Goal: Task Accomplishment & Management: Use online tool/utility

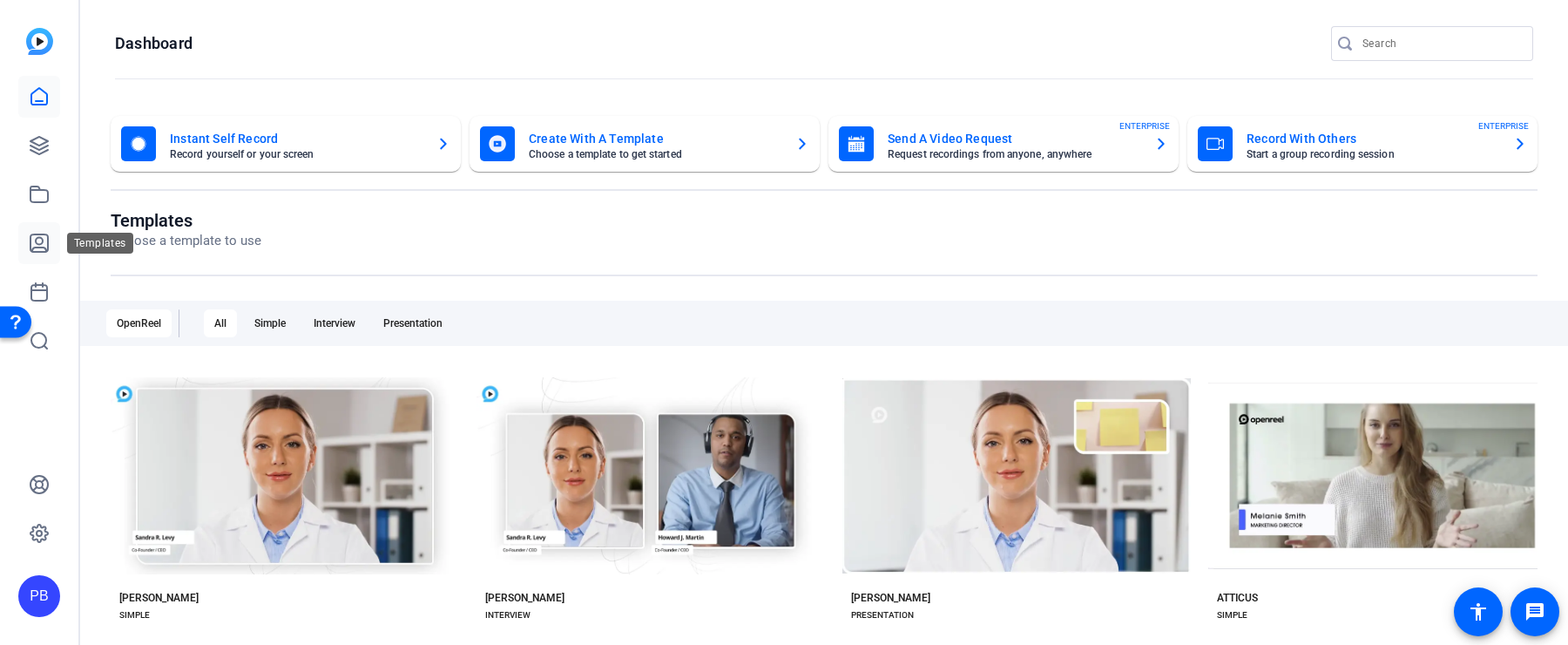
click at [33, 243] on icon at bounding box center [39, 243] width 21 height 21
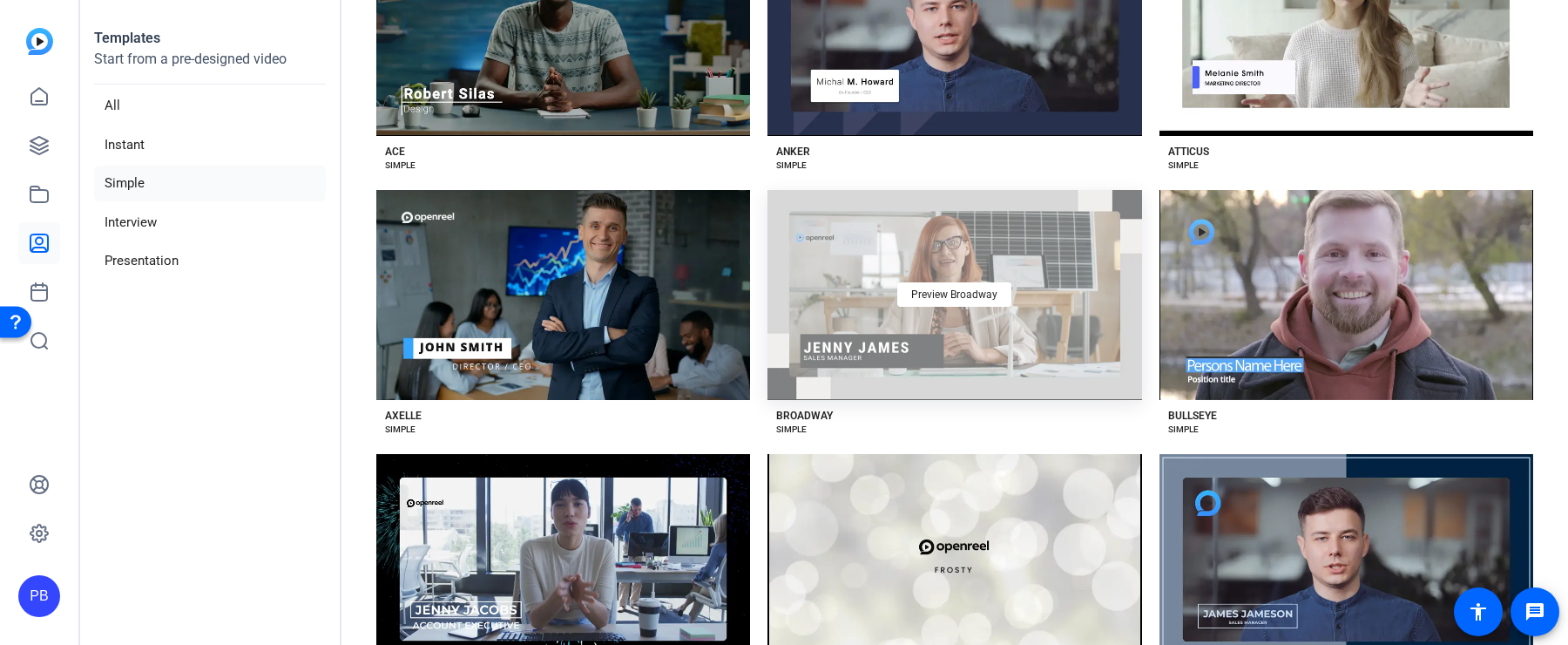
scroll to position [462, 0]
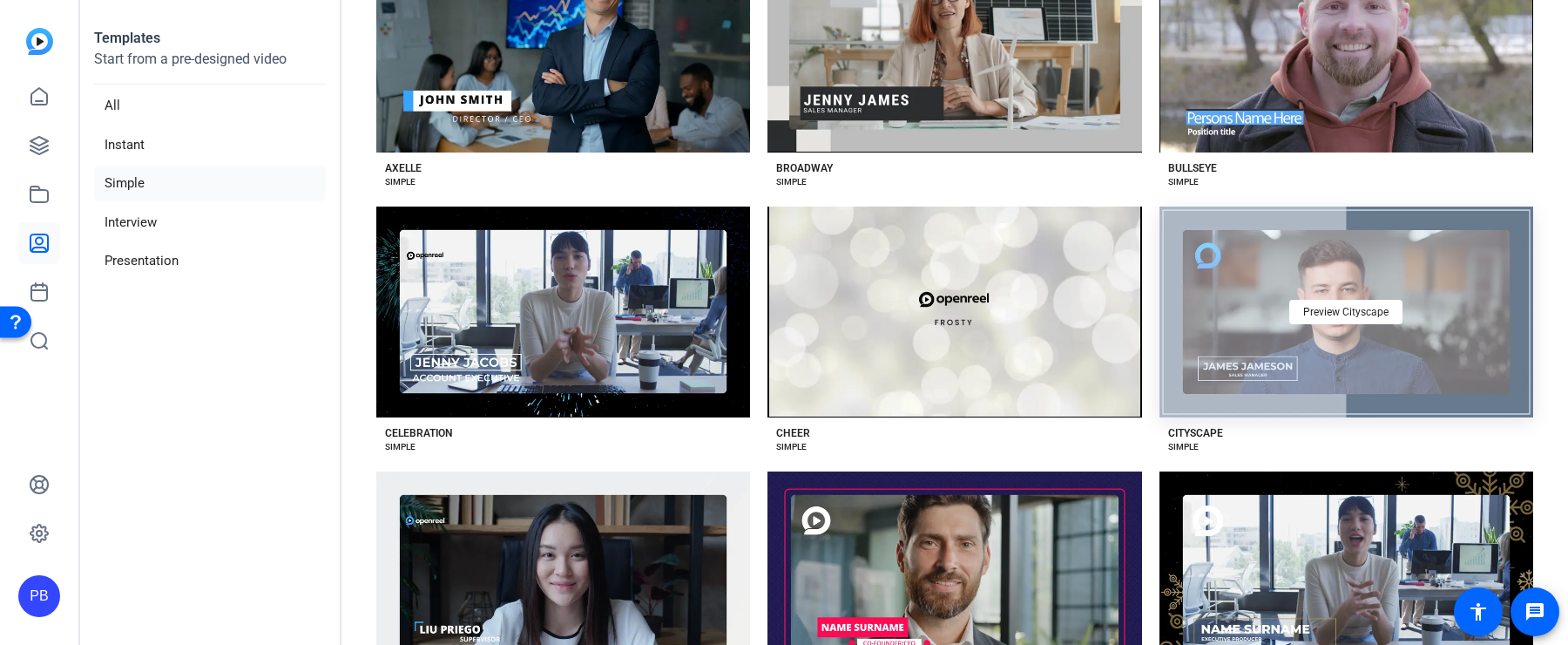
click at [1205, 398] on div "Preview Cityscape" at bounding box center [1346, 312] width 374 height 211
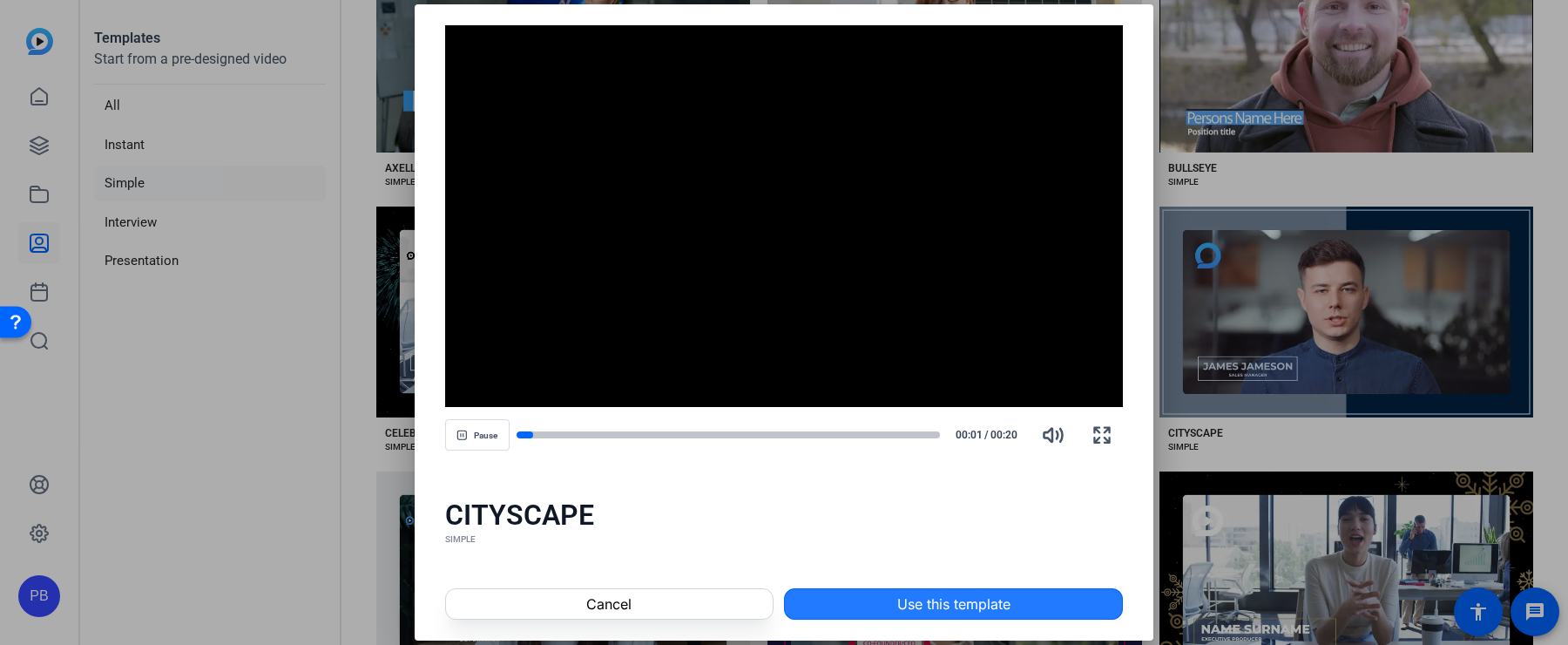
click at [943, 612] on span "Use this template" at bounding box center [954, 604] width 113 height 21
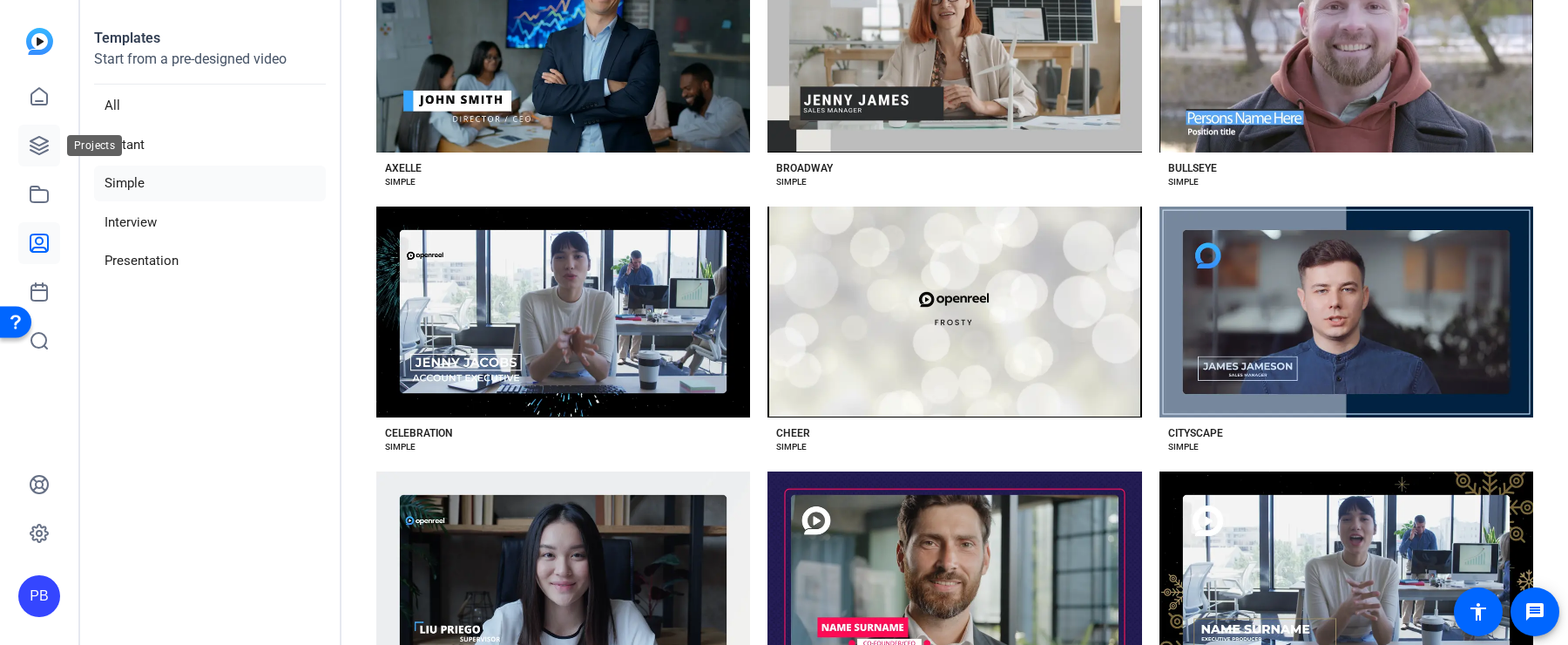
click at [37, 151] on icon at bounding box center [39, 145] width 21 height 21
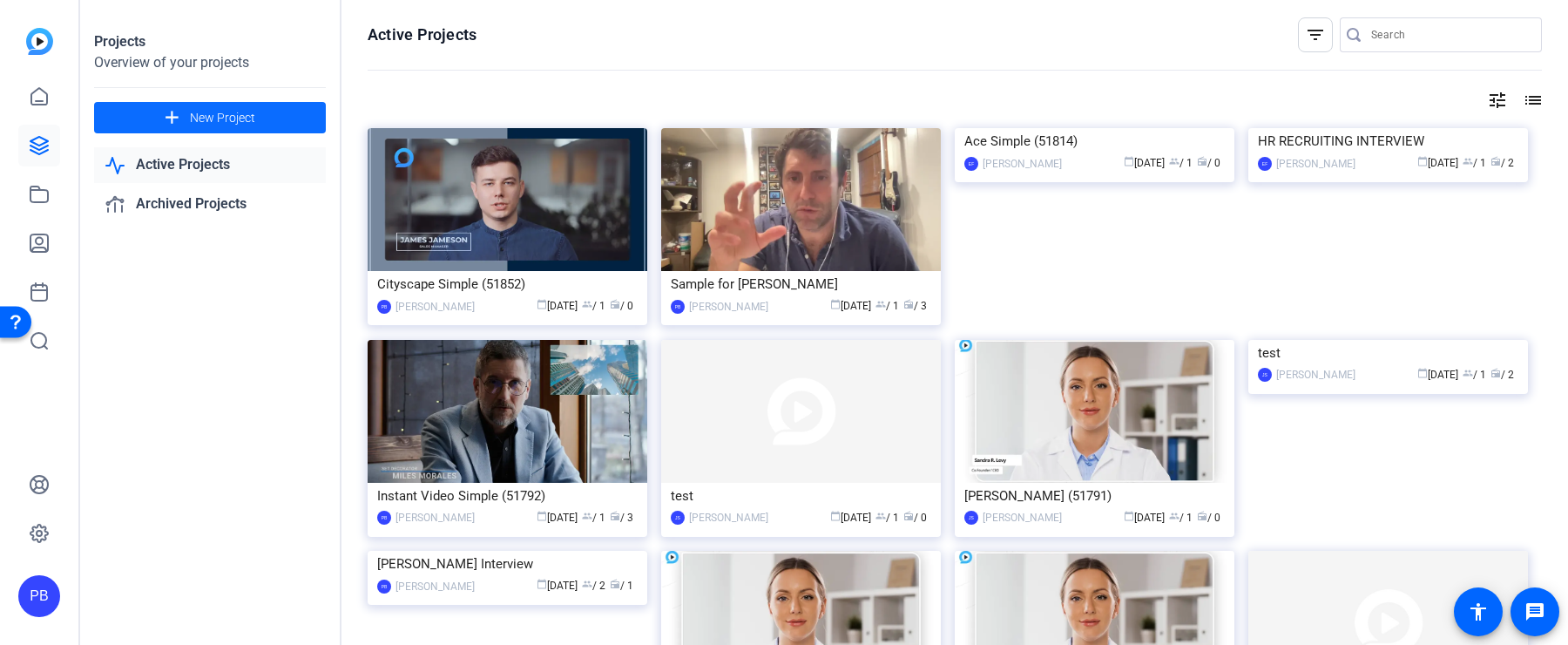
click at [286, 129] on span at bounding box center [210, 118] width 232 height 42
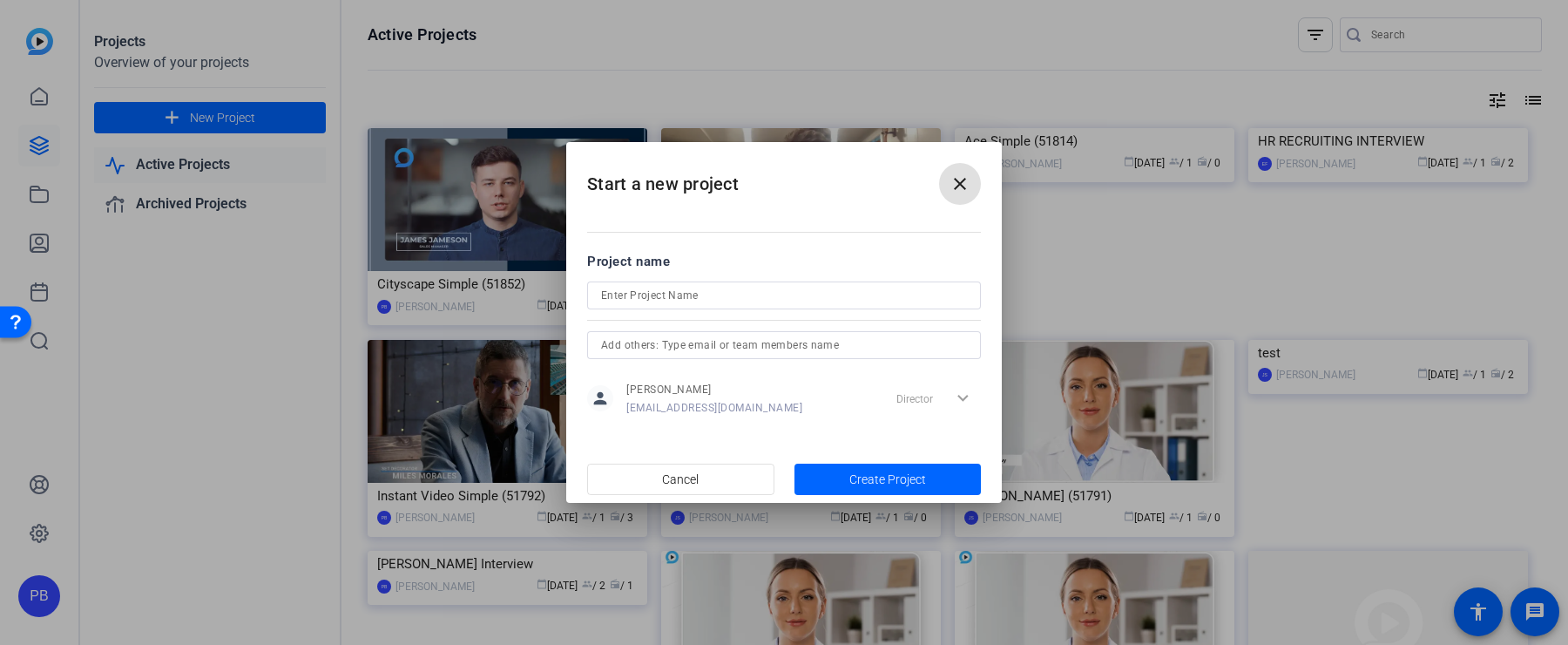
click at [738, 293] on input at bounding box center [784, 296] width 365 height 21
type input "Trend Micro Interview"
click at [951, 481] on span "button" at bounding box center [888, 479] width 188 height 42
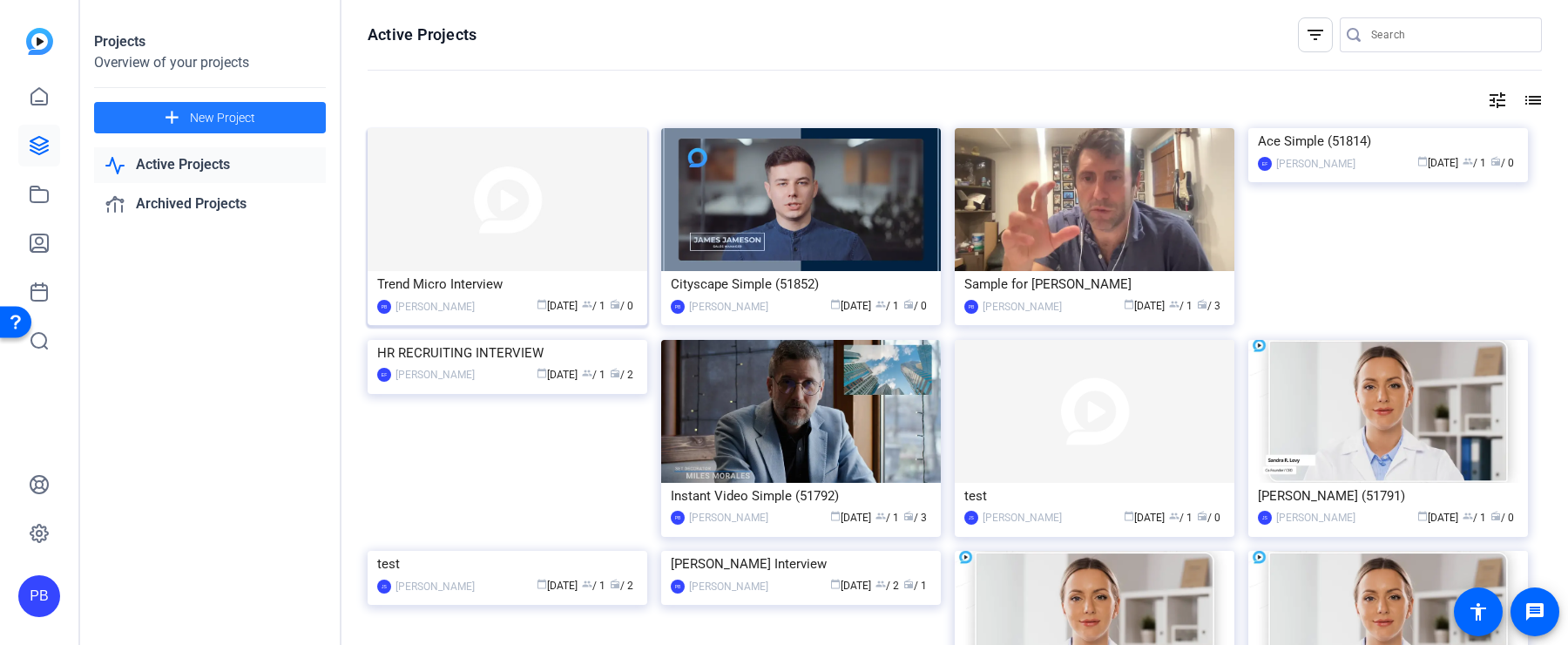
click at [509, 234] on img at bounding box center [507, 199] width 279 height 143
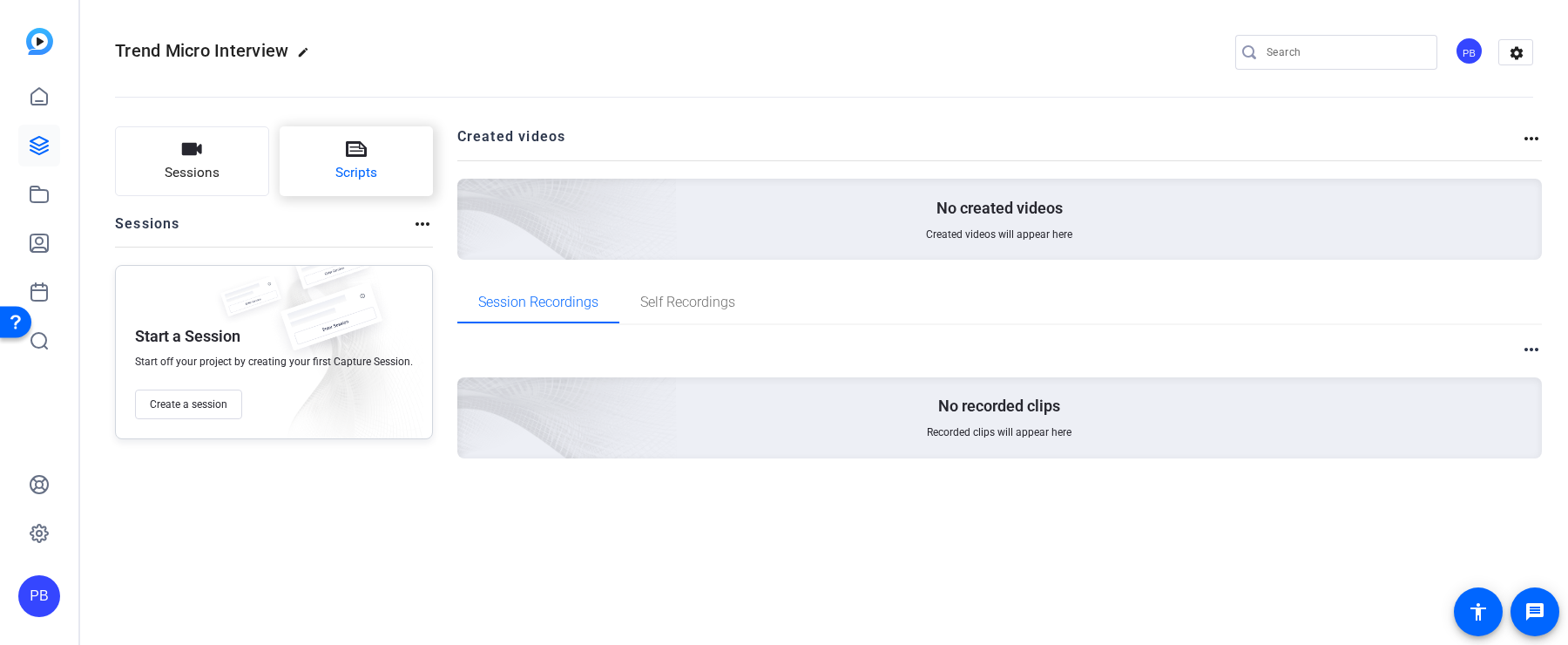
click at [409, 164] on button "Scripts" at bounding box center [356, 161] width 154 height 70
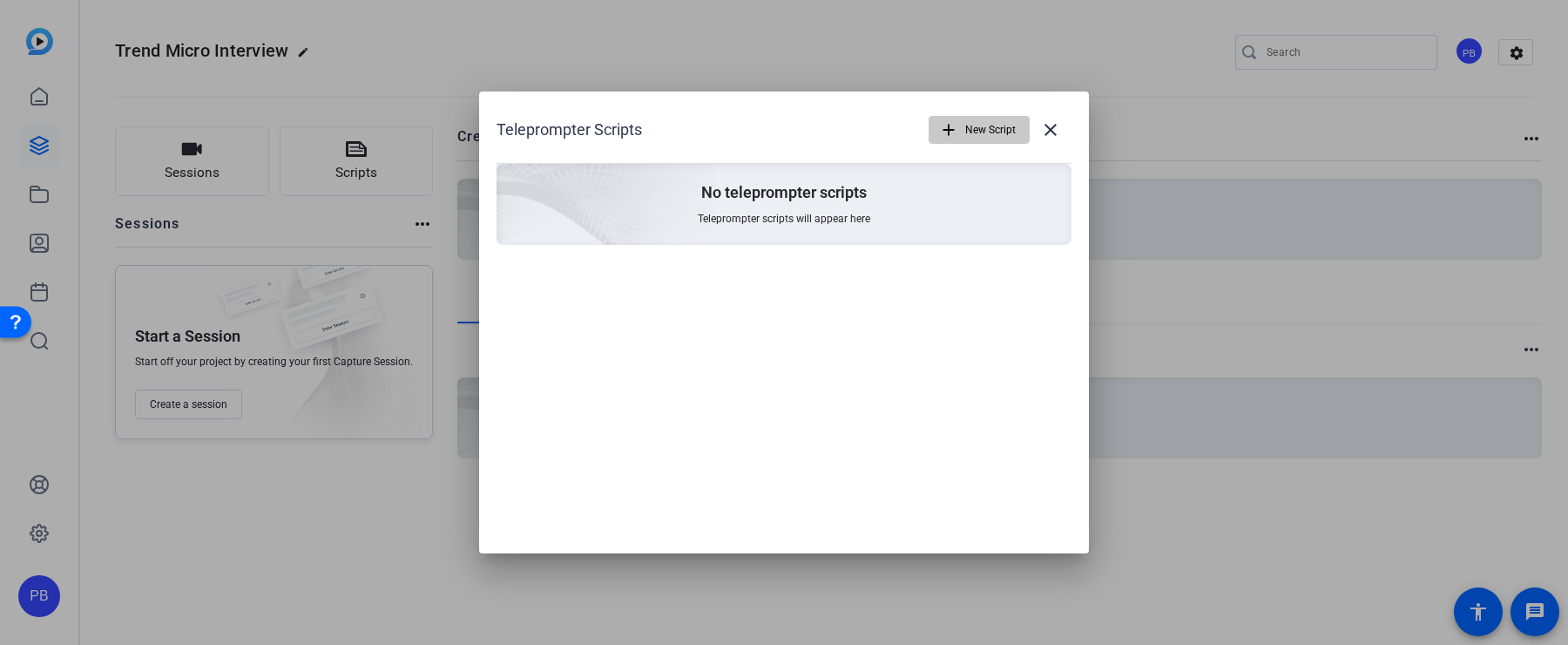
click at [976, 124] on span "New Script" at bounding box center [990, 129] width 51 height 33
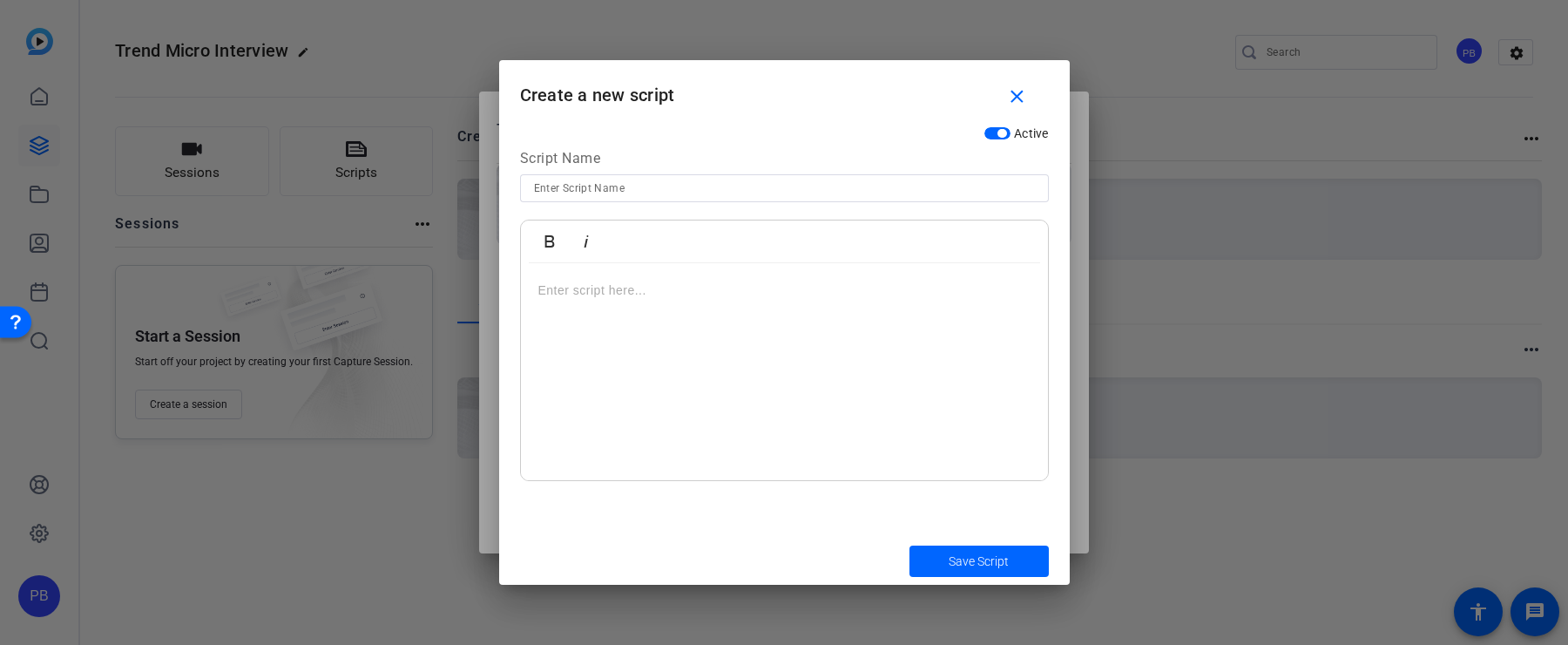
click at [793, 322] on div at bounding box center [784, 372] width 527 height 218
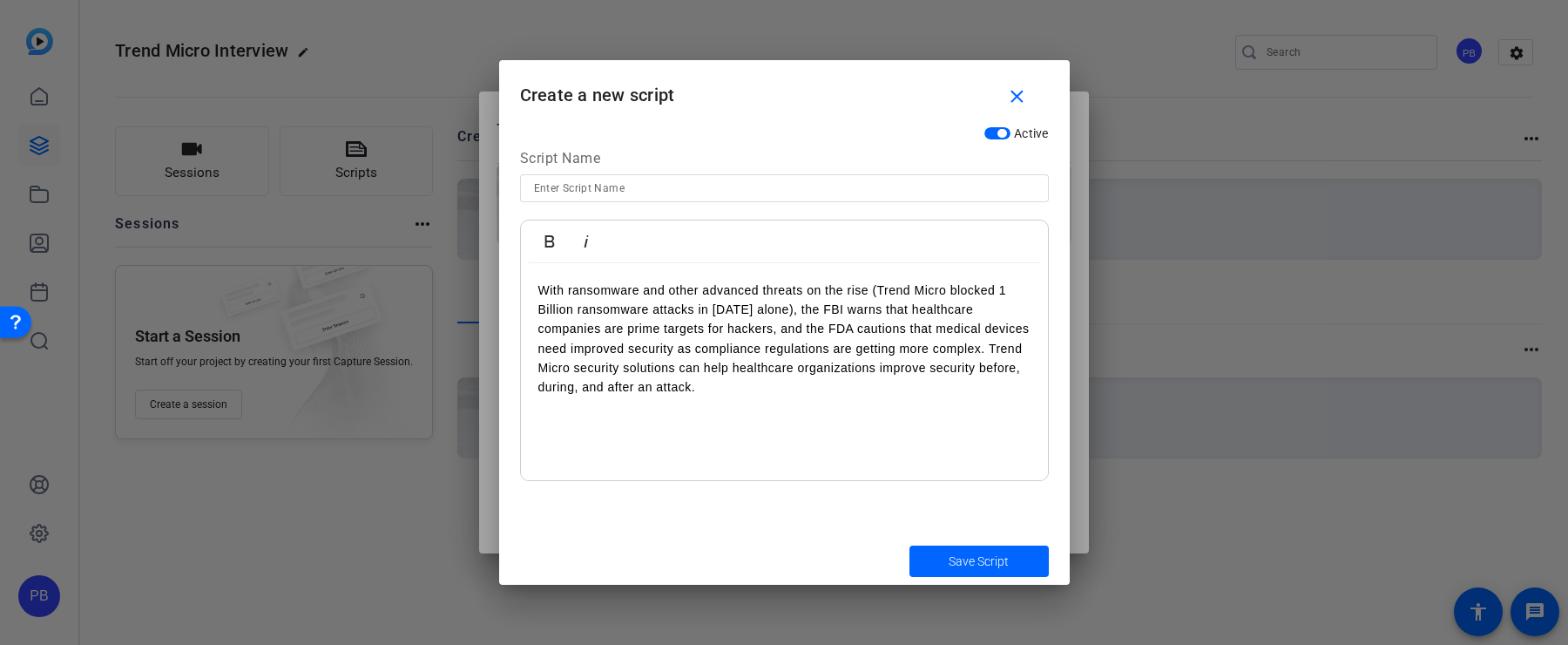
scroll to position [6478, 2]
click at [710, 187] on input at bounding box center [784, 189] width 501 height 21
type input "Script"
click at [988, 564] on span "Save Script" at bounding box center [979, 561] width 60 height 18
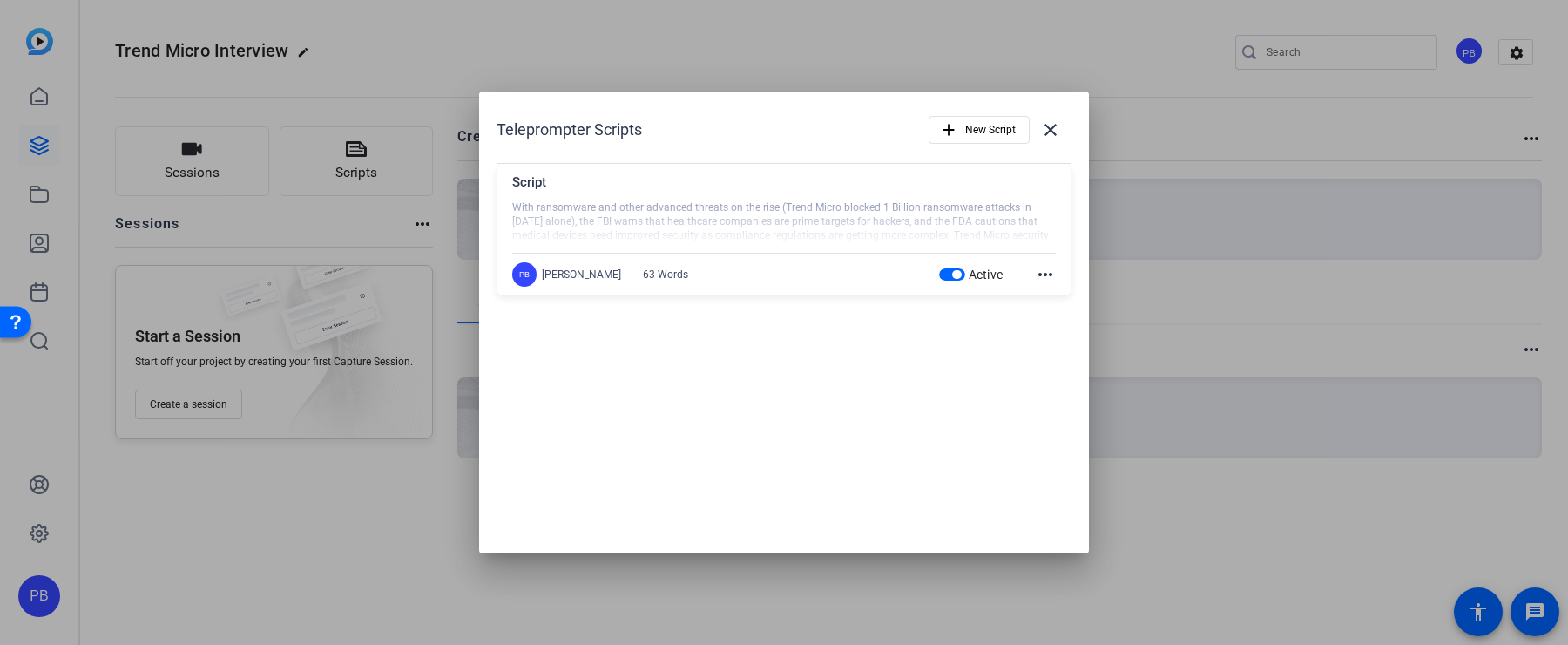
click at [50, 98] on div at bounding box center [784, 322] width 1568 height 645
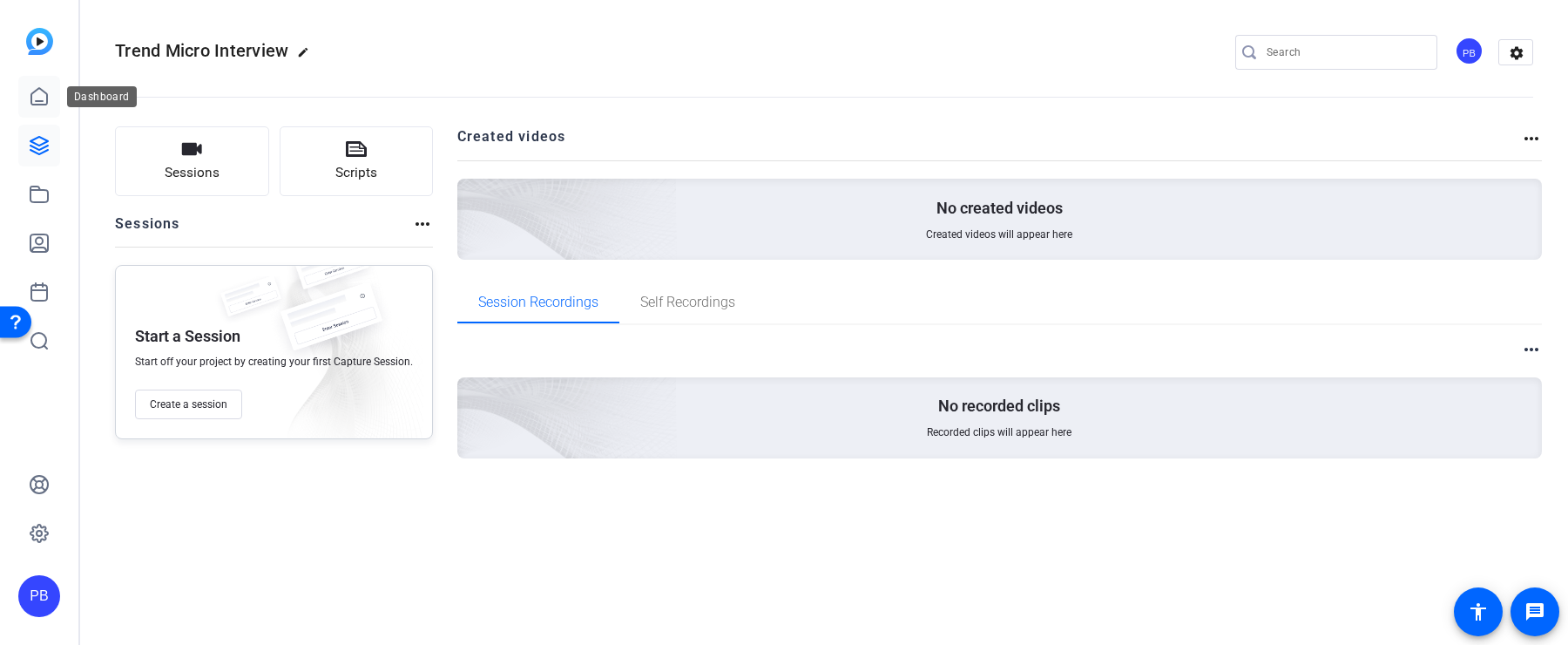
click at [50, 98] on link at bounding box center [39, 97] width 42 height 42
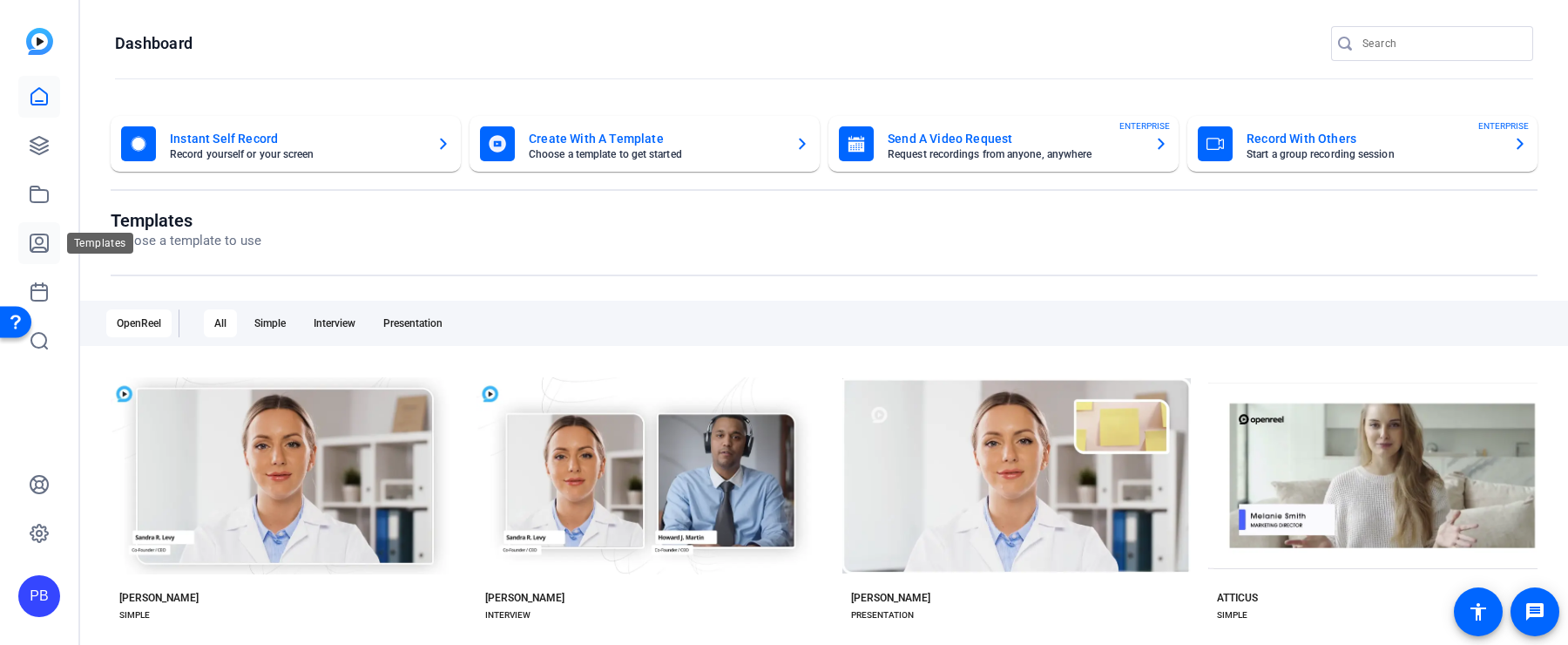
click at [43, 239] on icon at bounding box center [39, 243] width 17 height 17
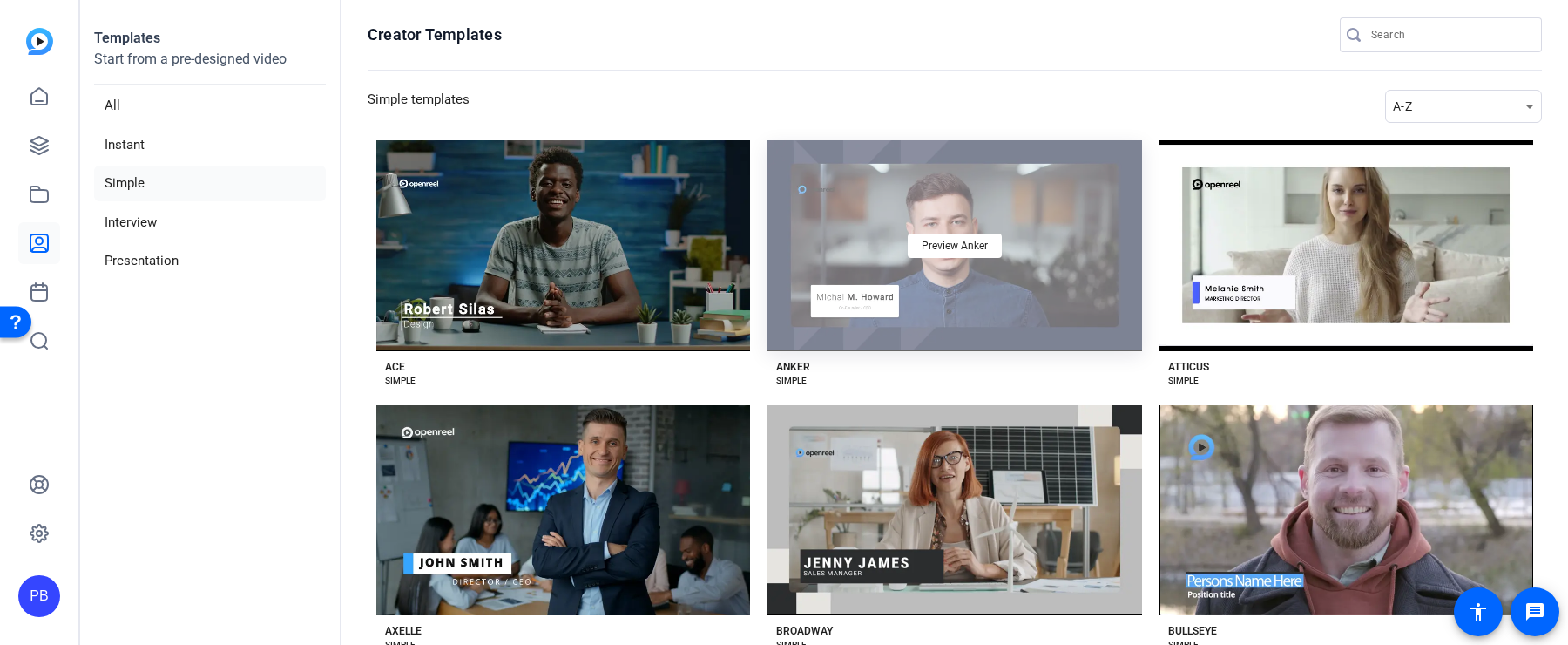
click at [893, 338] on div "Preview Anker" at bounding box center [954, 246] width 374 height 211
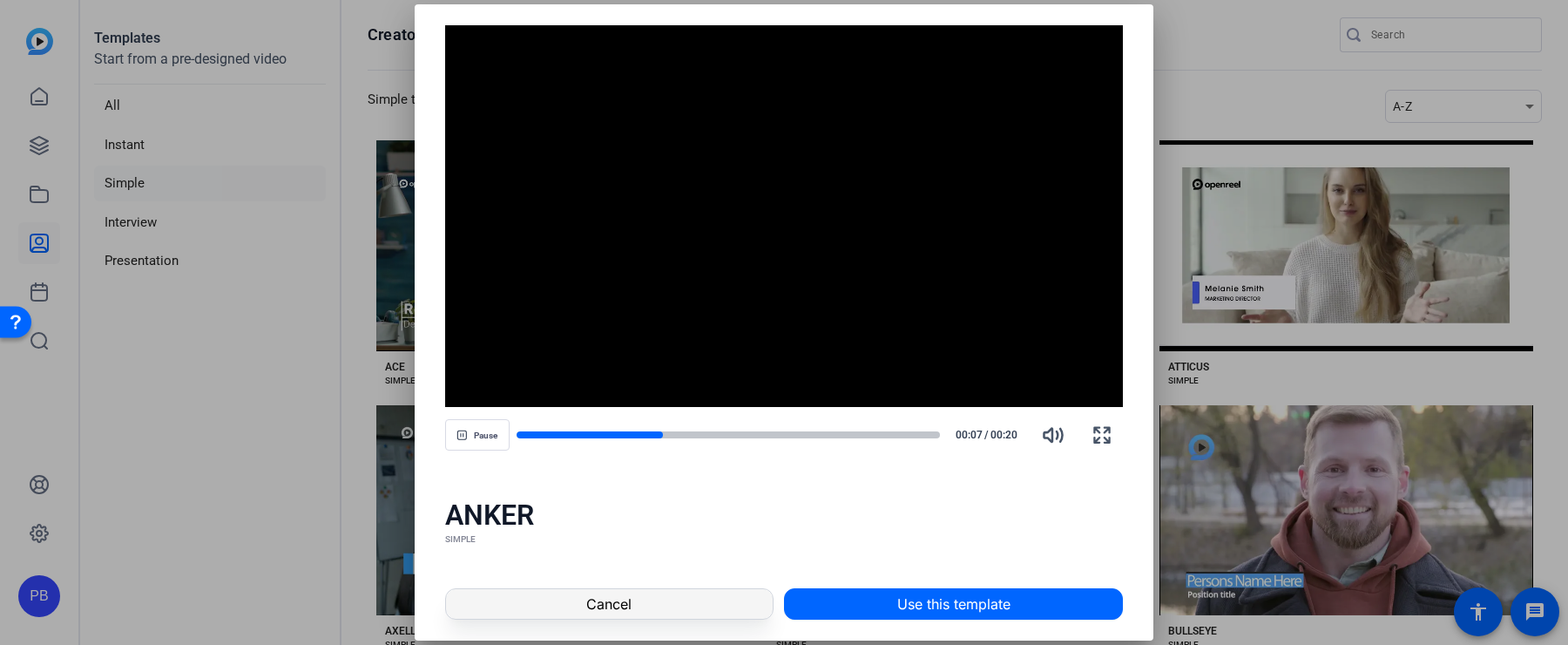
click at [714, 604] on span at bounding box center [608, 604] width 326 height 42
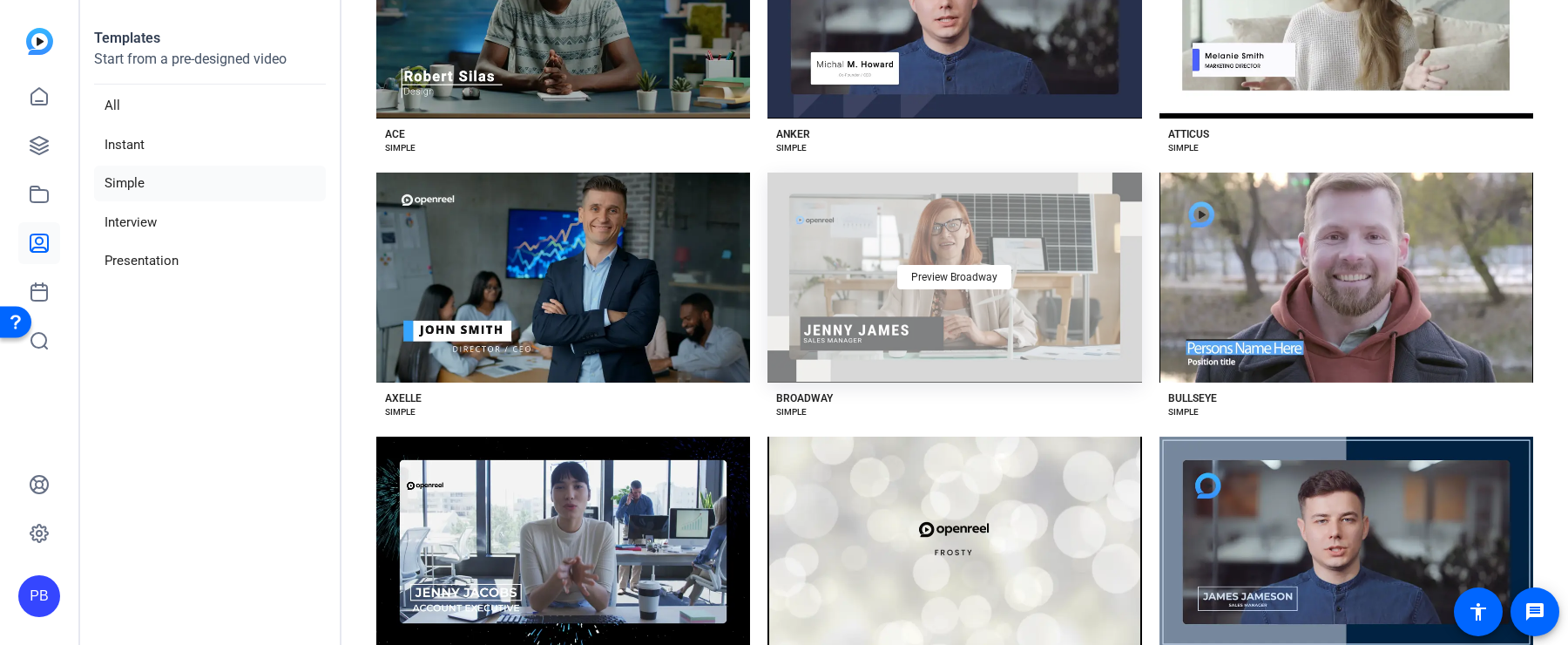
scroll to position [278, 0]
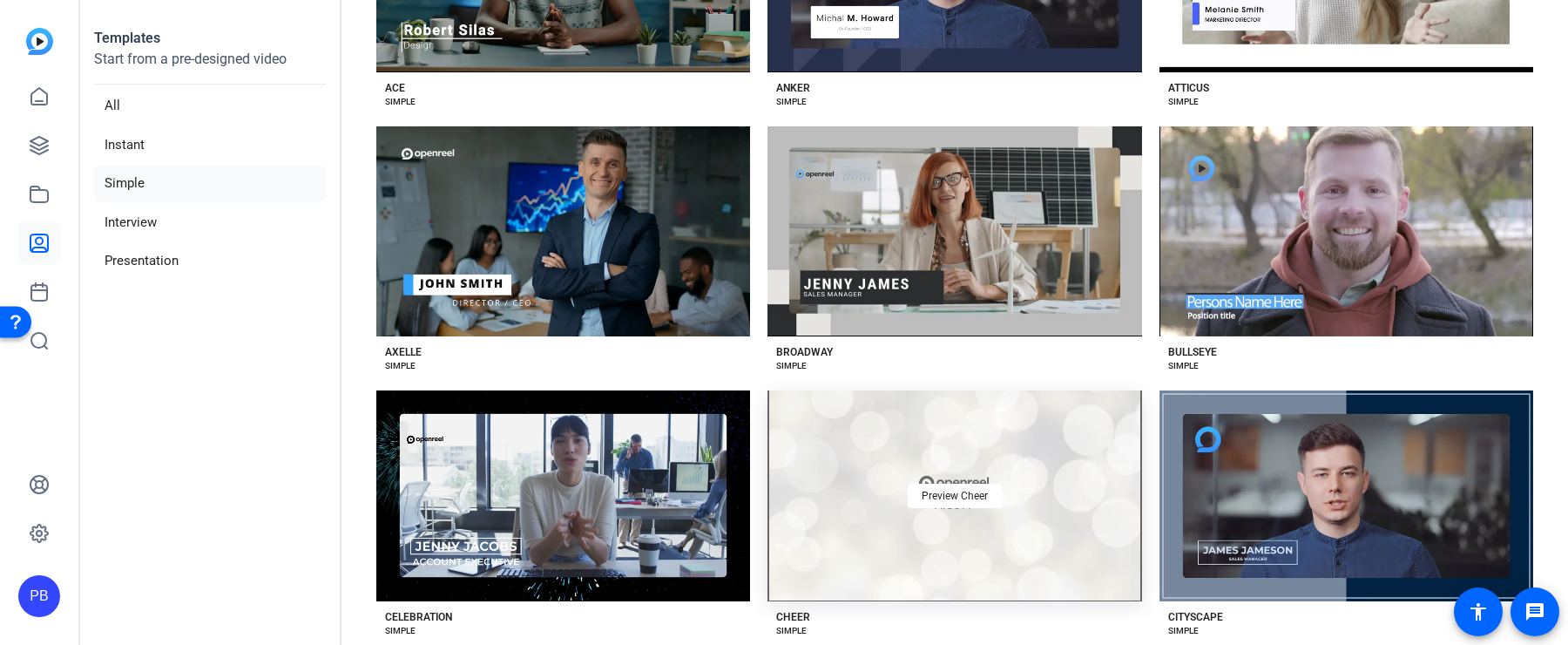
click at [856, 524] on div "Preview Cheer" at bounding box center [954, 496] width 374 height 211
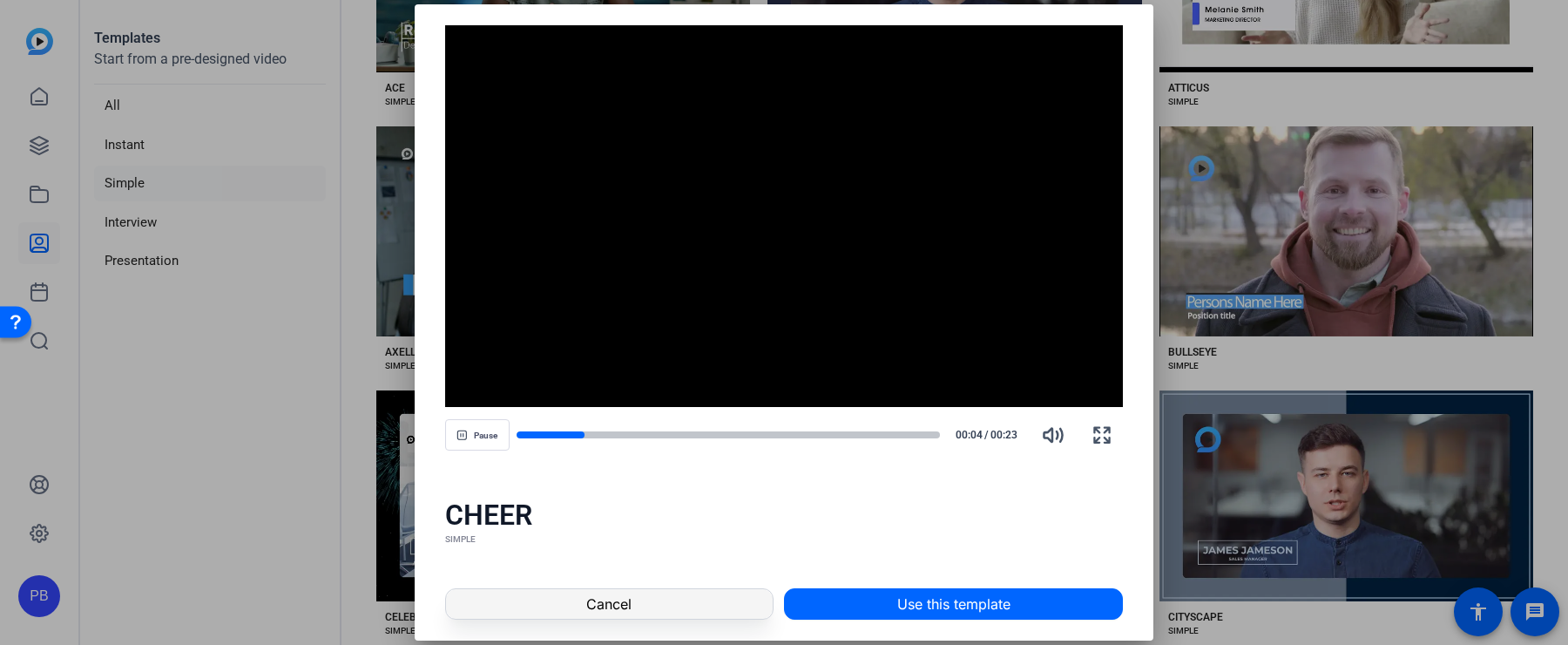
click at [667, 614] on span at bounding box center [608, 604] width 326 height 42
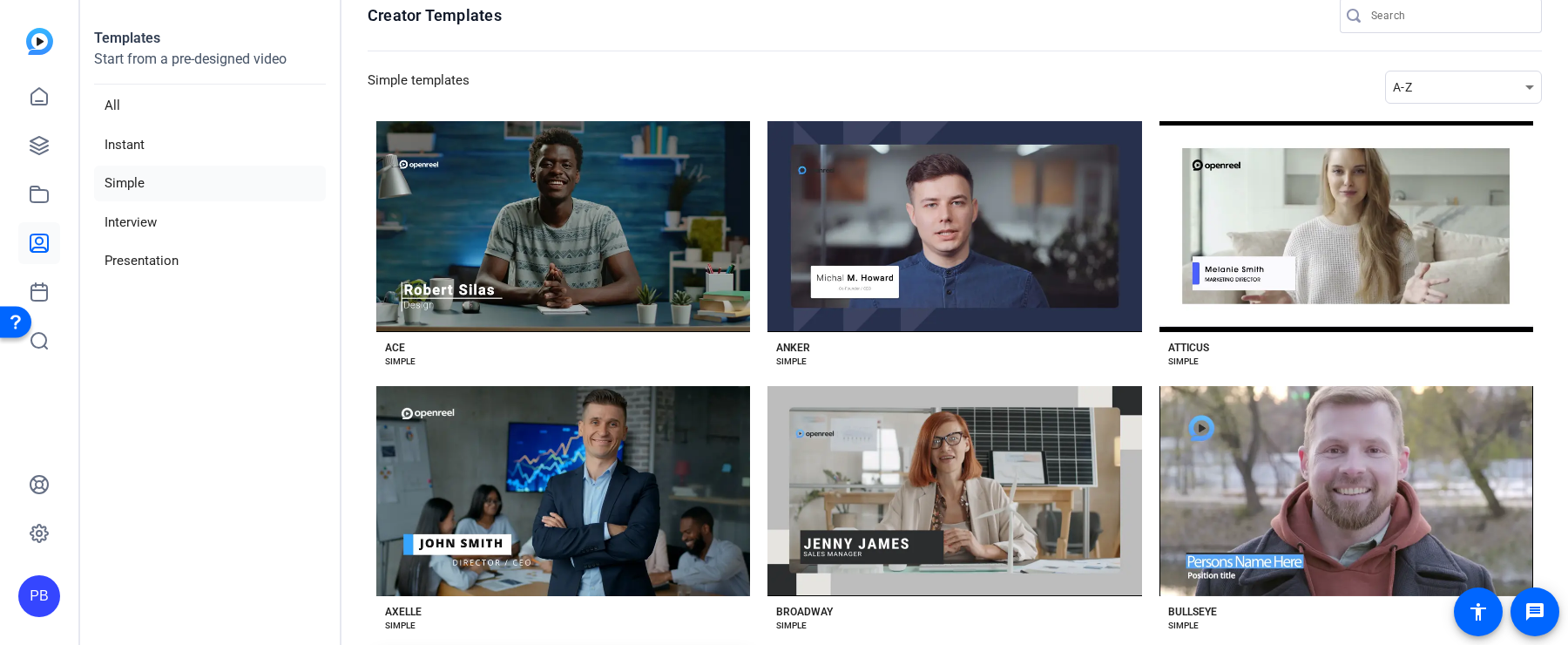
scroll to position [17, 0]
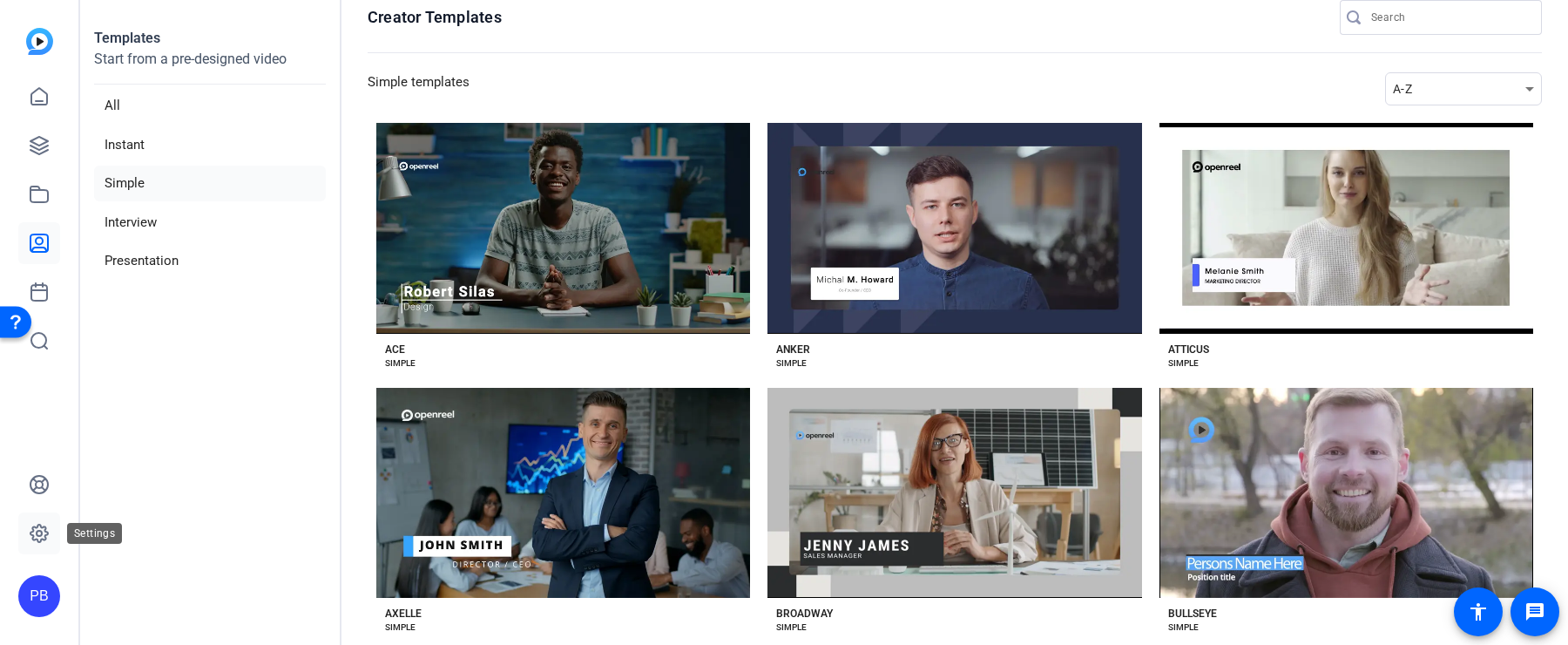
click at [35, 535] on icon at bounding box center [39, 533] width 21 height 21
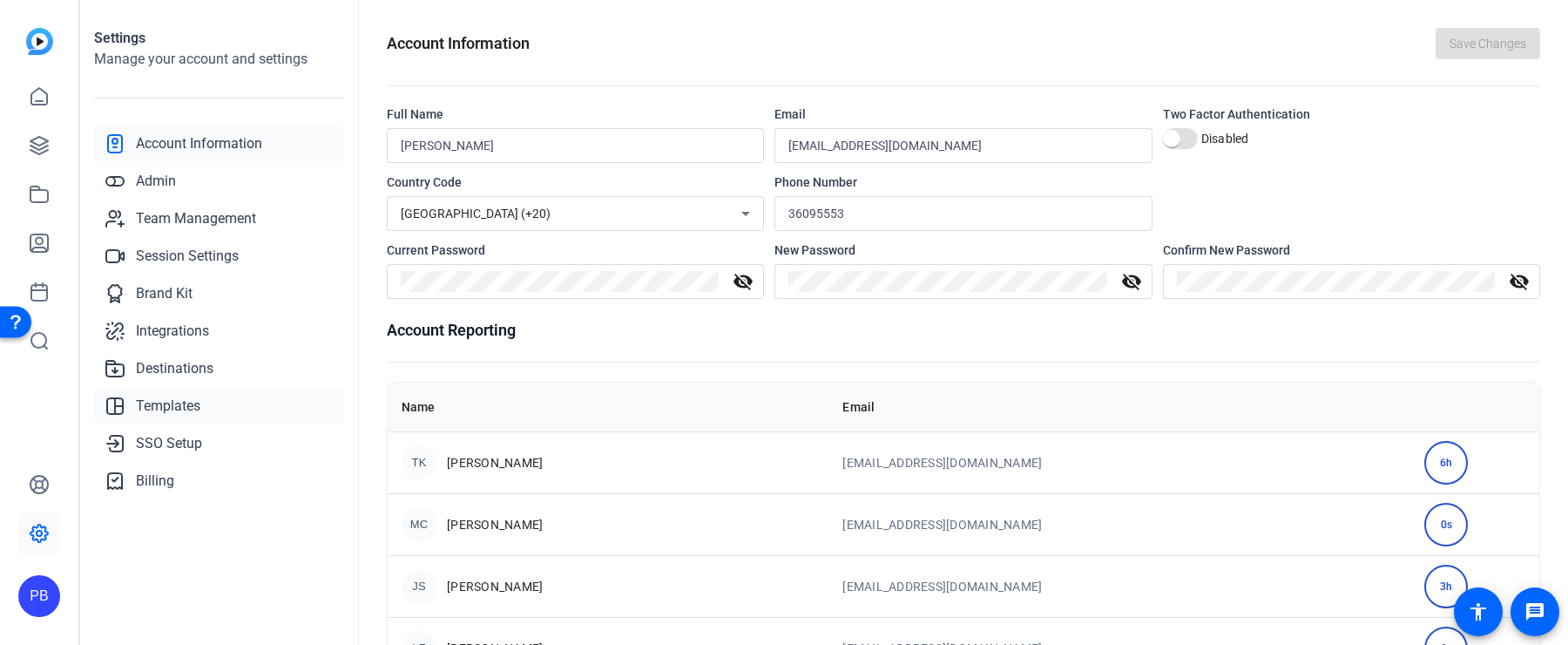
click at [223, 407] on link "Templates" at bounding box center [218, 406] width 250 height 34
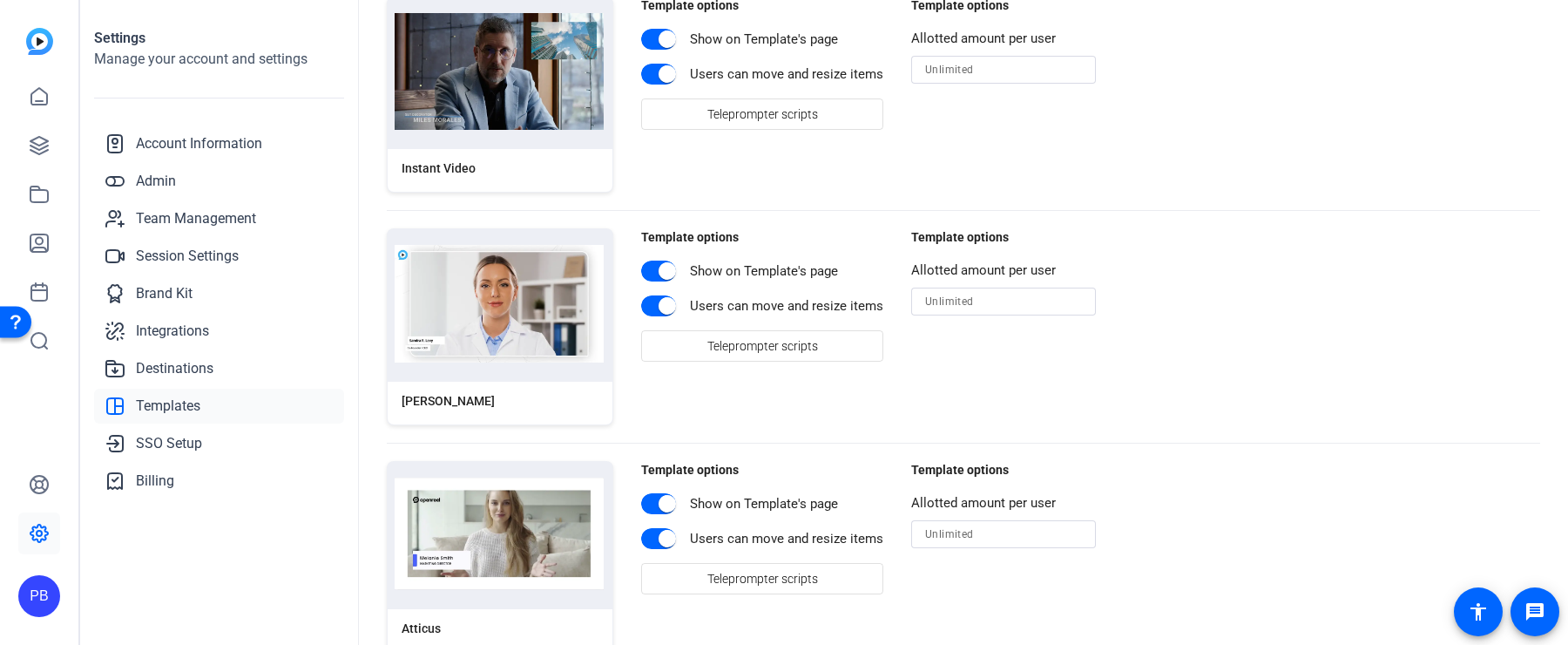
scroll to position [353, 0]
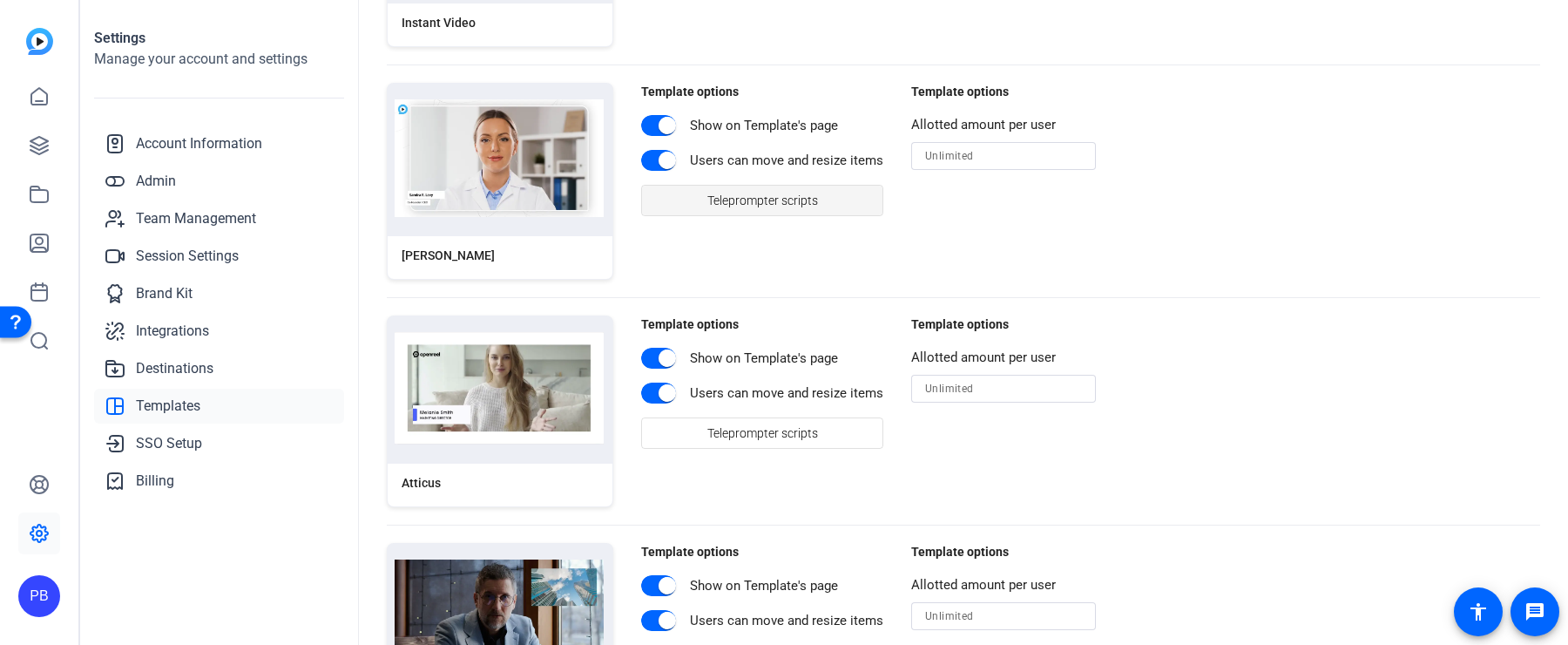
click at [753, 210] on span "Teleprompter scripts" at bounding box center [762, 200] width 111 height 33
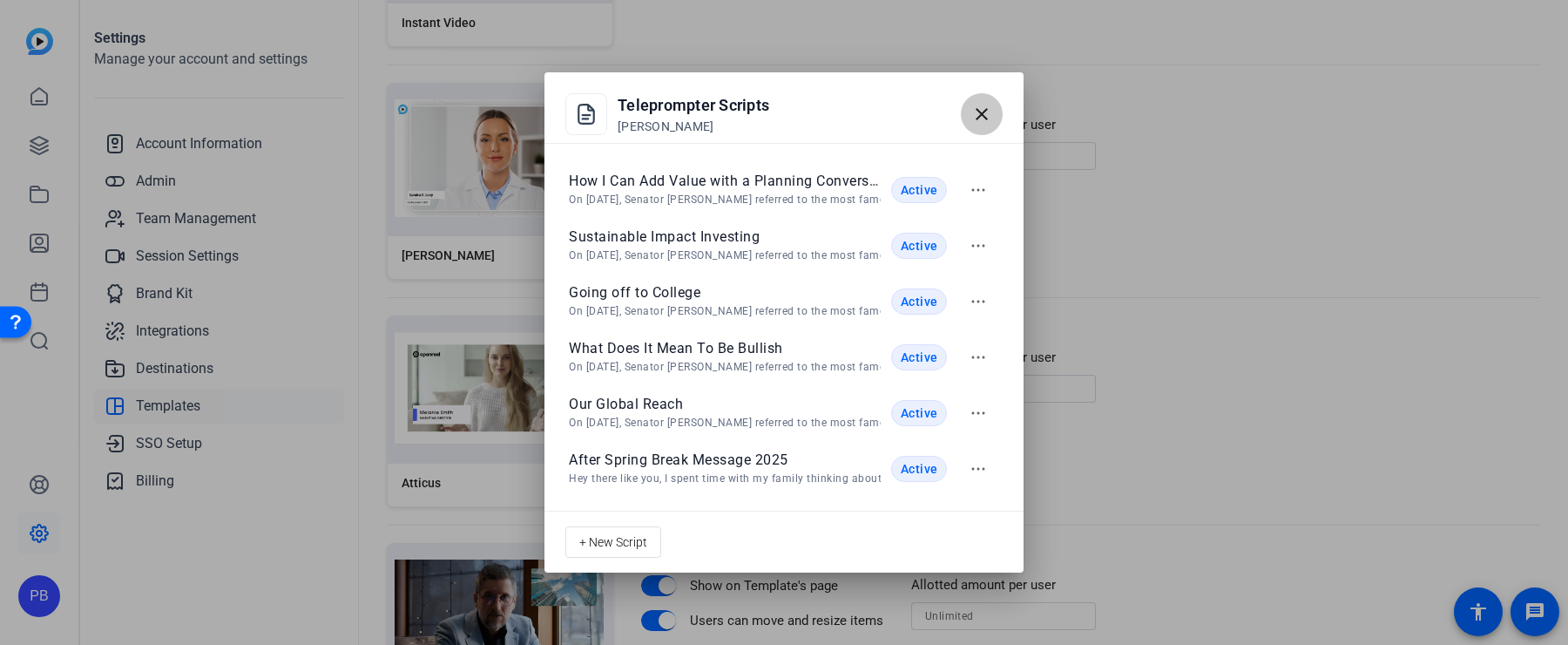
click at [987, 126] on span "button" at bounding box center [982, 114] width 42 height 42
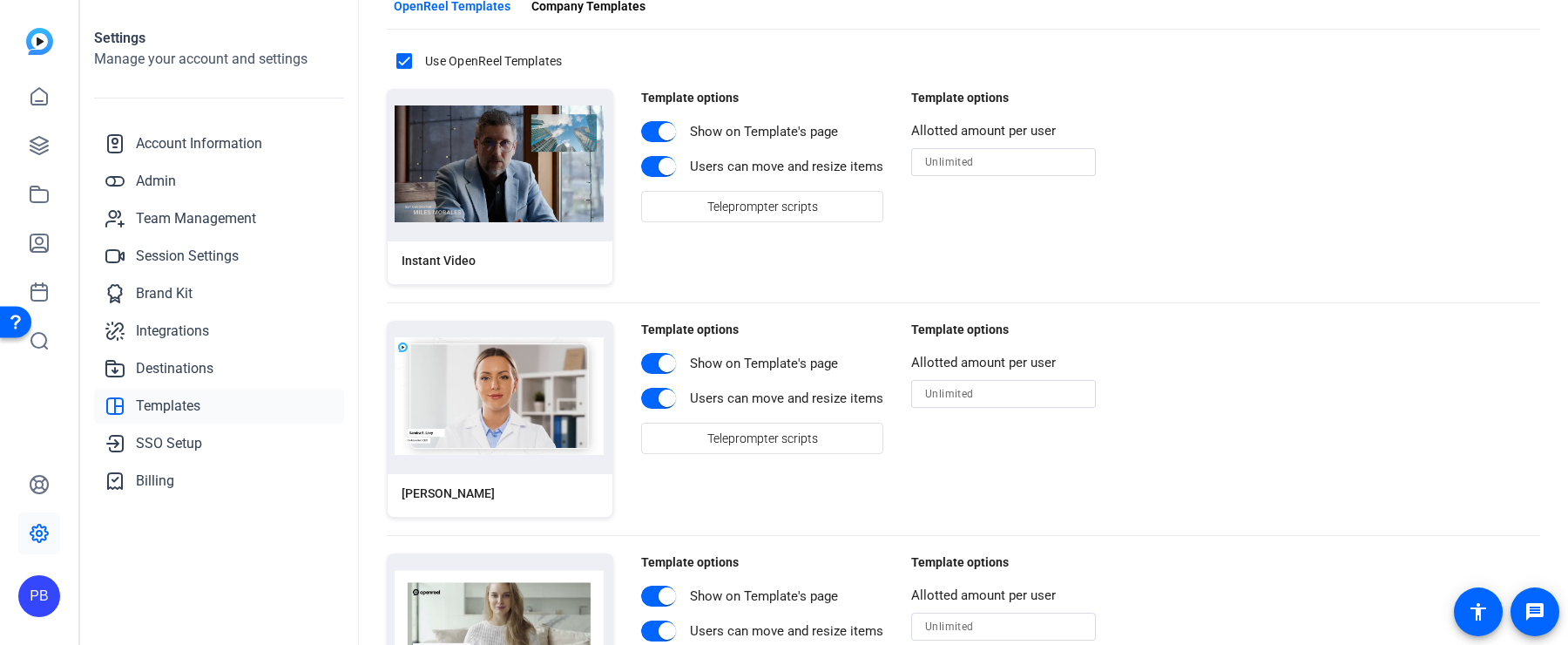
scroll to position [0, 0]
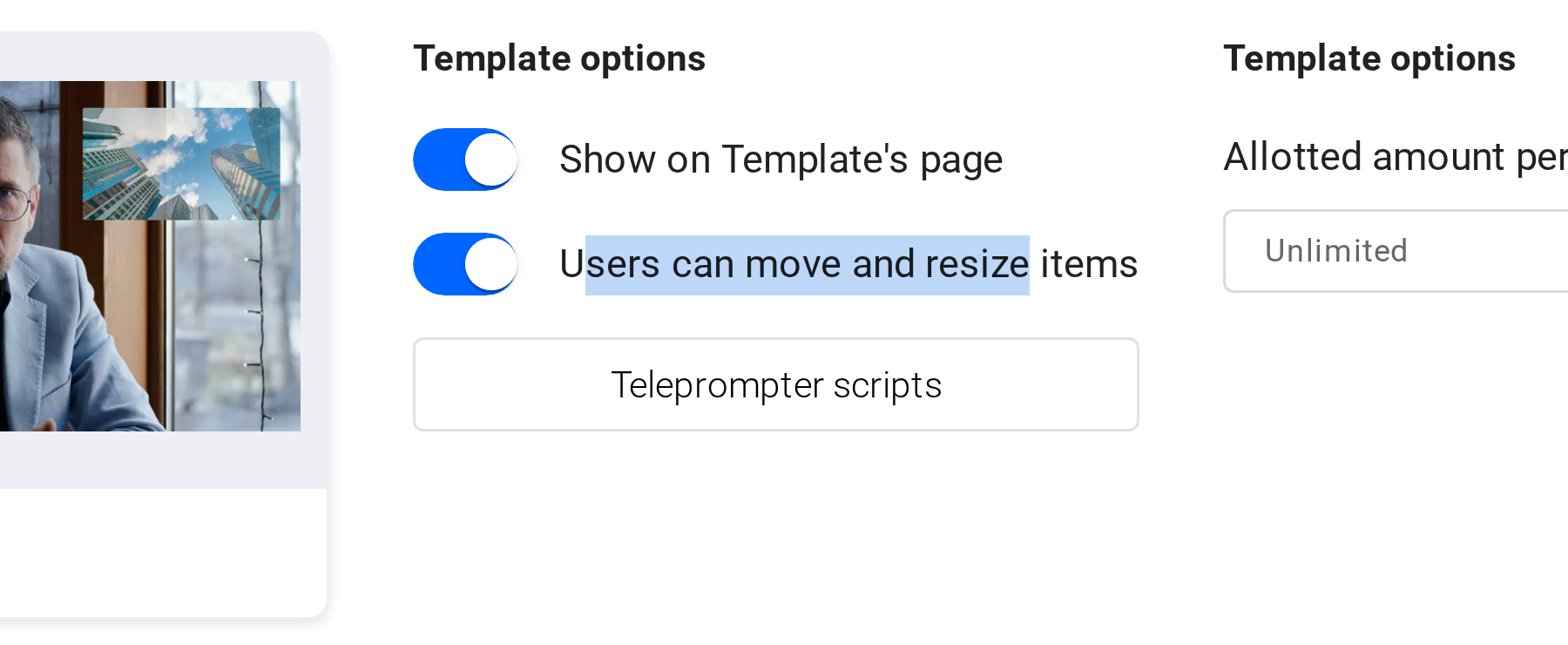
drag, startPoint x: 692, startPoint y: 279, endPoint x: 832, endPoint y: 278, distance: 140.0
click at [840, 279] on div "Users can move and resize items" at bounding box center [786, 281] width 193 height 20
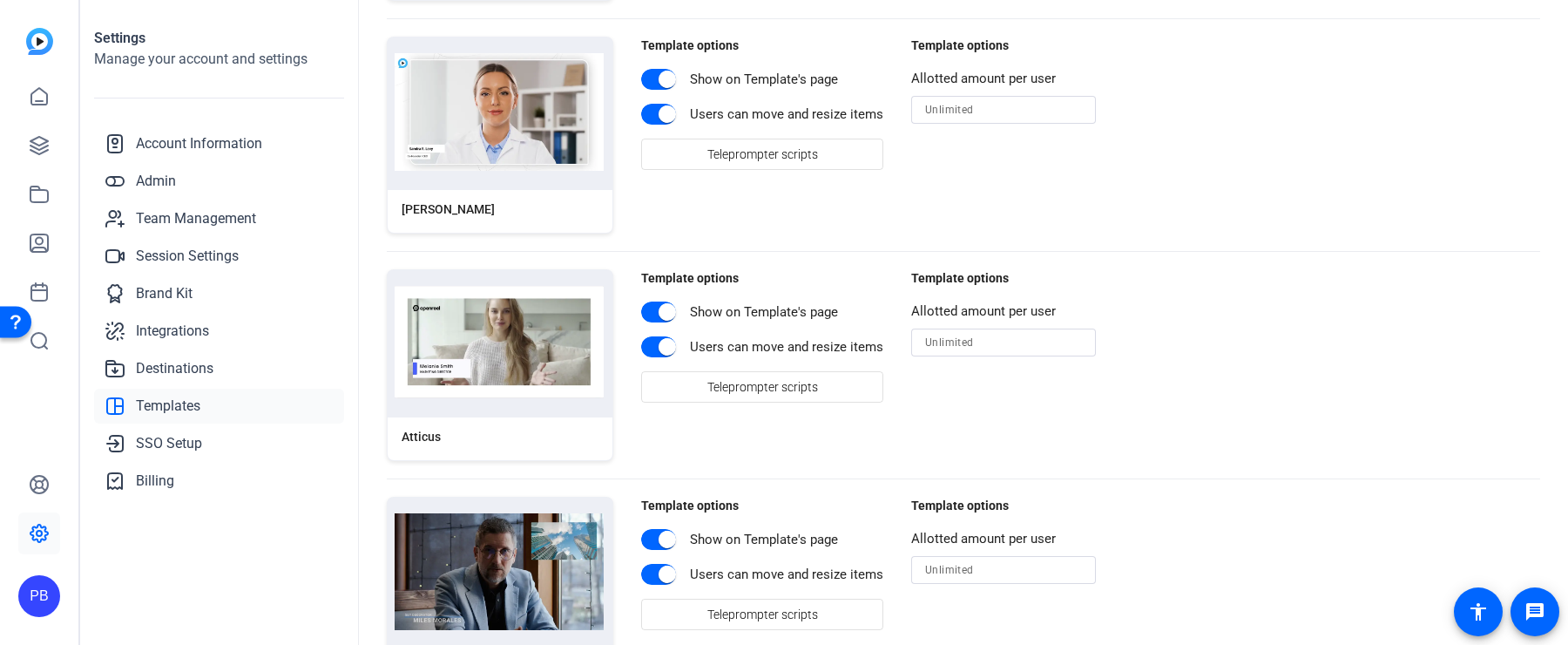
scroll to position [521, 0]
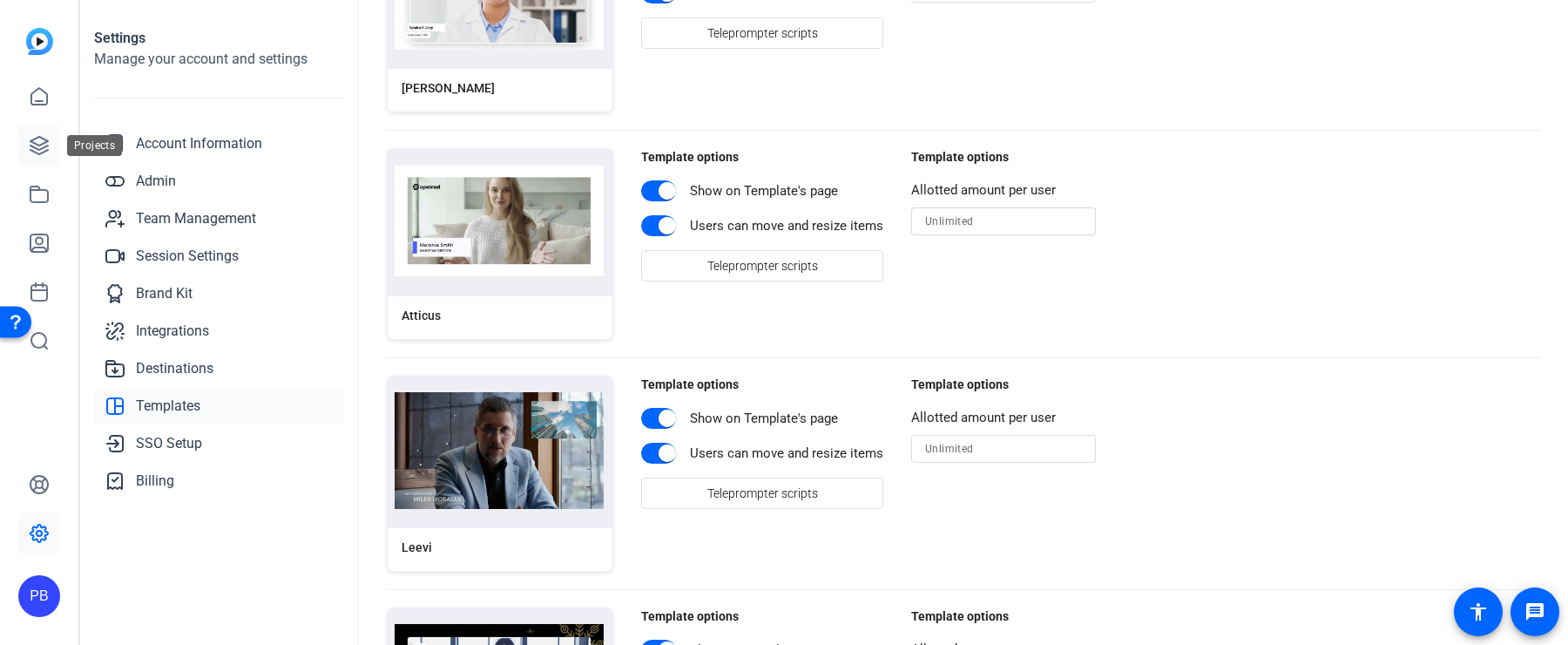
click at [44, 146] on icon at bounding box center [39, 145] width 21 height 21
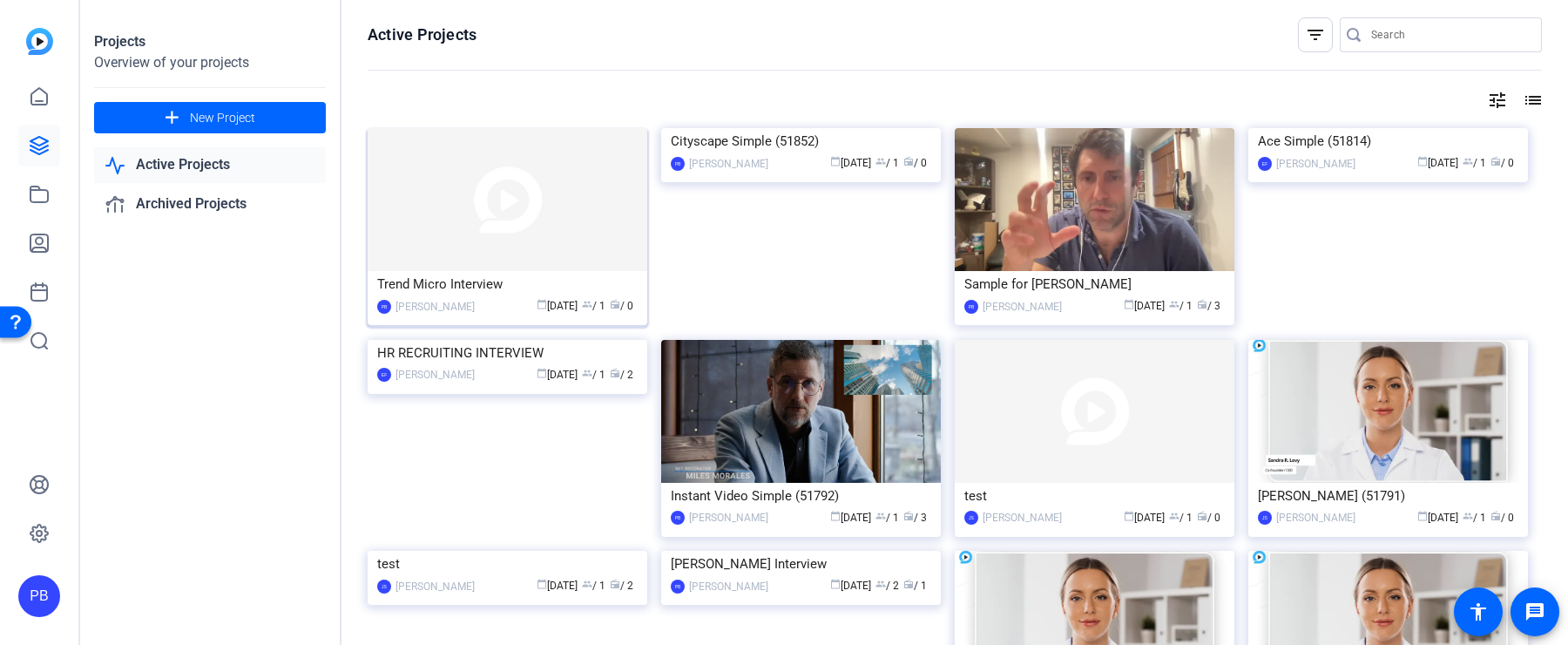
click at [530, 234] on img at bounding box center [507, 199] width 279 height 143
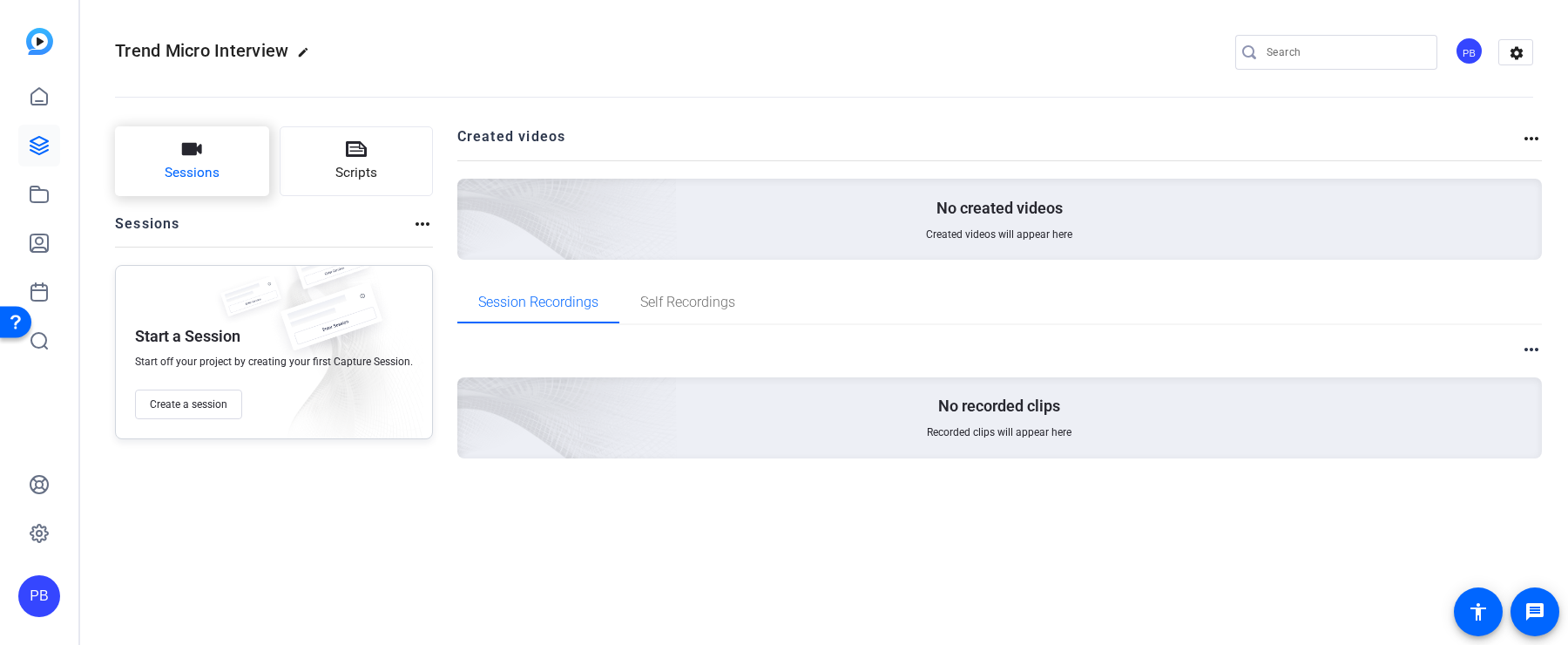
click at [229, 176] on button "Sessions" at bounding box center [191, 161] width 154 height 70
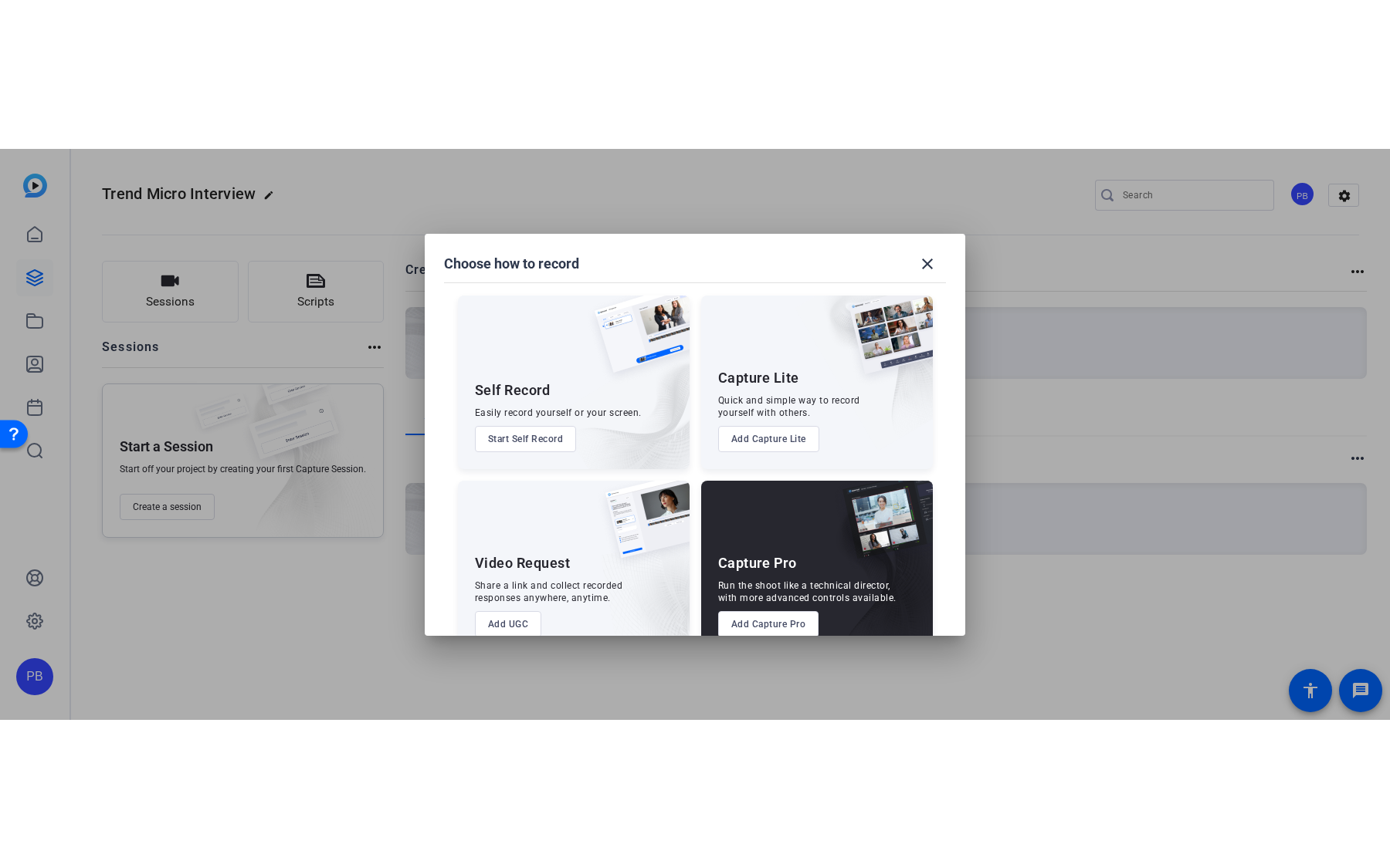
scroll to position [33, 0]
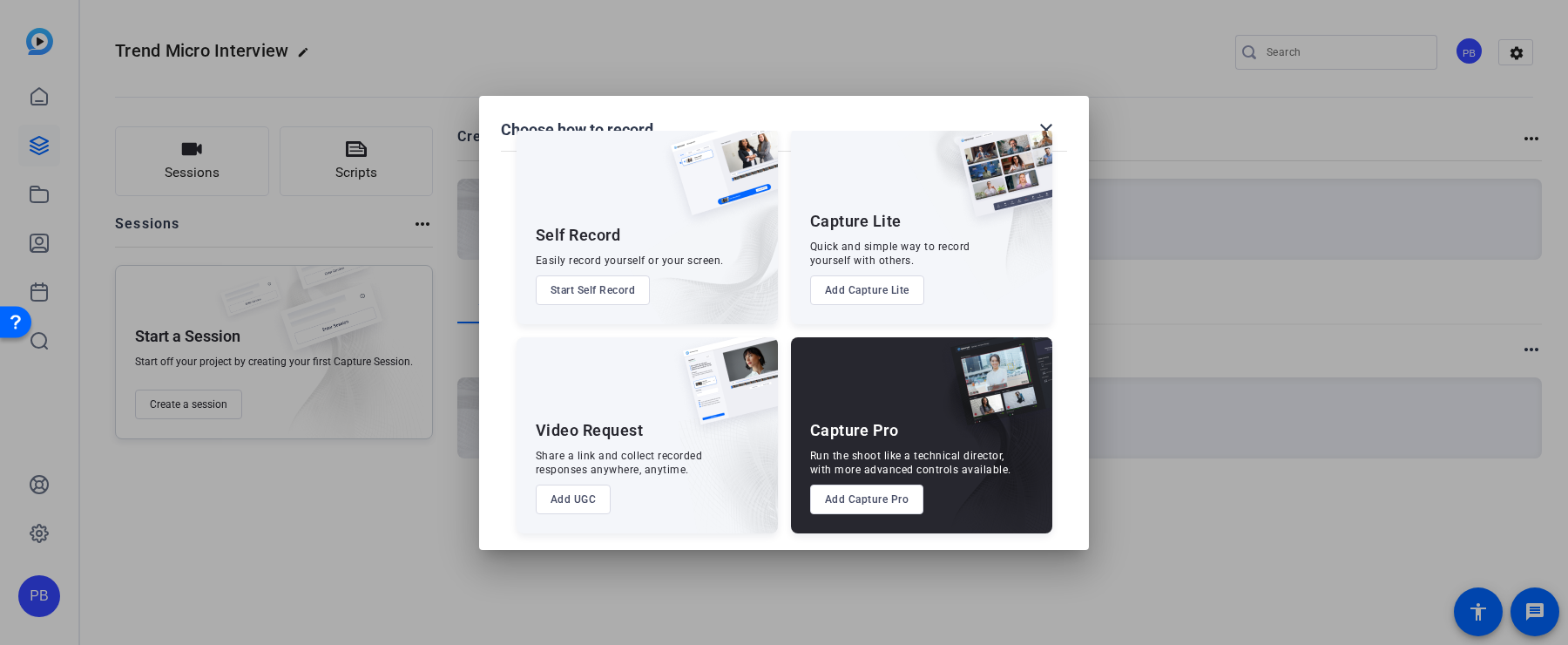
click at [898, 500] on button "Add Capture Pro" at bounding box center [867, 499] width 114 height 30
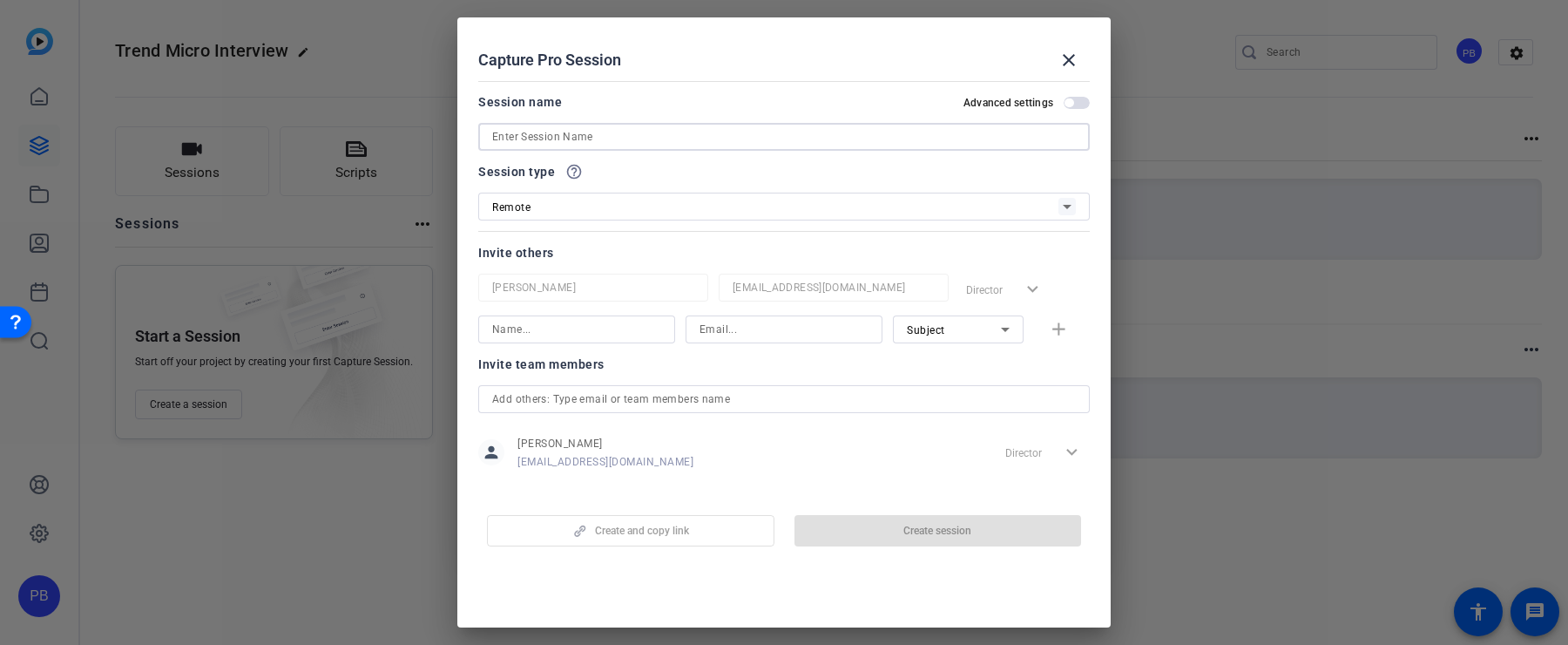
click at [674, 135] on input at bounding box center [784, 137] width 584 height 21
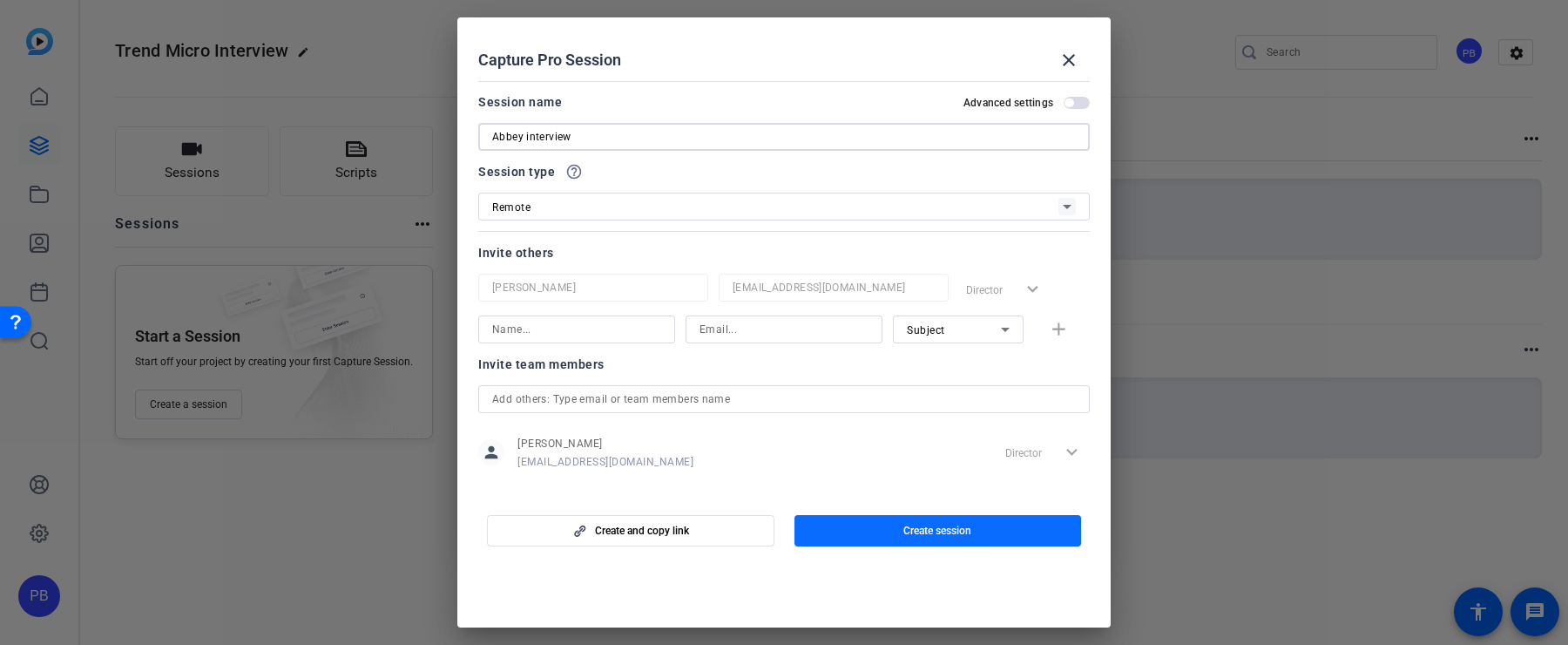
type input "Abbey interview"
click at [948, 538] on span "button" at bounding box center [938, 531] width 287 height 42
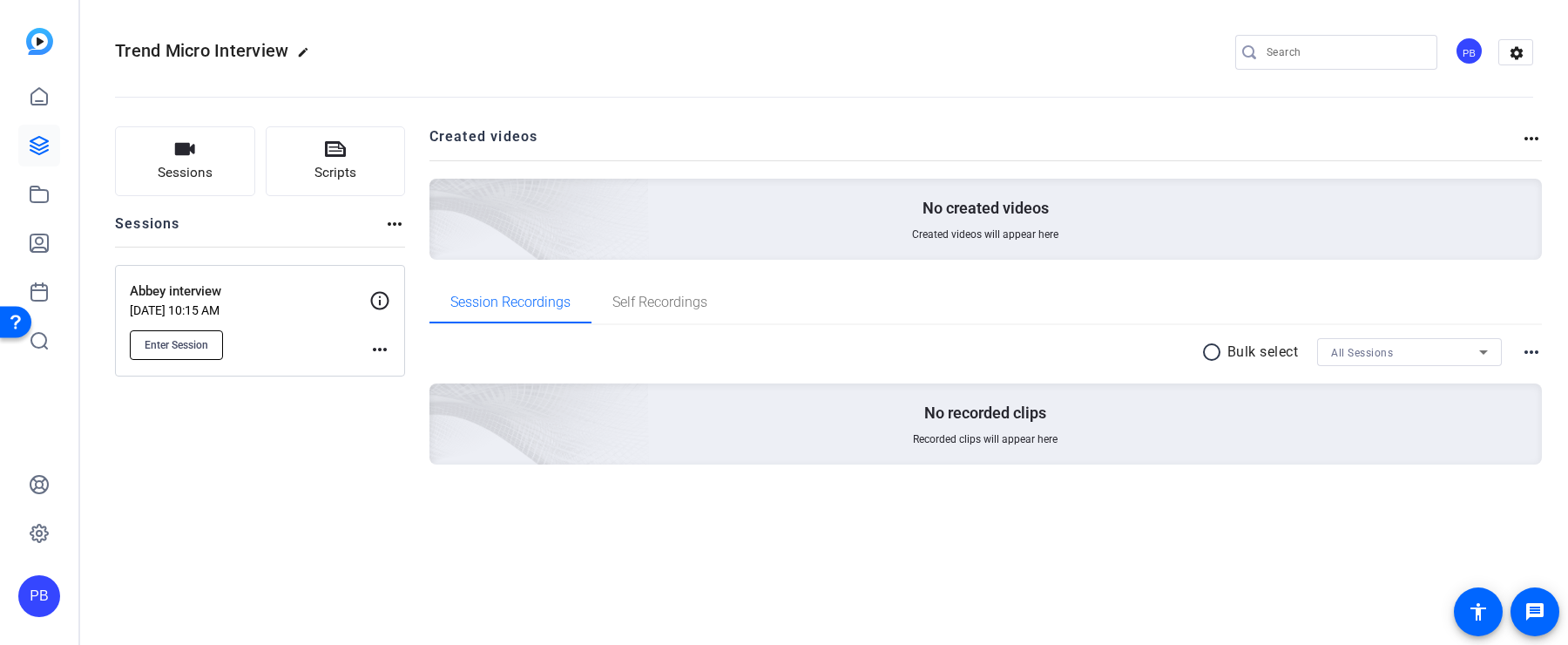
click at [210, 348] on button "Enter Session" at bounding box center [176, 345] width 93 height 30
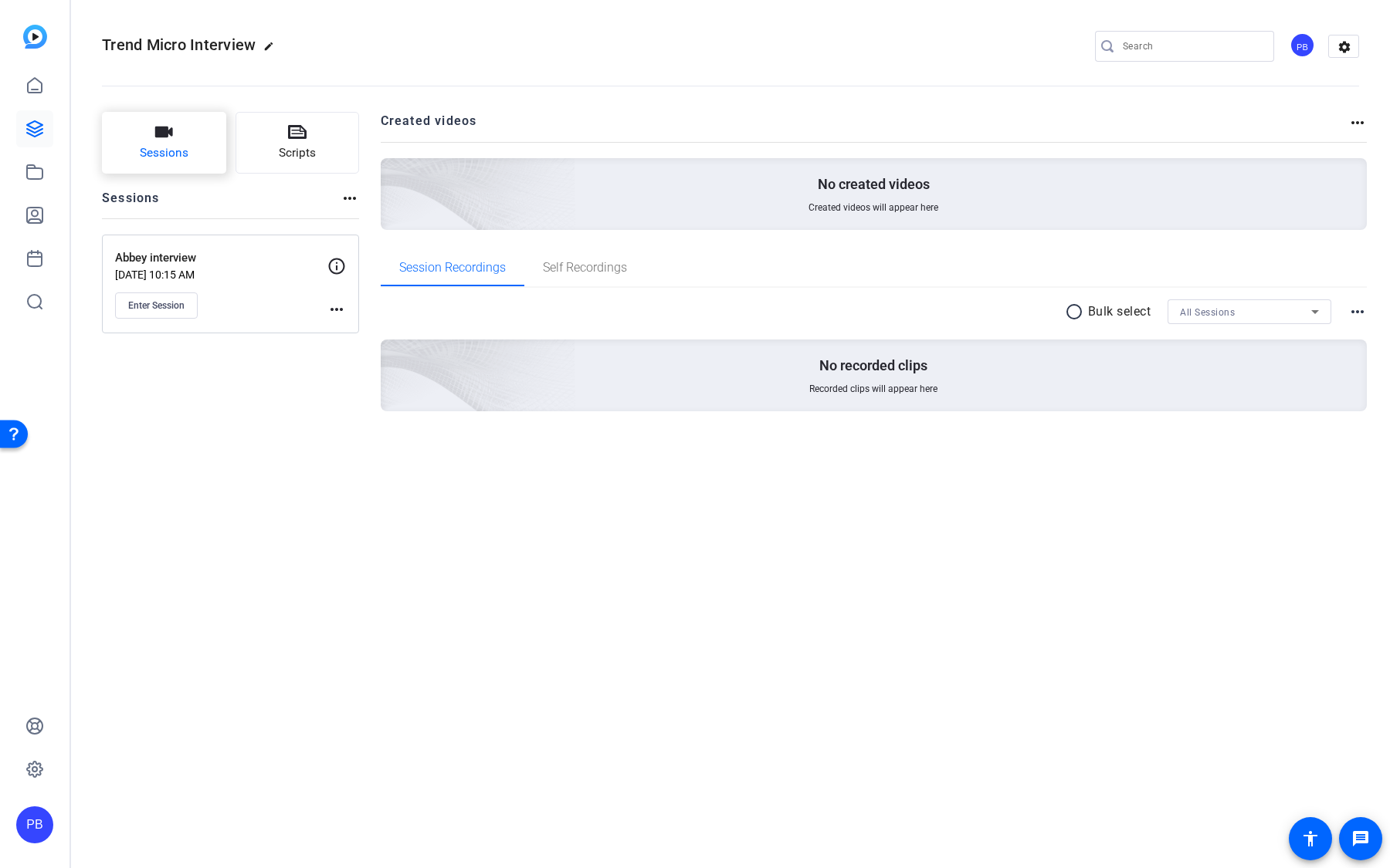
click at [178, 153] on span "Sessions" at bounding box center [164, 153] width 48 height 18
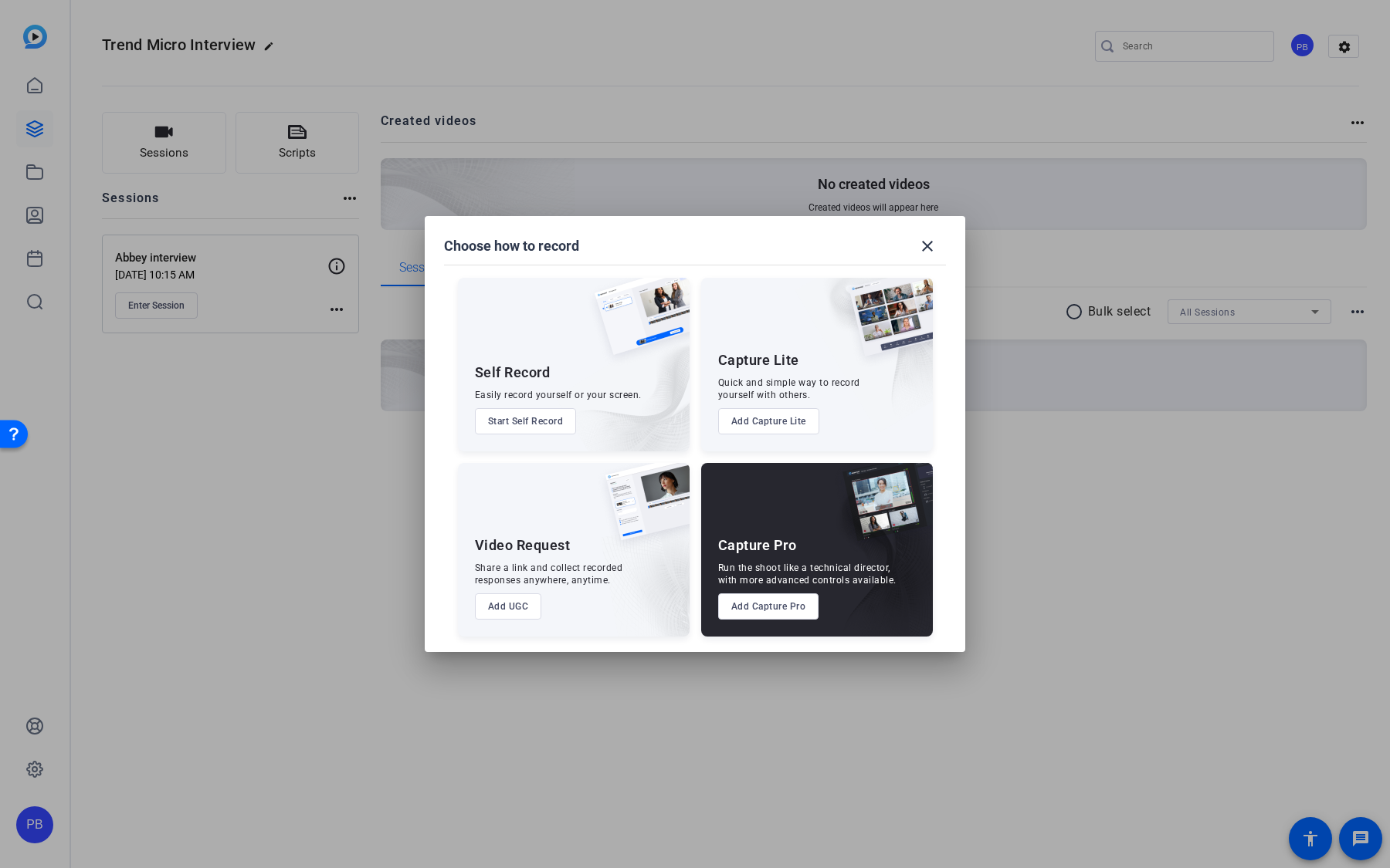
click at [528, 421] on button "Start Self Record" at bounding box center [526, 421] width 102 height 26
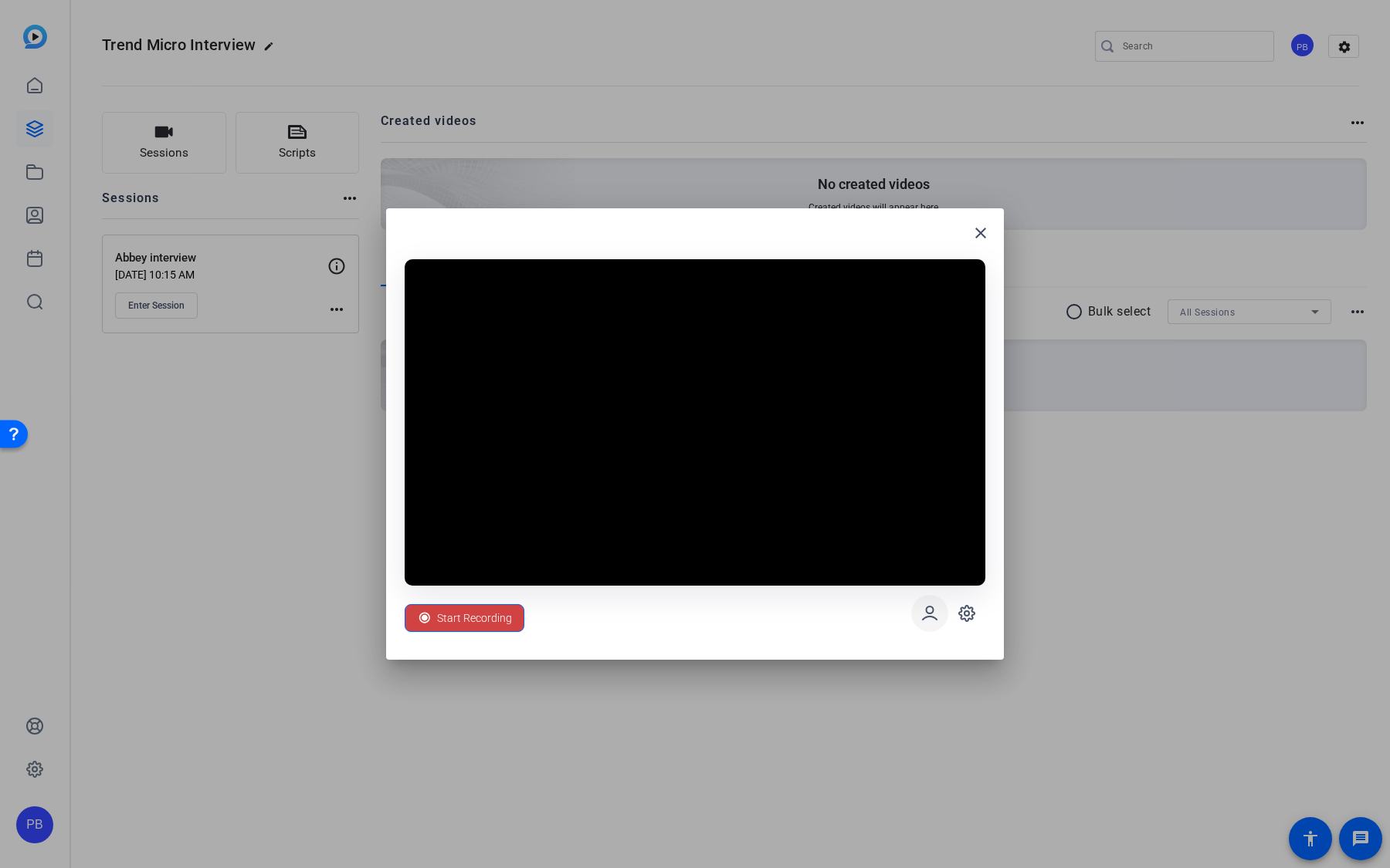
click at [922, 570] on icon at bounding box center [929, 614] width 19 height 19
click at [981, 241] on mat-icon "close" at bounding box center [980, 233] width 19 height 19
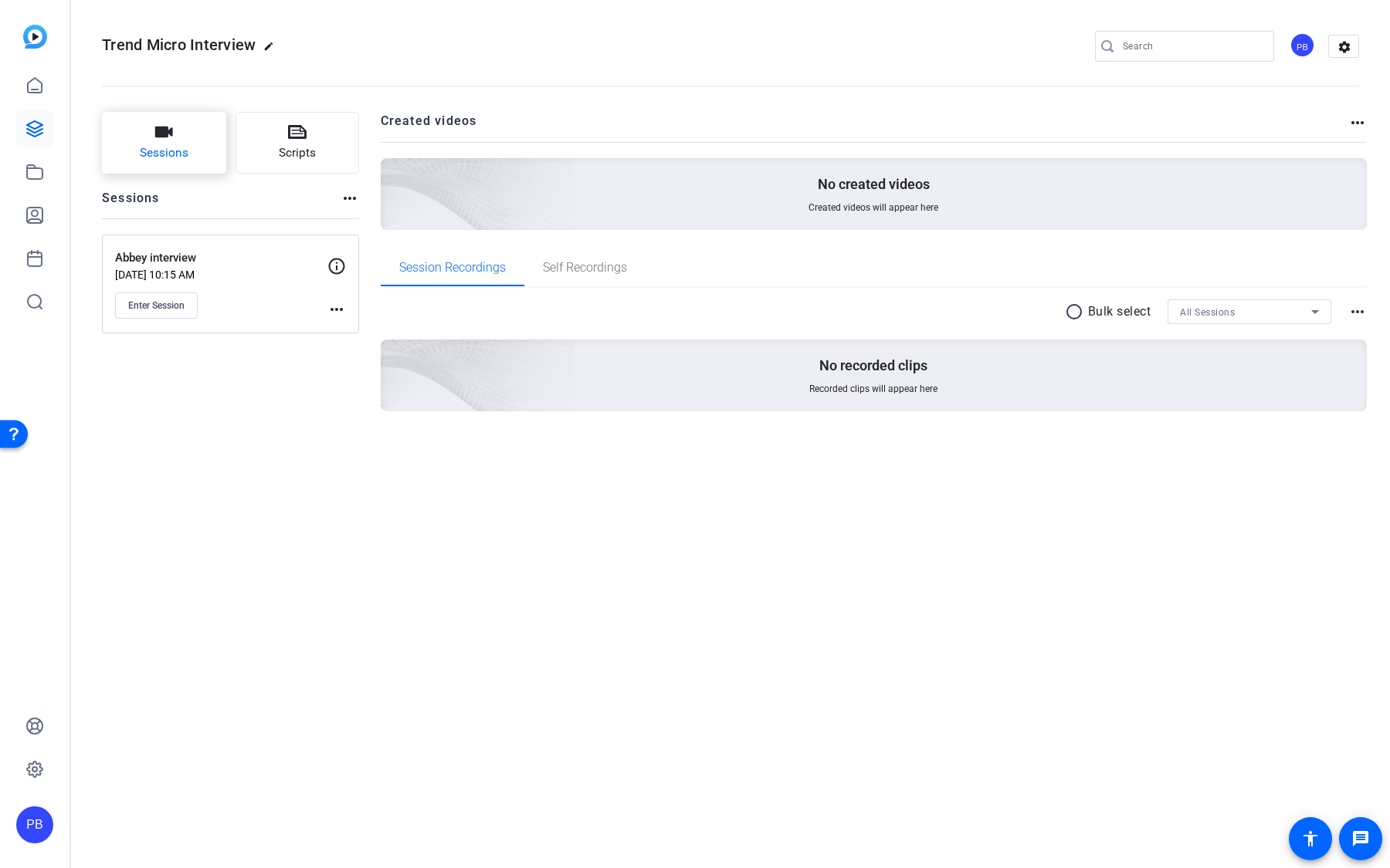
click at [168, 171] on button "Sessions" at bounding box center [164, 142] width 125 height 62
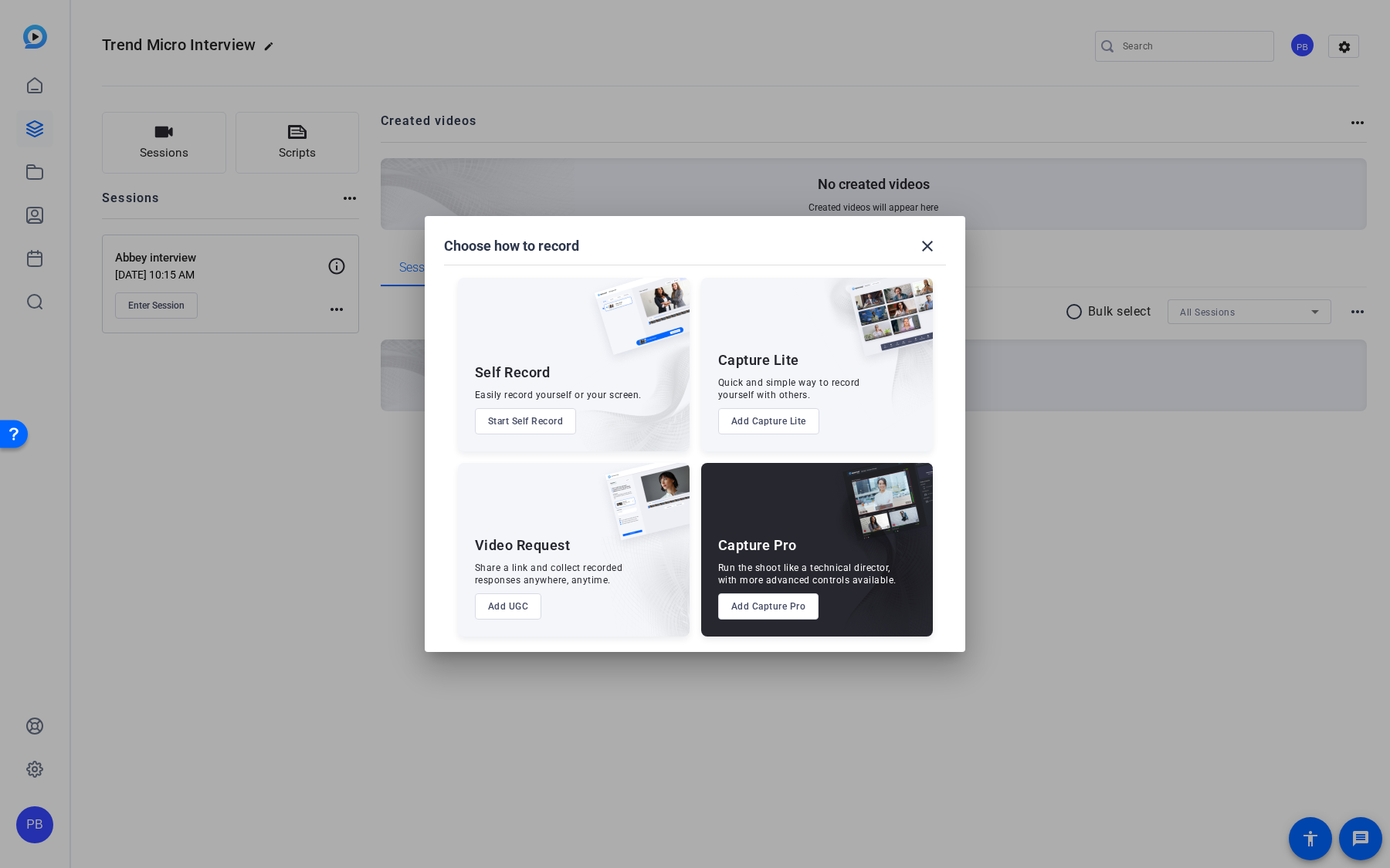
click at [513, 570] on button "Add UGC" at bounding box center [508, 606] width 67 height 26
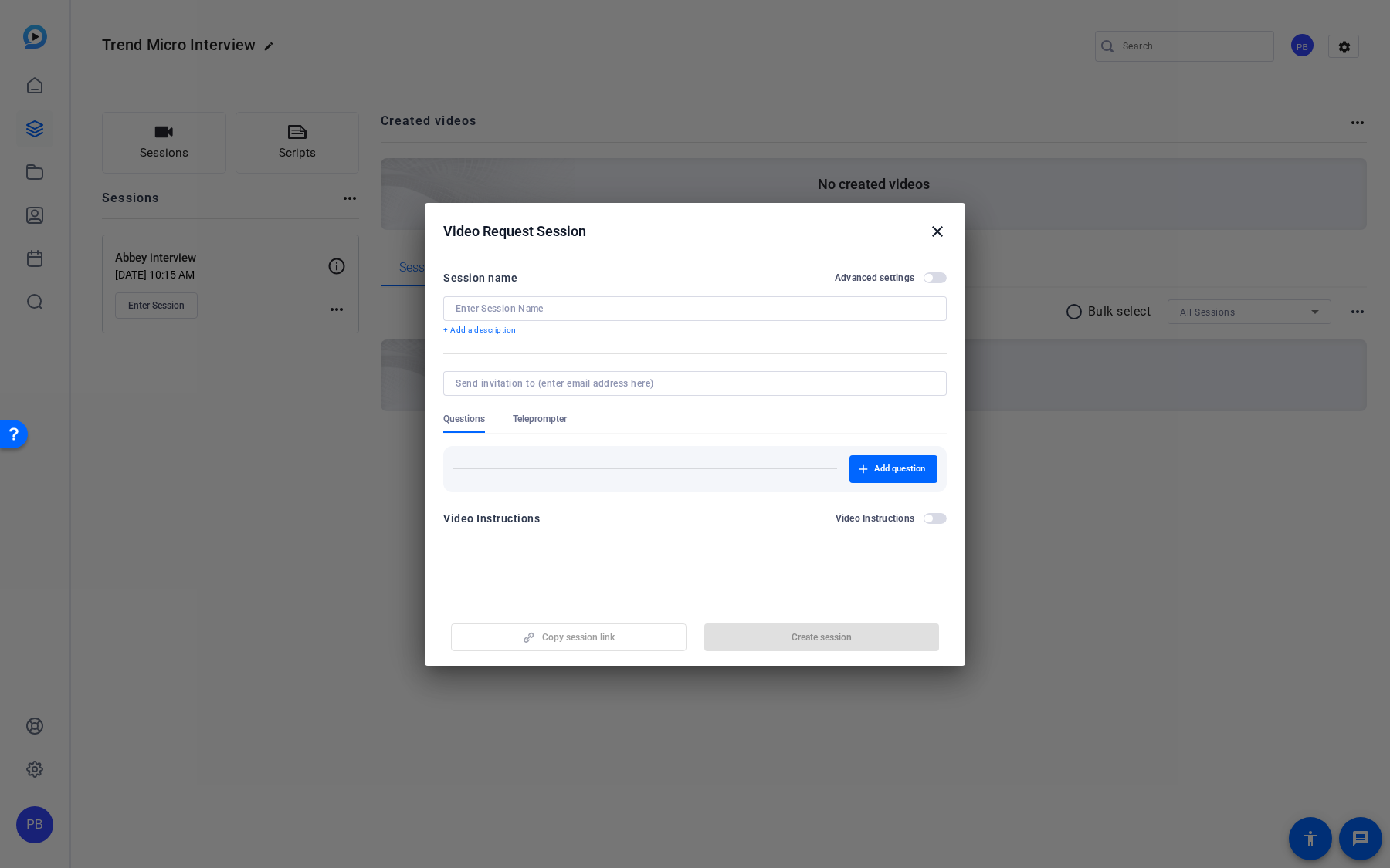
click at [617, 292] on div "Session name Advanced settings + Add a description" at bounding box center [695, 303] width 504 height 68
click at [617, 318] on div at bounding box center [695, 309] width 478 height 25
type input "Customer Support Survey"
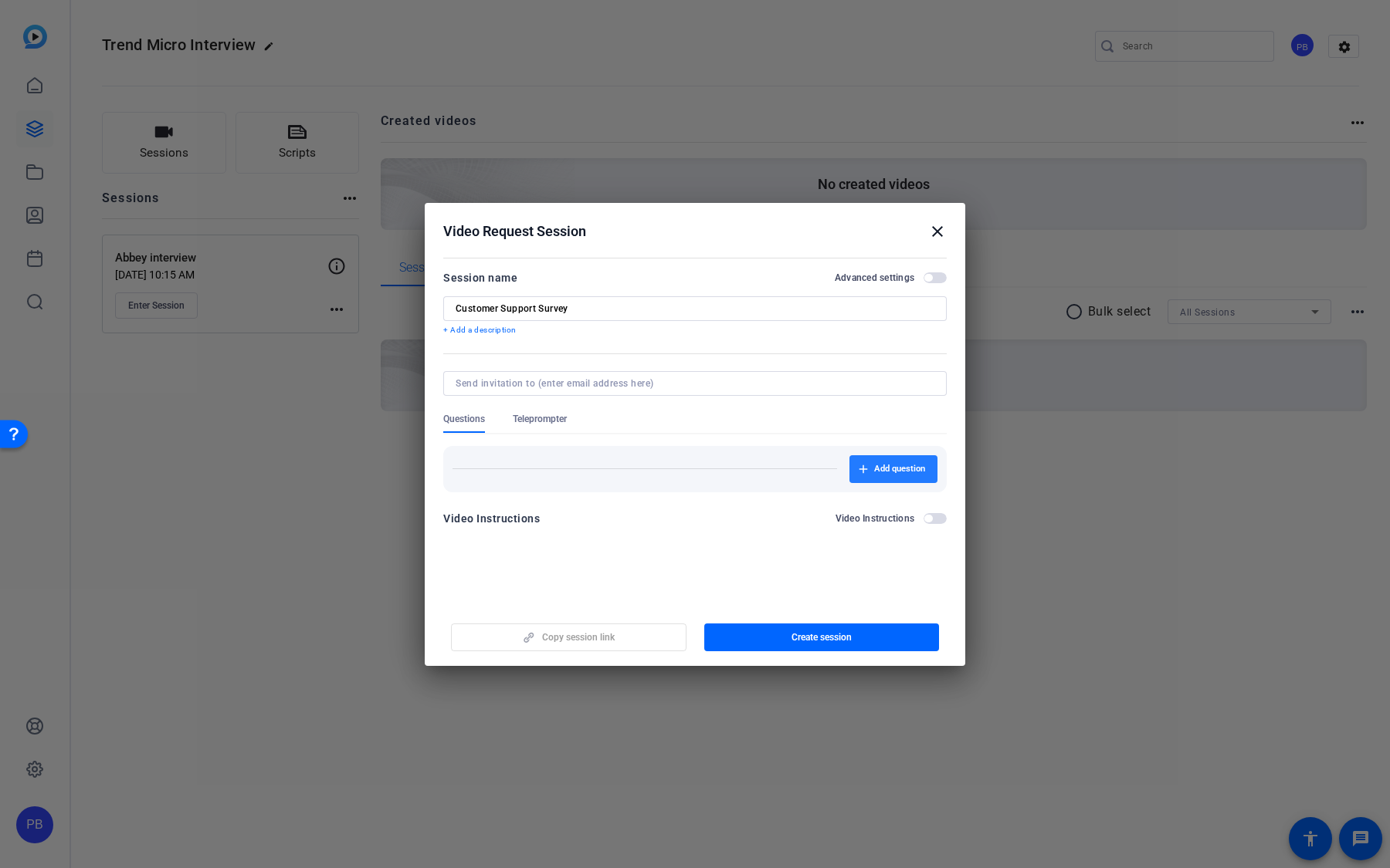
click at [874, 458] on span "button" at bounding box center [894, 470] width 88 height 37
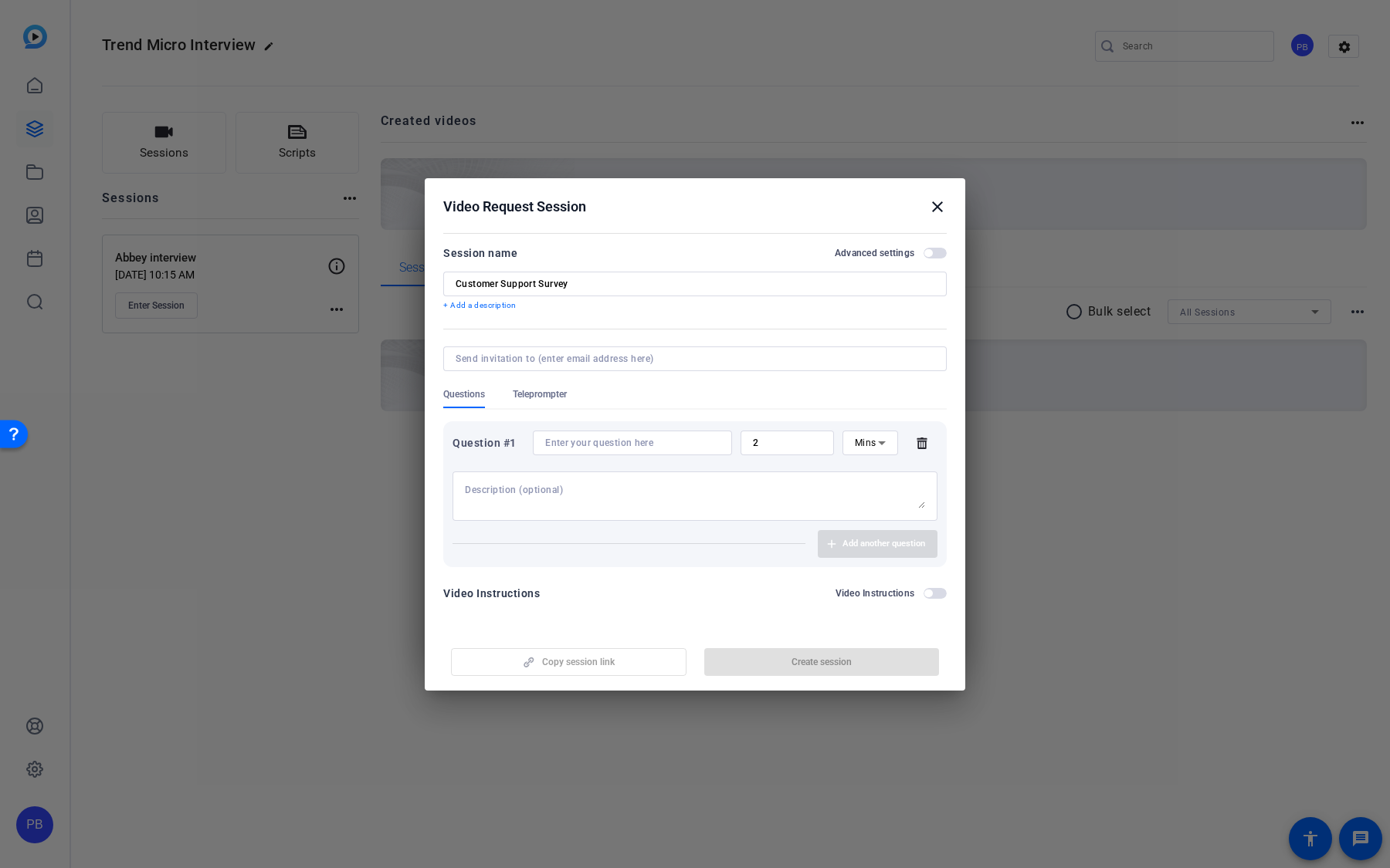
click at [650, 440] on input at bounding box center [633, 442] width 175 height 13
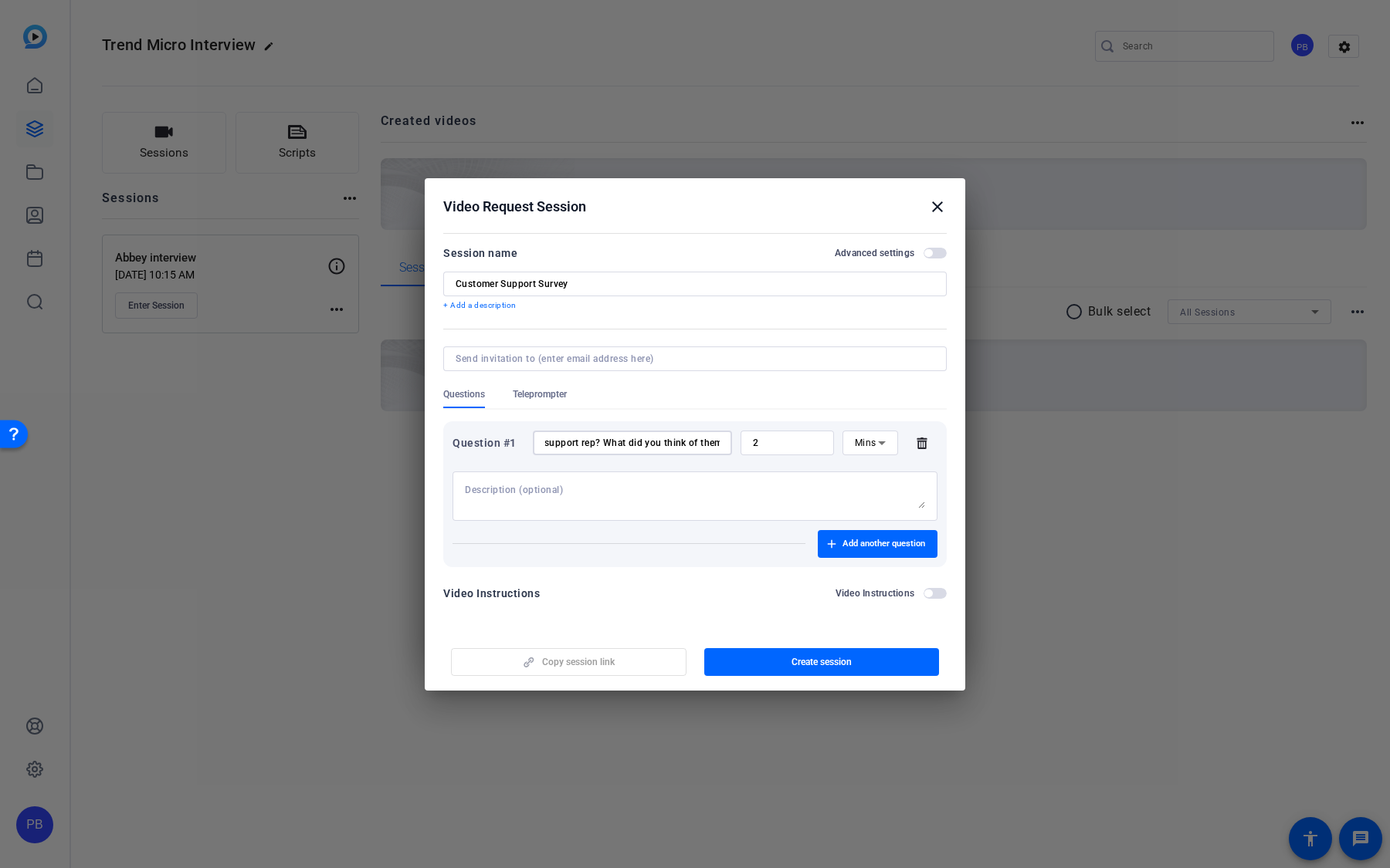
scroll to position [0, 70]
type input "Who was your support rep? What did you think of them?"
click at [866, 532] on span "button" at bounding box center [877, 544] width 120 height 37
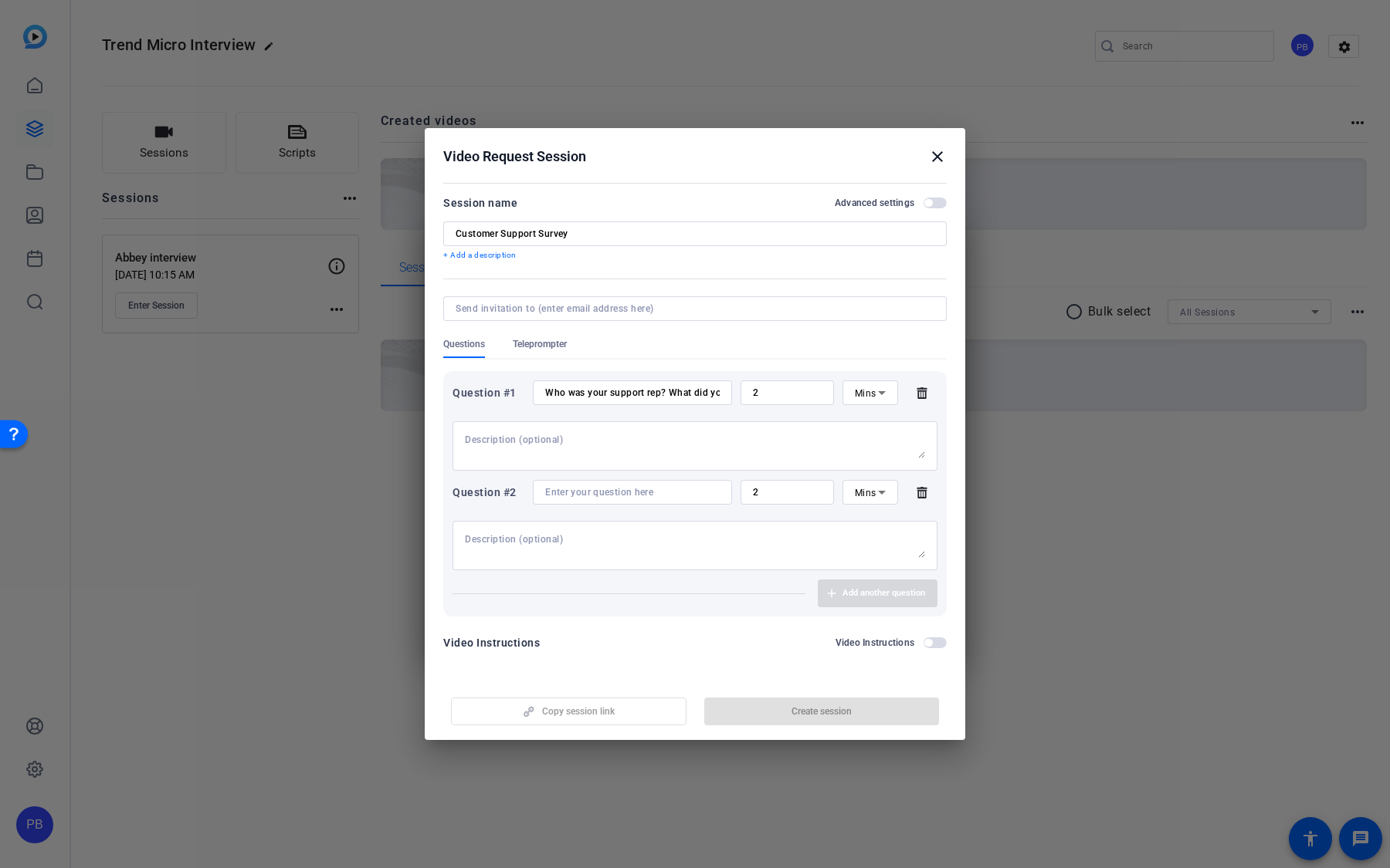
click at [671, 496] on input at bounding box center [633, 492] width 175 height 13
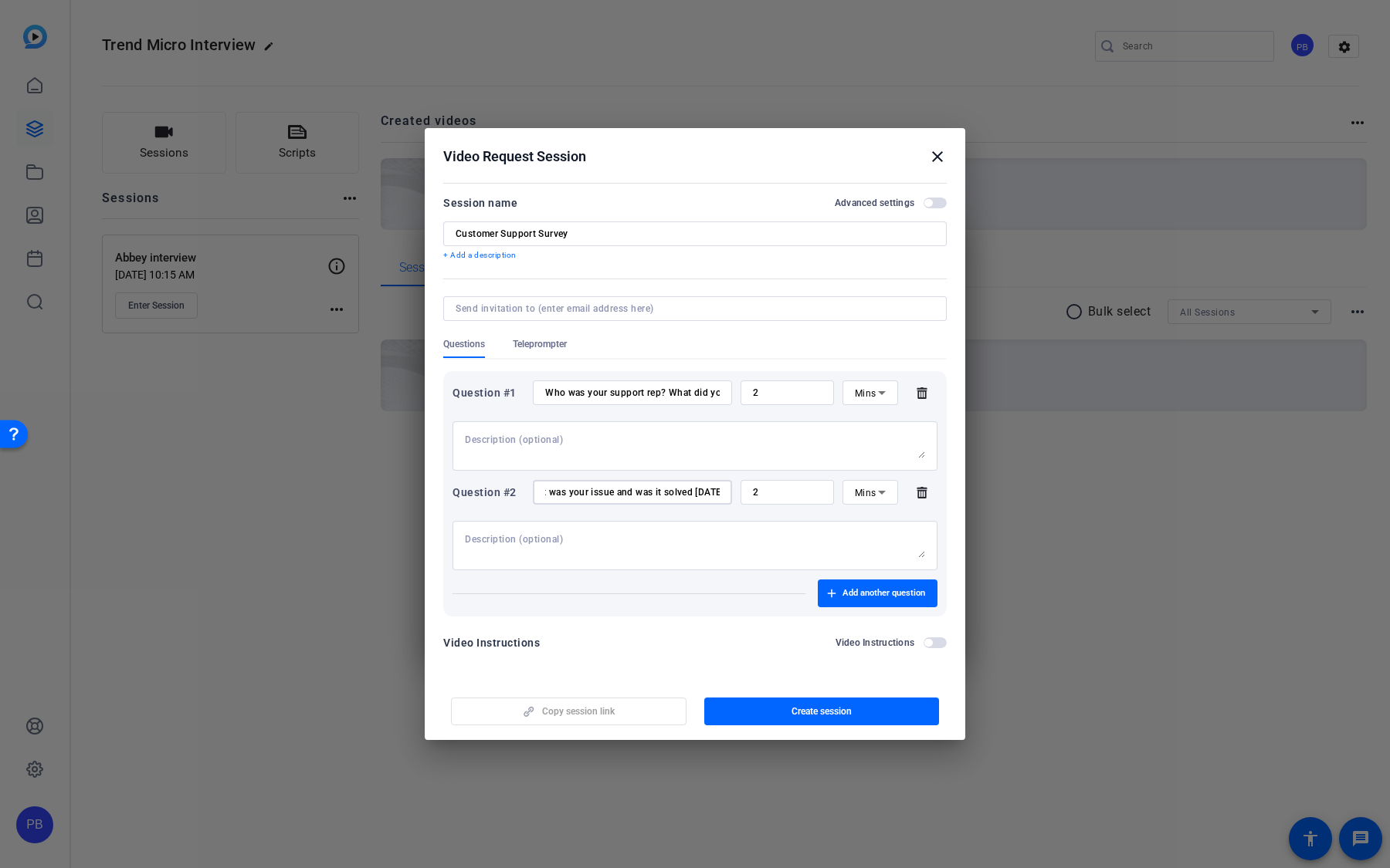
scroll to position [0, 26]
type input "What was your issue and was it solved today?"
drag, startPoint x: 781, startPoint y: 492, endPoint x: 716, endPoint y: 487, distance: 65.2
click at [717, 487] on div "Question #2 What was your issue and was it solved today? 2 Mins" at bounding box center [695, 492] width 485 height 25
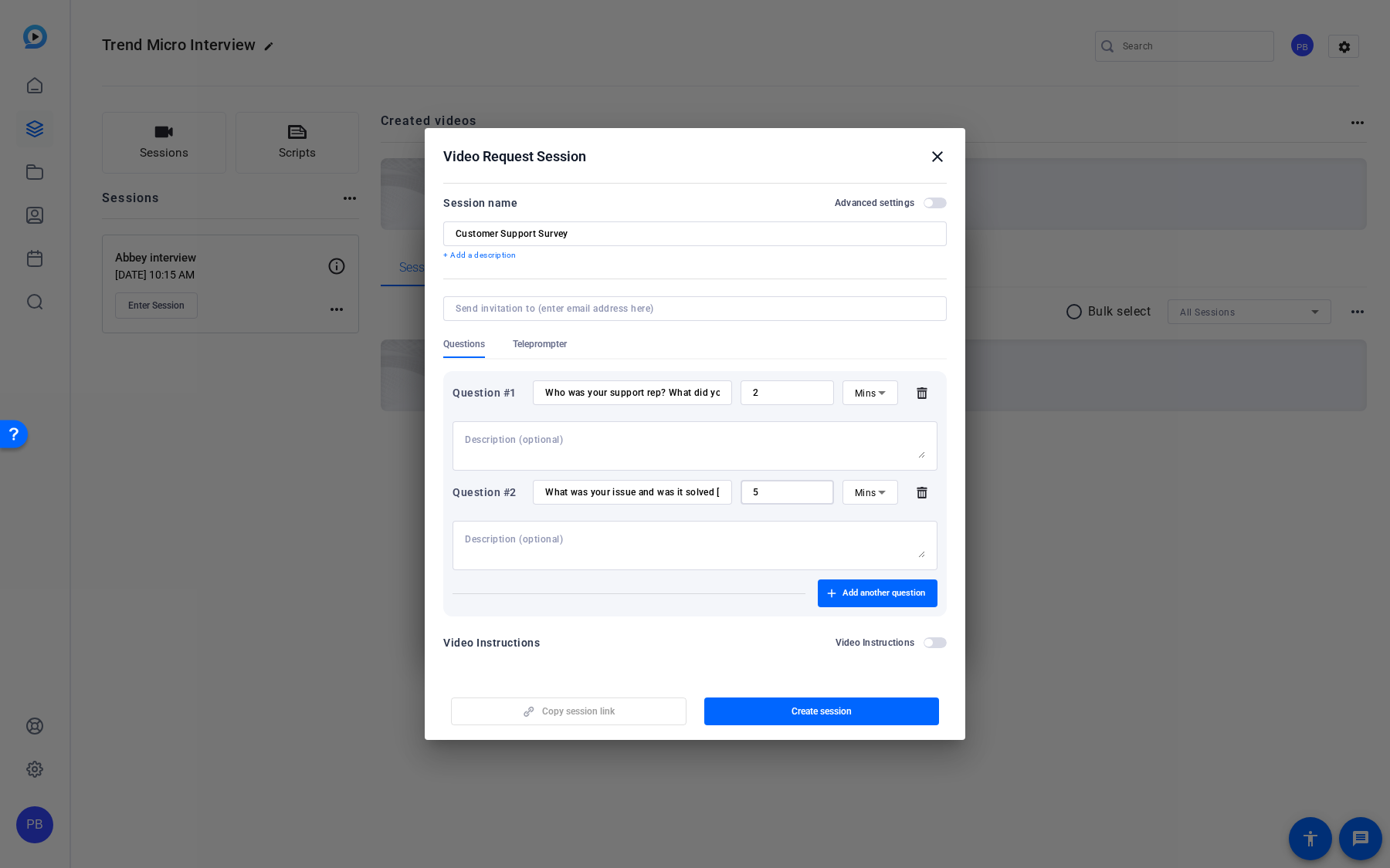
type input "5"
click at [937, 570] on span "button" at bounding box center [935, 643] width 23 height 11
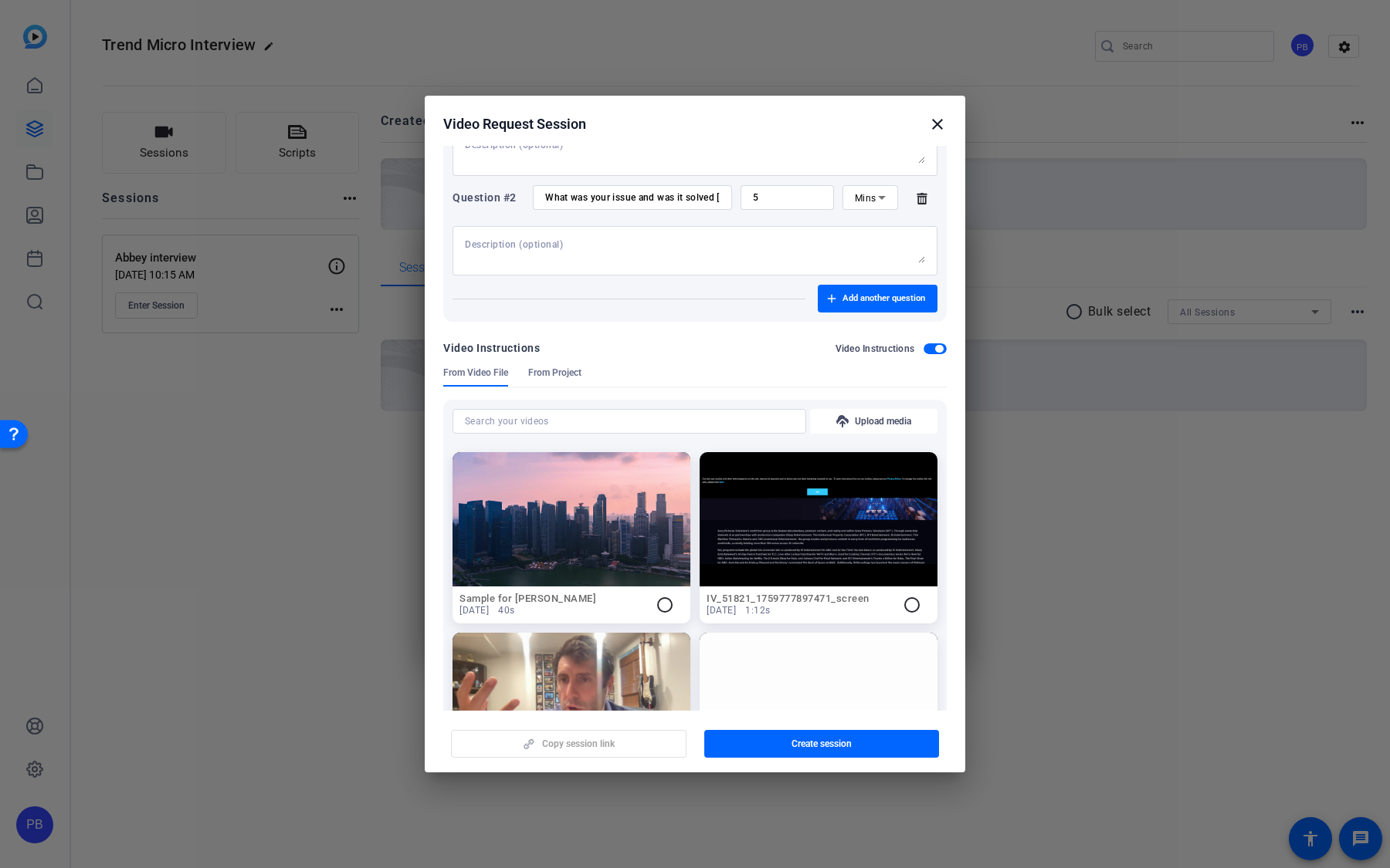
scroll to position [913, 0]
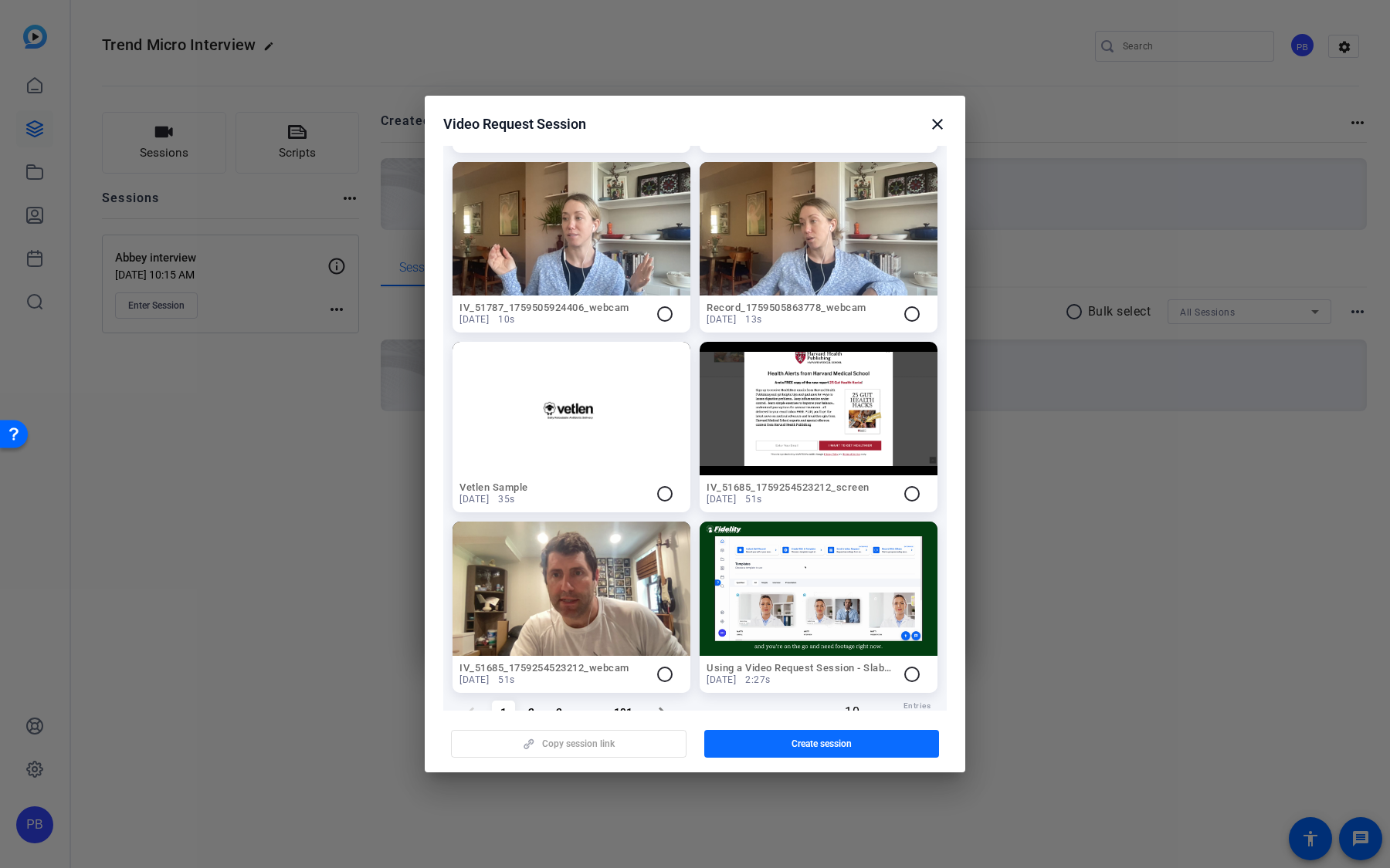
click at [790, 570] on span "button" at bounding box center [822, 744] width 236 height 37
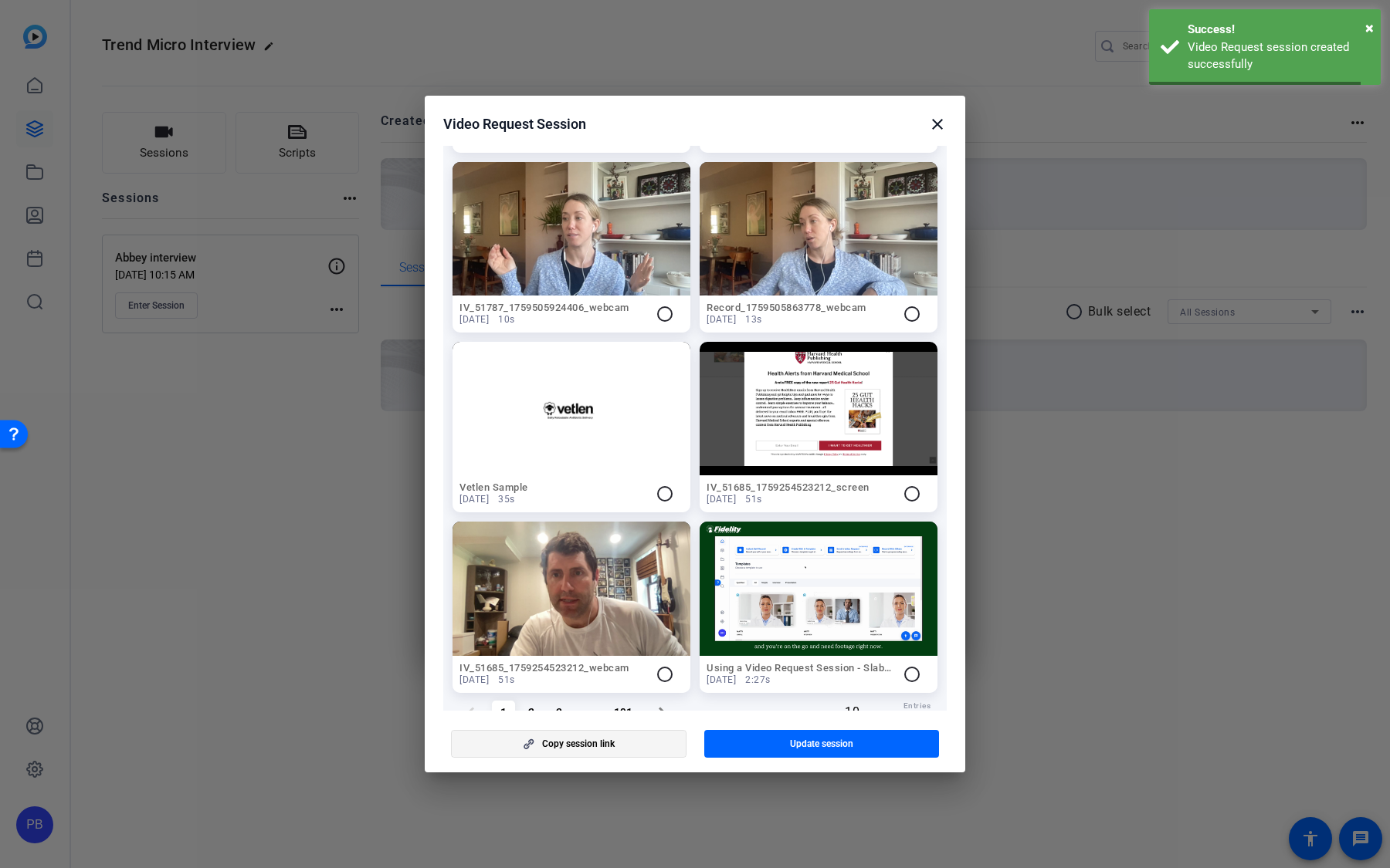
click at [668, 570] on span "button" at bounding box center [569, 744] width 234 height 37
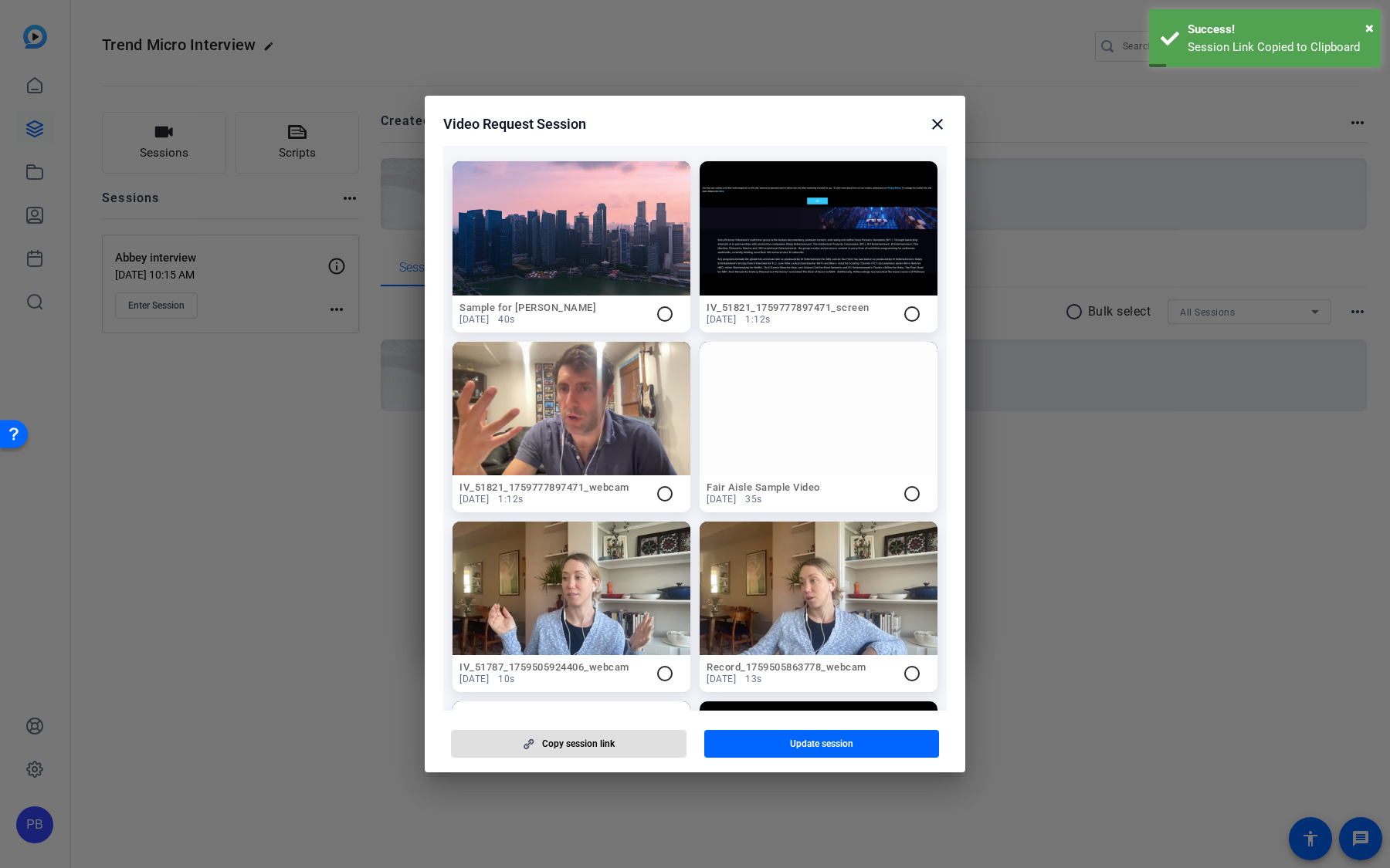
scroll to position [0, 0]
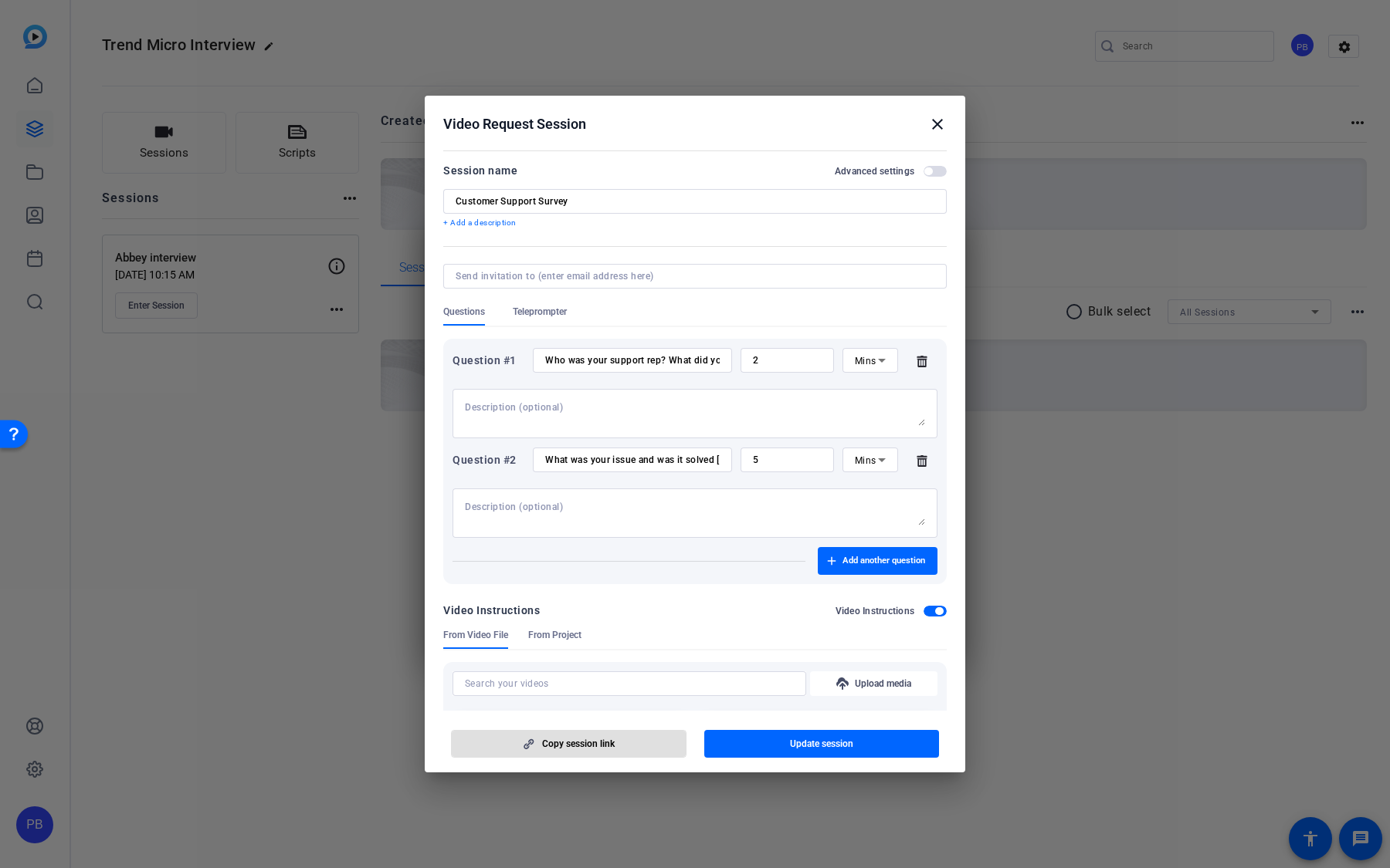
click at [935, 120] on mat-icon "close" at bounding box center [937, 125] width 19 height 19
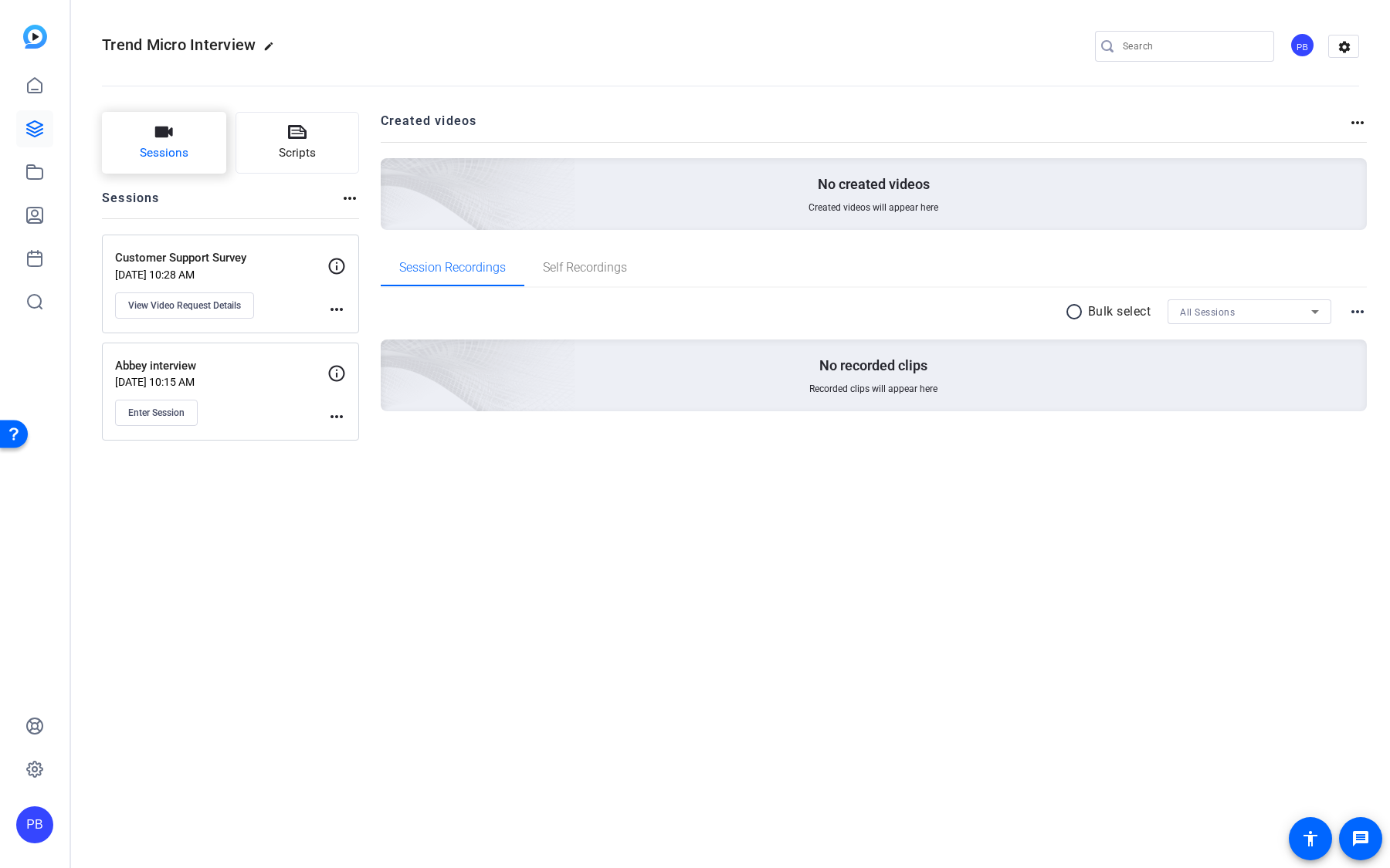
click at [195, 147] on button "Sessions" at bounding box center [164, 142] width 125 height 62
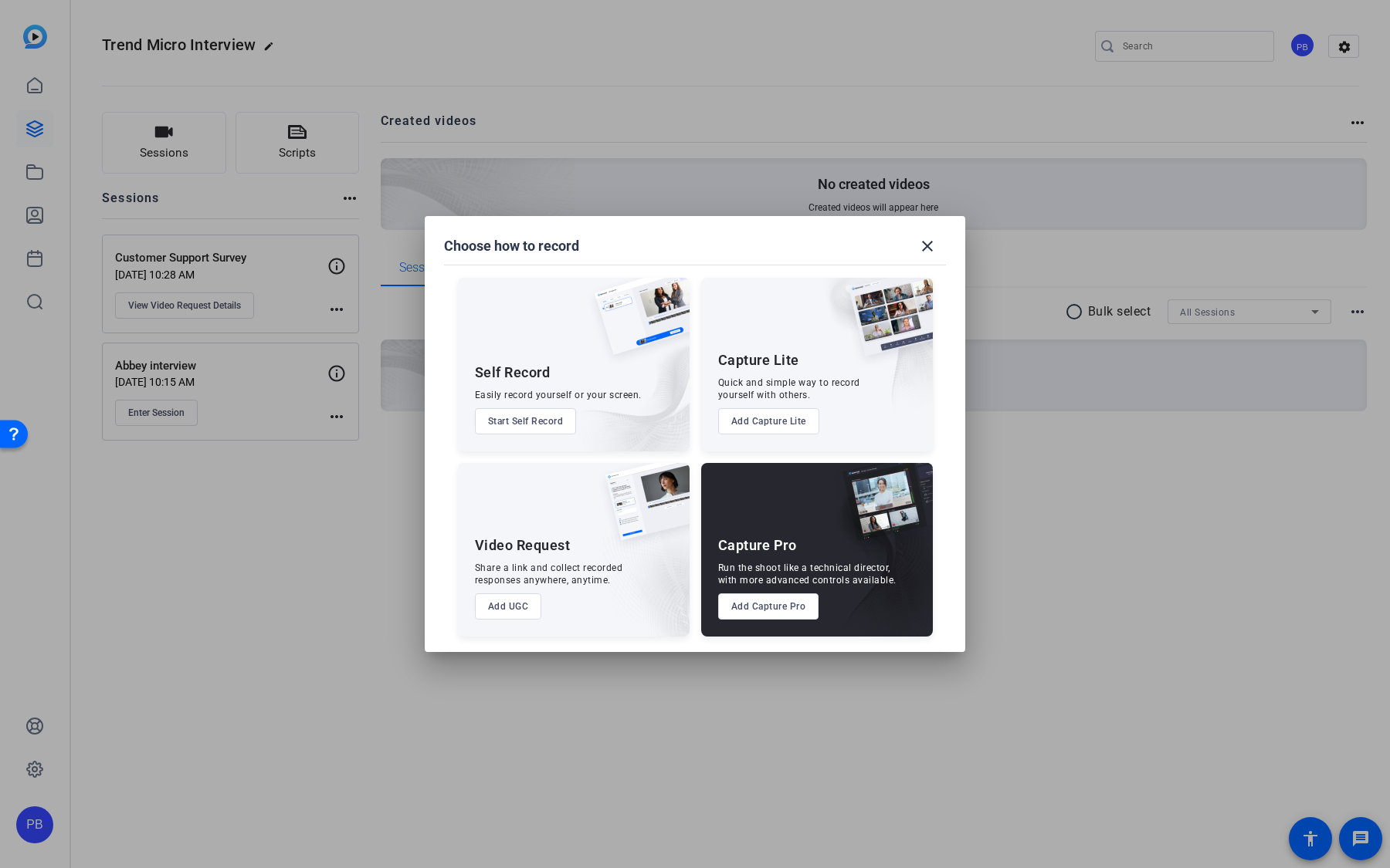
click at [803, 421] on button "Add Capture Lite" at bounding box center [768, 421] width 101 height 26
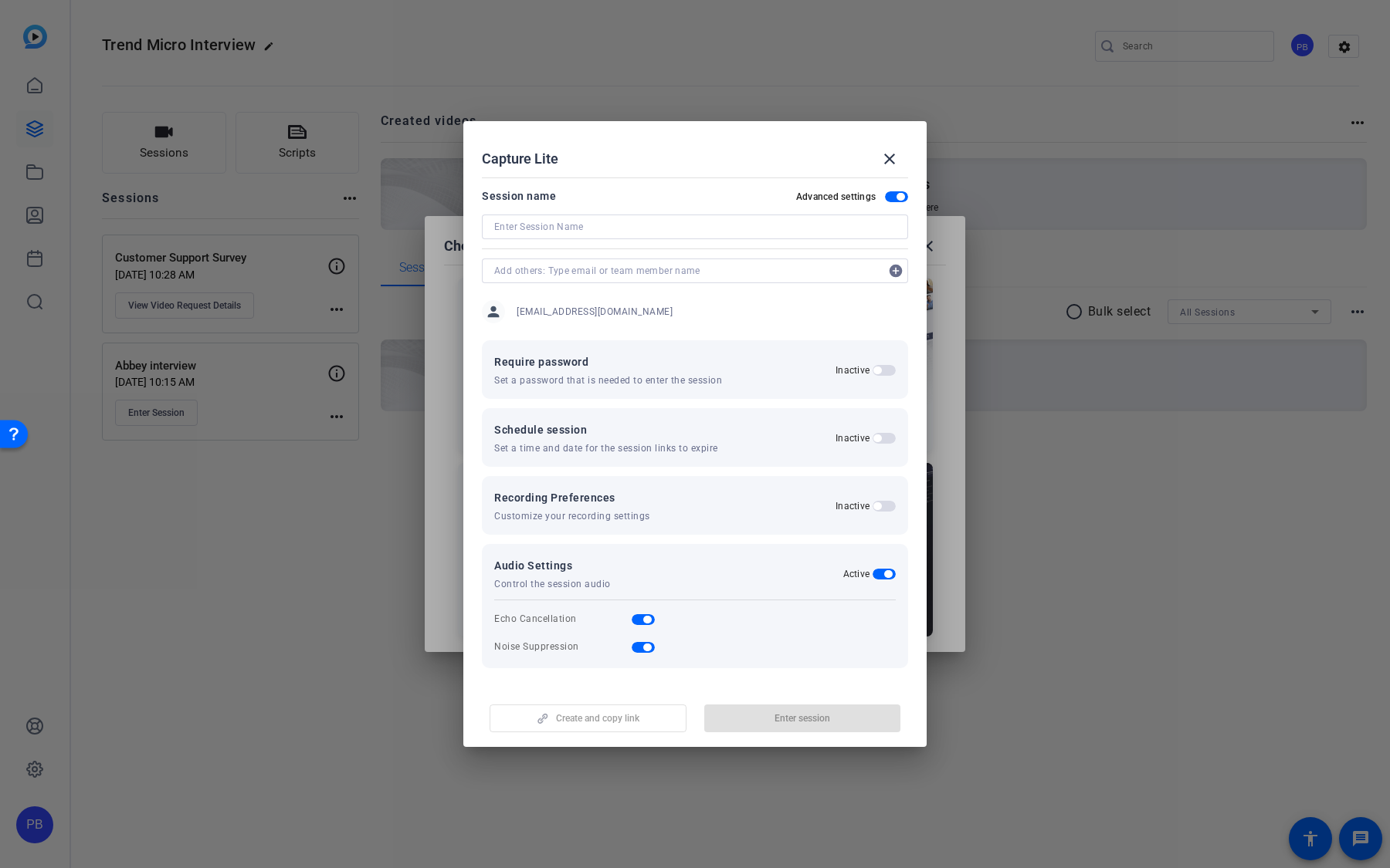
click at [704, 225] on input at bounding box center [695, 227] width 401 height 19
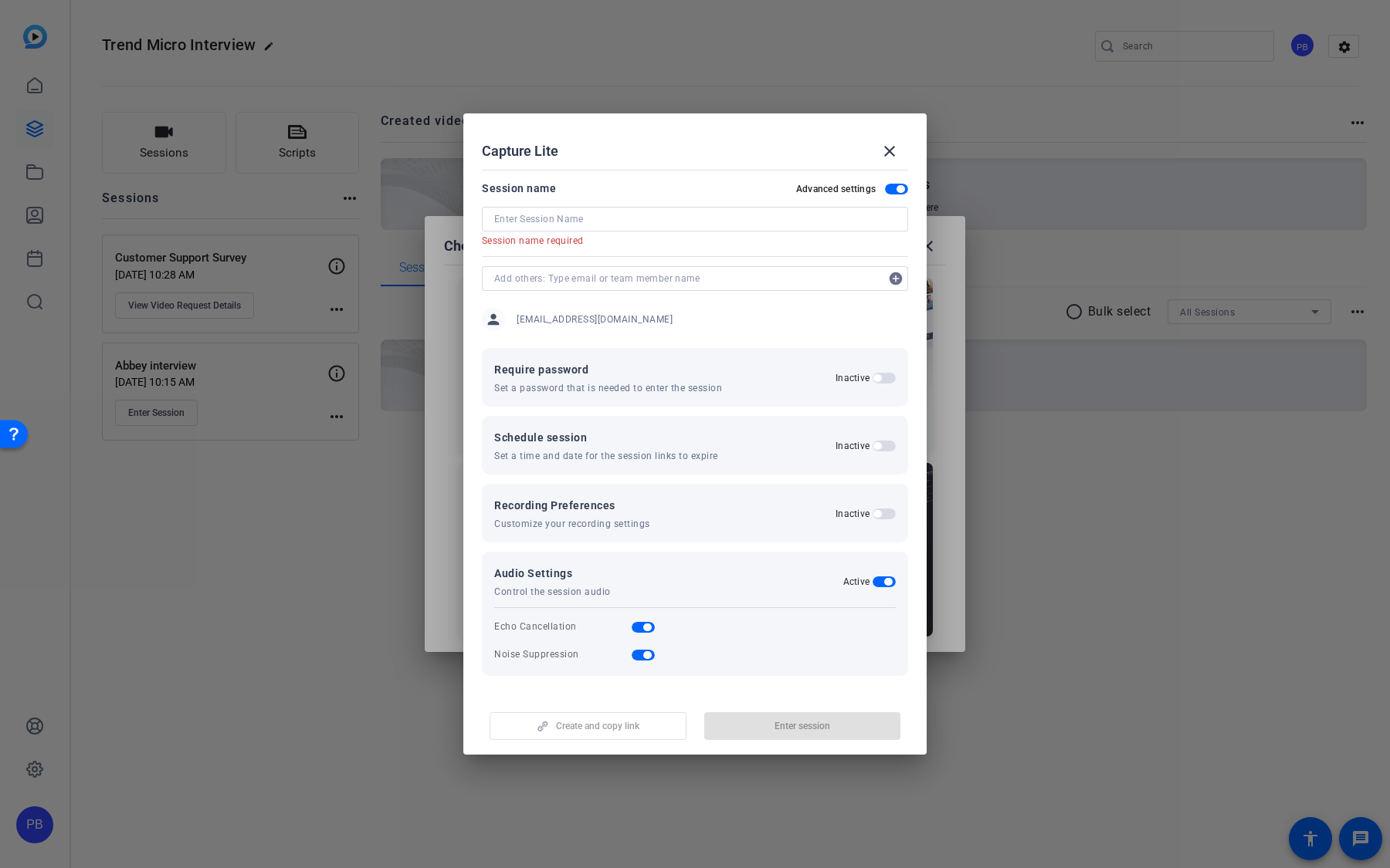
click at [878, 508] on div "Inactive" at bounding box center [865, 514] width 60 height 13
click at [886, 509] on span "button" at bounding box center [884, 514] width 23 height 11
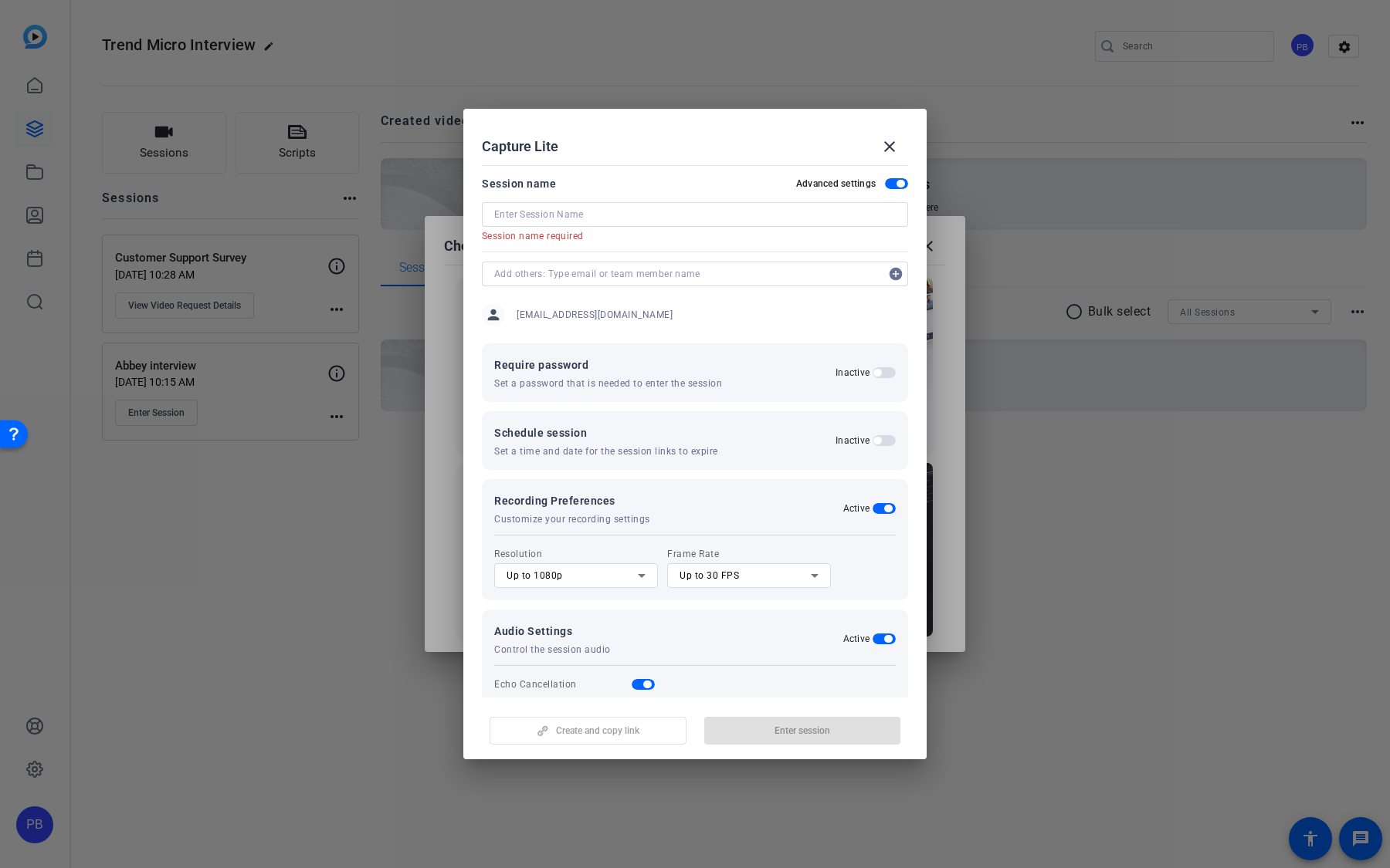
click at [645, 570] on icon at bounding box center [642, 576] width 19 height 19
click at [600, 570] on mat-option "Up to 4K" at bounding box center [576, 654] width 164 height 25
click at [740, 570] on div "Up to 30 FPS" at bounding box center [745, 576] width 131 height 19
click at [738, 570] on mat-option "Up to 24 FPS" at bounding box center [749, 605] width 164 height 25
click at [594, 570] on div "Up to 4K" at bounding box center [572, 576] width 131 height 19
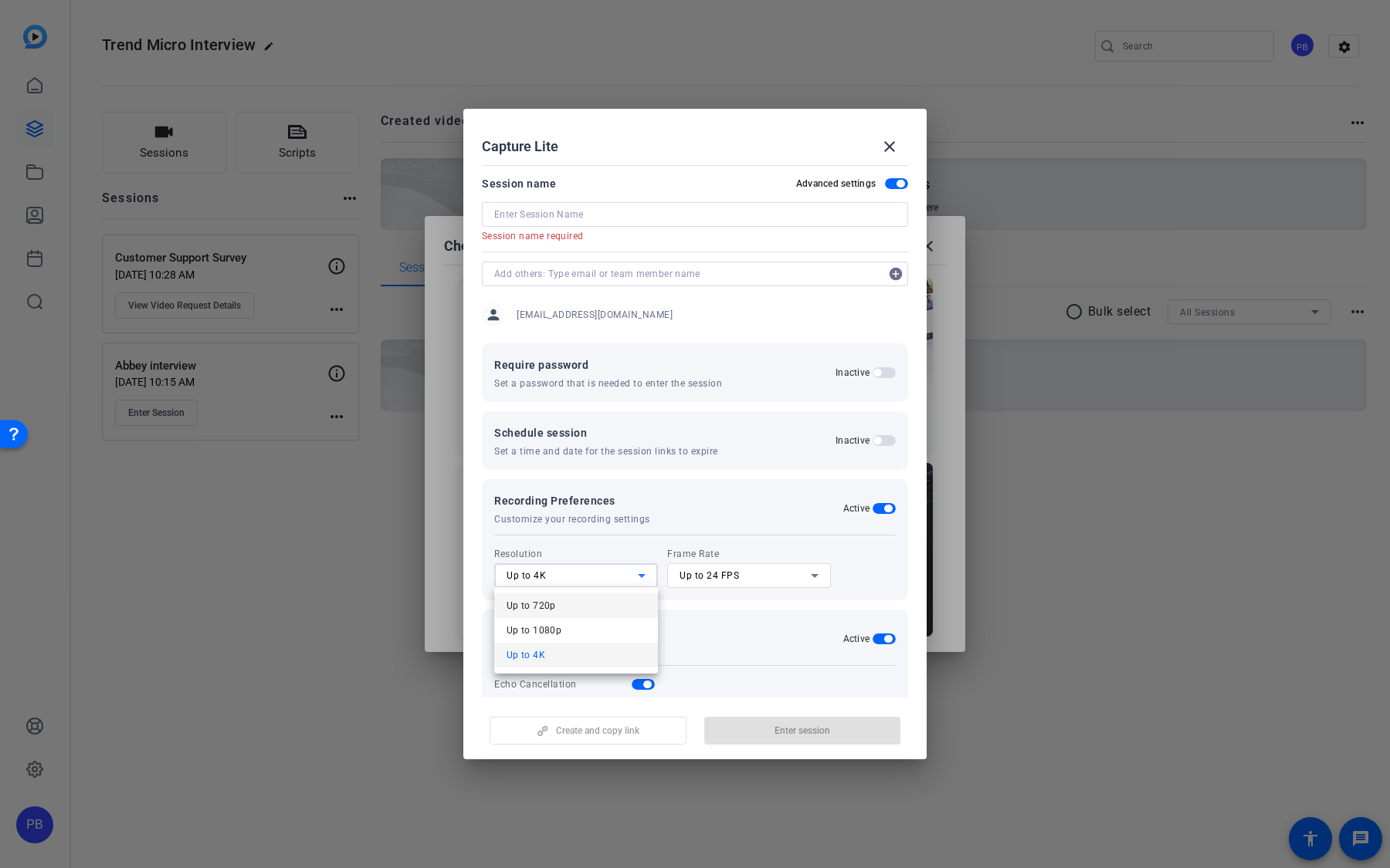
click at [589, 570] on mat-option "Up to 720p" at bounding box center [576, 605] width 164 height 25
click at [617, 209] on input at bounding box center [695, 214] width 401 height 19
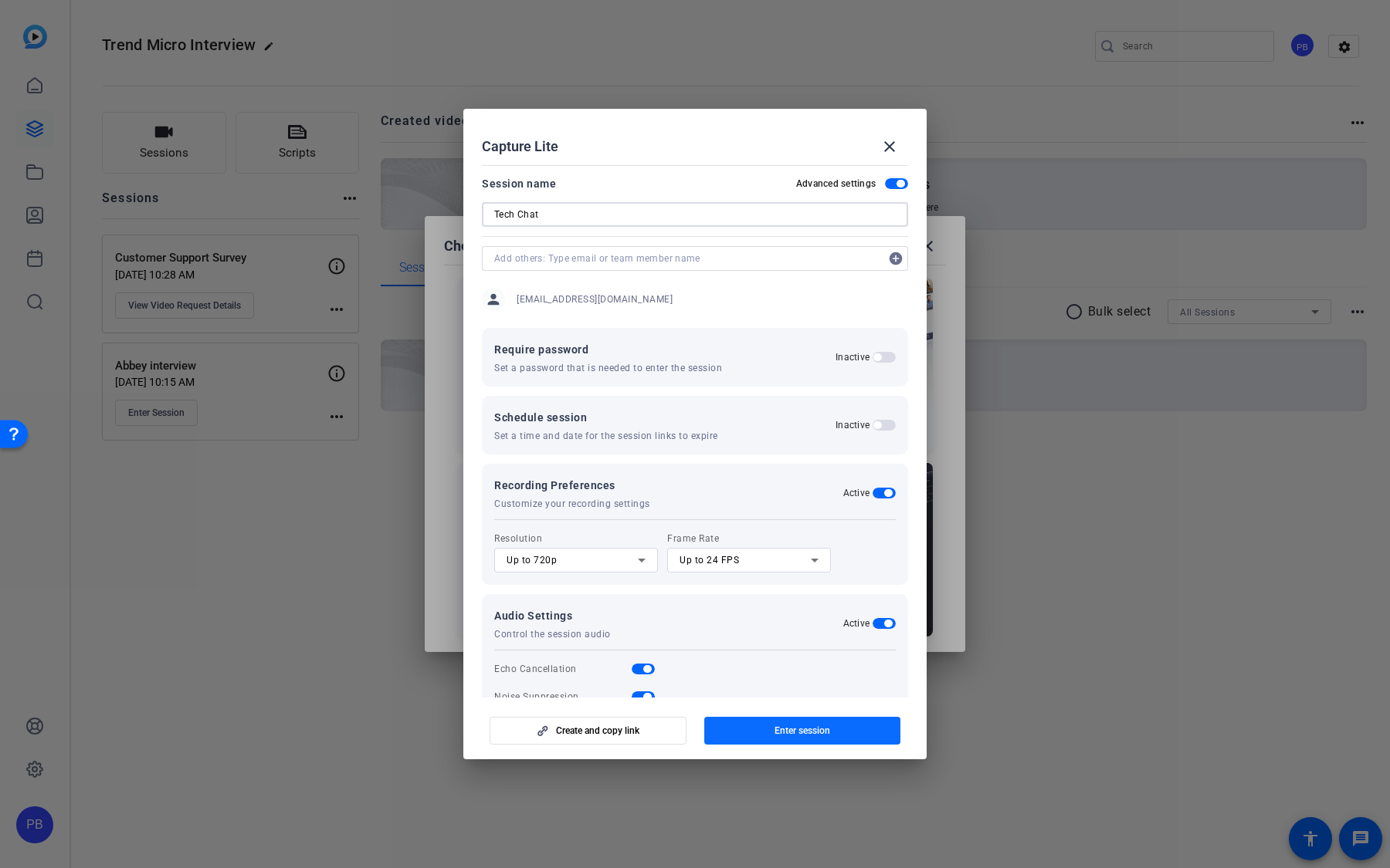
type input "Tech Chat"
click at [798, 570] on span "button" at bounding box center [802, 731] width 197 height 37
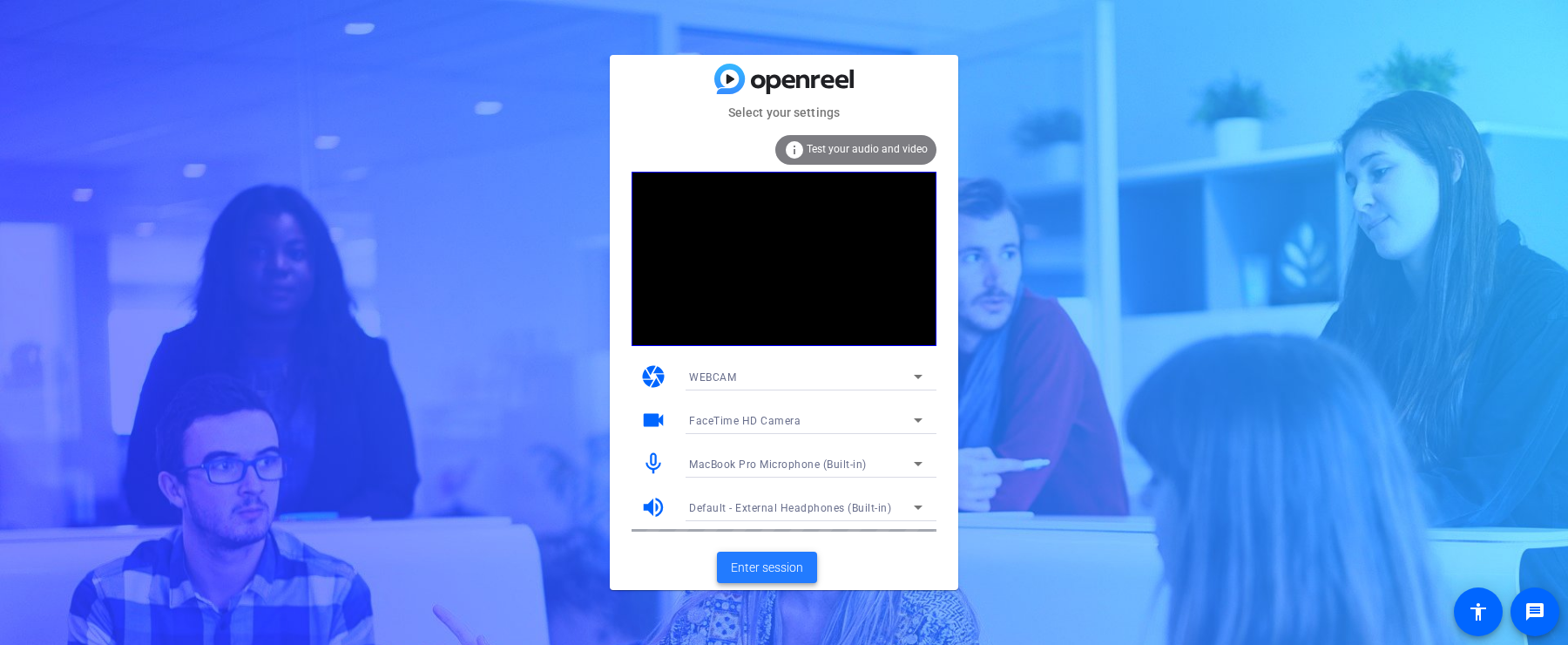
click at [786, 560] on span "Enter session" at bounding box center [767, 567] width 73 height 18
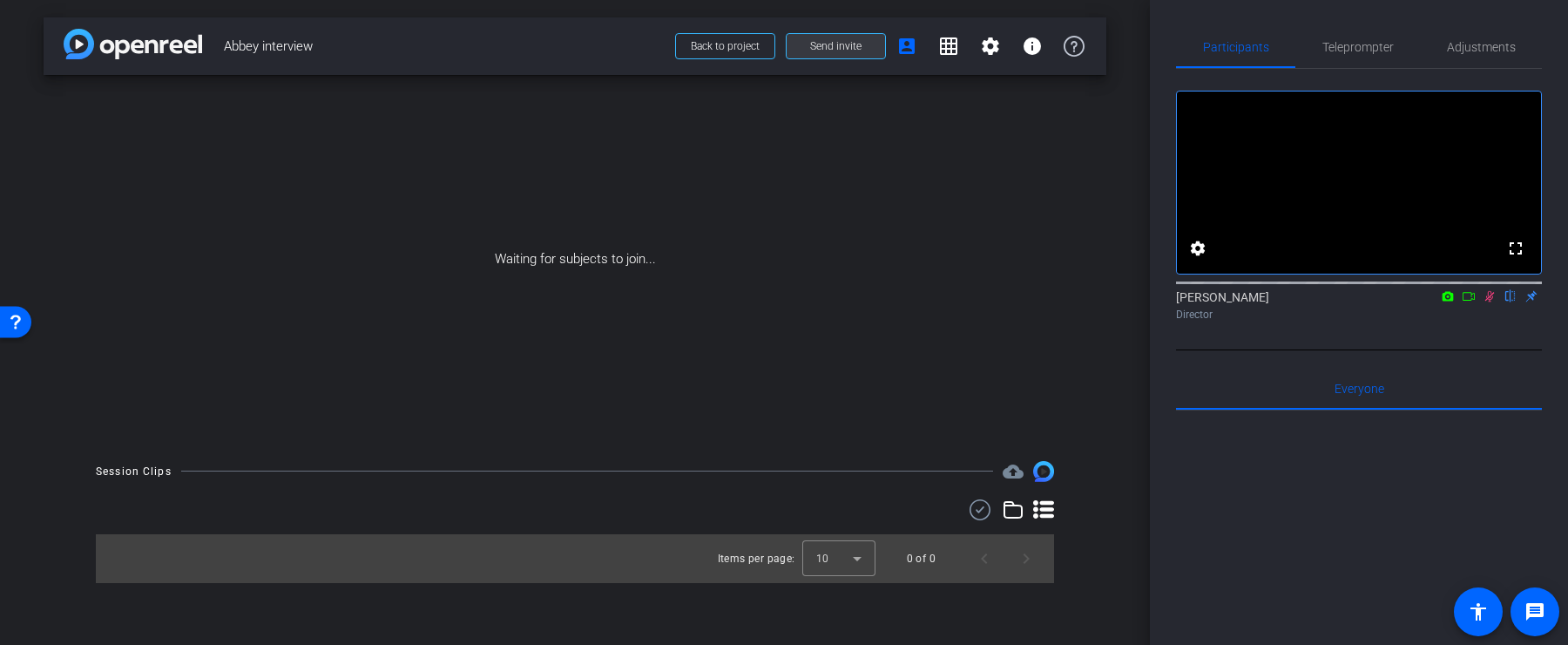
click at [834, 35] on span at bounding box center [835, 46] width 99 height 42
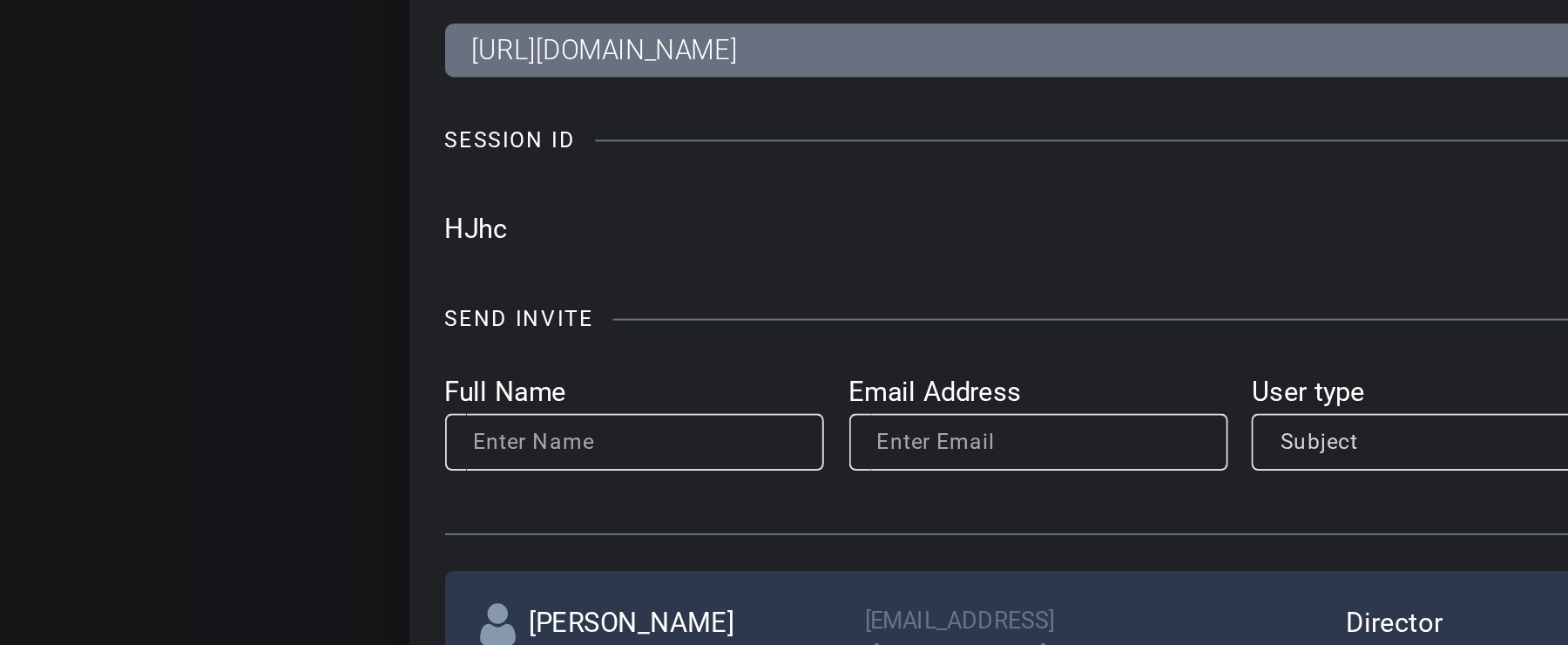
drag, startPoint x: 446, startPoint y: 232, endPoint x: 468, endPoint y: 232, distance: 22.0
click at [468, 232] on input "HJhc" at bounding box center [742, 231] width 593 height 26
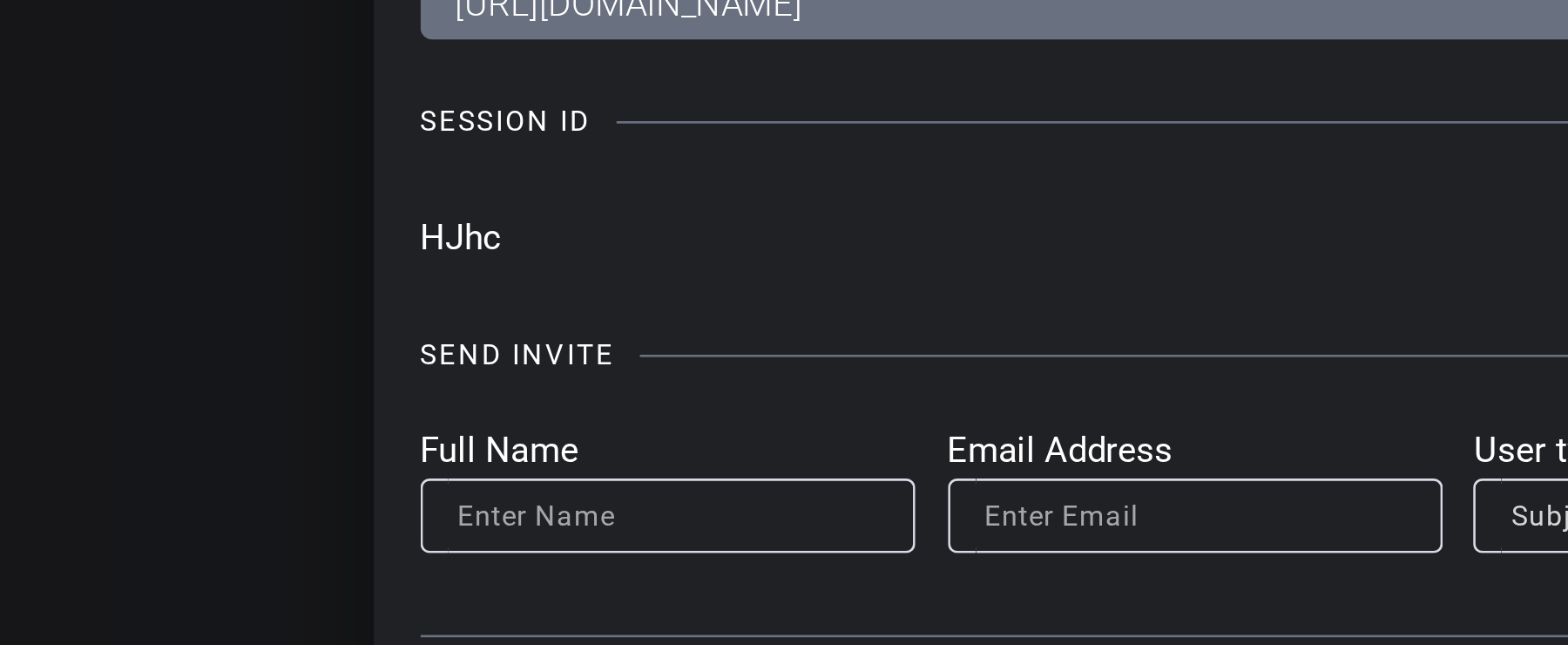
drag, startPoint x: 451, startPoint y: 230, endPoint x: 460, endPoint y: 232, distance: 9.2
click at [460, 232] on input "HJhc" at bounding box center [742, 231] width 593 height 26
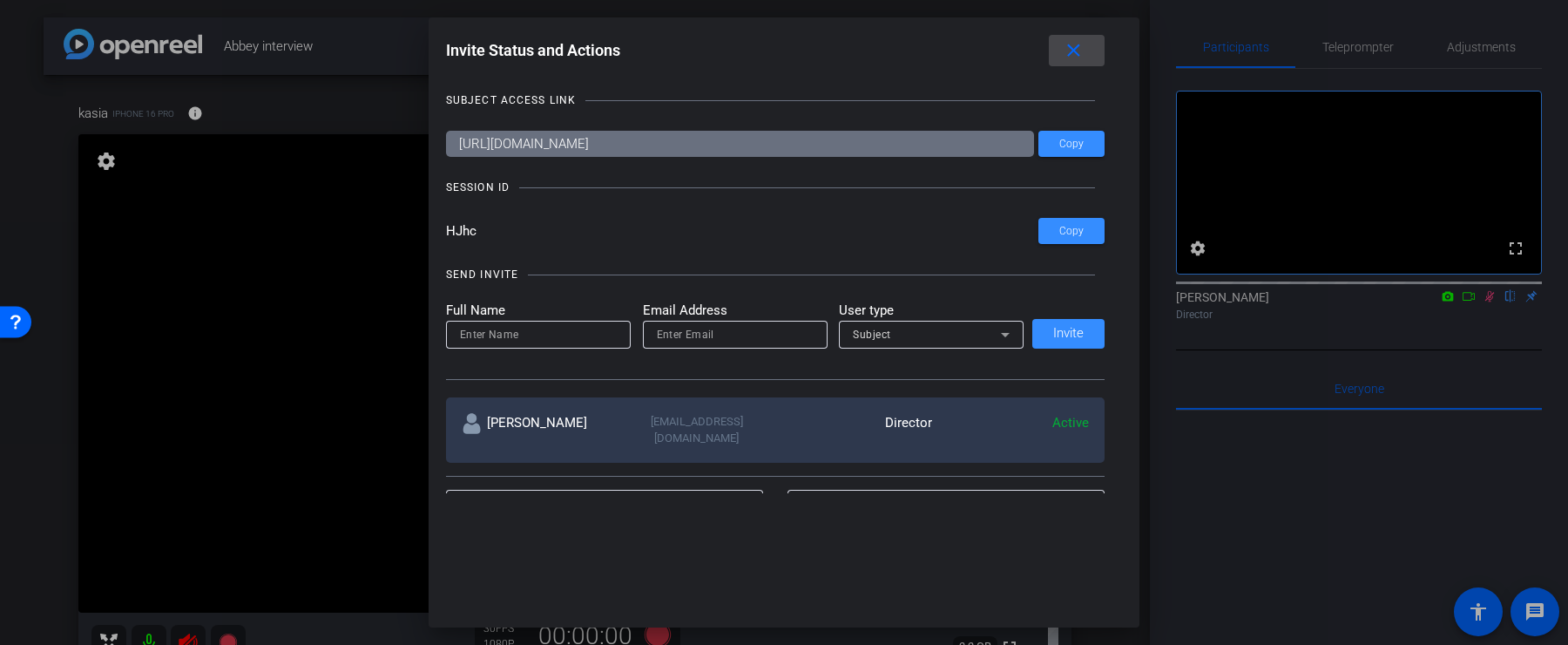
click at [1080, 57] on mat-icon "close" at bounding box center [1073, 51] width 22 height 22
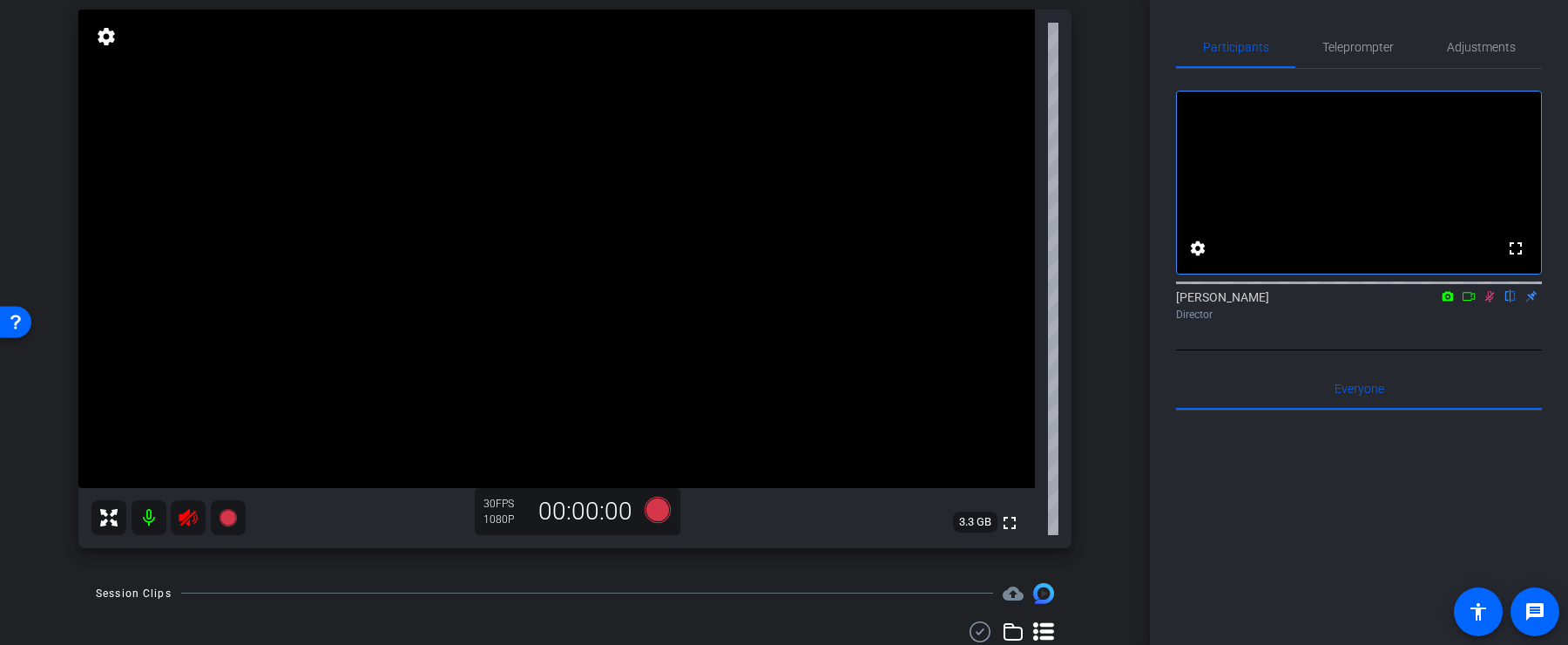
scroll to position [184, 0]
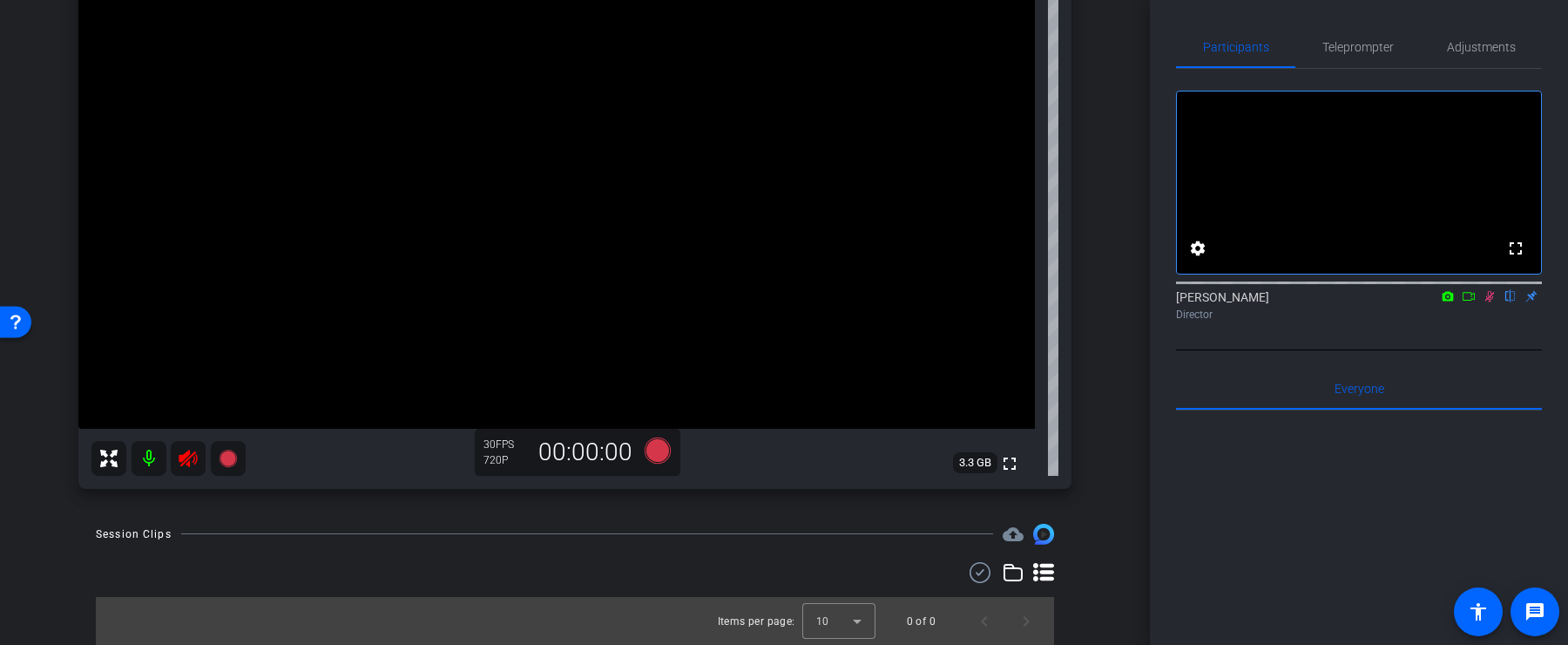
click at [150, 458] on mat-icon at bounding box center [148, 458] width 34 height 34
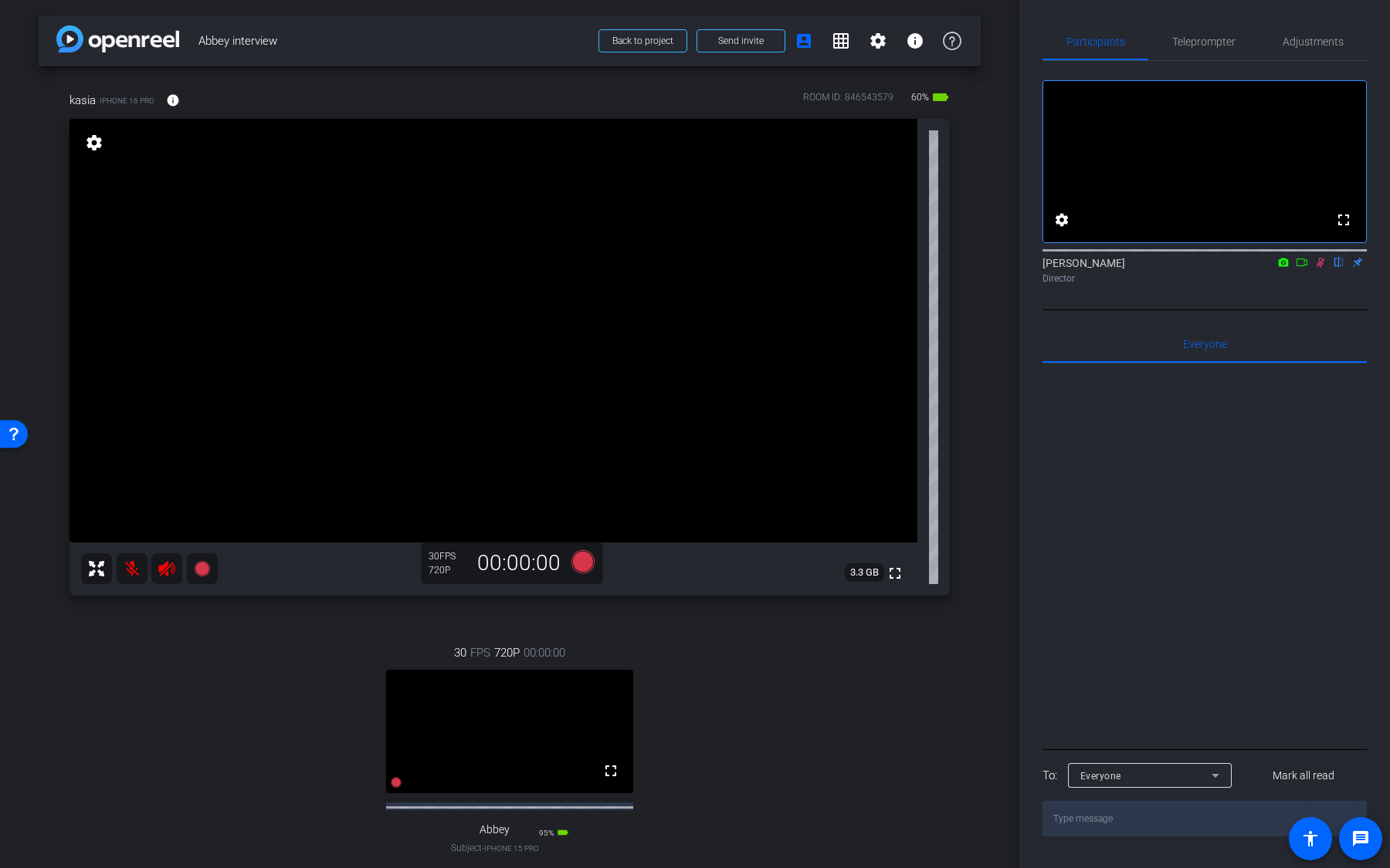
scroll to position [103, 0]
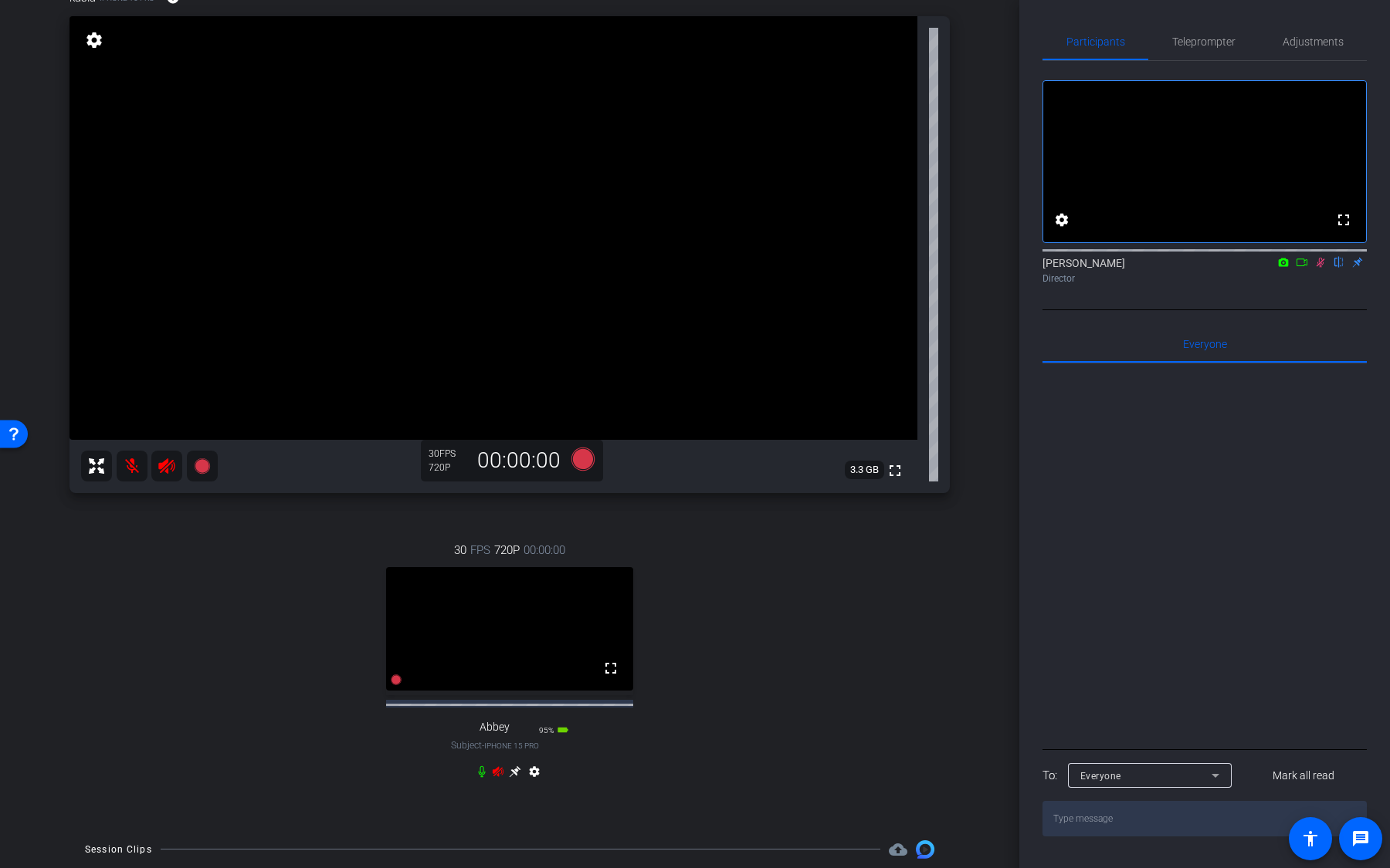
click at [485, 570] on icon at bounding box center [482, 771] width 13 height 13
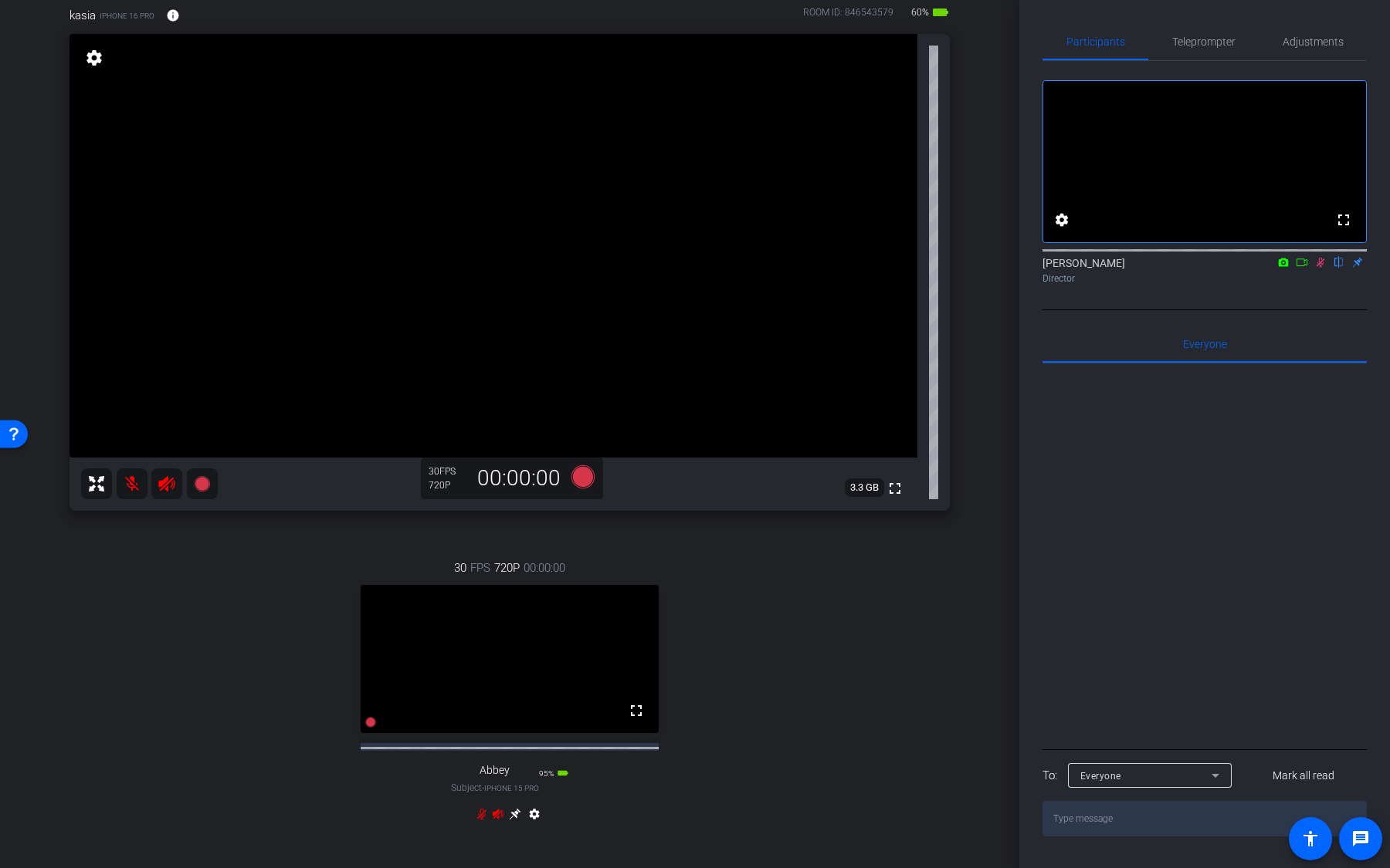
scroll to position [0, 0]
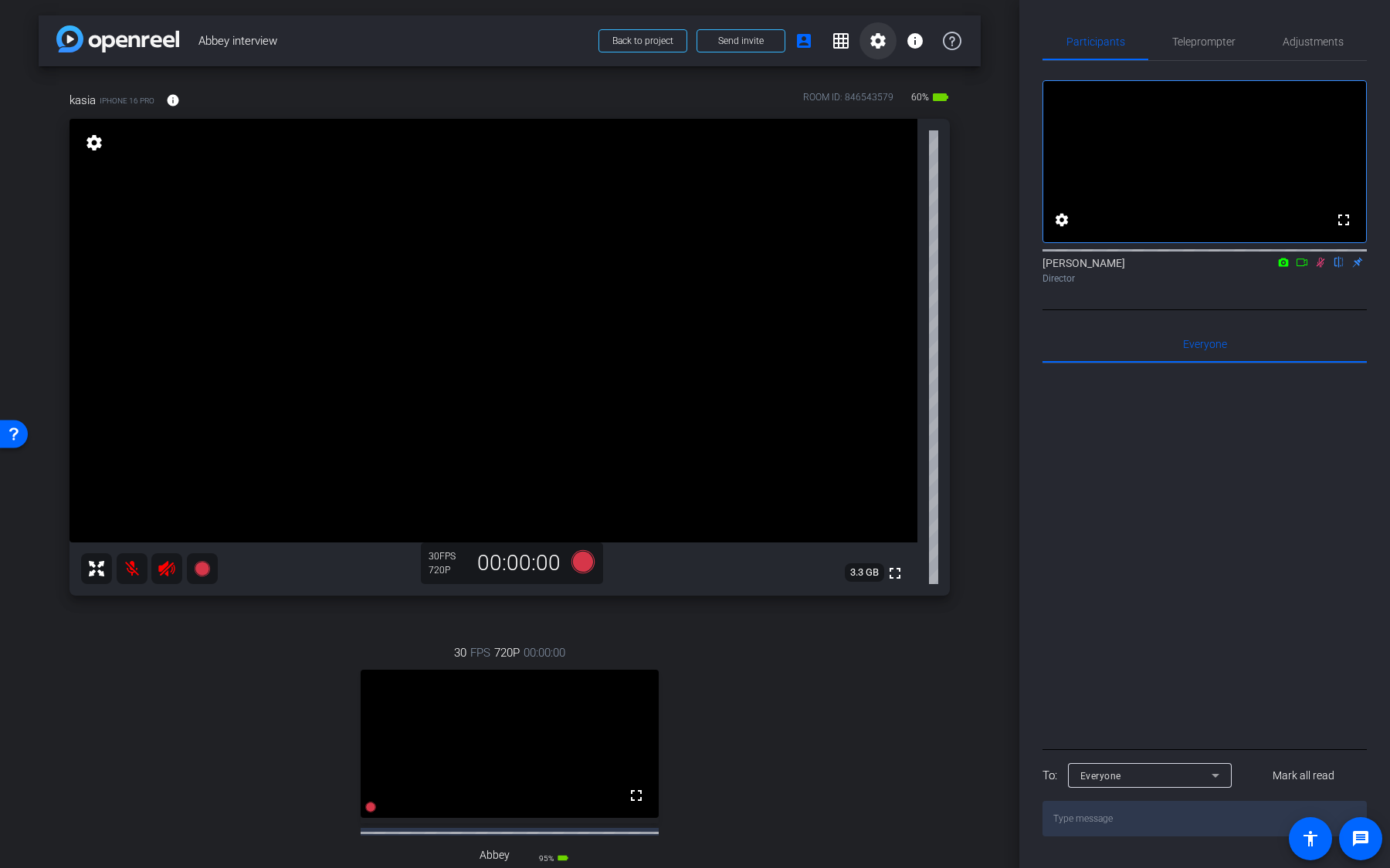
click at [880, 48] on mat-icon "settings" at bounding box center [878, 41] width 19 height 19
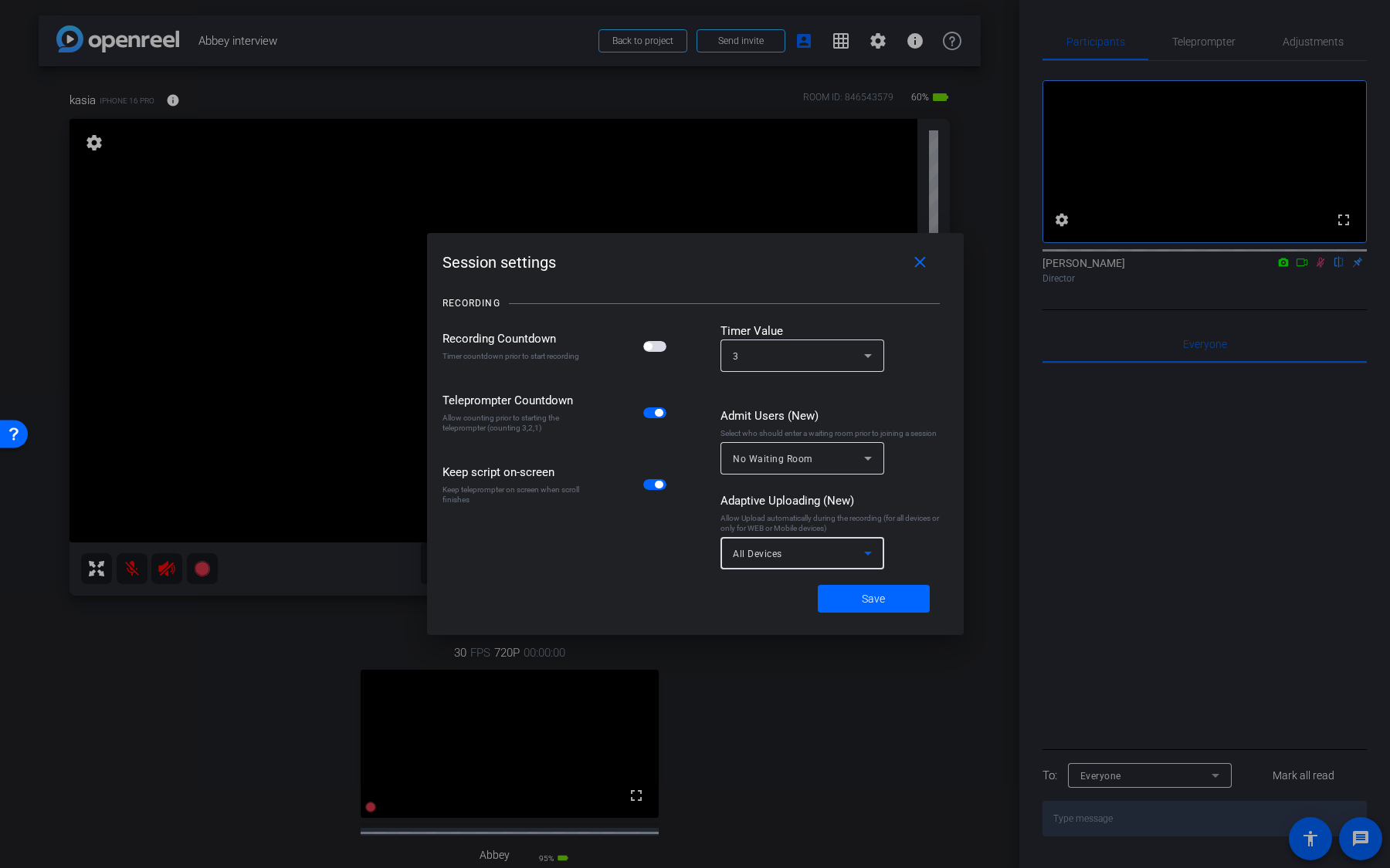
click at [808, 549] on div "All Devices" at bounding box center [798, 554] width 131 height 19
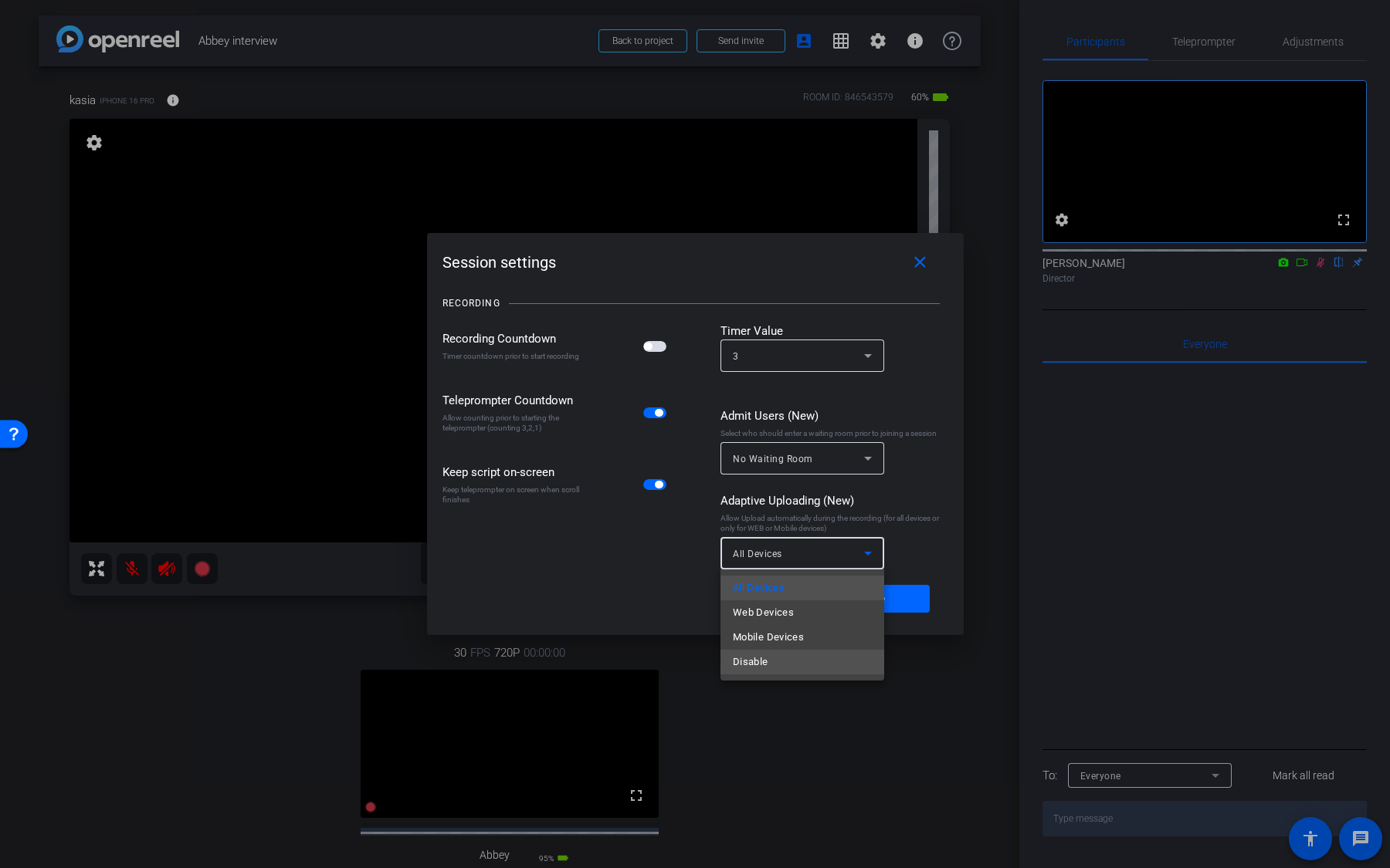
click at [795, 570] on mat-option "Disable" at bounding box center [801, 662] width 164 height 25
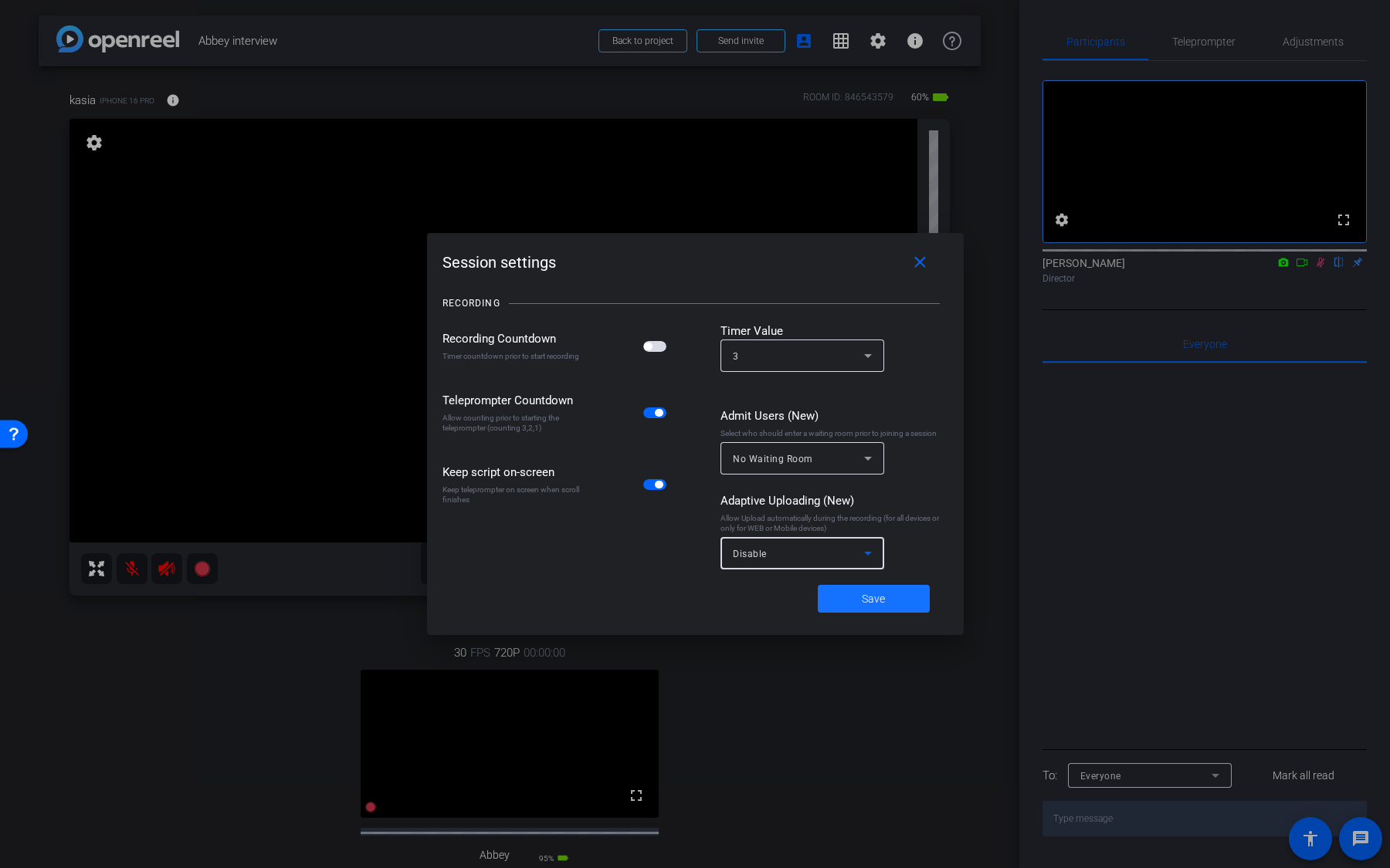
click at [862, 570] on span "Save" at bounding box center [873, 598] width 23 height 16
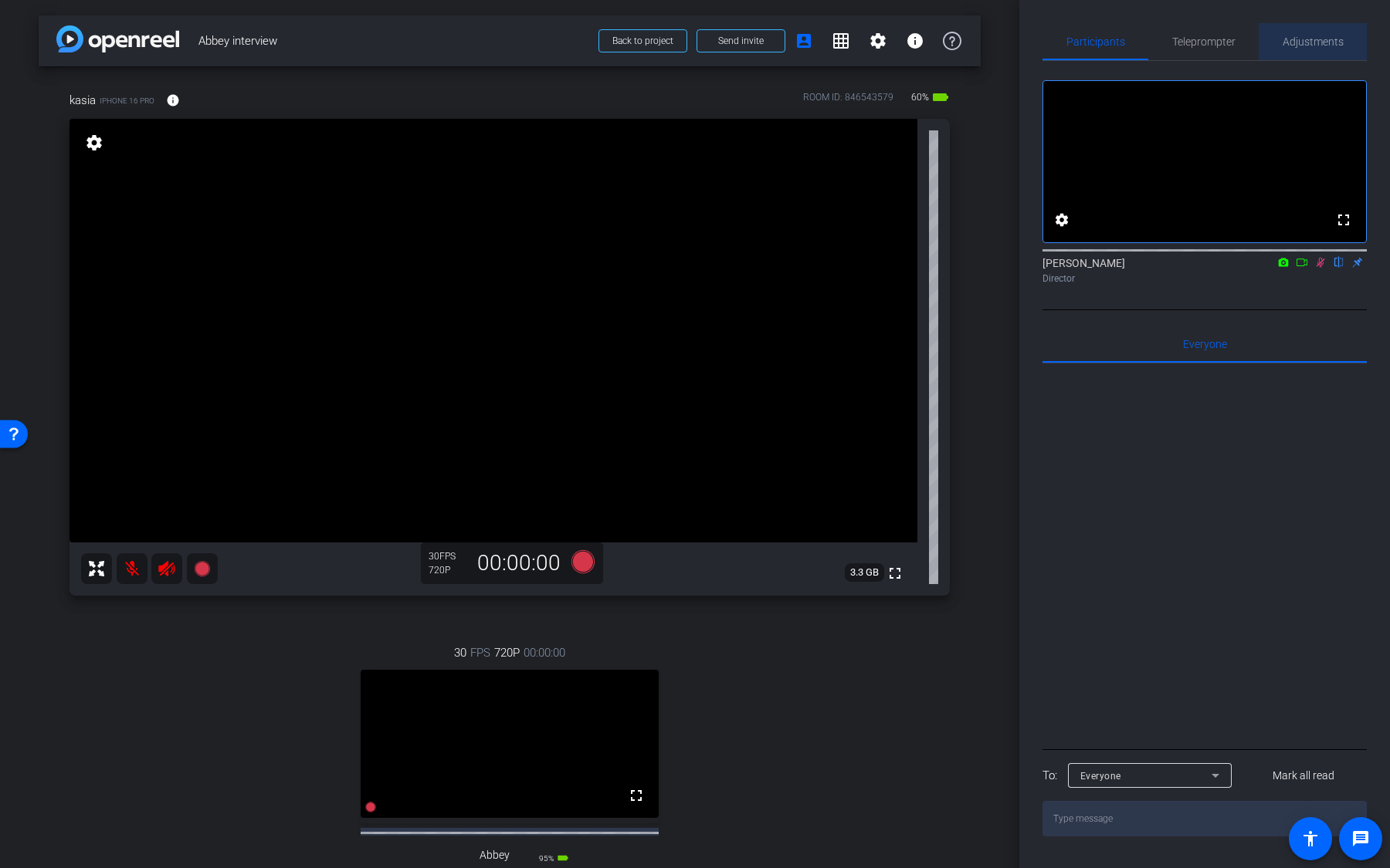
click at [1331, 45] on span "Adjustments" at bounding box center [1313, 42] width 61 height 11
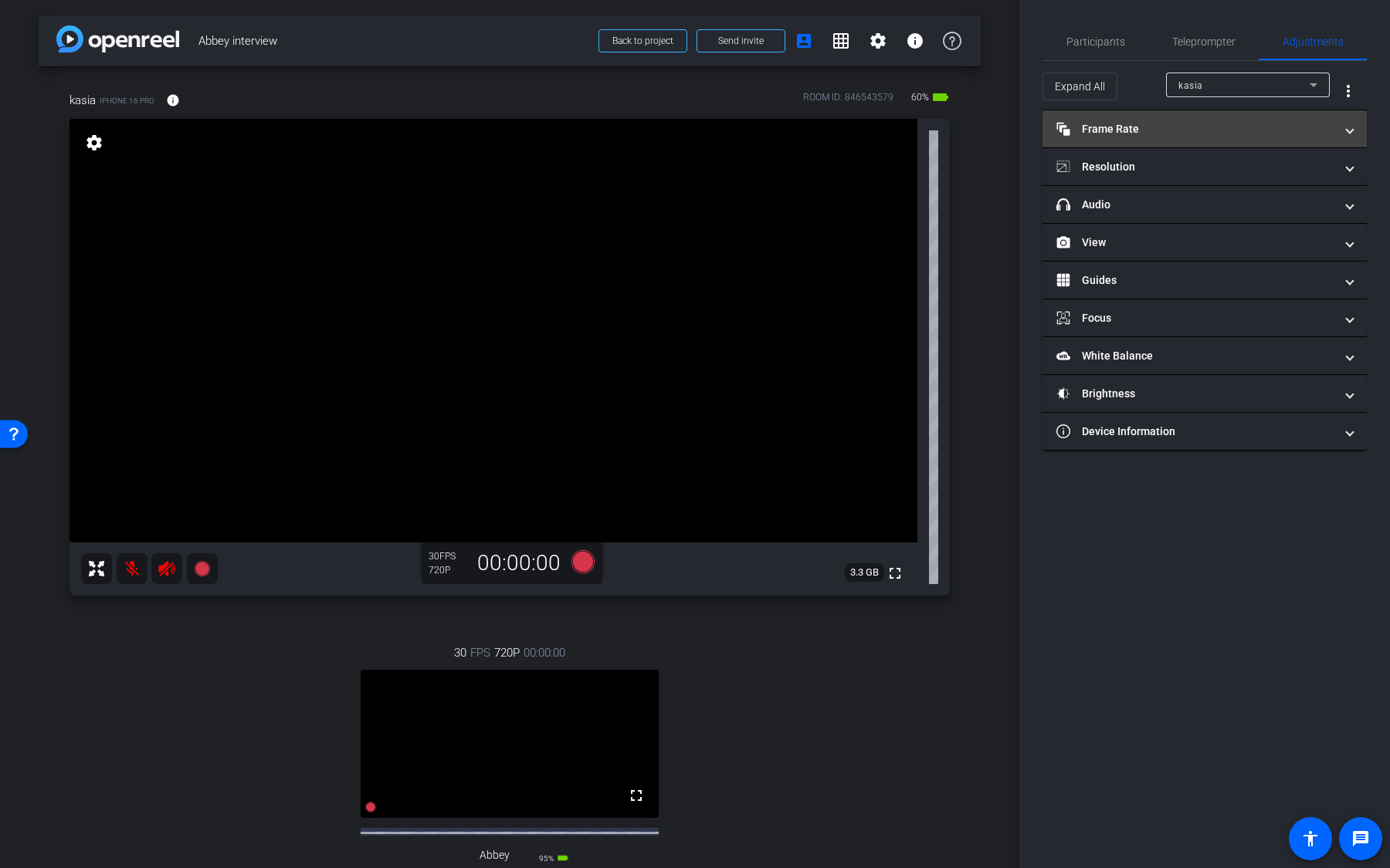
click at [1203, 131] on mat-panel-title "Frame Rate Frame Rate" at bounding box center [1196, 129] width 278 height 16
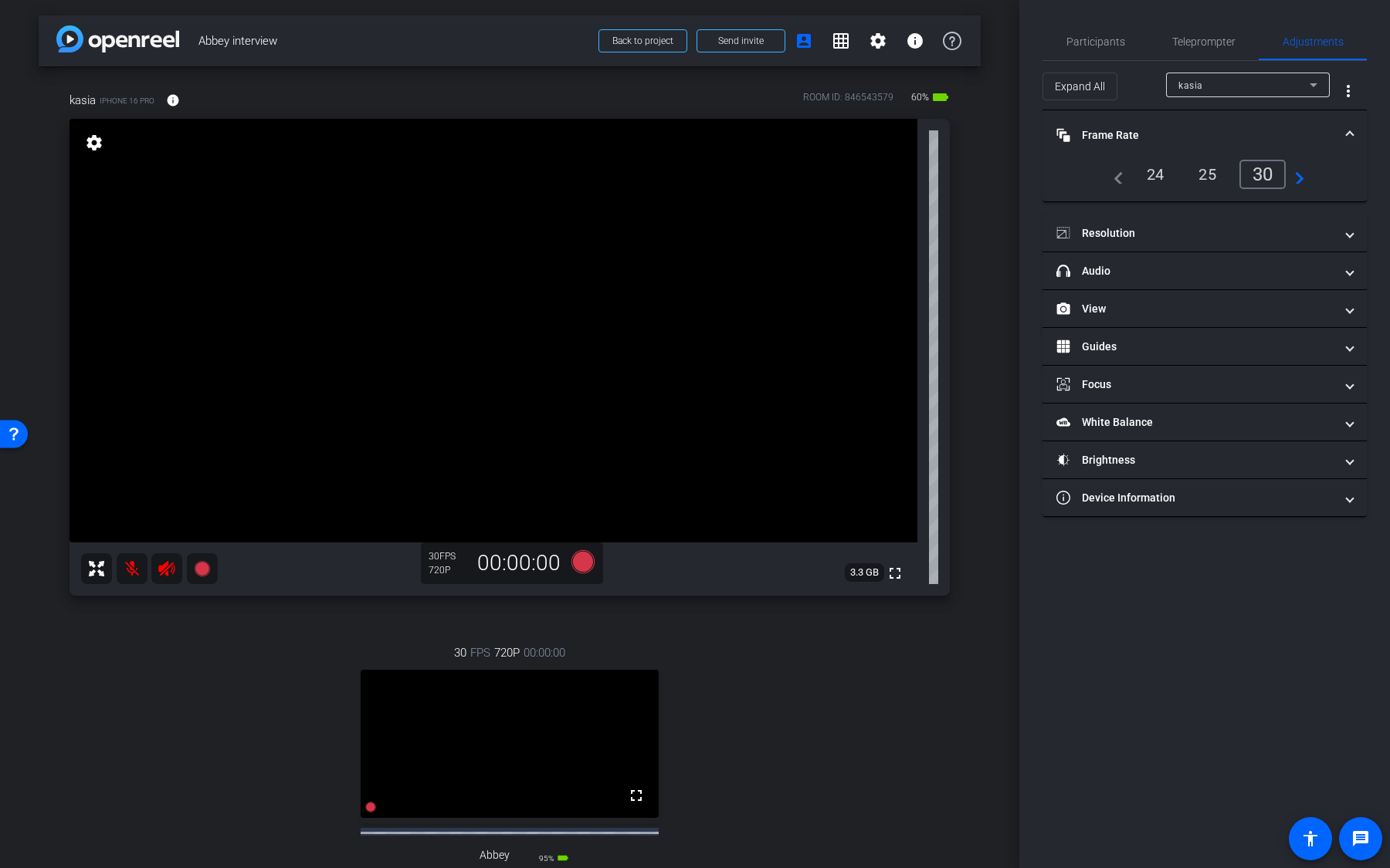
click at [1164, 175] on div "24" at bounding box center [1155, 174] width 41 height 26
click at [1169, 238] on mat-panel-title "Resolution" at bounding box center [1196, 233] width 278 height 16
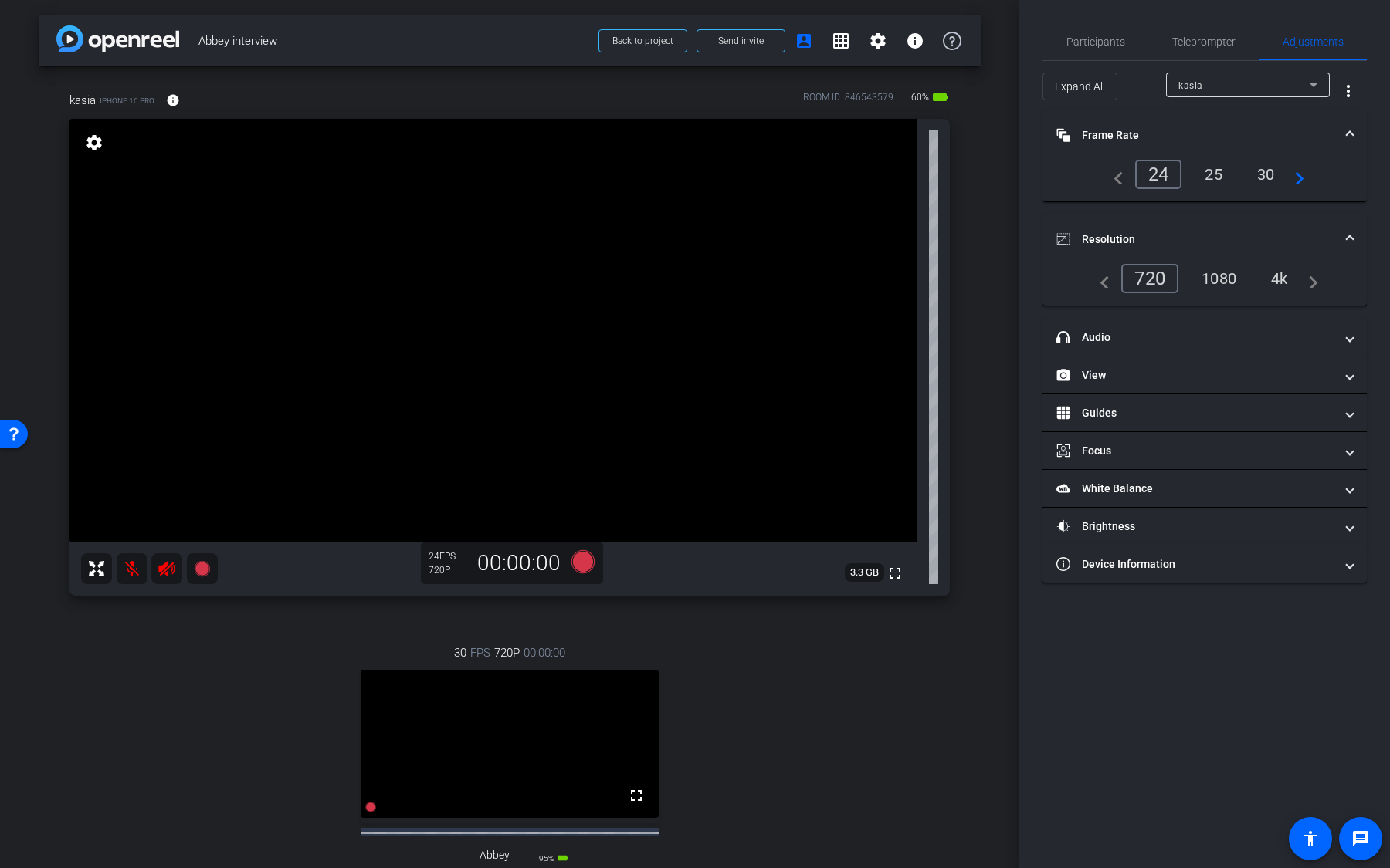
click at [1285, 270] on div "4k" at bounding box center [1279, 278] width 40 height 26
click at [1235, 332] on mat-panel-title "headphone icon Audio" at bounding box center [1196, 337] width 278 height 16
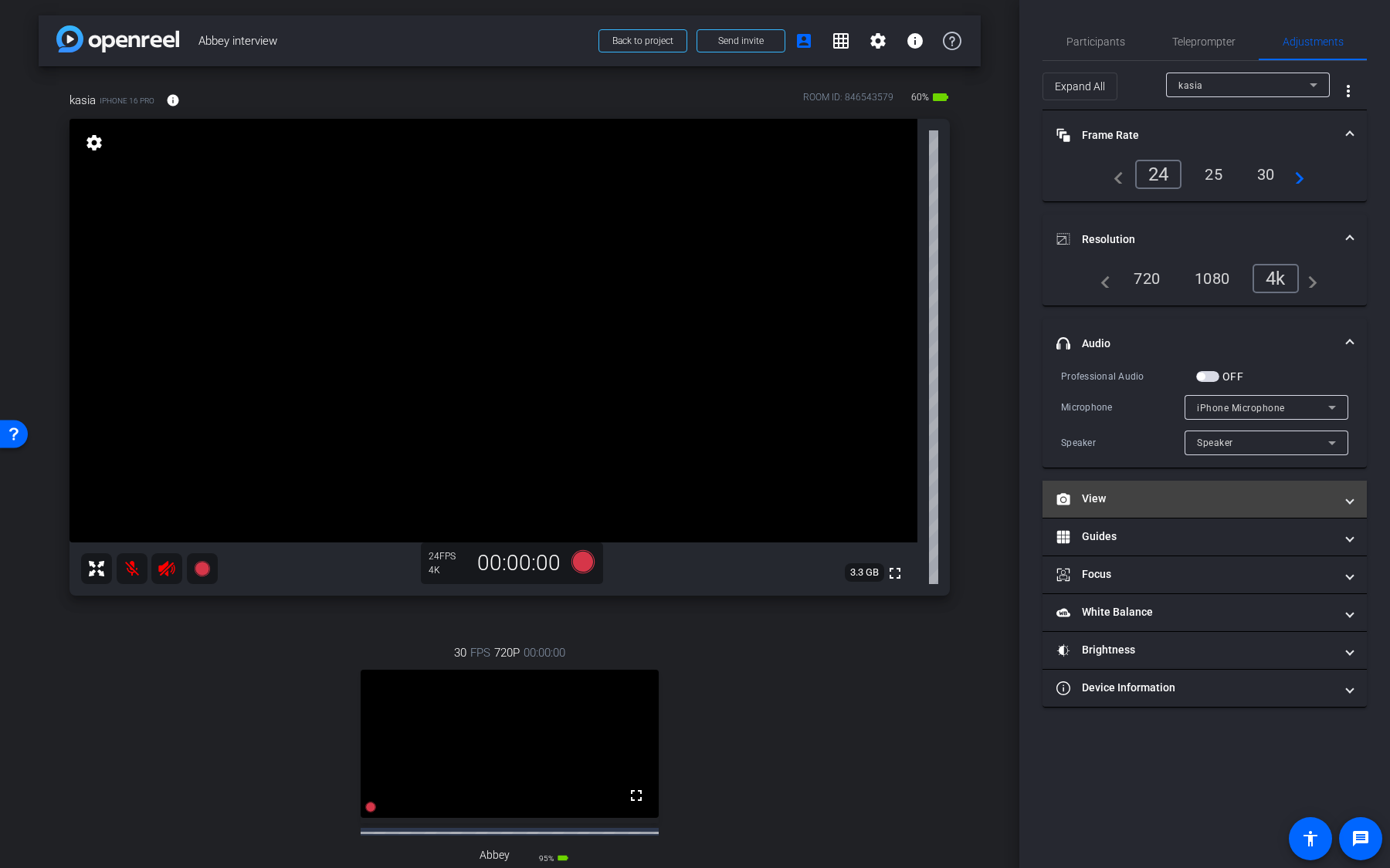
click at [1193, 496] on mat-panel-title "View" at bounding box center [1196, 498] width 278 height 16
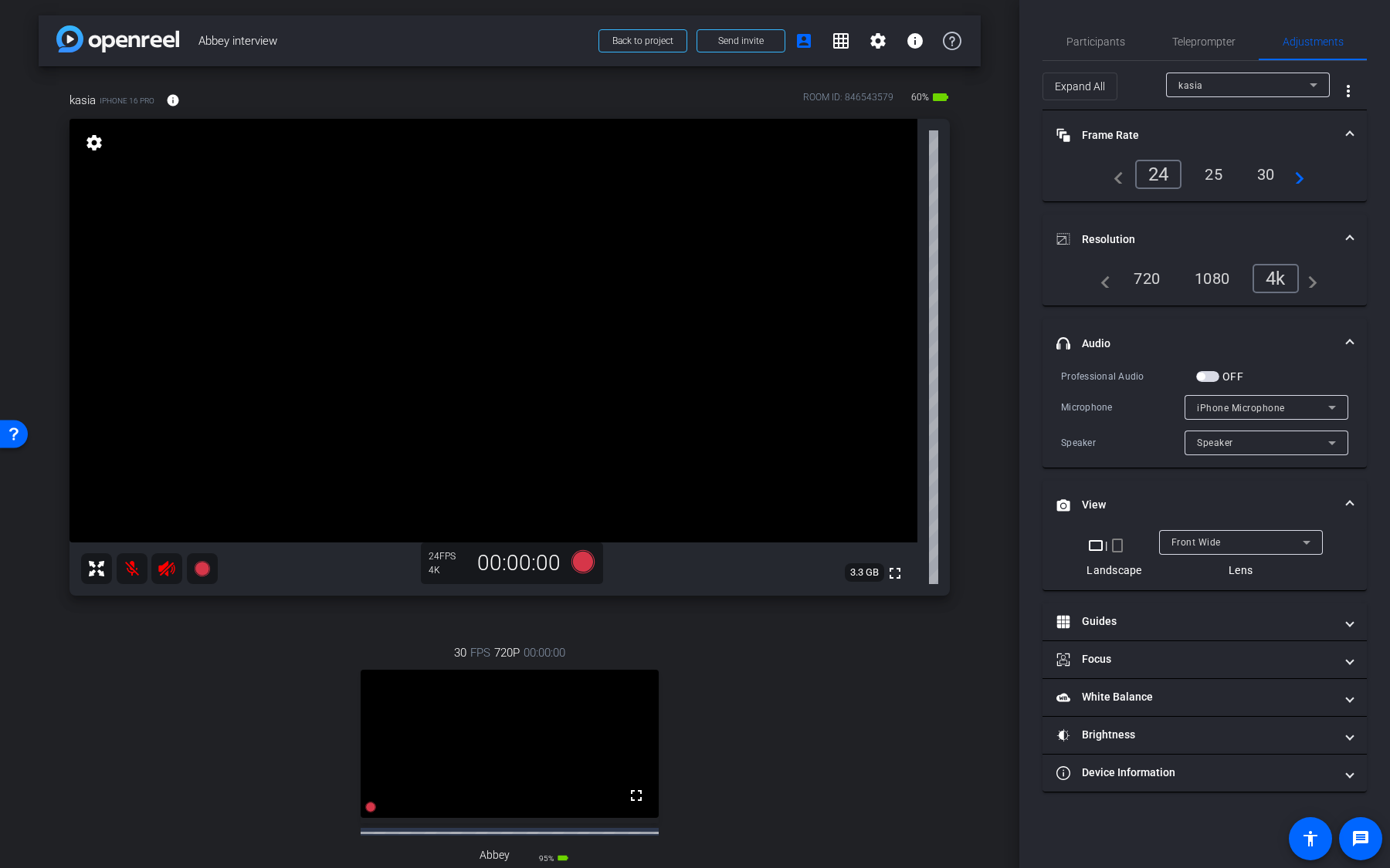
click at [1197, 532] on div "Front Wide" at bounding box center [1236, 542] width 131 height 19
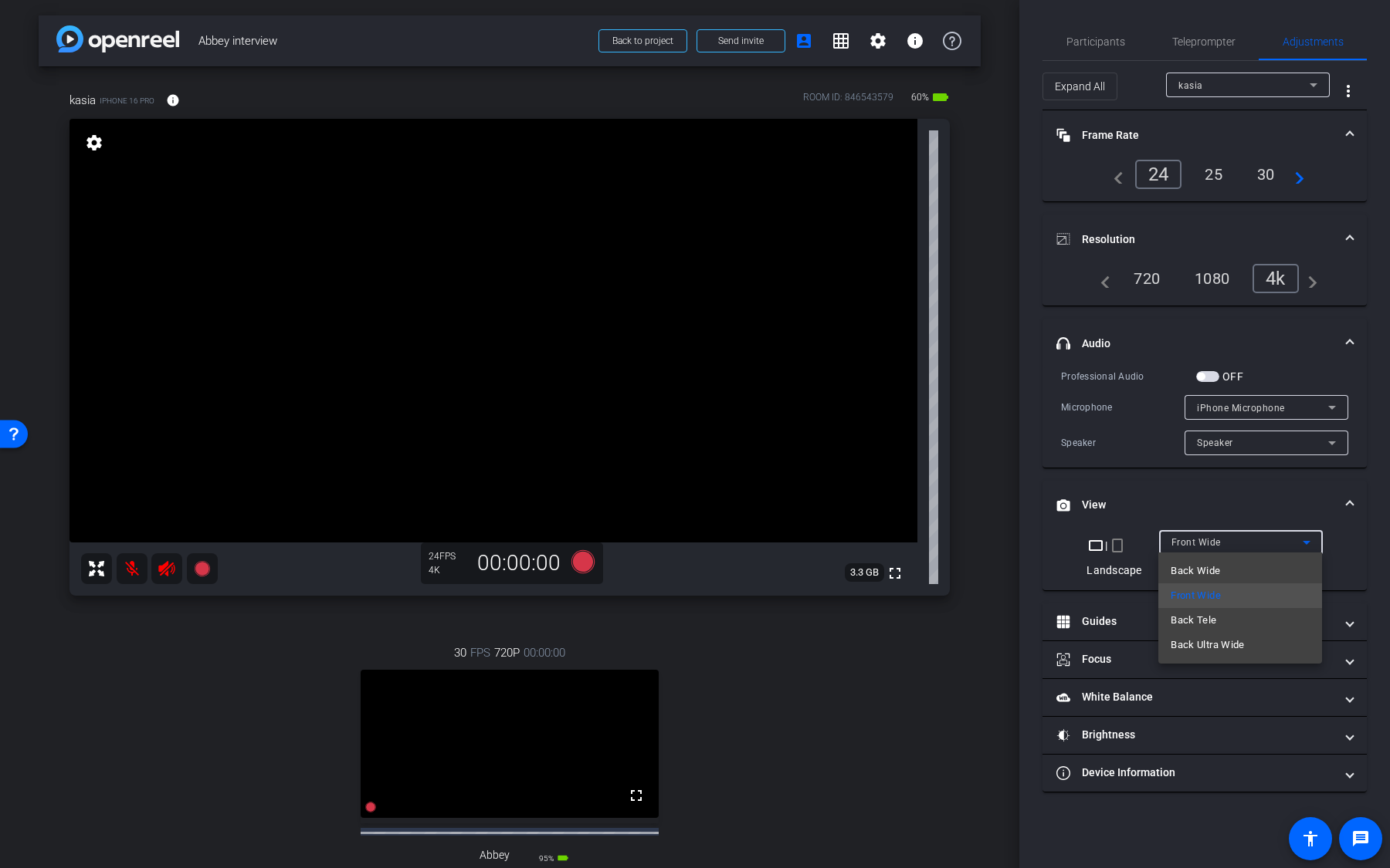
click at [1247, 493] on div at bounding box center [695, 434] width 1390 height 868
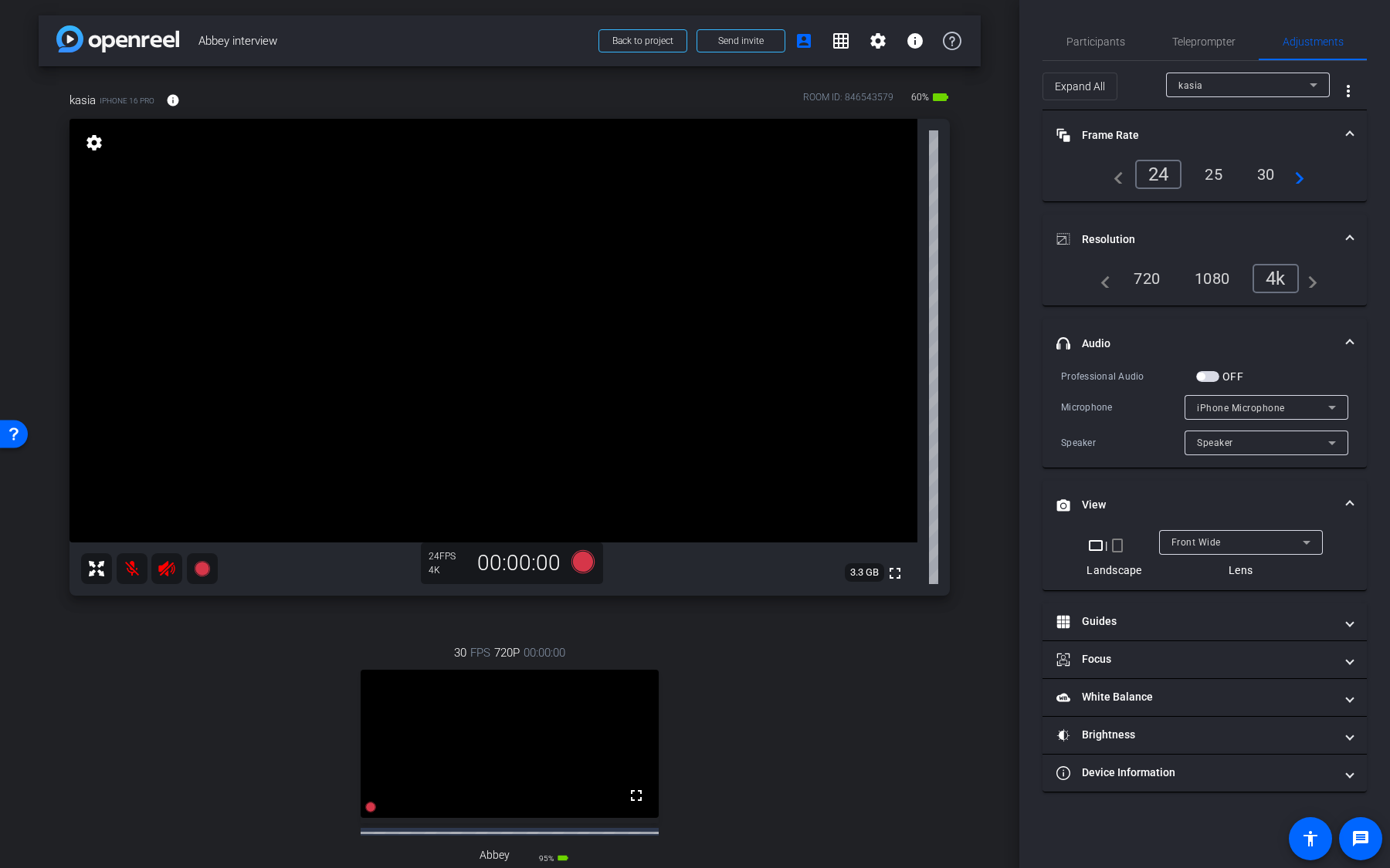
click at [1223, 82] on div "kasia" at bounding box center [1243, 85] width 131 height 19
click at [1216, 142] on mat-option "Abbey" at bounding box center [1248, 140] width 164 height 25
click at [1164, 176] on div "24" at bounding box center [1155, 174] width 41 height 26
click at [1229, 276] on div "1080" at bounding box center [1219, 278] width 58 height 26
click at [1287, 275] on div "4k" at bounding box center [1280, 278] width 40 height 26
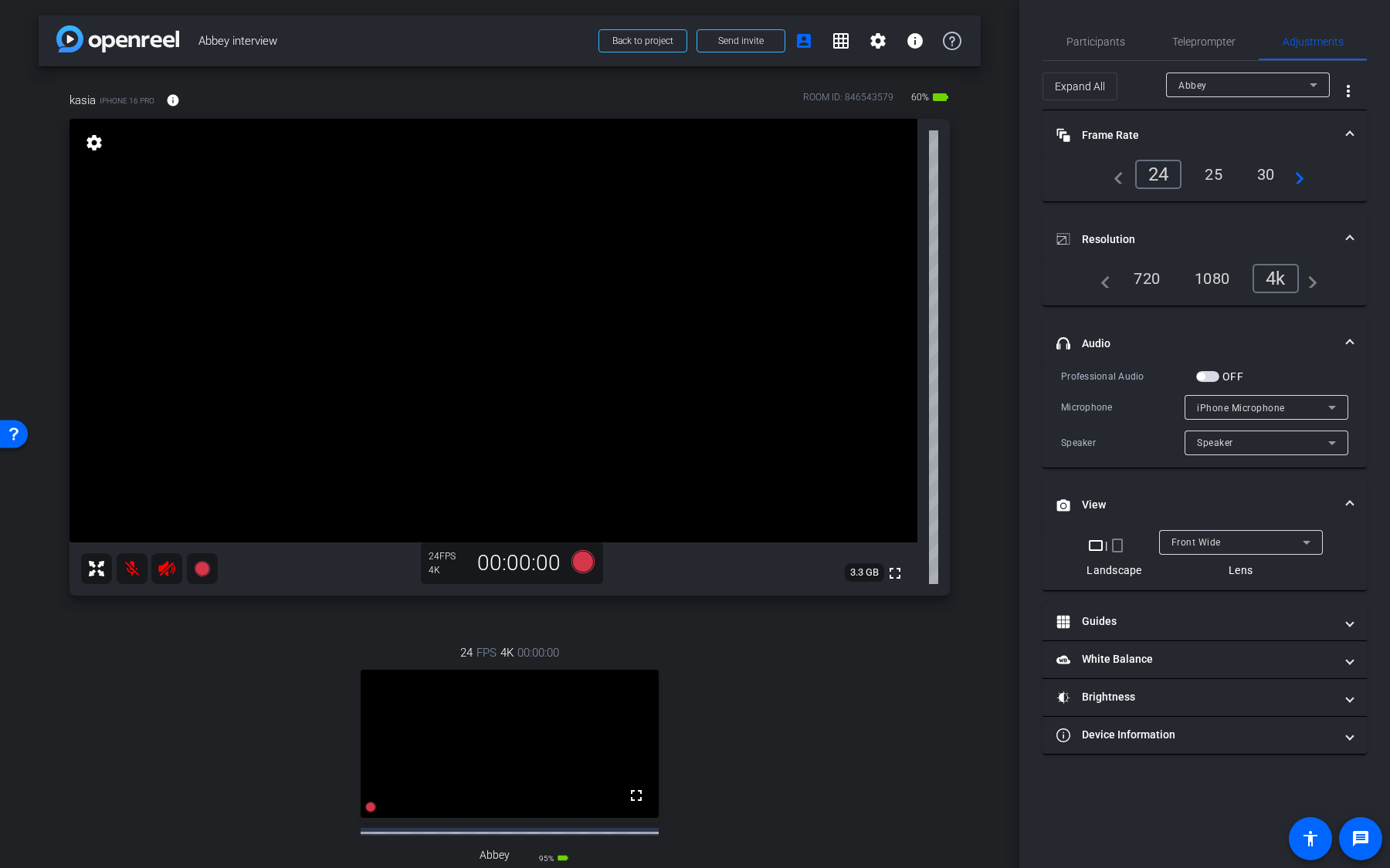
scroll to position [221, 0]
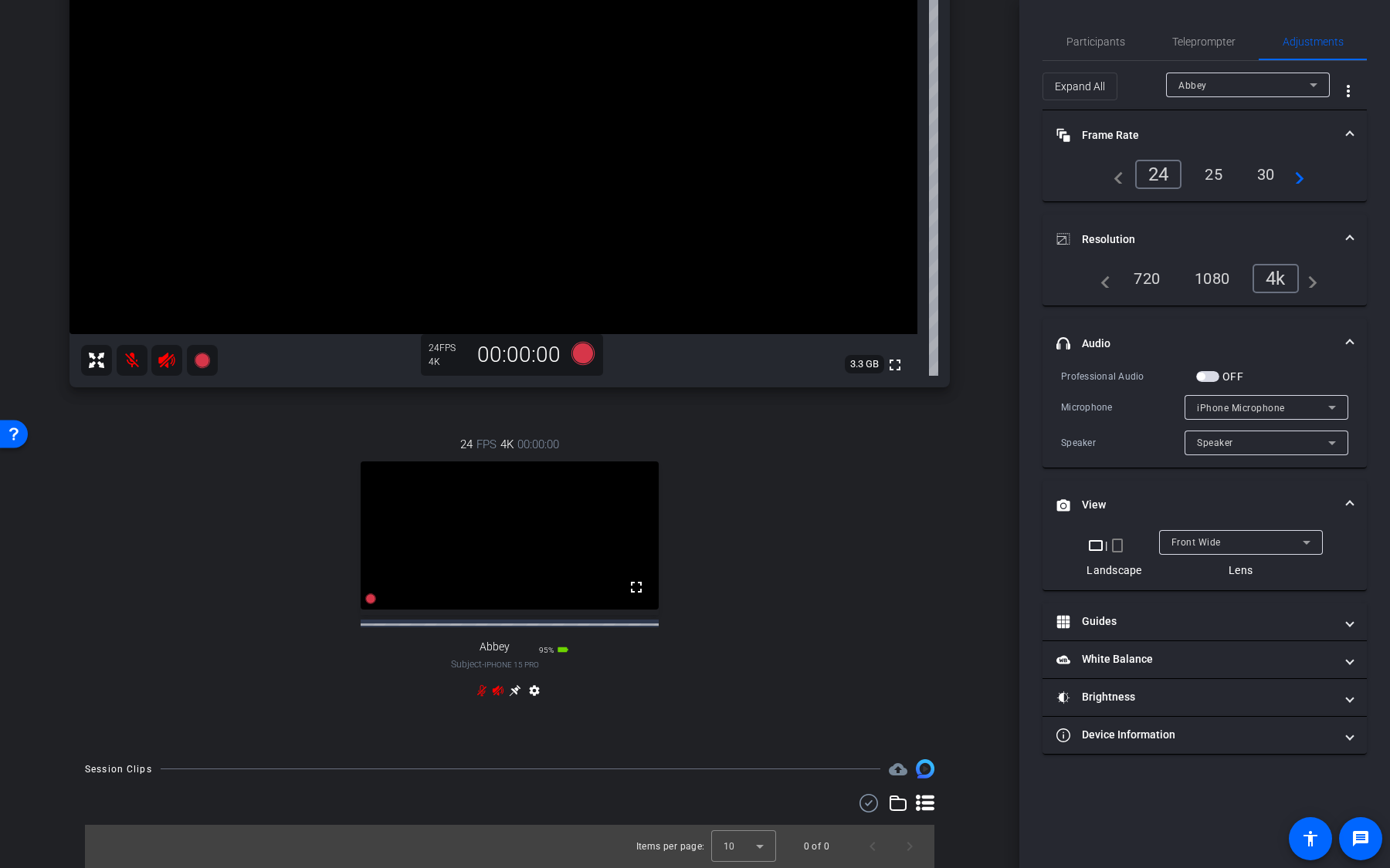
click at [513, 570] on icon at bounding box center [515, 691] width 12 height 12
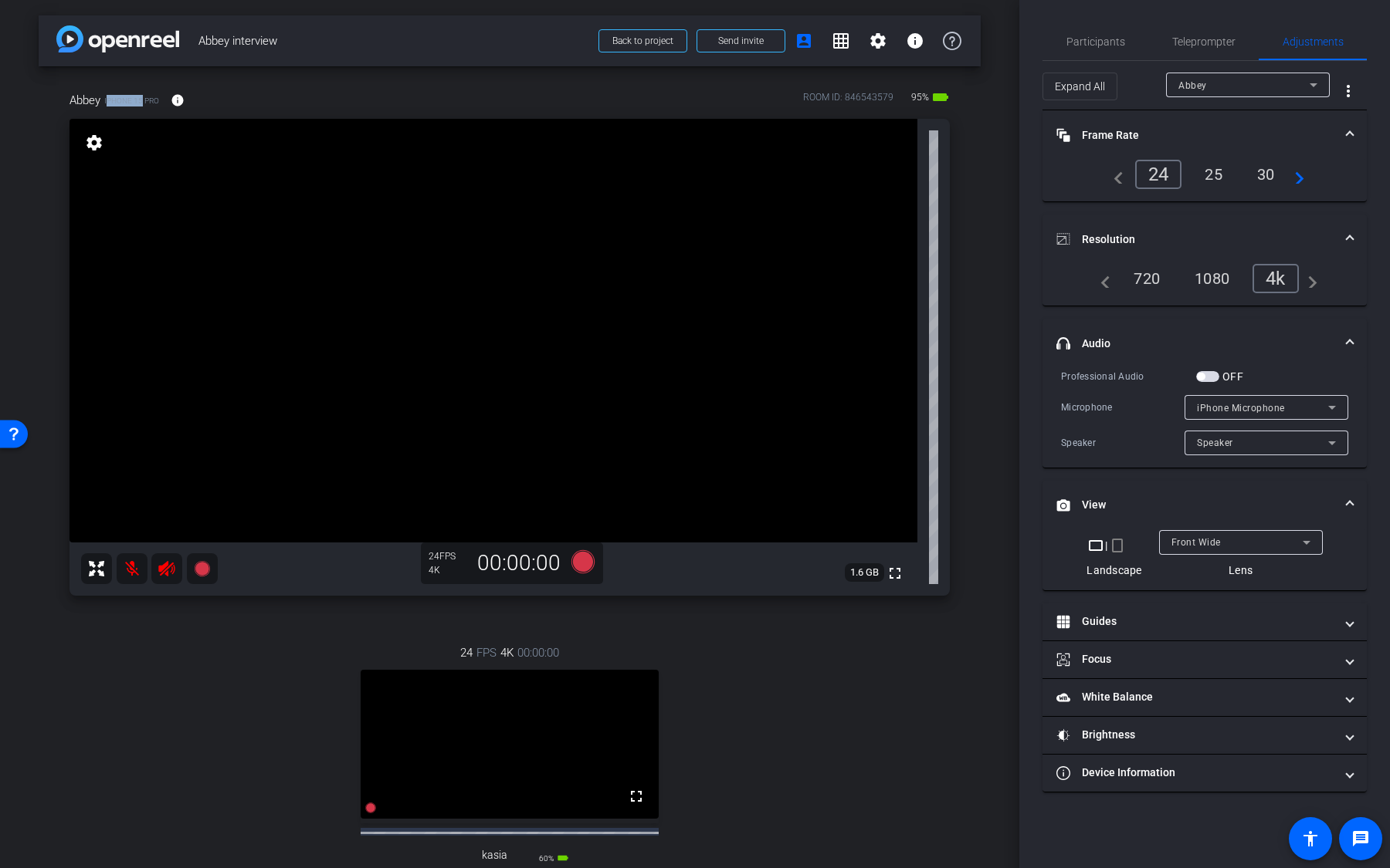
drag, startPoint x: 143, startPoint y: 102, endPoint x: 108, endPoint y: 101, distance: 35.0
click at [108, 101] on span "iPhone 15 Pro" at bounding box center [131, 101] width 55 height 12
drag, startPoint x: 906, startPoint y: 96, endPoint x: 946, endPoint y: 96, distance: 40.0
click at [948, 96] on div "ROOM ID: 846543579 95% battery_std" at bounding box center [876, 100] width 147 height 25
click at [1207, 276] on div "1080" at bounding box center [1212, 278] width 58 height 26
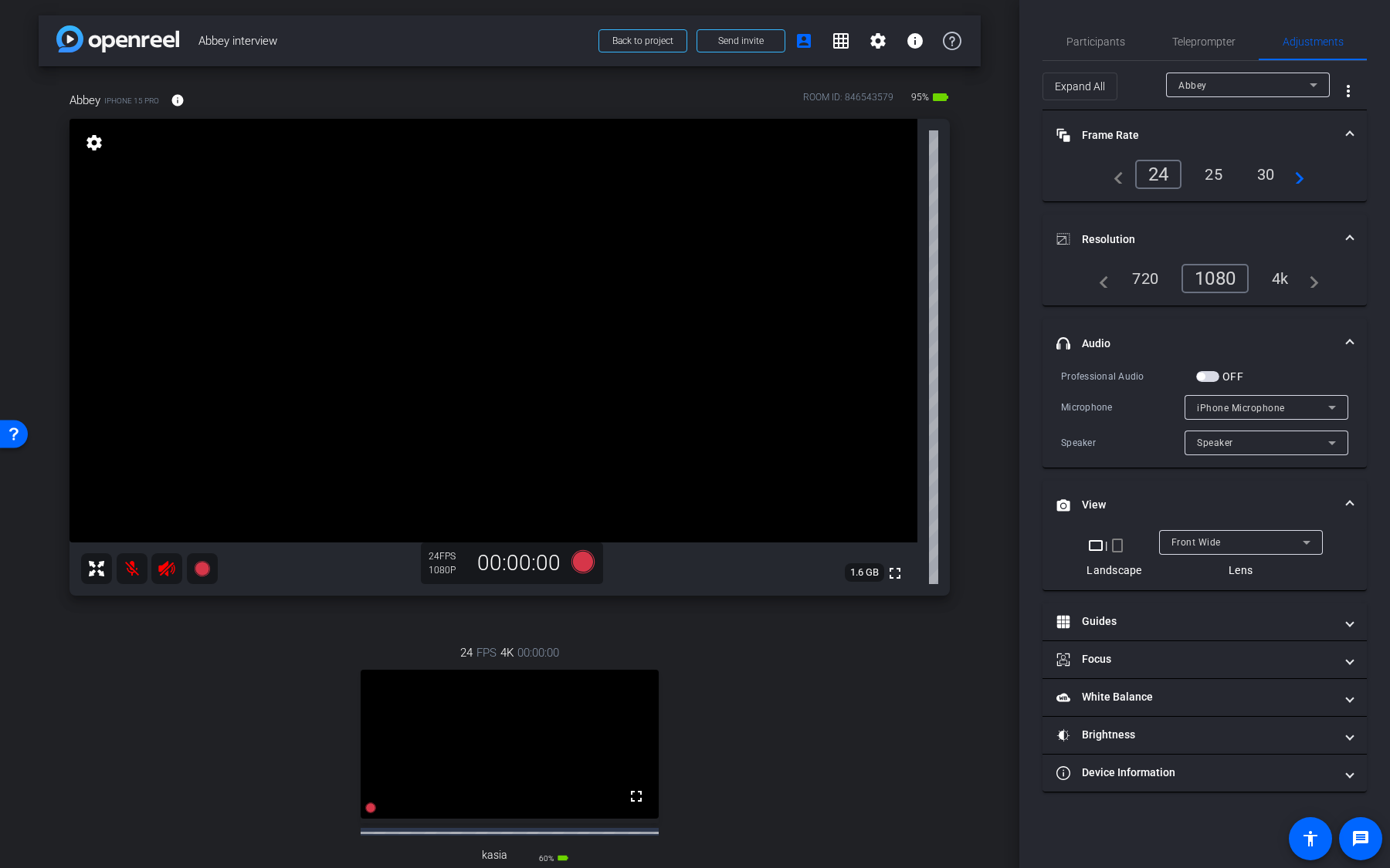
click at [1280, 284] on div "4k" at bounding box center [1280, 278] width 40 height 26
click at [174, 103] on mat-icon "info" at bounding box center [177, 100] width 14 height 14
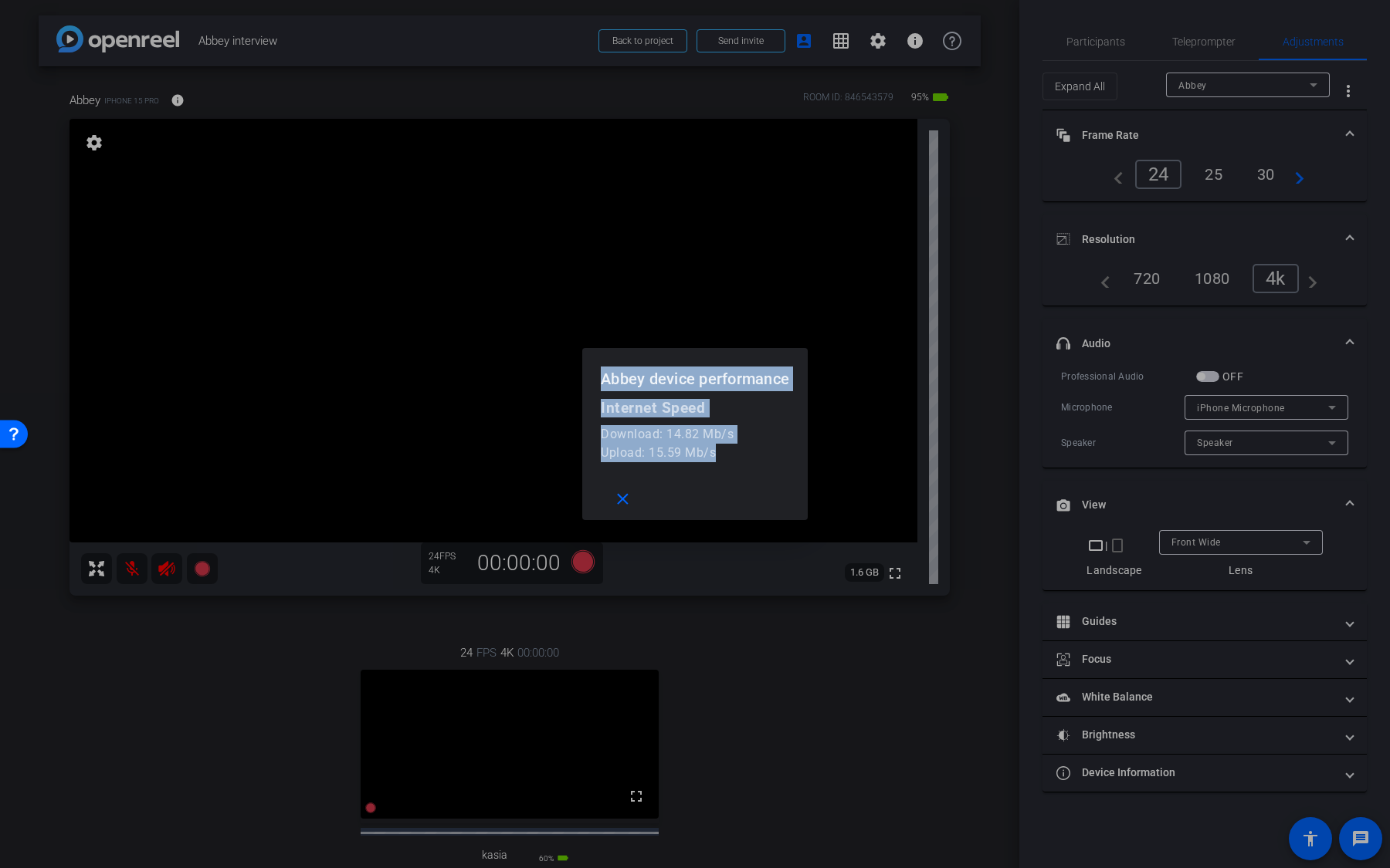
drag, startPoint x: 731, startPoint y: 463, endPoint x: 595, endPoint y: 363, distance: 168.8
click at [0, 0] on openreel-performance-screen-popup "Abbey device performance Internet Speed Download: 14.82 Mb/s Upload: 15.59 Mb/s…" at bounding box center [0, 0] width 0 height 0
click at [723, 444] on div "Upload: 15.59 Mb/s" at bounding box center [695, 453] width 188 height 19
drag, startPoint x: 728, startPoint y: 448, endPoint x: 649, endPoint y: 448, distance: 79.0
click at [649, 448] on div "Upload: 15.59 Mb/s" at bounding box center [695, 453] width 188 height 19
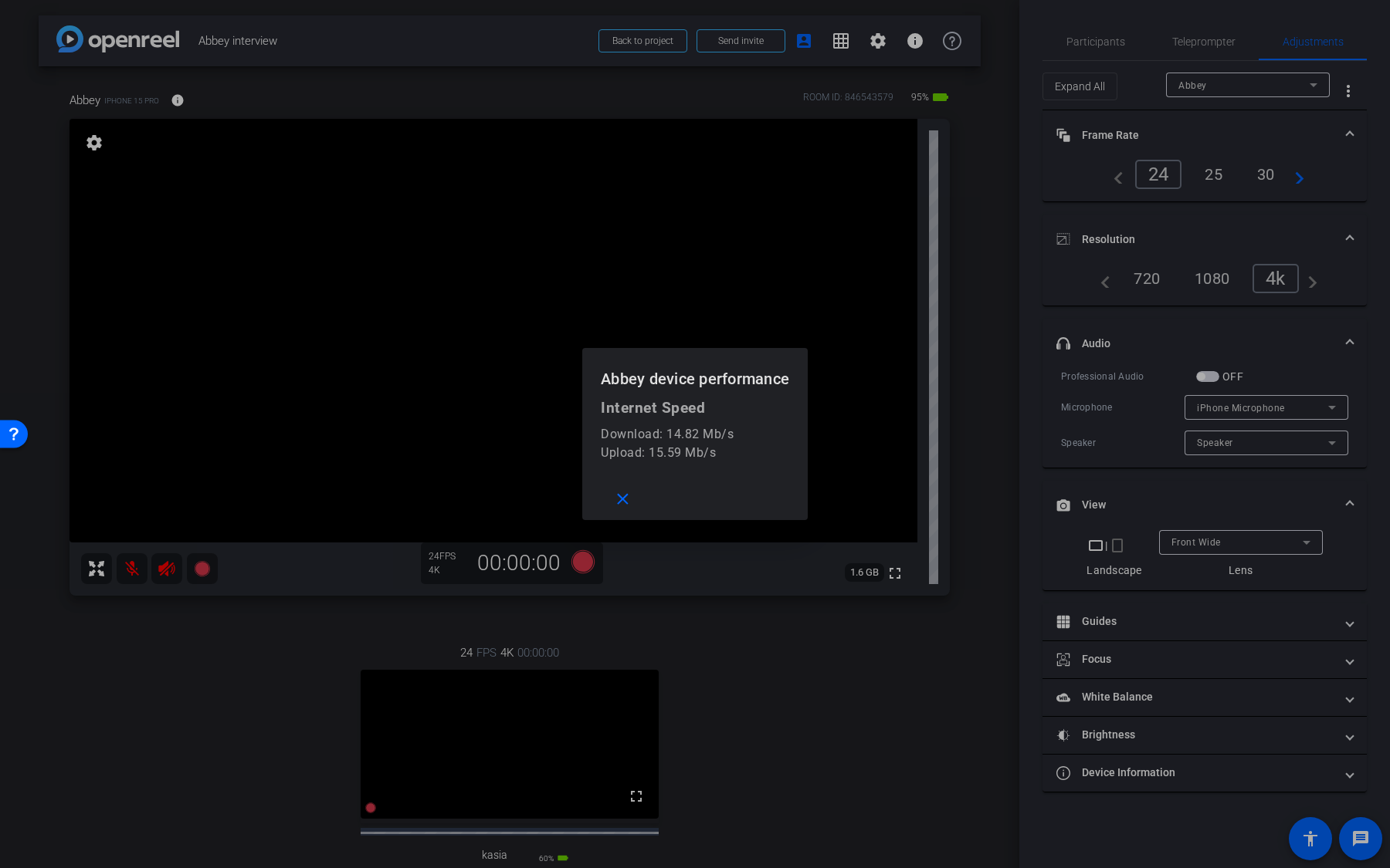
click at [698, 570] on div at bounding box center [695, 434] width 1390 height 868
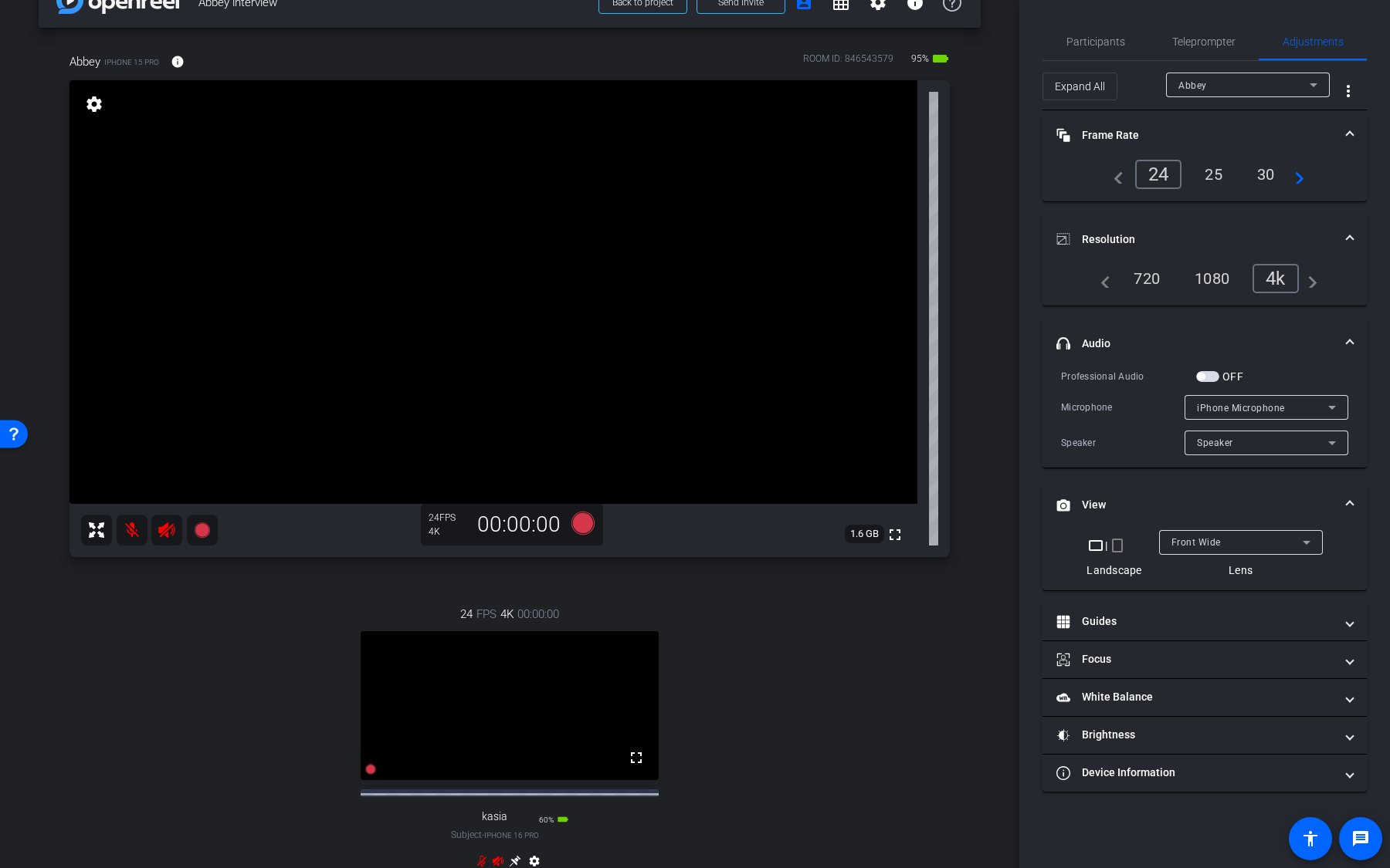
scroll to position [25, 0]
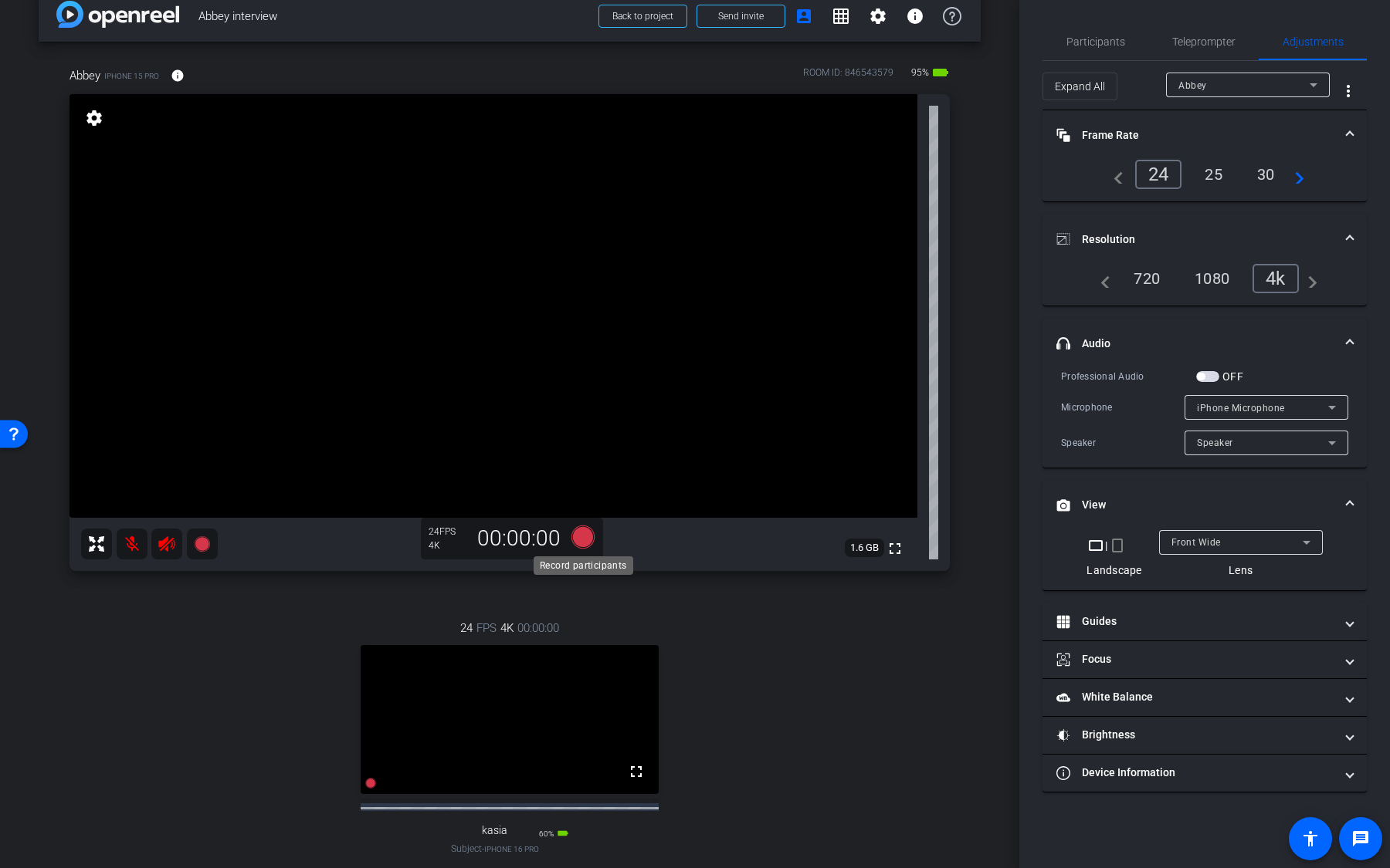
click at [583, 539] on icon at bounding box center [583, 536] width 23 height 23
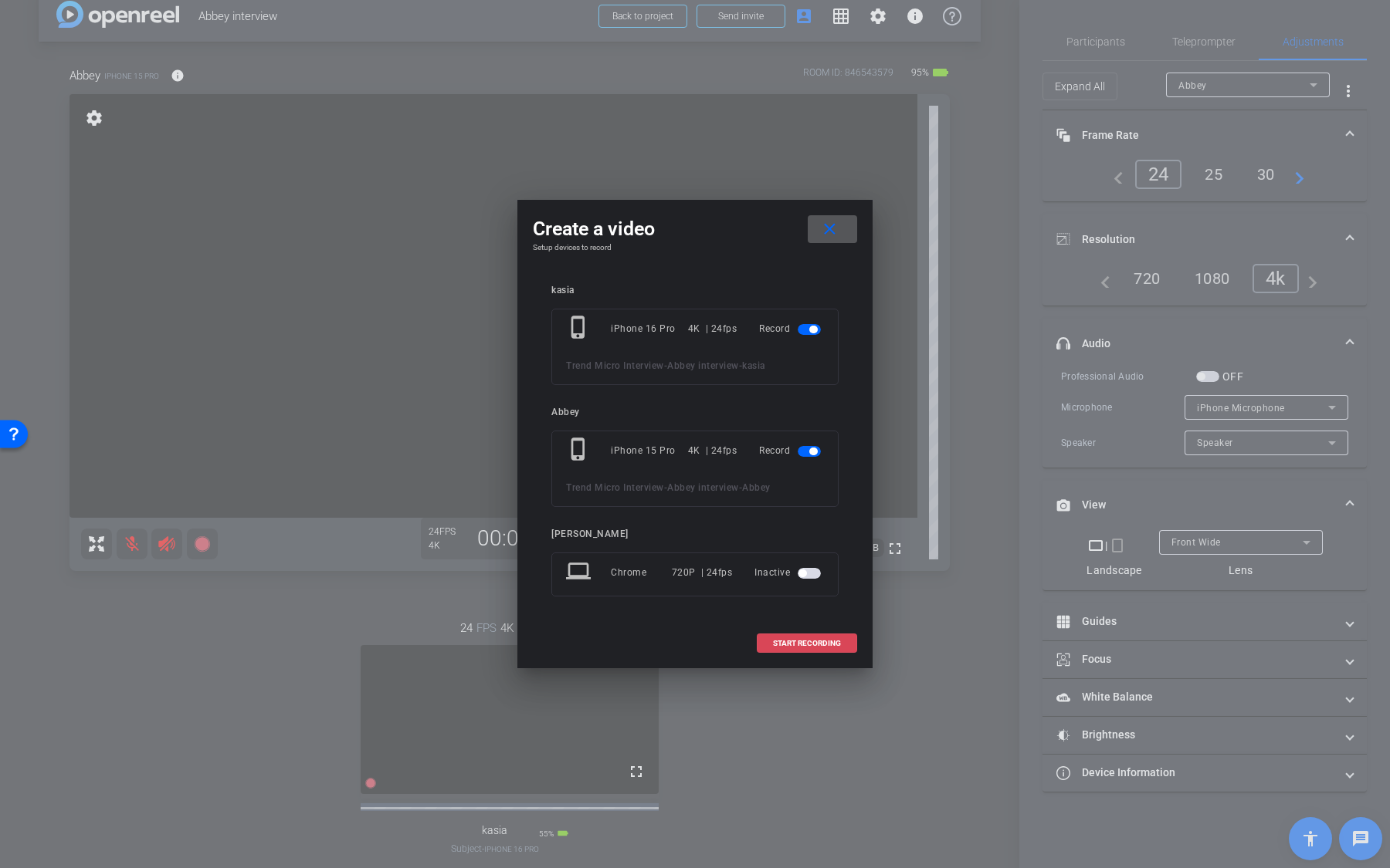
click at [804, 570] on span "START RECORDING" at bounding box center [807, 643] width 68 height 8
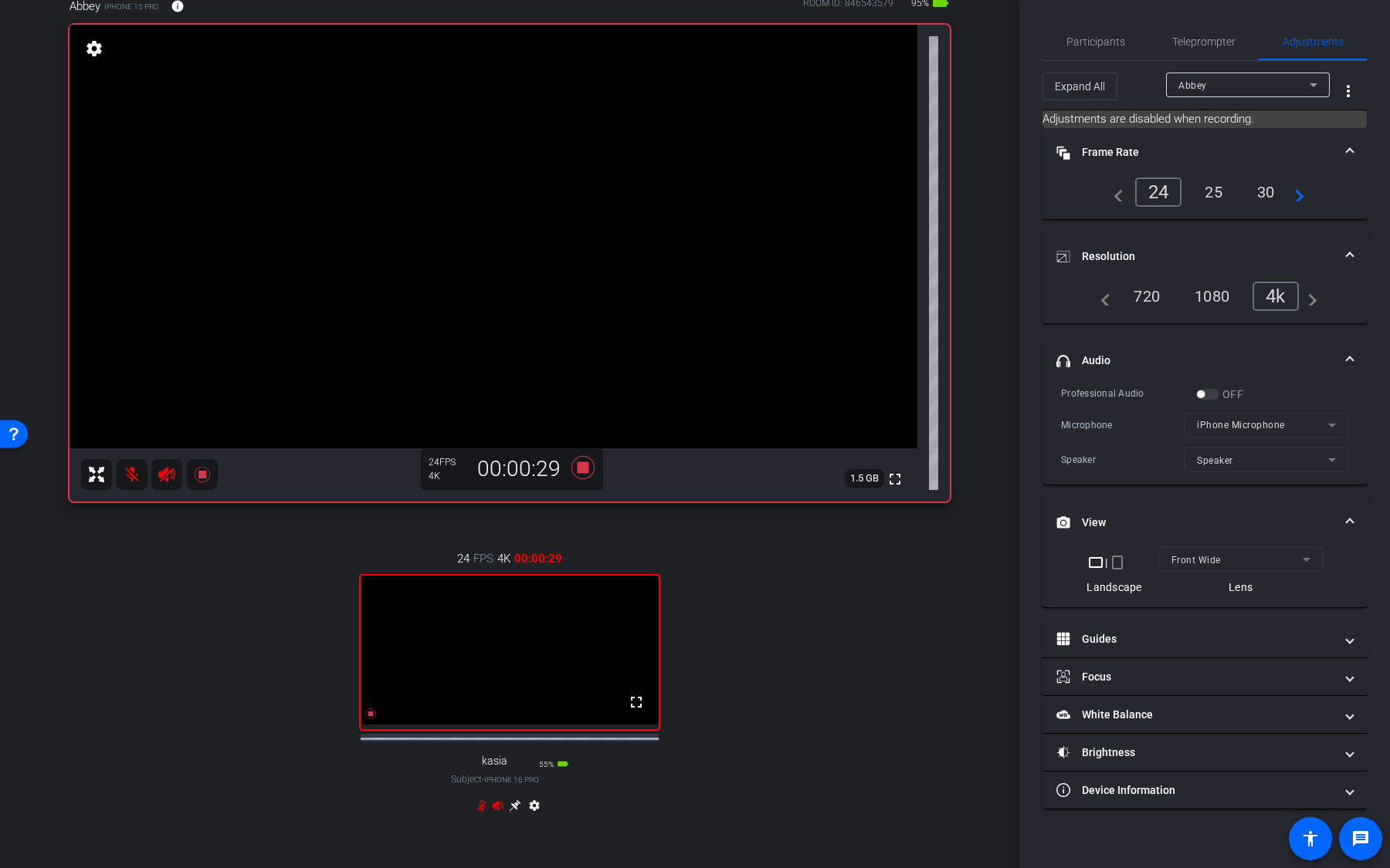
scroll to position [116, 0]
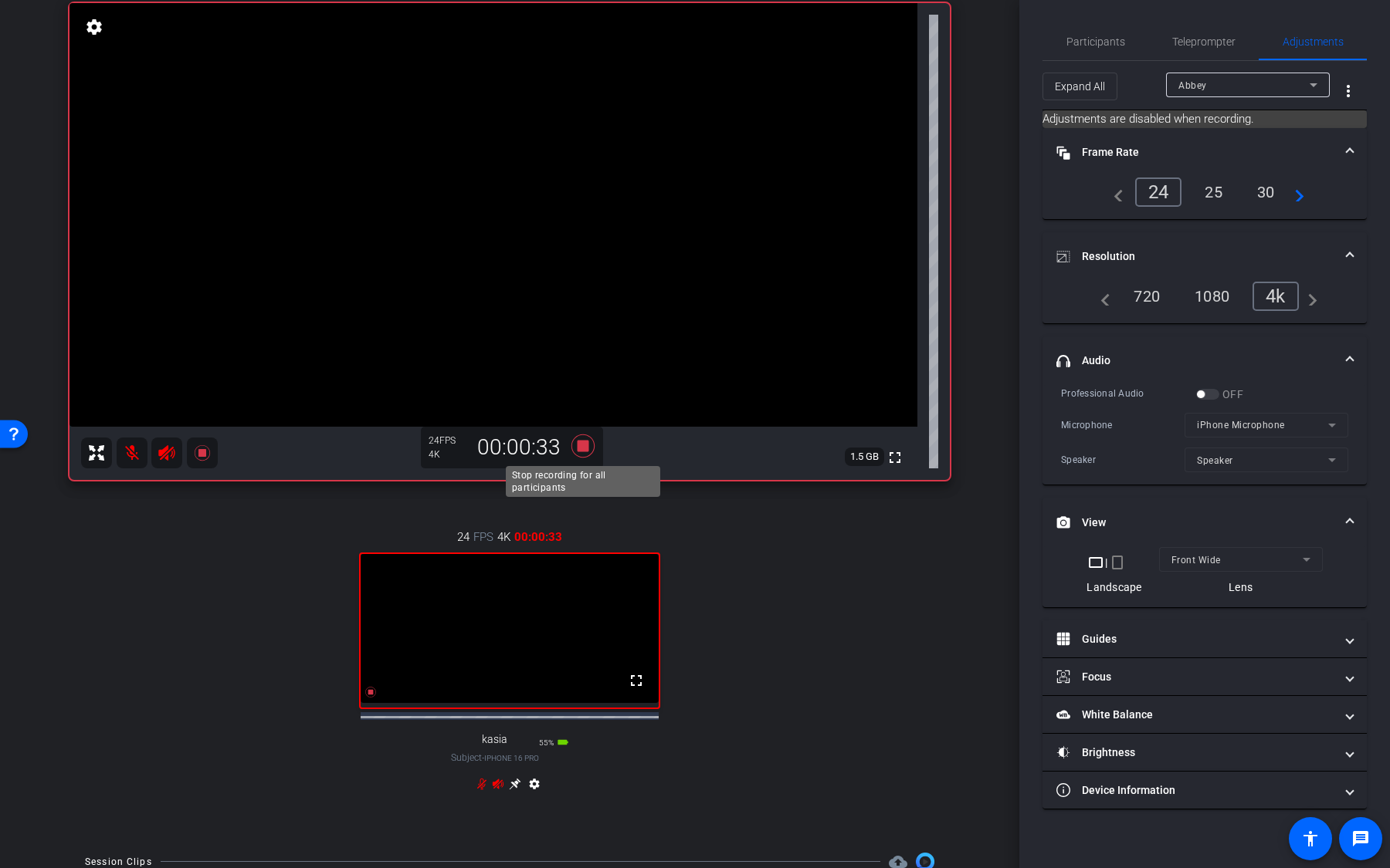
click at [584, 451] on icon at bounding box center [583, 446] width 23 height 23
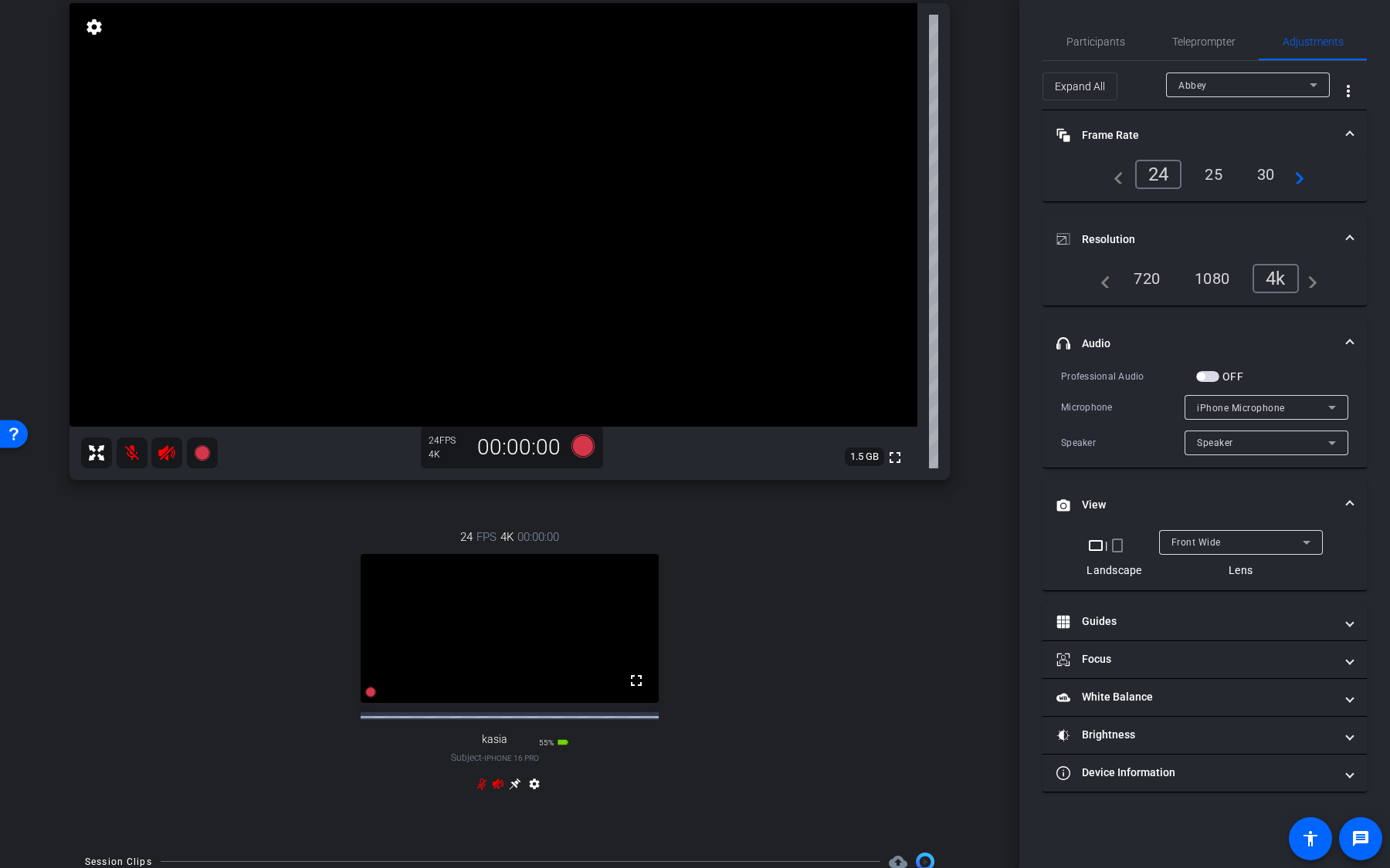
scroll to position [256, 0]
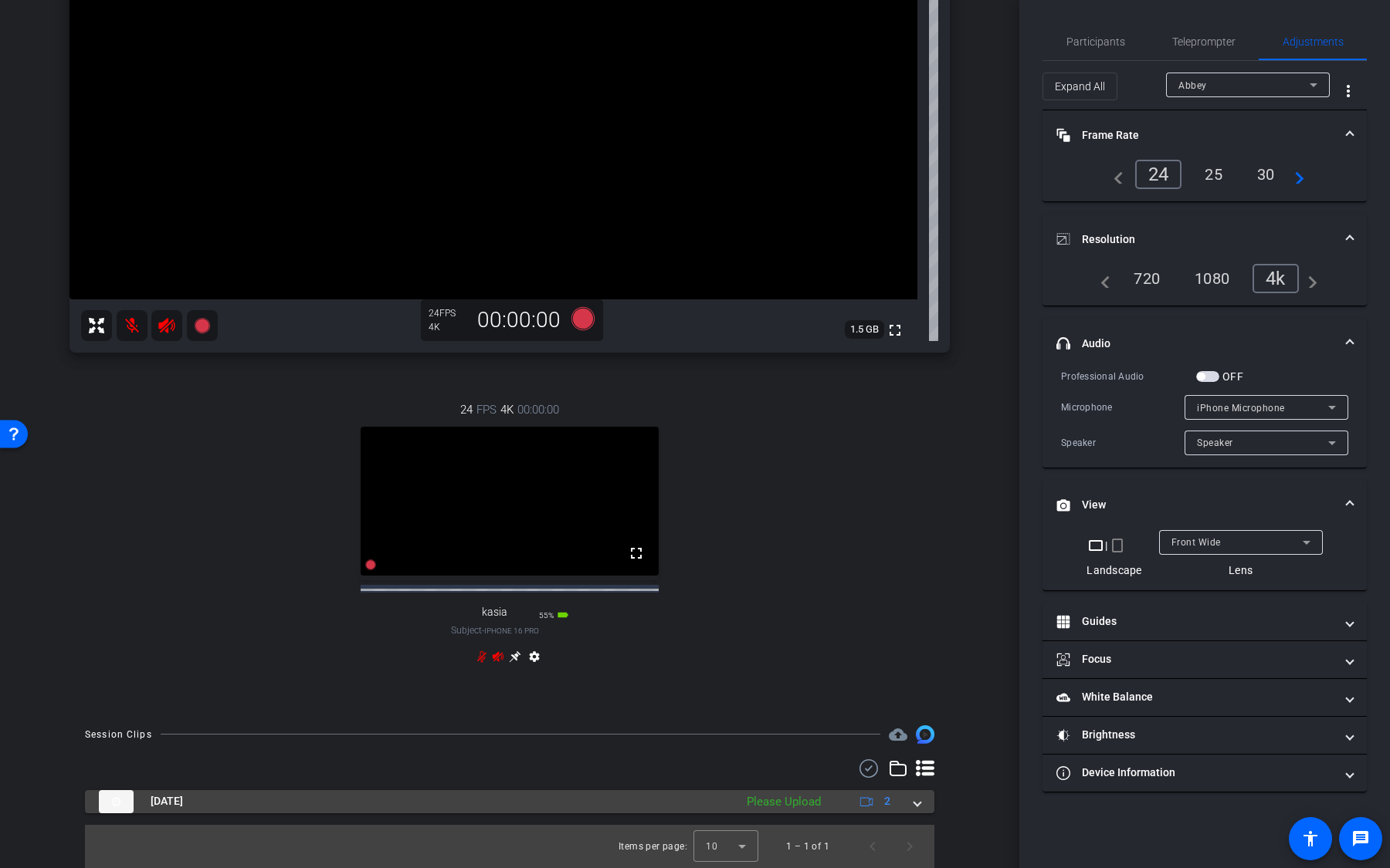
click at [759, 570] on div "Please Upload" at bounding box center [784, 802] width 90 height 18
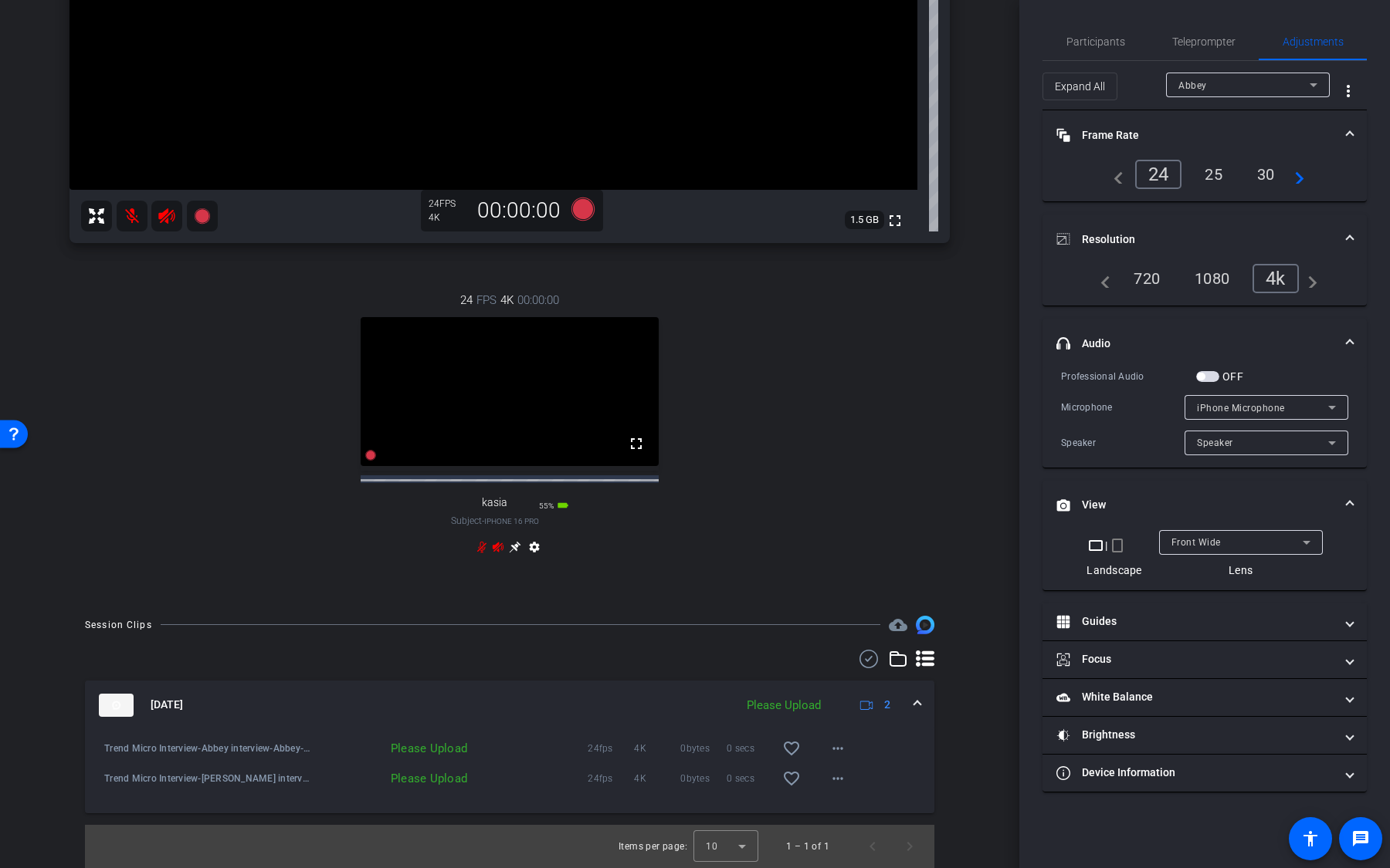
scroll to position [366, 0]
click at [838, 570] on mat-icon "more_horiz" at bounding box center [838, 748] width 19 height 19
click at [851, 570] on span "Upload" at bounding box center [862, 781] width 62 height 19
click at [840, 570] on mat-icon "more_horiz" at bounding box center [838, 779] width 19 height 19
click at [855, 570] on span "Upload" at bounding box center [862, 811] width 62 height 19
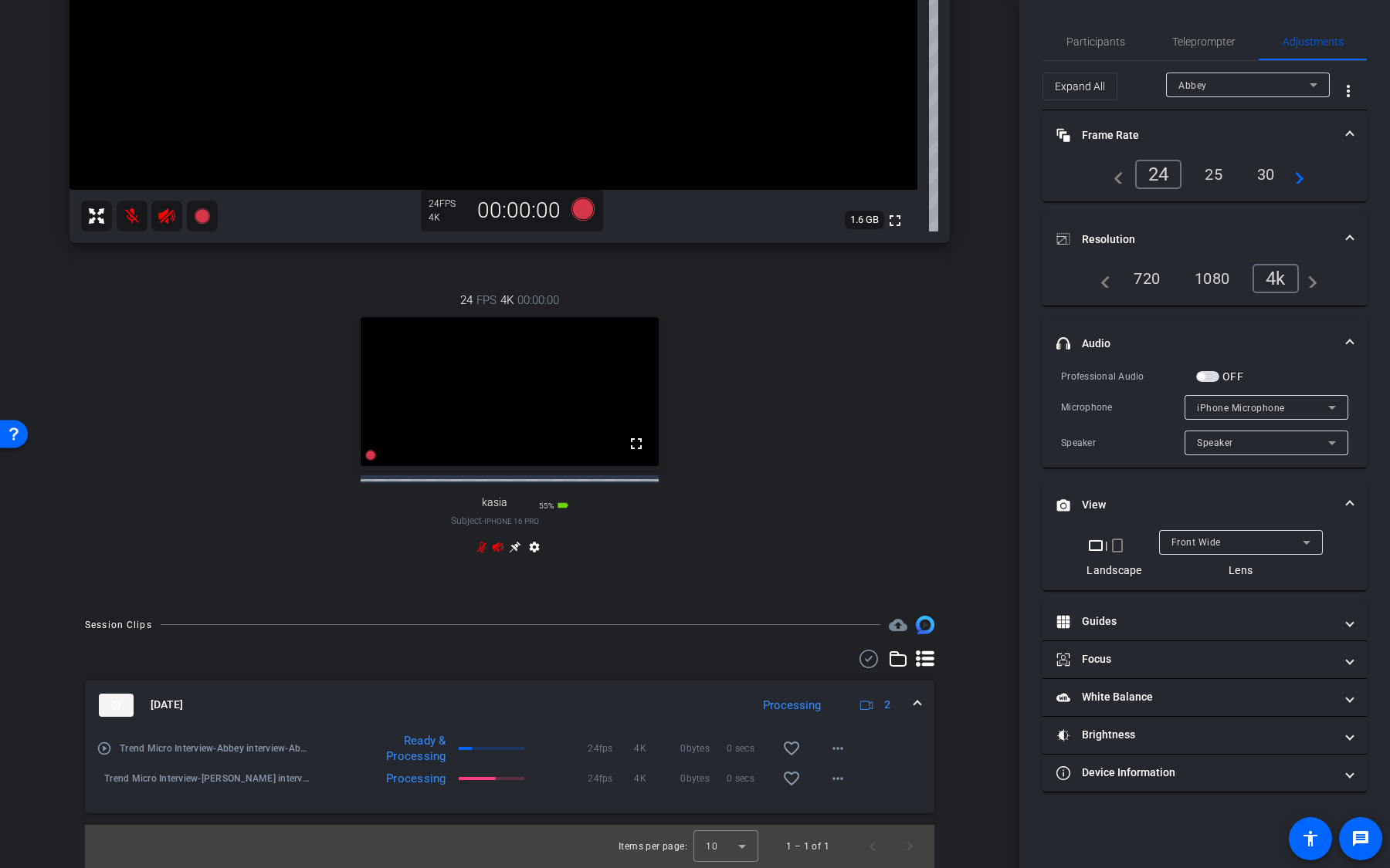
drag, startPoint x: 828, startPoint y: 710, endPoint x: 754, endPoint y: 710, distance: 74.0
click at [754, 570] on div "Oct 7, 2025 Processing 2" at bounding box center [506, 705] width 815 height 23
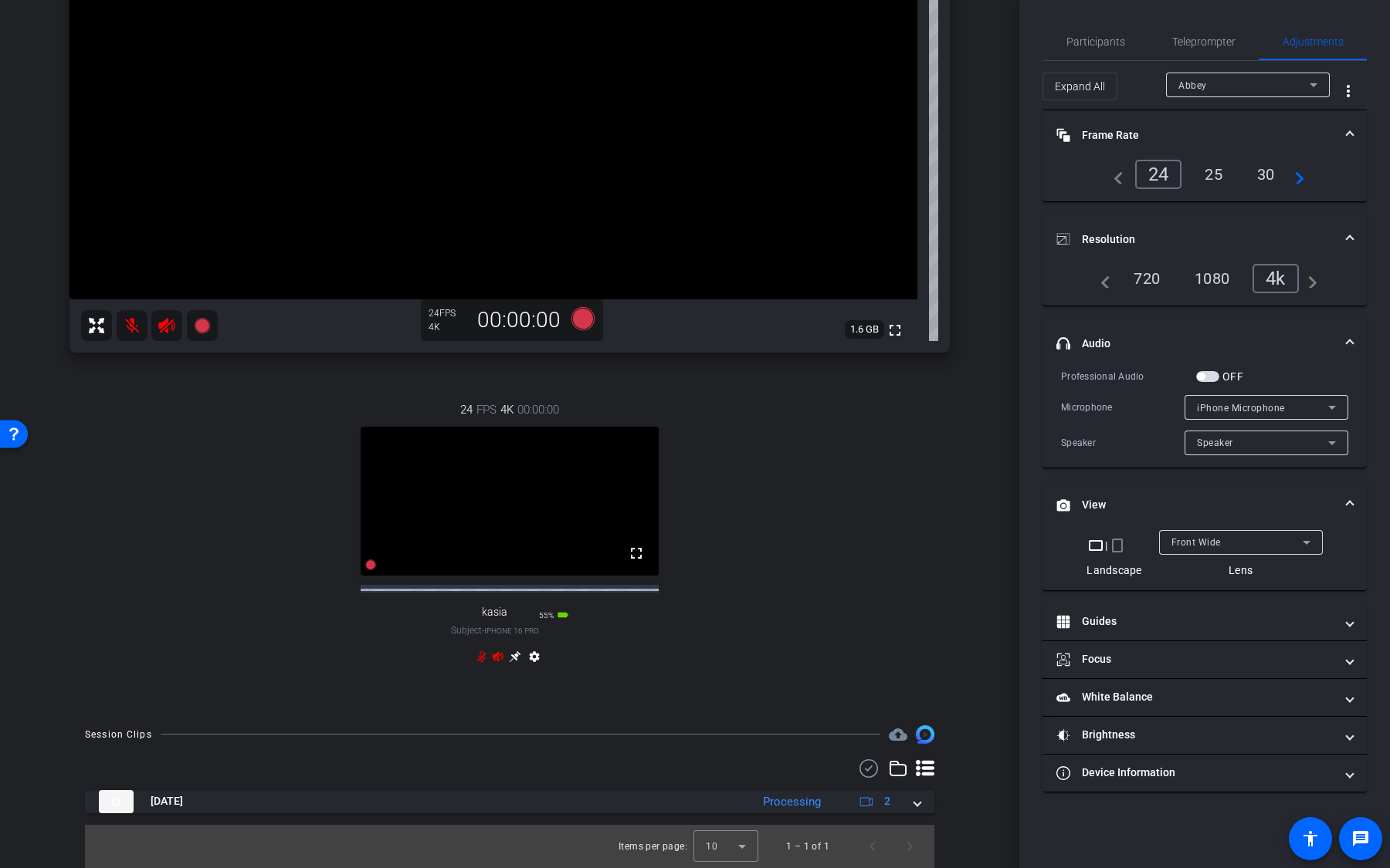
scroll to position [256, 0]
click at [820, 570] on div "Session Clips cloud_upload Oct 7, 2025 Processing 2 play_circle_outline Trend M…" at bounding box center [510, 797] width 942 height 142
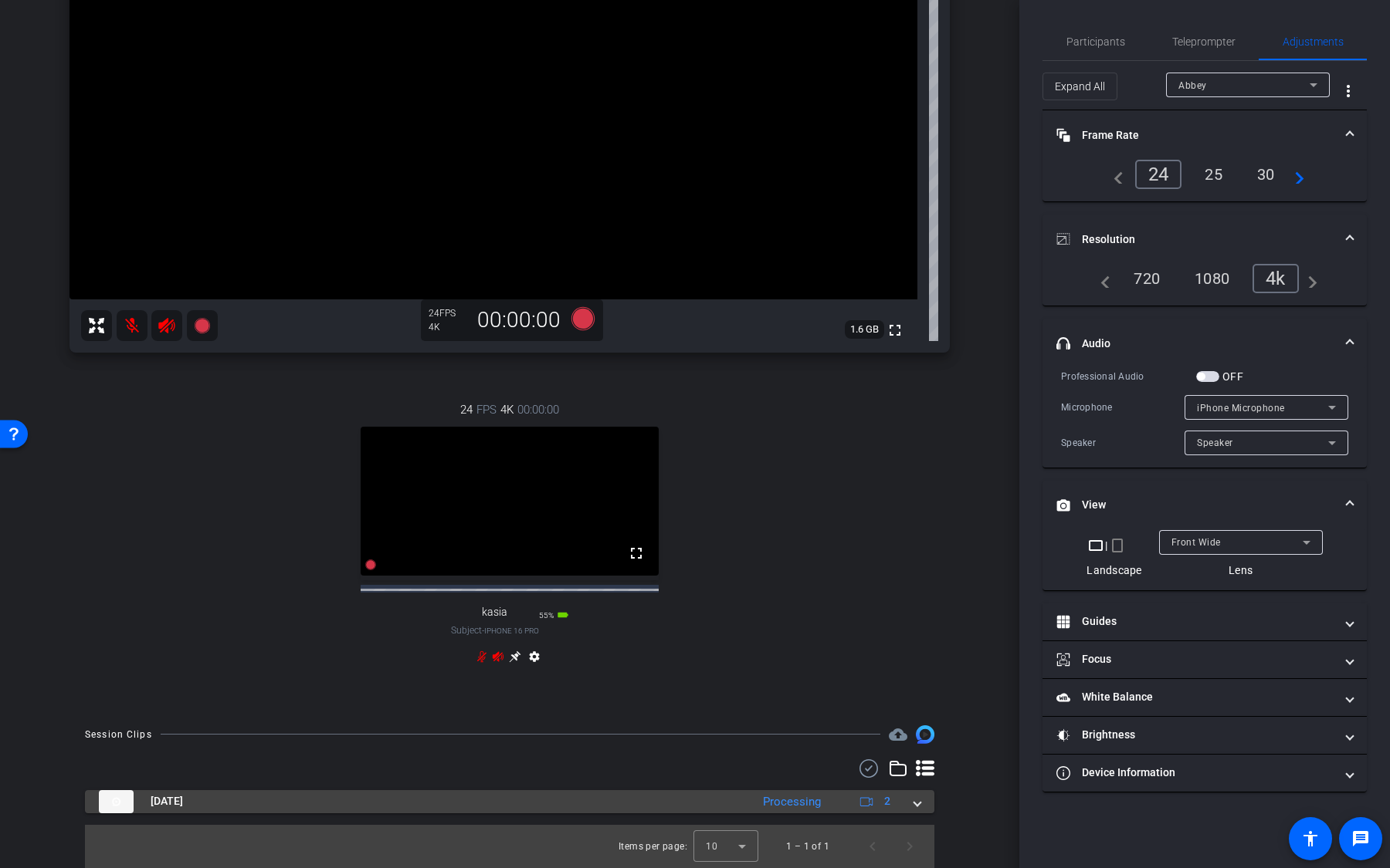
click at [813, 570] on div "Processing" at bounding box center [791, 802] width 73 height 18
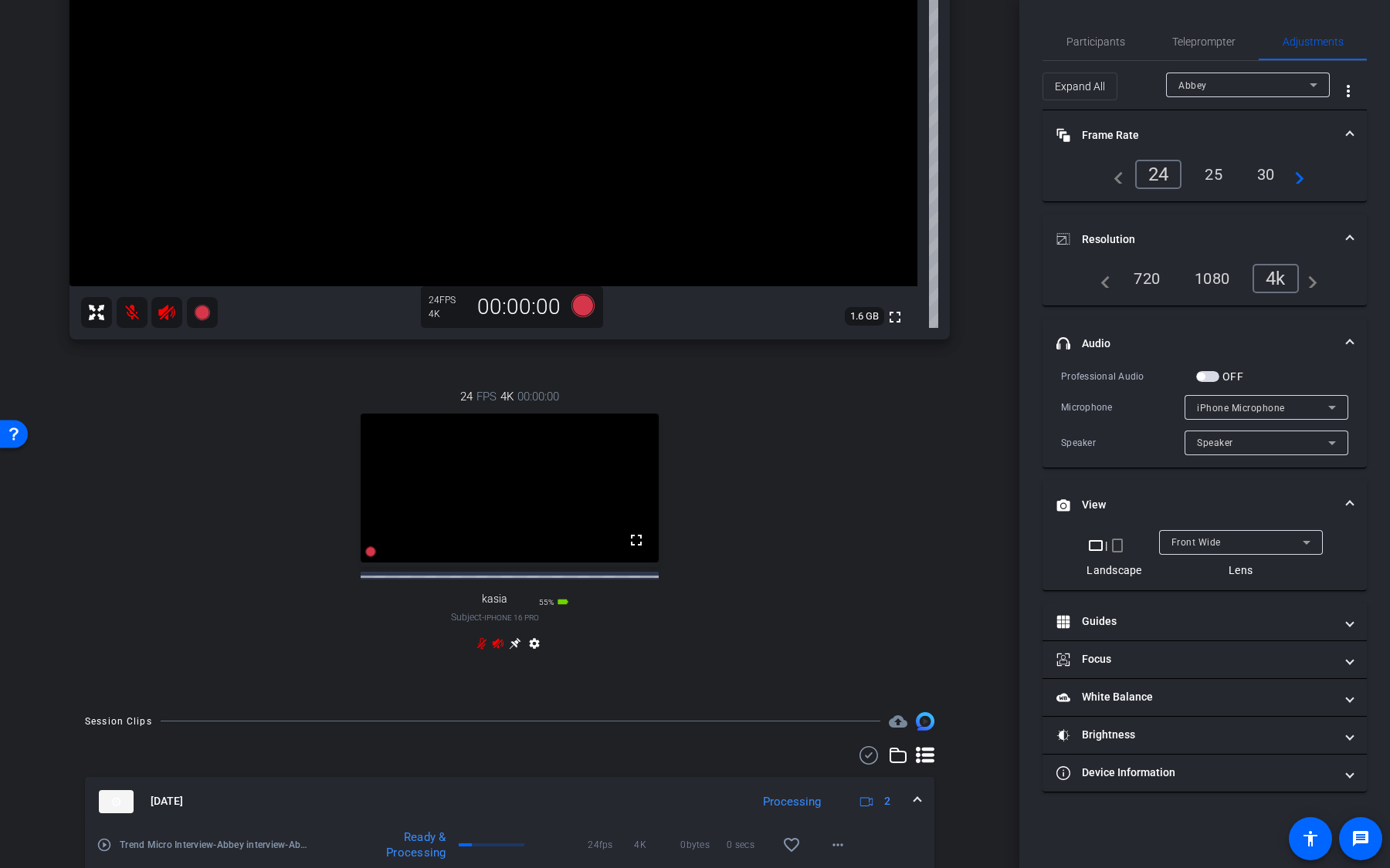
scroll to position [366, 0]
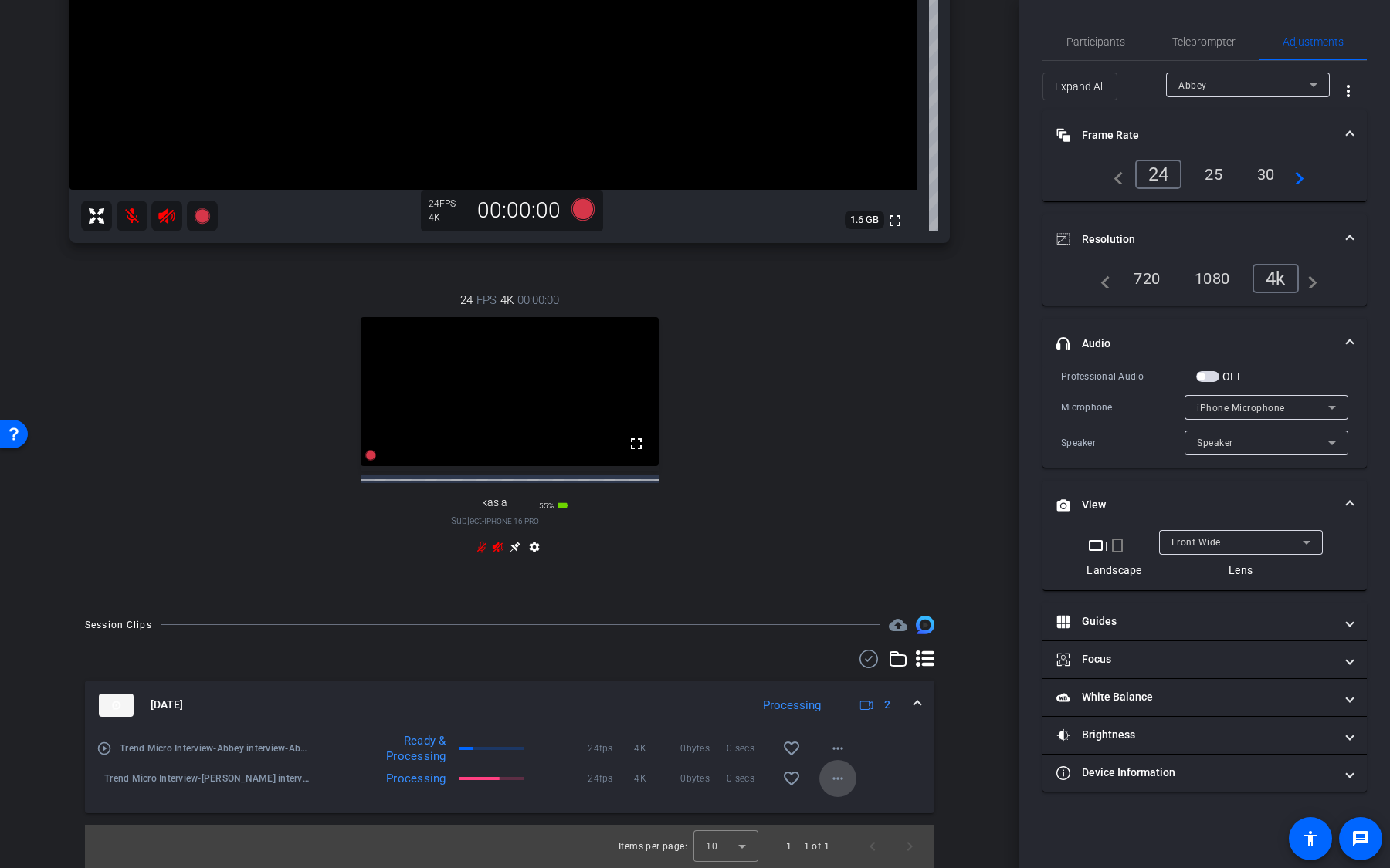
click at [832, 570] on mat-icon "more_horiz" at bounding box center [838, 779] width 19 height 19
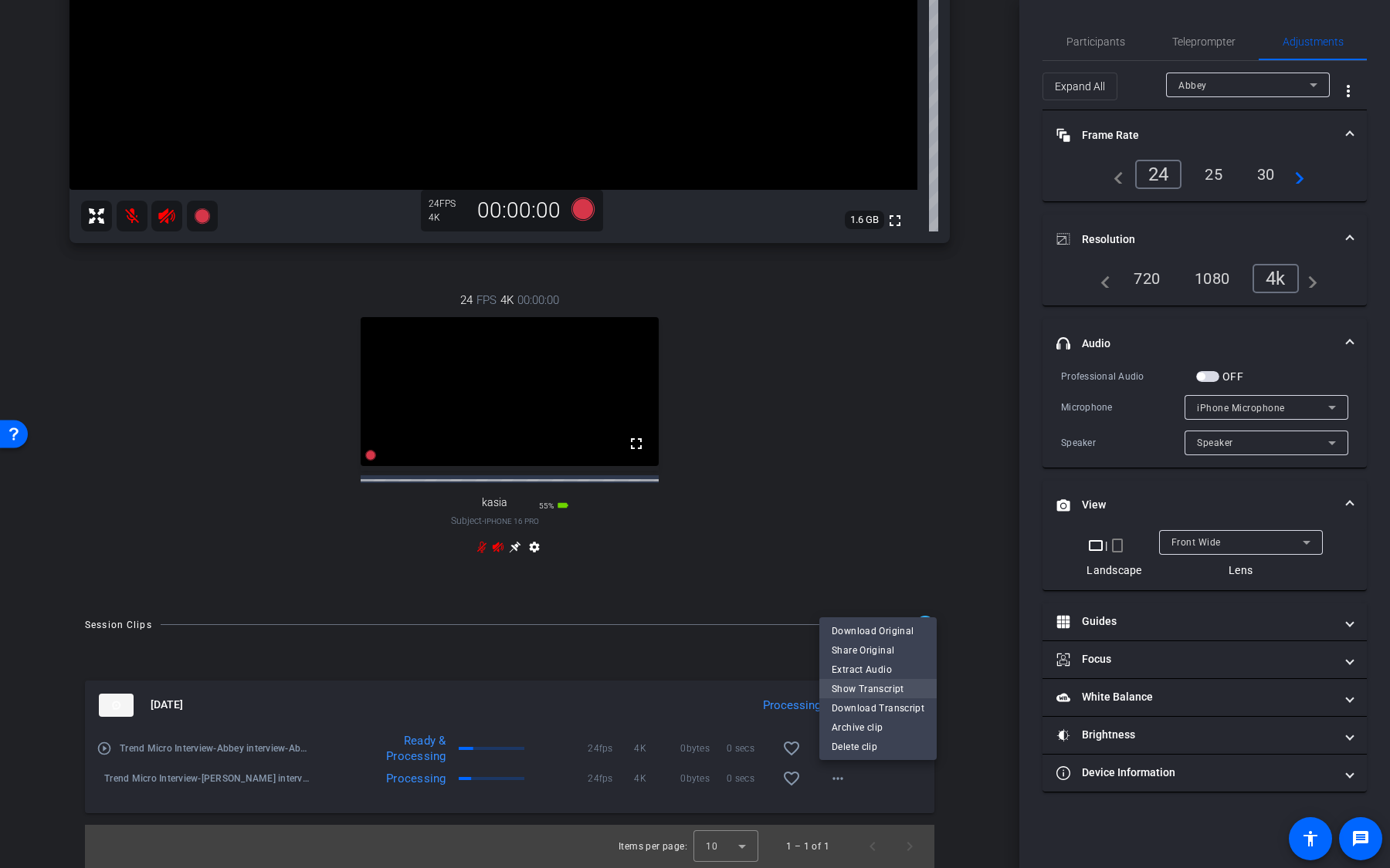
click at [870, 570] on span "Show Transcript" at bounding box center [878, 689] width 92 height 19
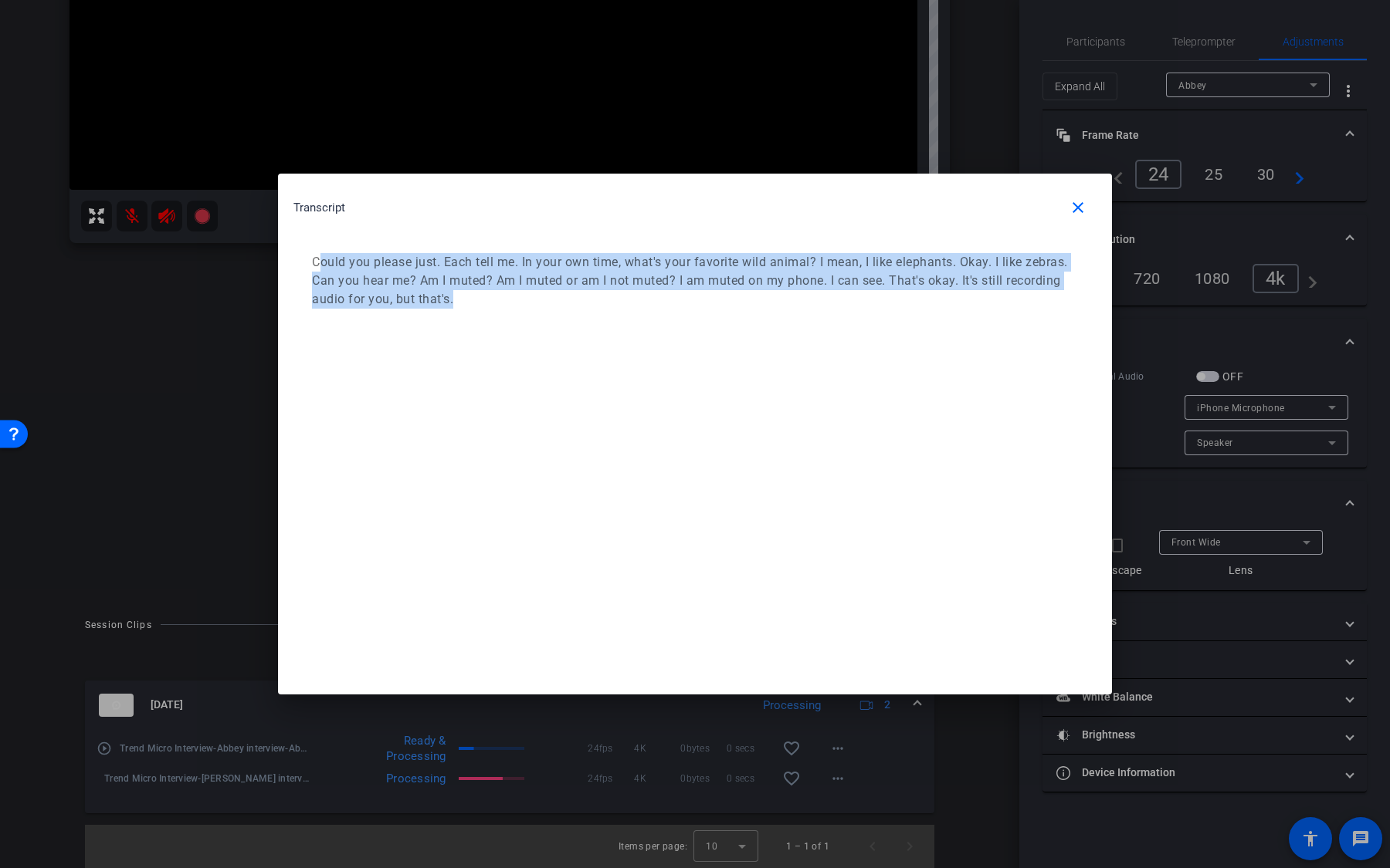
drag, startPoint x: 516, startPoint y: 323, endPoint x: 320, endPoint y: 259, distance: 206.2
click at [320, 259] on div "Could you please just. Each tell me. In your own time, what's your favorite wil…" at bounding box center [695, 281] width 803 height 86
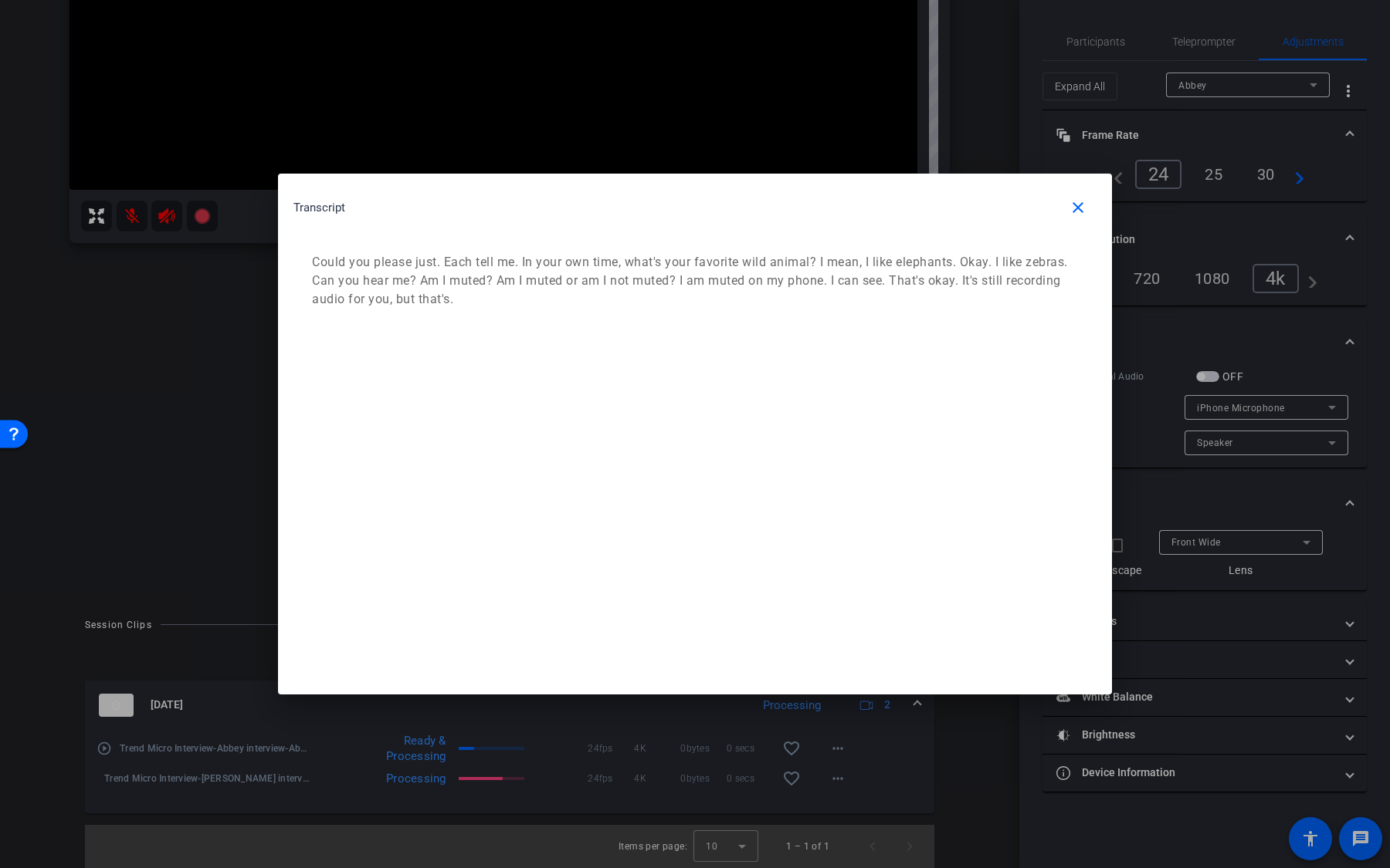
click at [436, 271] on p "Could you please just. Each tell me. In your own time, what's your favorite wil…" at bounding box center [693, 281] width 762 height 56
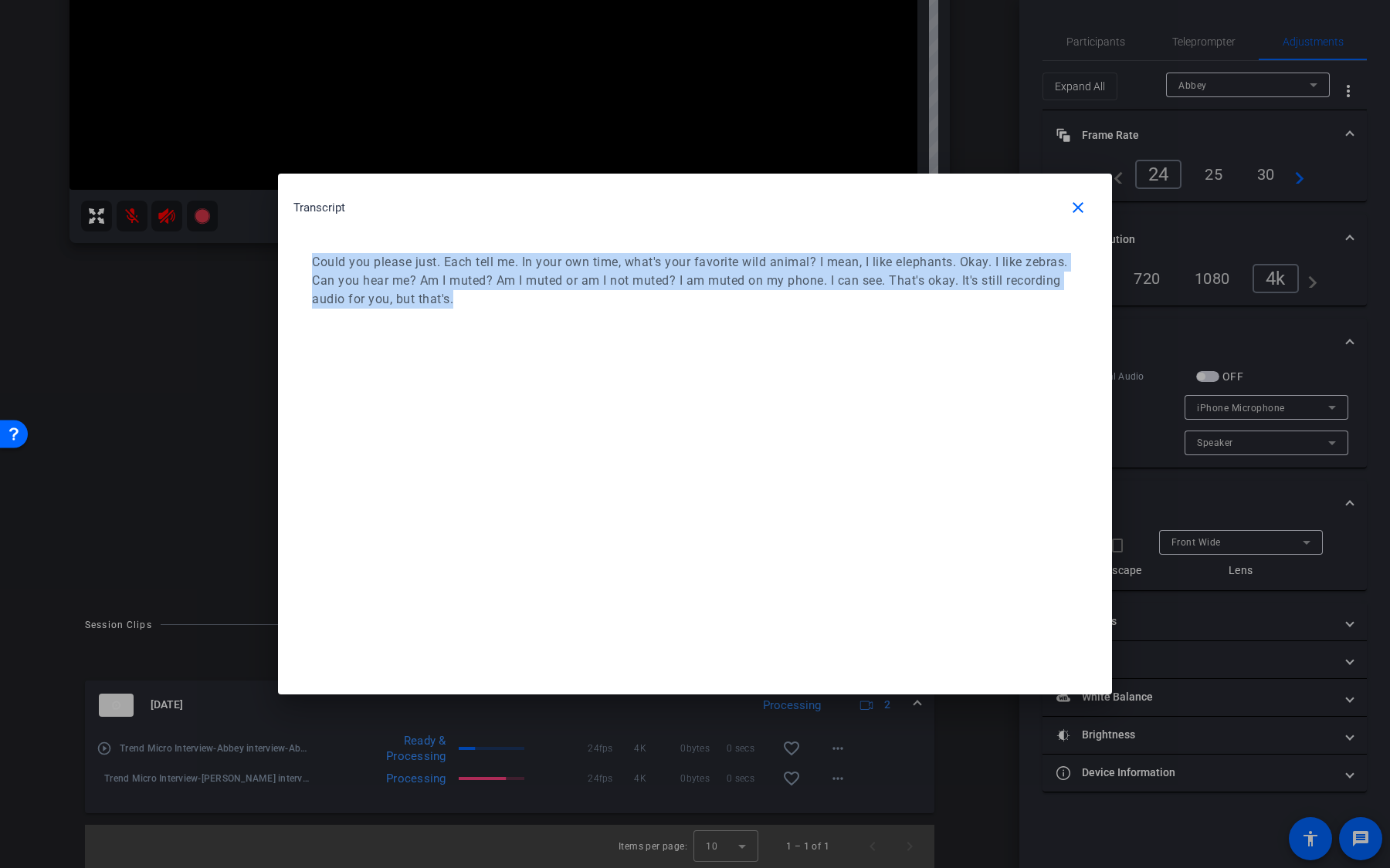
drag, startPoint x: 311, startPoint y: 263, endPoint x: 823, endPoint y: 298, distance: 513.2
click at [823, 298] on p "Could you please just. Each tell me. In your own time, what's your favorite wil…" at bounding box center [693, 281] width 762 height 56
click at [1075, 207] on mat-icon "close" at bounding box center [1078, 208] width 19 height 19
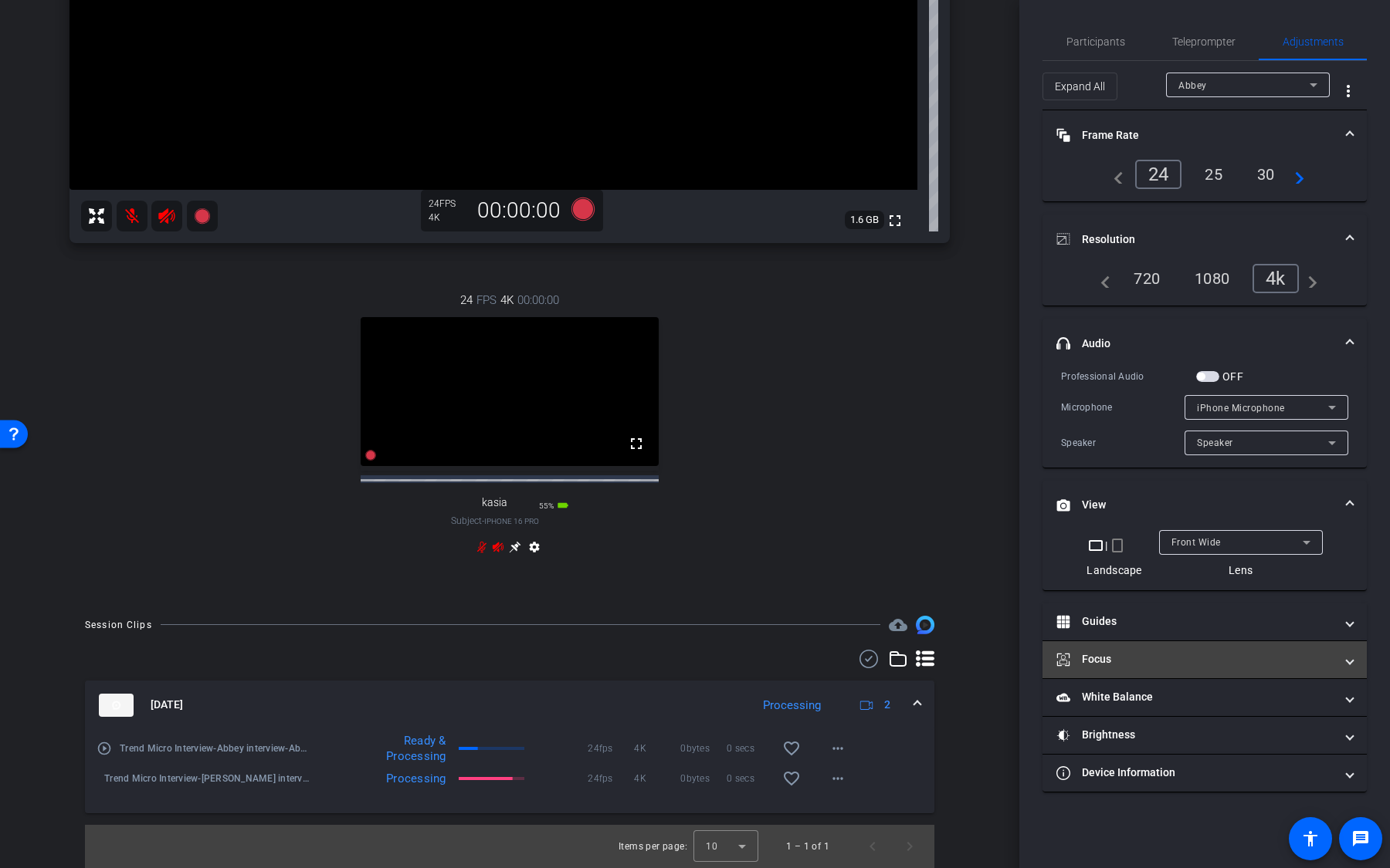
click at [1205, 570] on mat-panel-title "Focus" at bounding box center [1196, 659] width 278 height 16
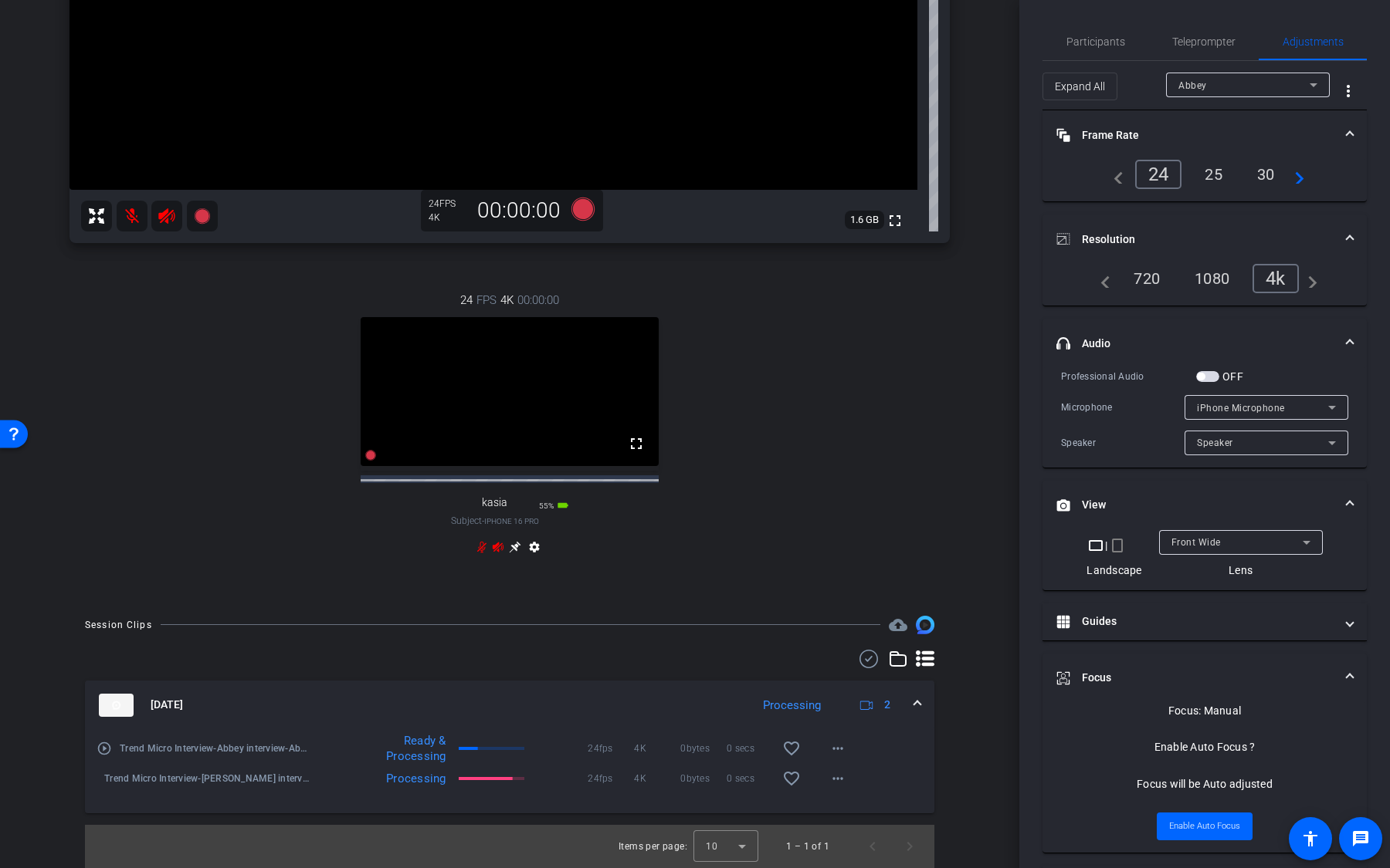
scroll to position [131, 0]
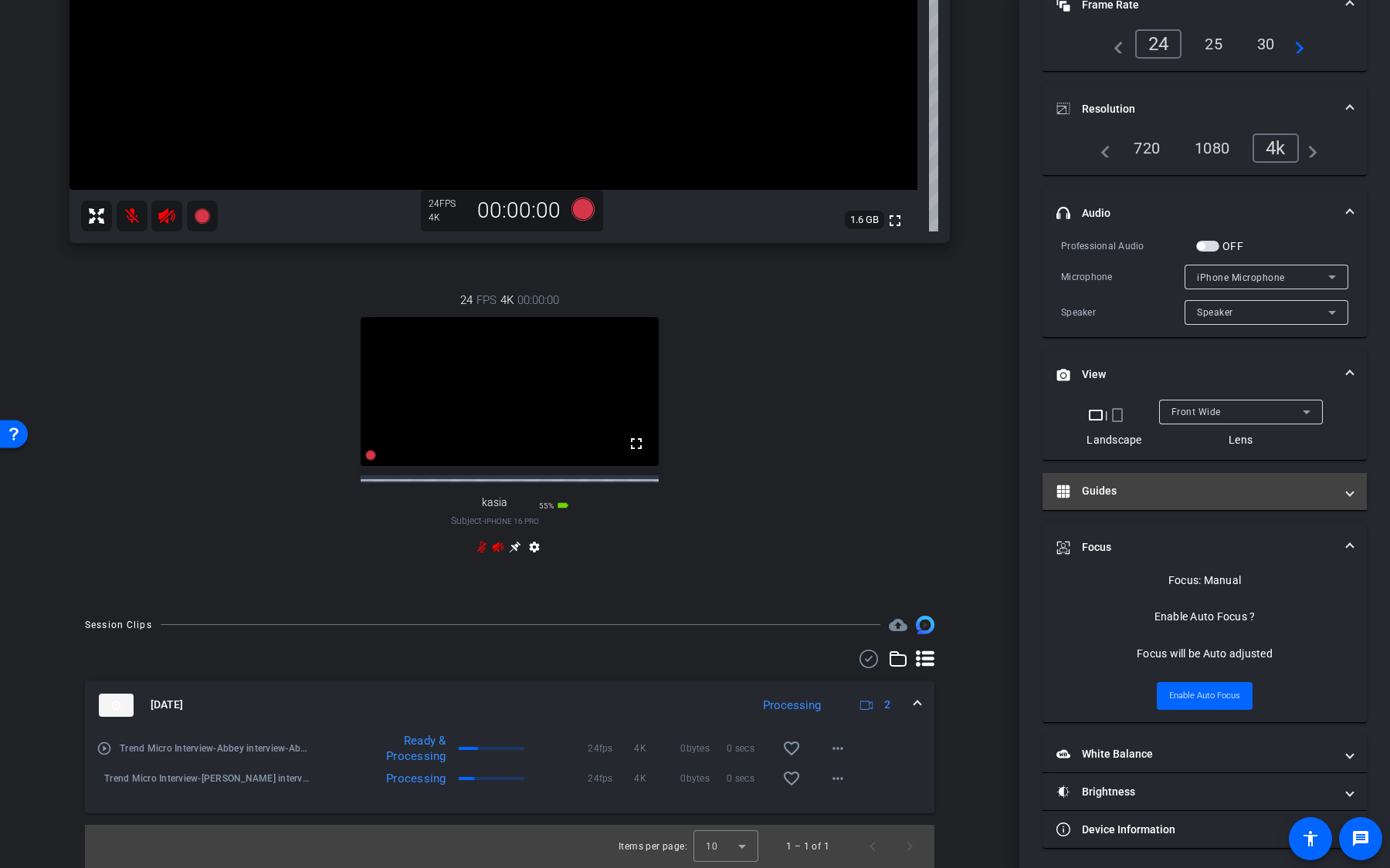
click at [1195, 493] on mat-panel-title "Guides" at bounding box center [1196, 491] width 278 height 16
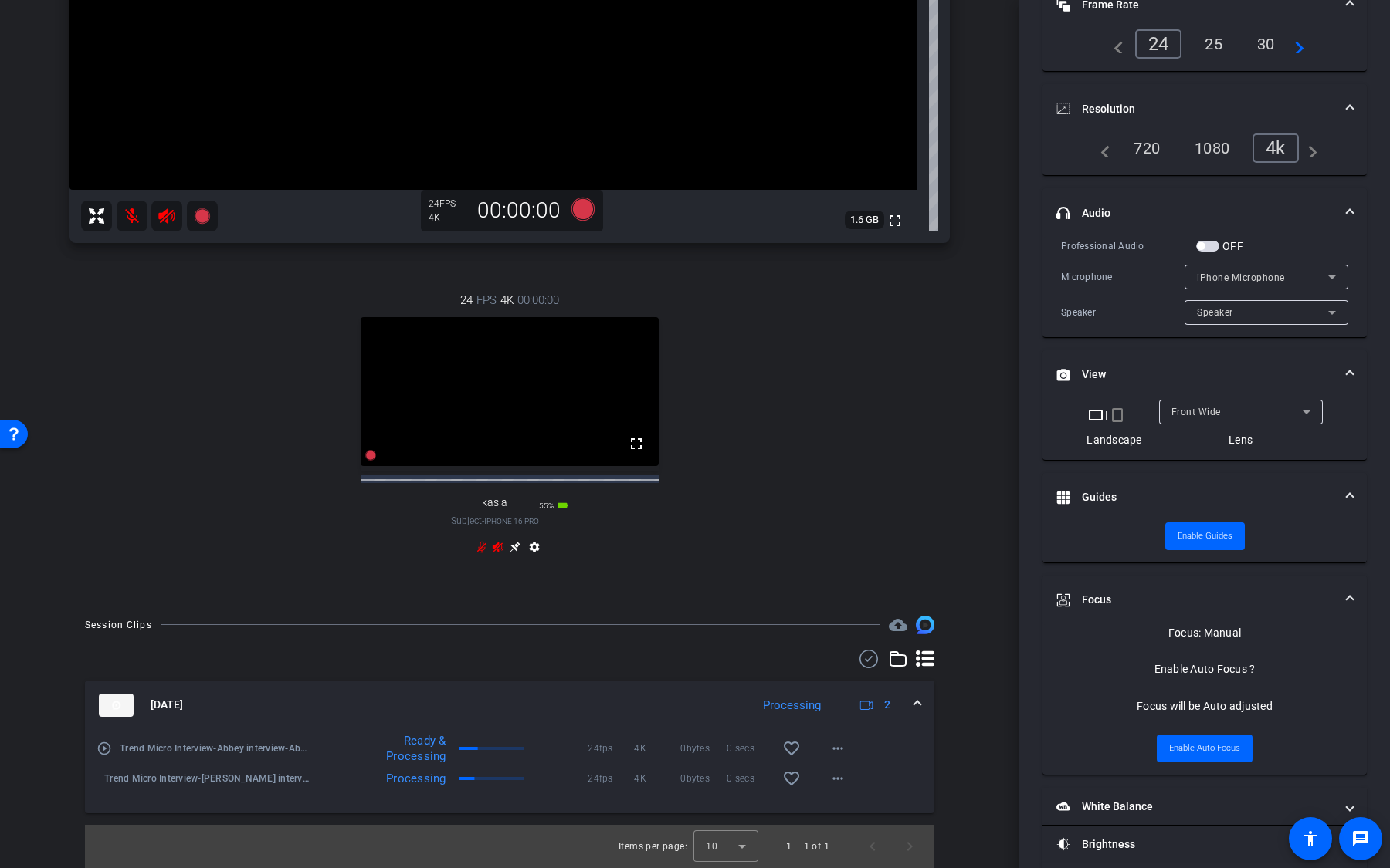
scroll to position [183, 0]
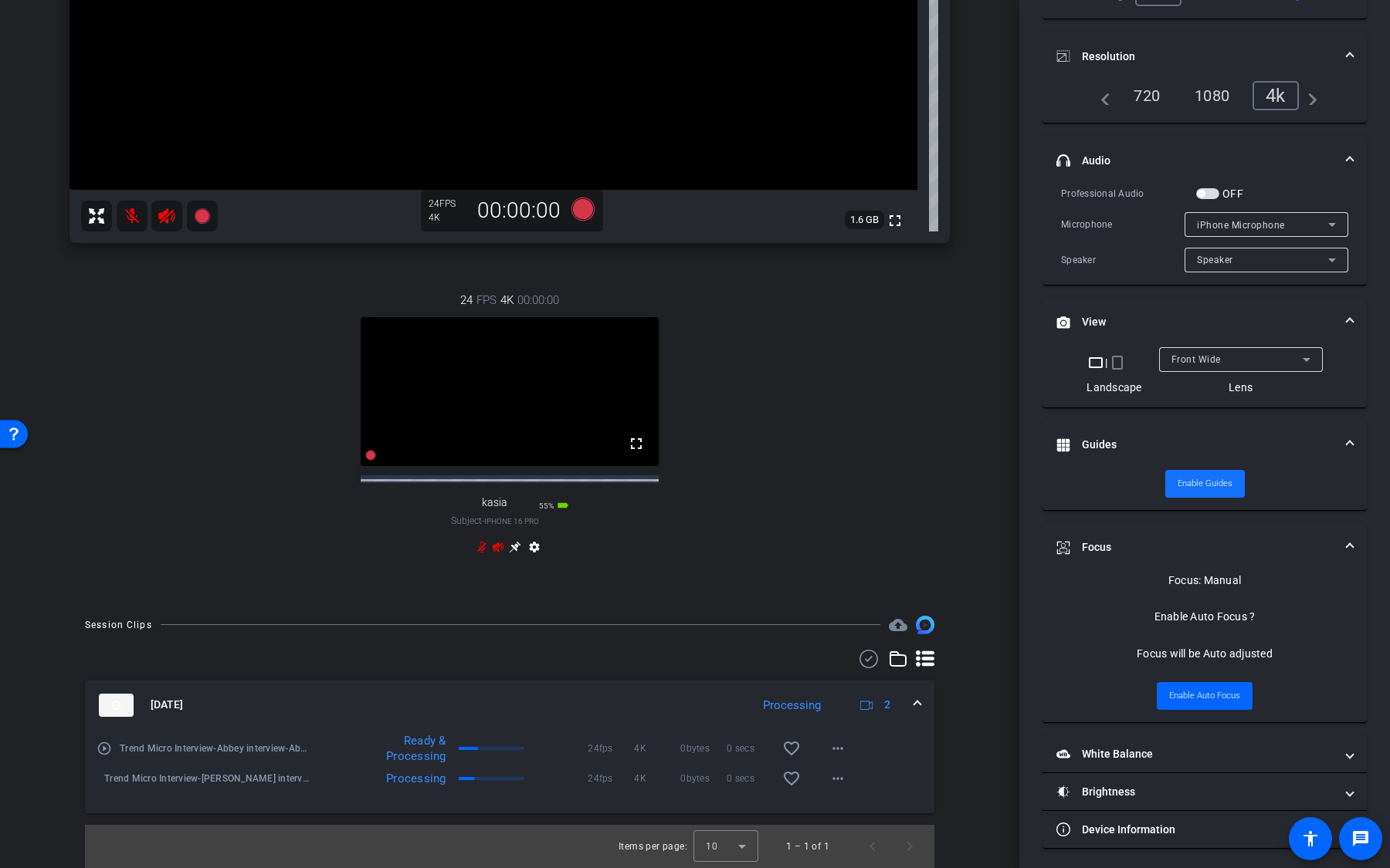
click at [1200, 476] on span "Enable Guides" at bounding box center [1204, 483] width 55 height 23
click at [1119, 358] on mat-icon "crop_portrait" at bounding box center [1118, 363] width 19 height 19
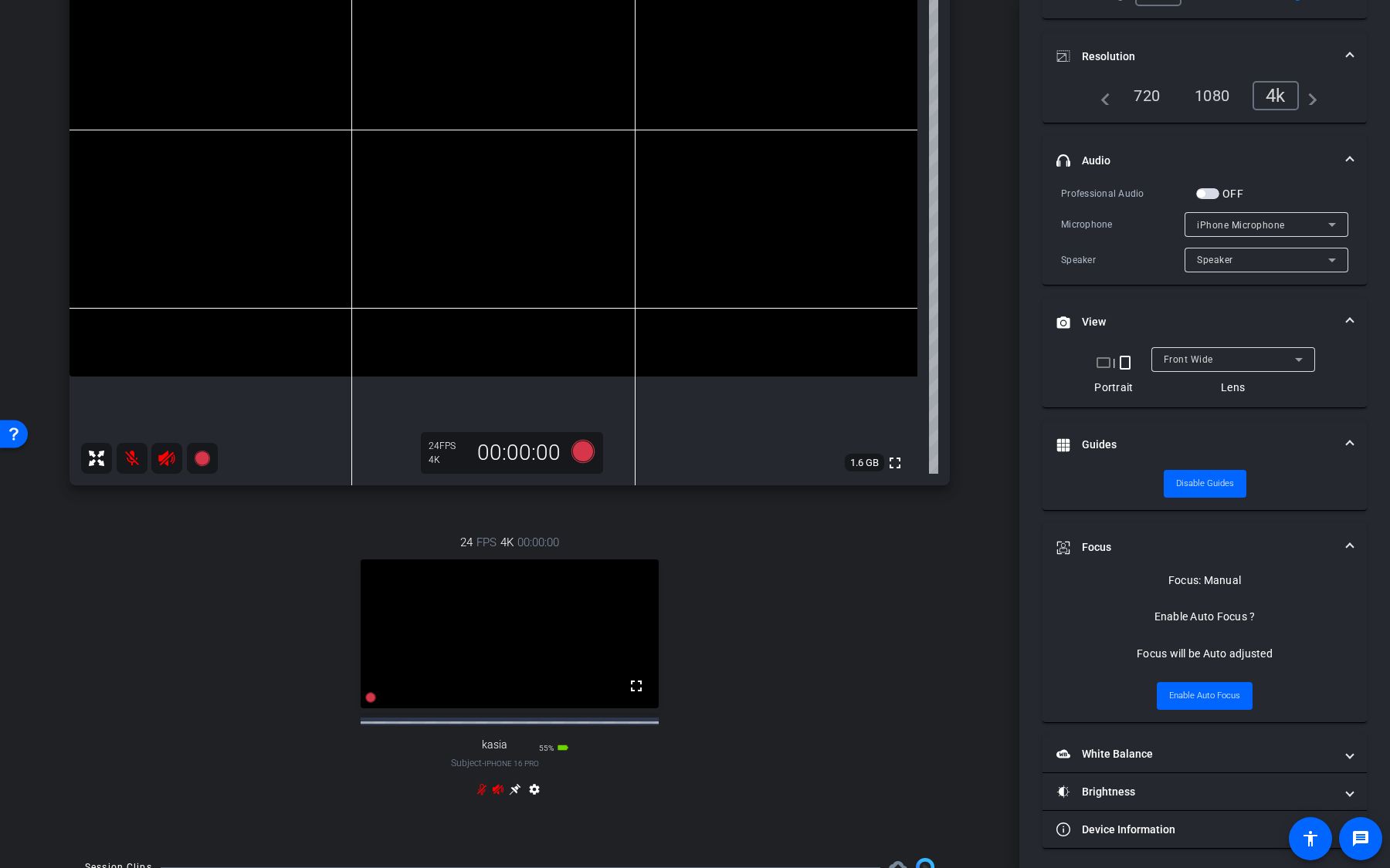
scroll to position [165, 0]
click at [1106, 366] on mat-icon "crop_landscape" at bounding box center [1103, 363] width 19 height 19
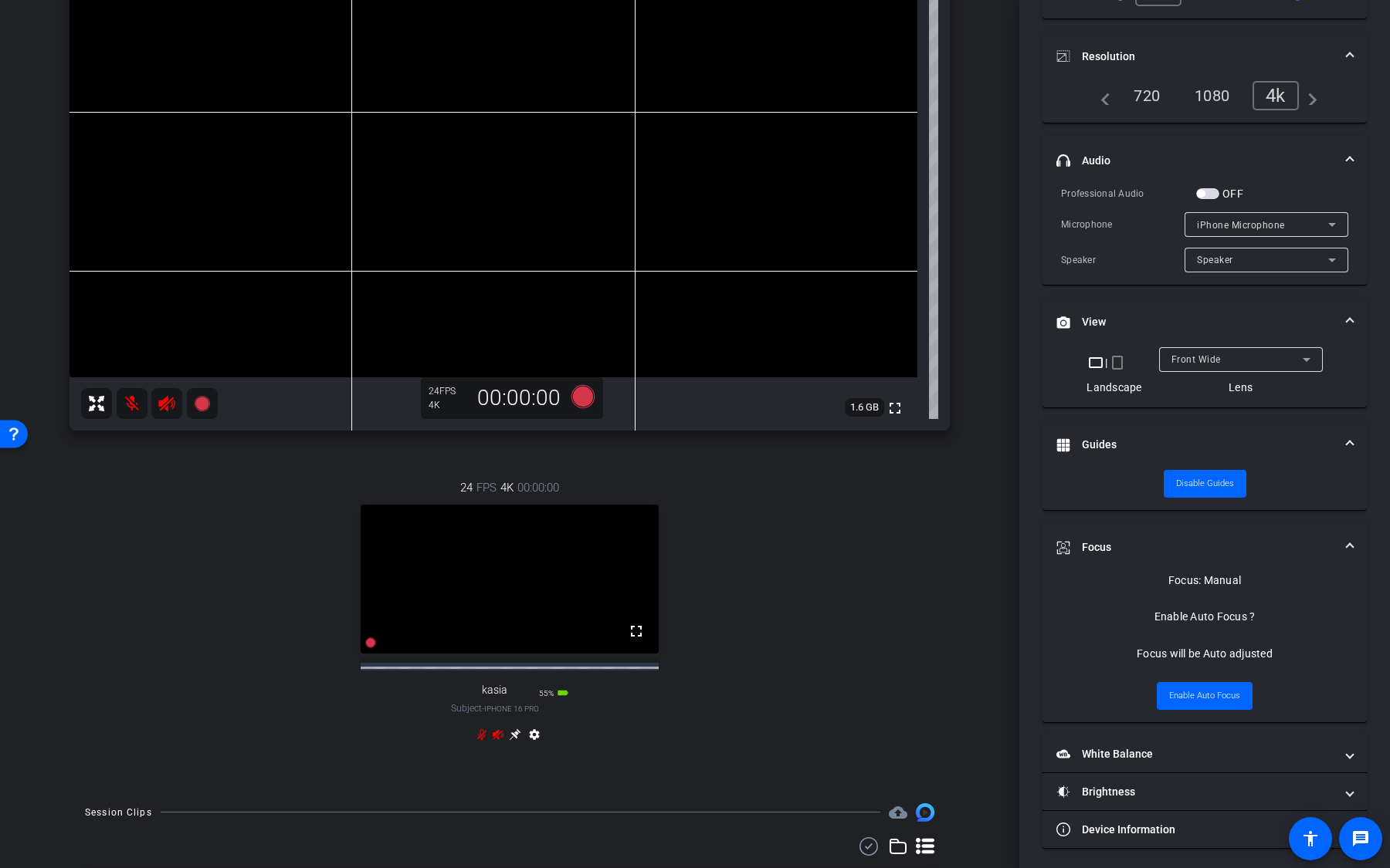
click at [1197, 361] on span "Front Wide" at bounding box center [1196, 359] width 49 height 11
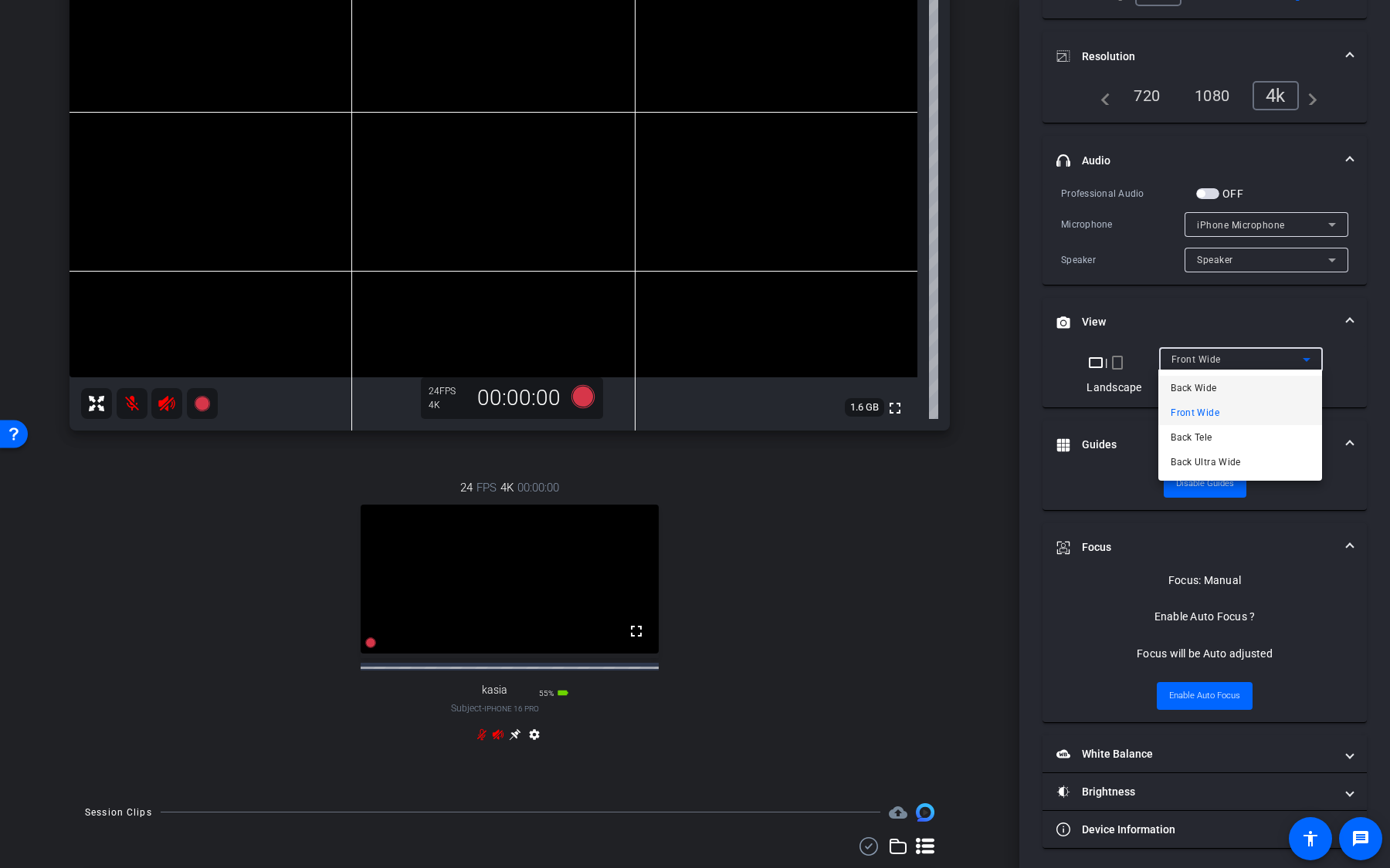
click at [1213, 390] on span "Back Wide" at bounding box center [1193, 388] width 46 height 19
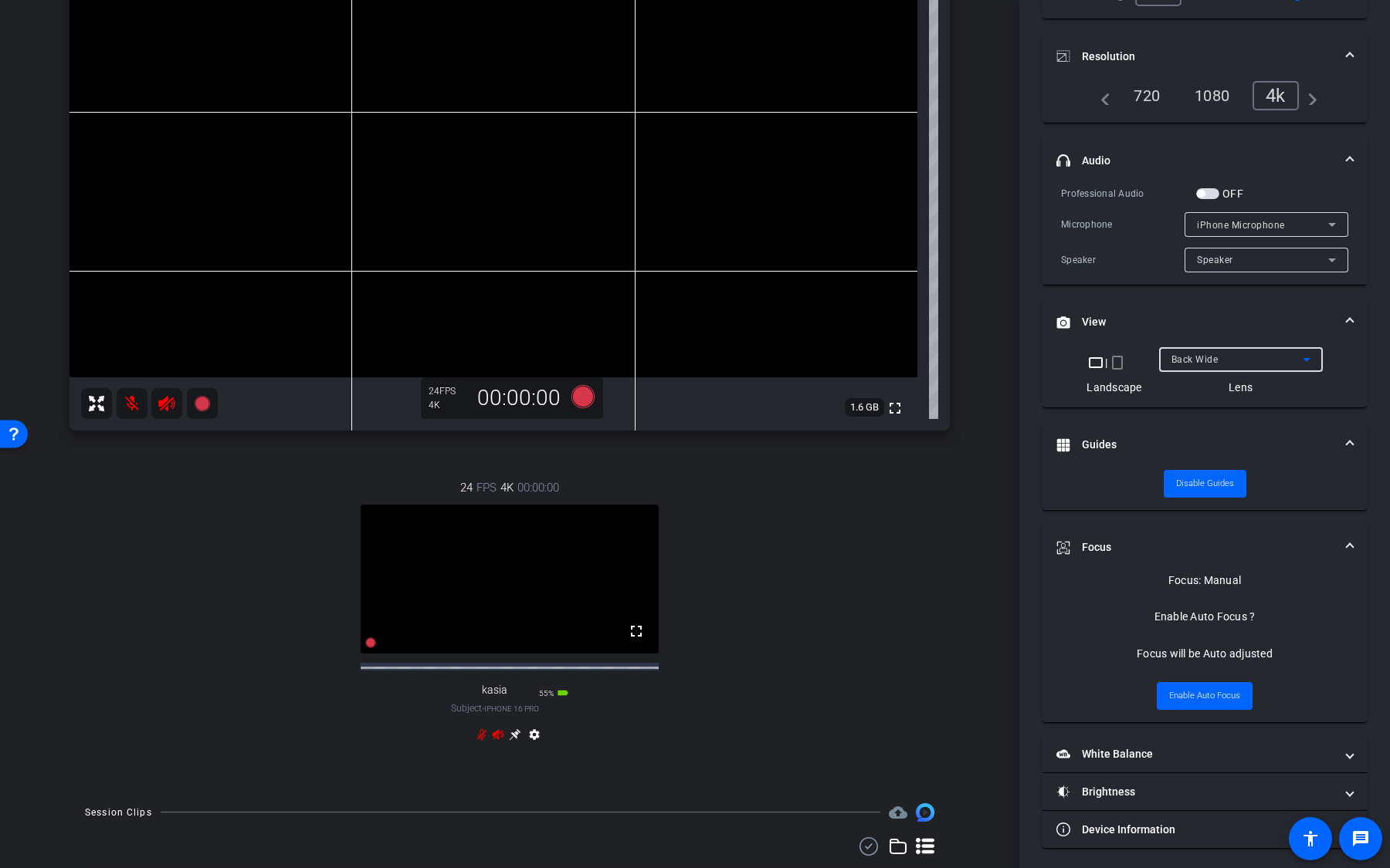
click at [1212, 362] on span "Back Wide" at bounding box center [1195, 359] width 47 height 11
click at [583, 398] on icon at bounding box center [583, 395] width 23 height 23
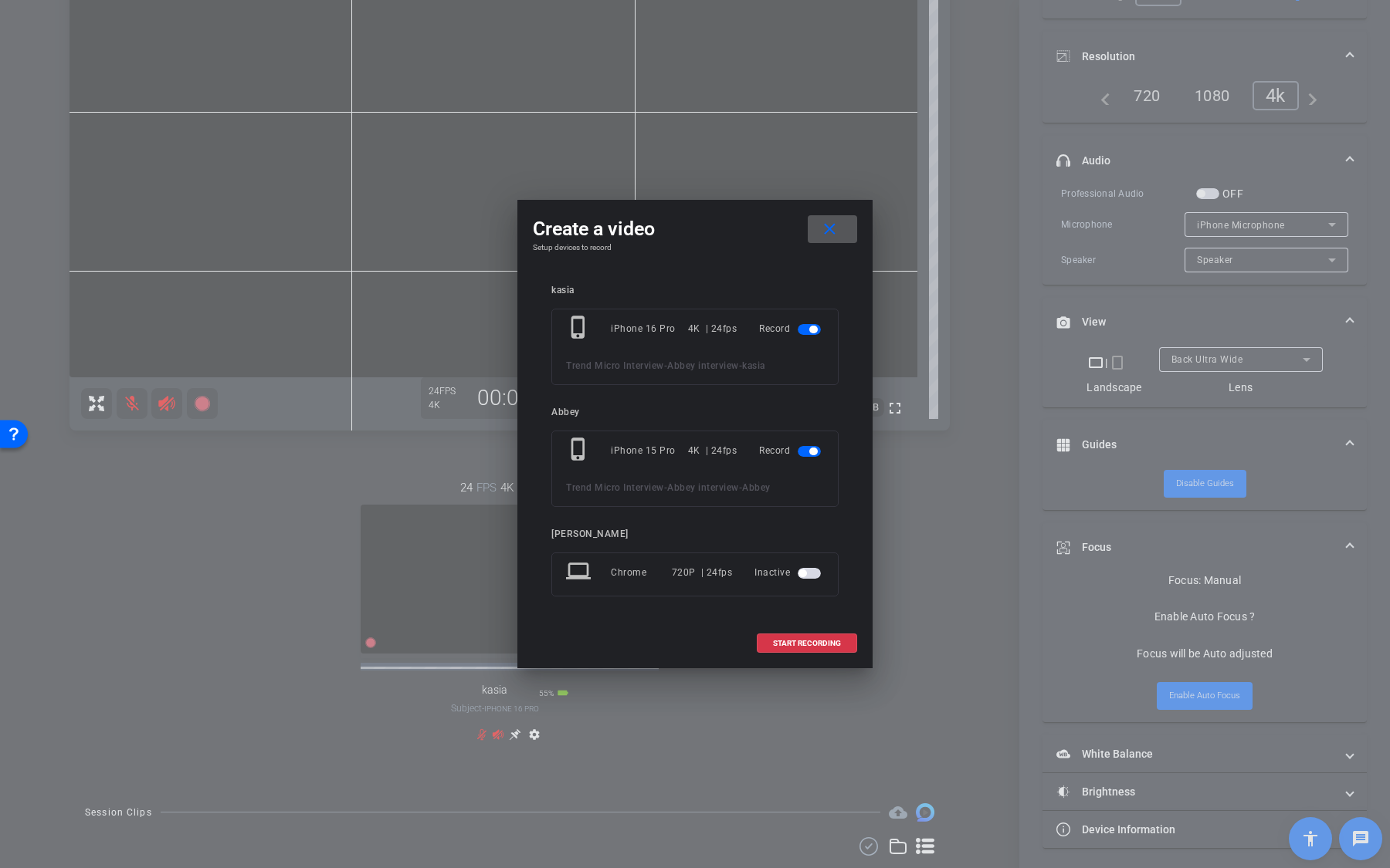
click at [822, 232] on mat-icon "close" at bounding box center [829, 229] width 20 height 19
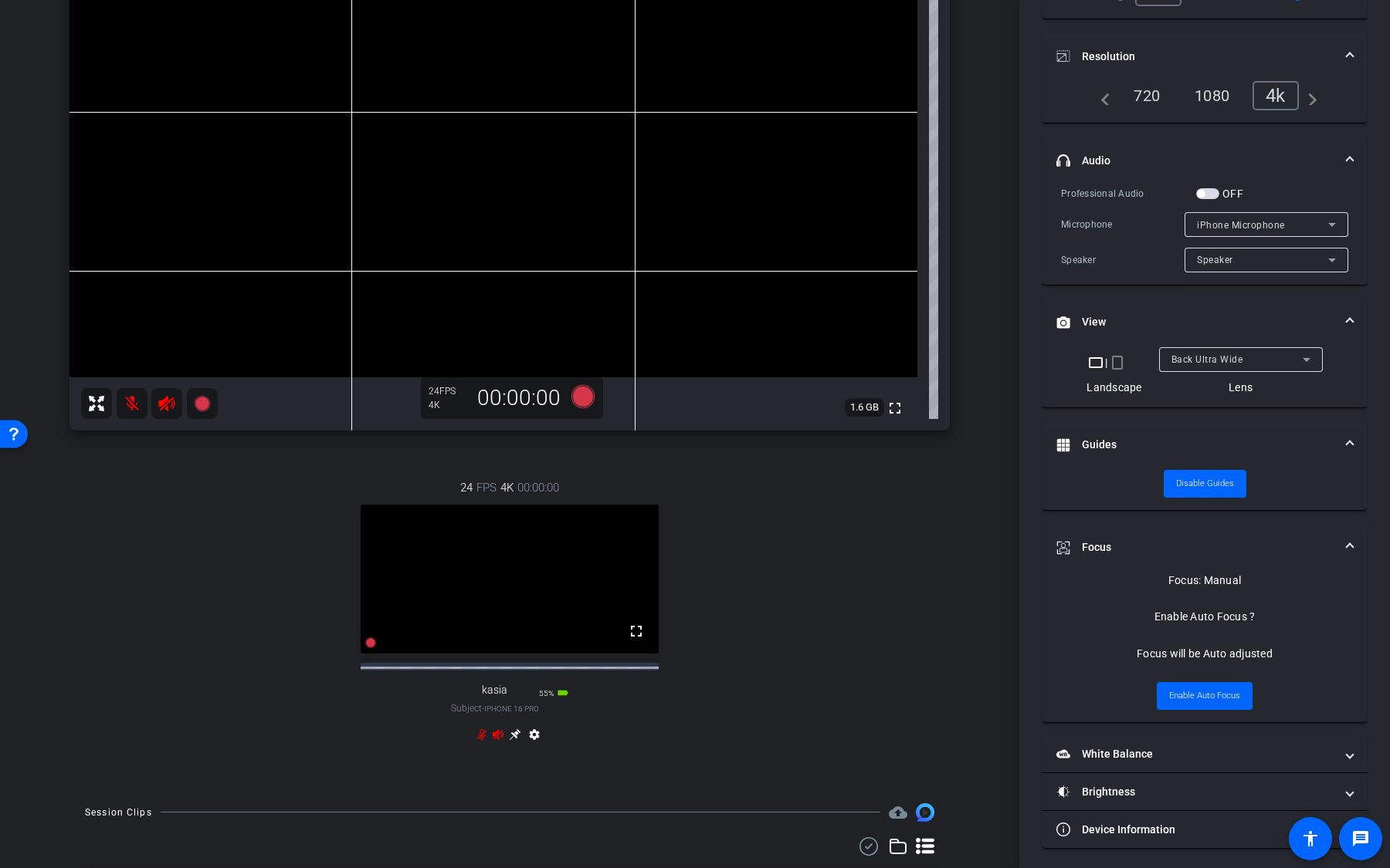
scroll to position [0, 0]
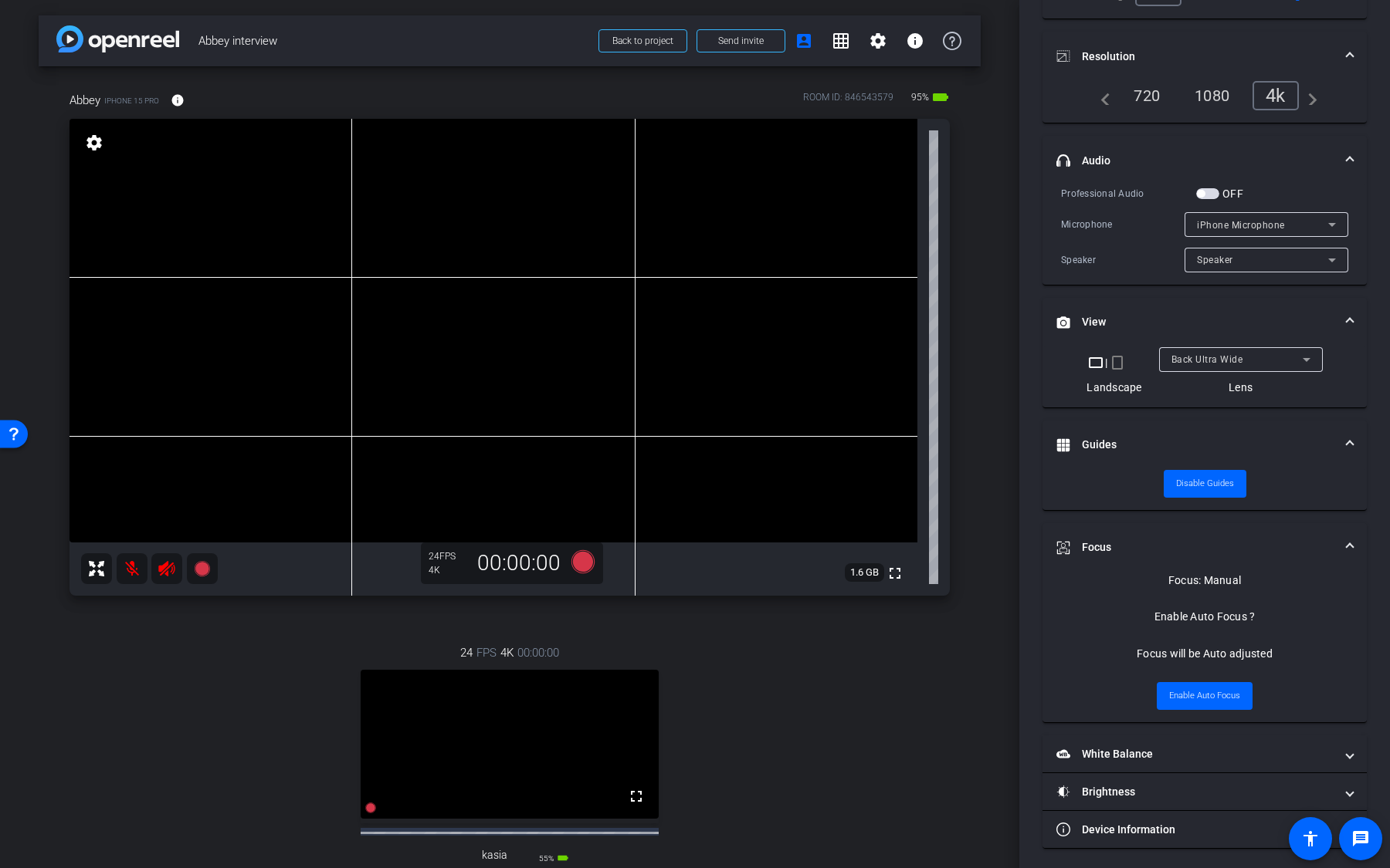
click at [1205, 364] on div "Back Ultra Wide" at bounding box center [1236, 359] width 131 height 19
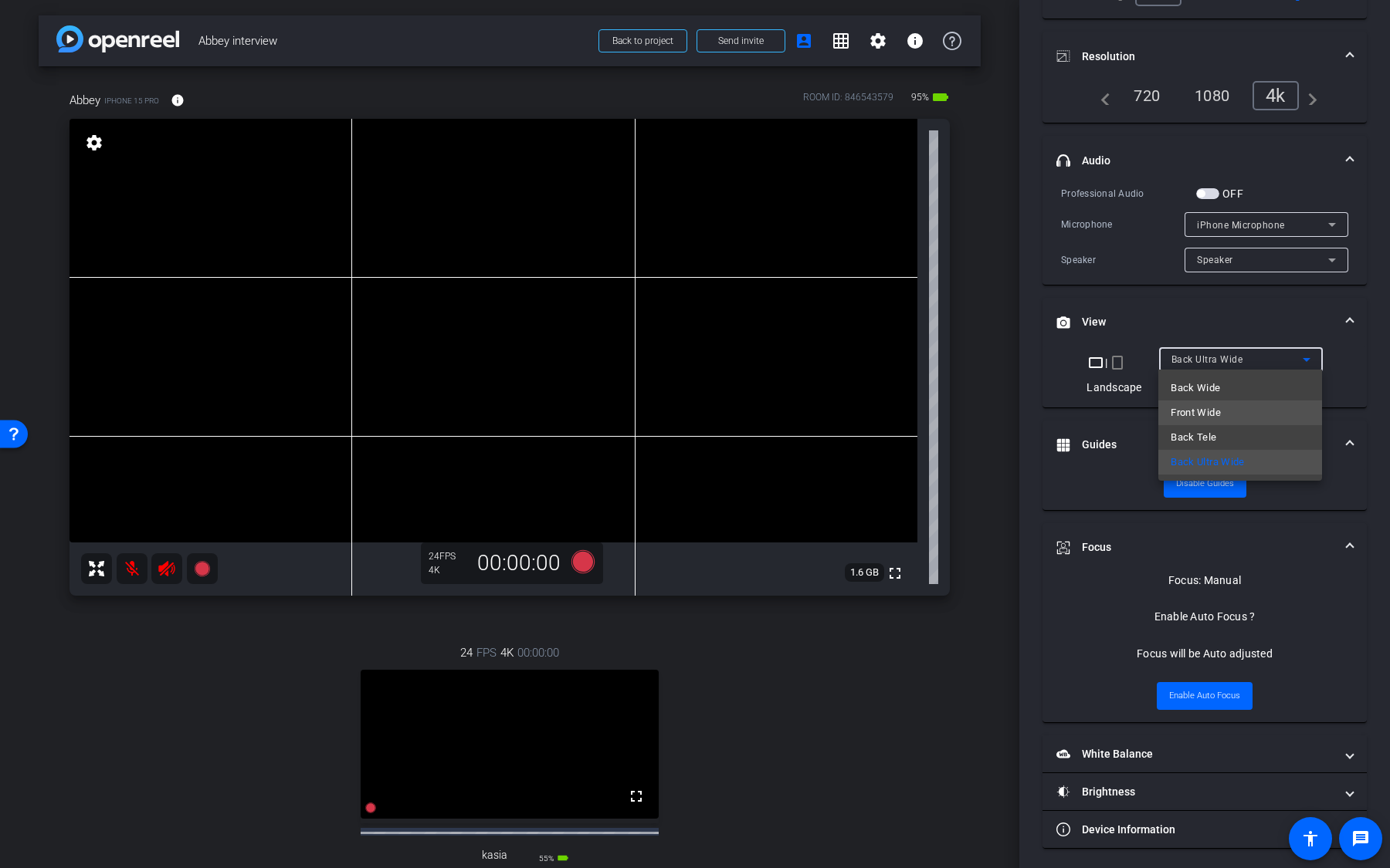
click at [1205, 401] on mat-option "Front Wide" at bounding box center [1240, 413] width 164 height 25
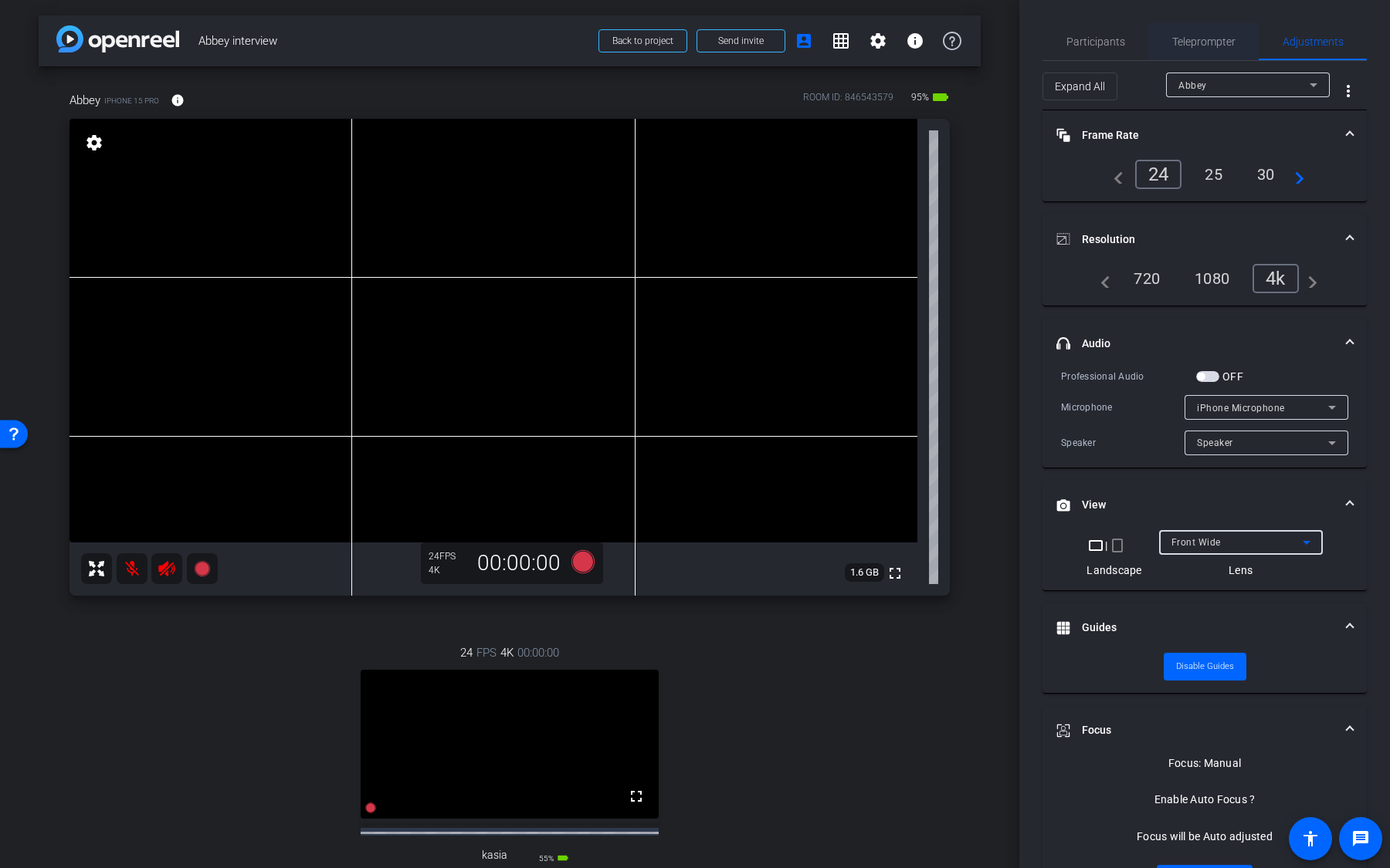
click at [1206, 47] on span "Teleprompter" at bounding box center [1203, 42] width 64 height 11
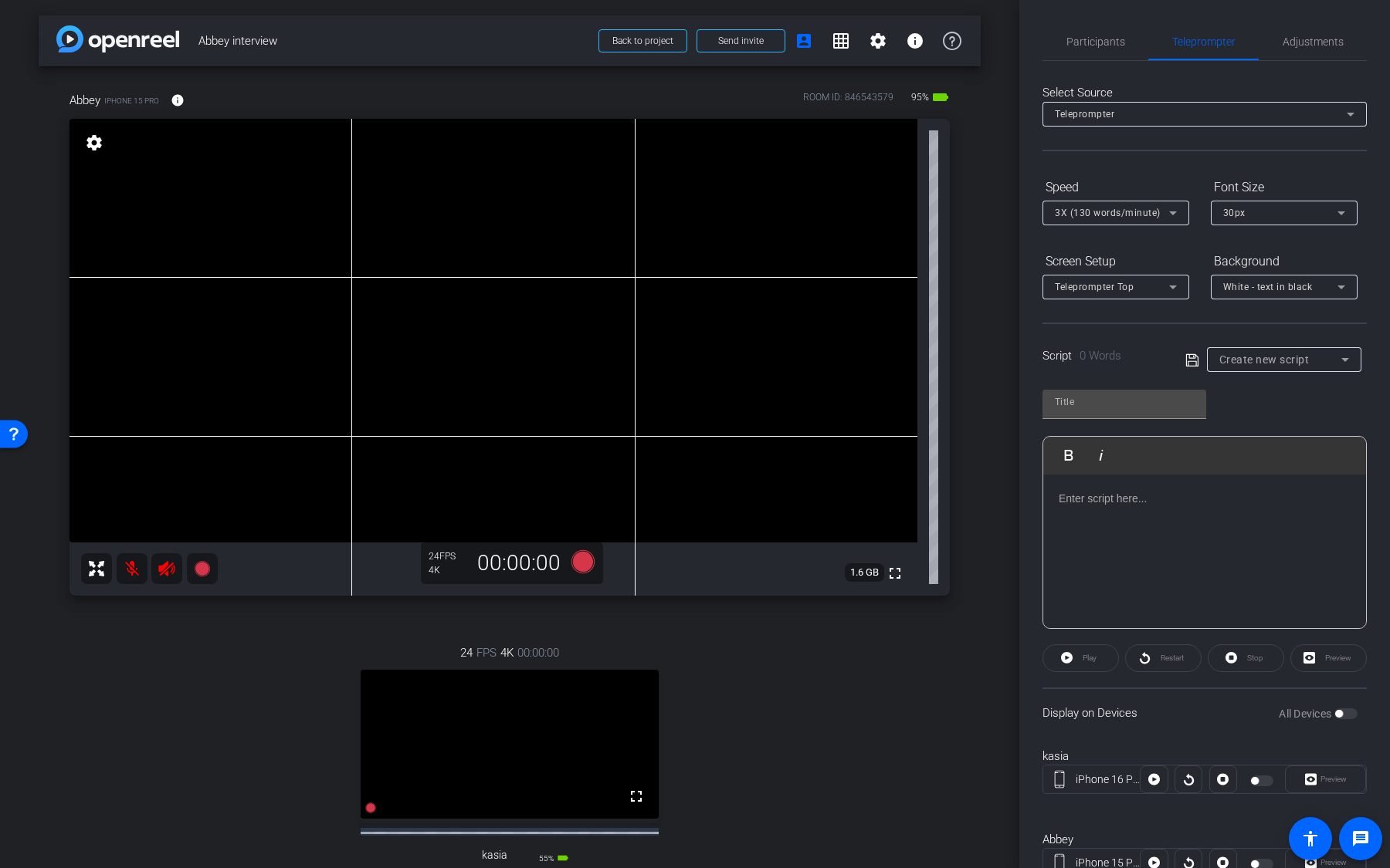
scroll to position [56, 0]
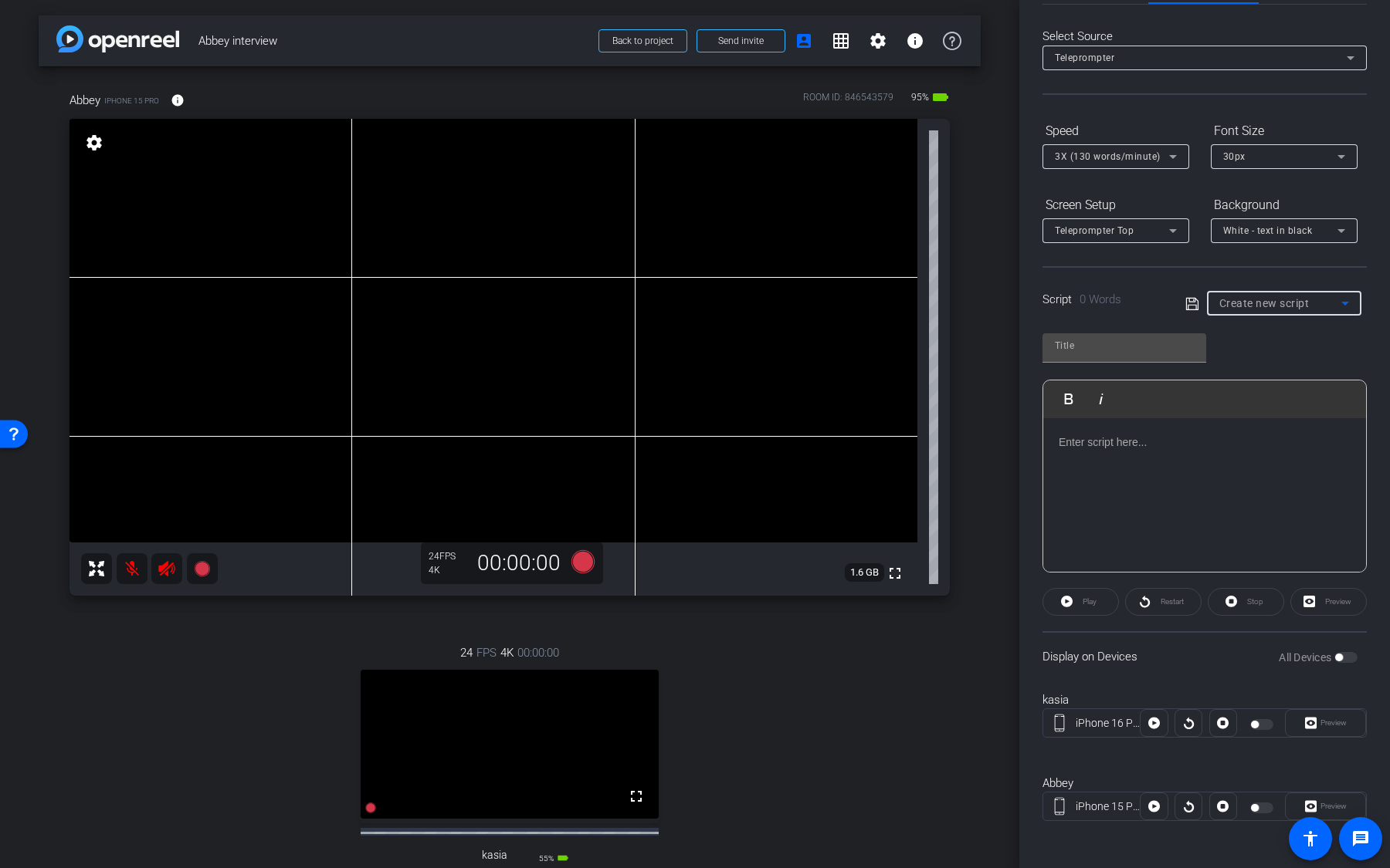
click at [1289, 303] on span "Create new script" at bounding box center [1264, 303] width 91 height 13
click at [1275, 350] on mat-option "Script" at bounding box center [1284, 358] width 154 height 25
type input "Script"
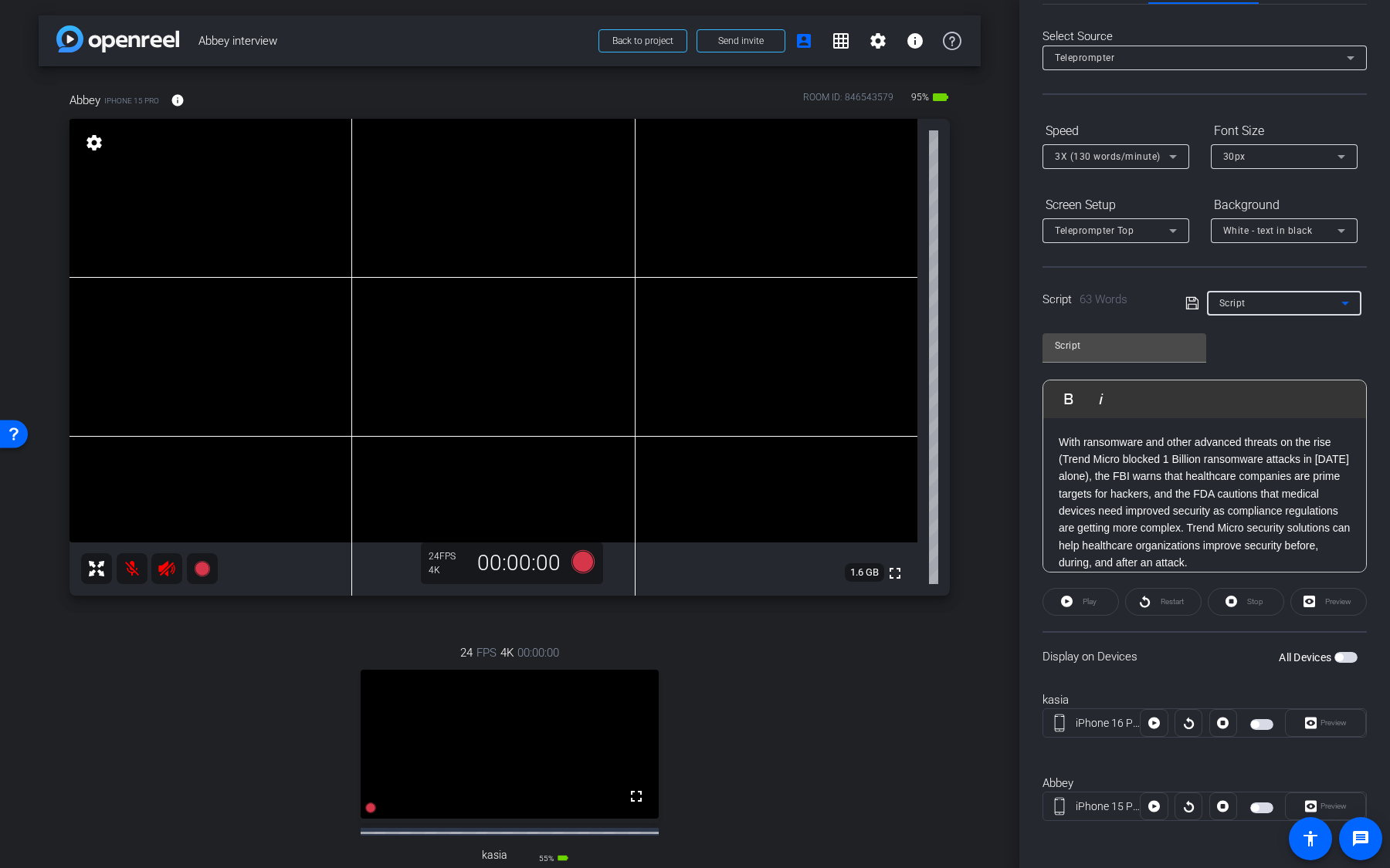
scroll to position [14, 0]
click at [1355, 570] on span "button" at bounding box center [1345, 657] width 23 height 11
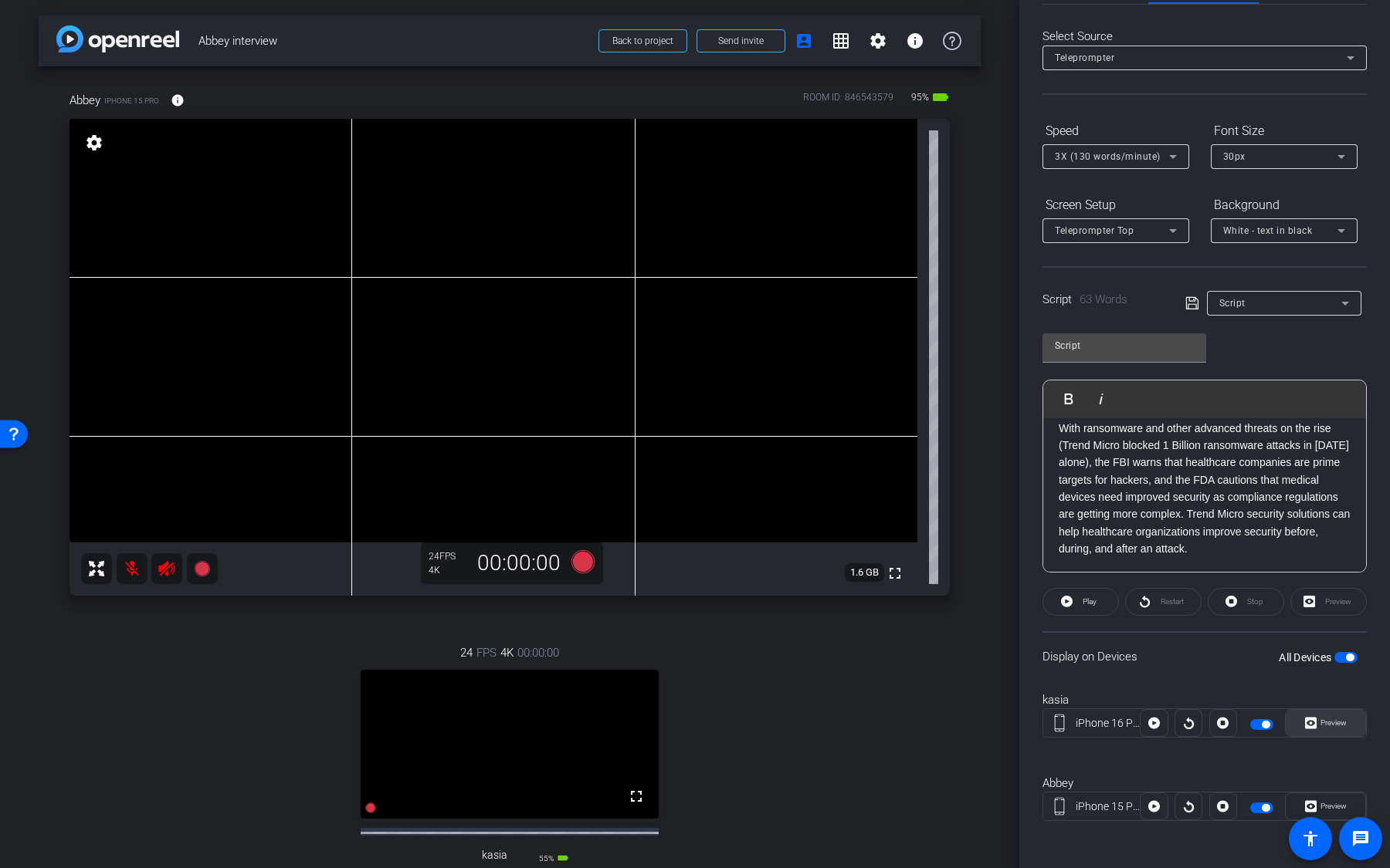
click at [1322, 570] on span "Preview" at bounding box center [1333, 723] width 26 height 8
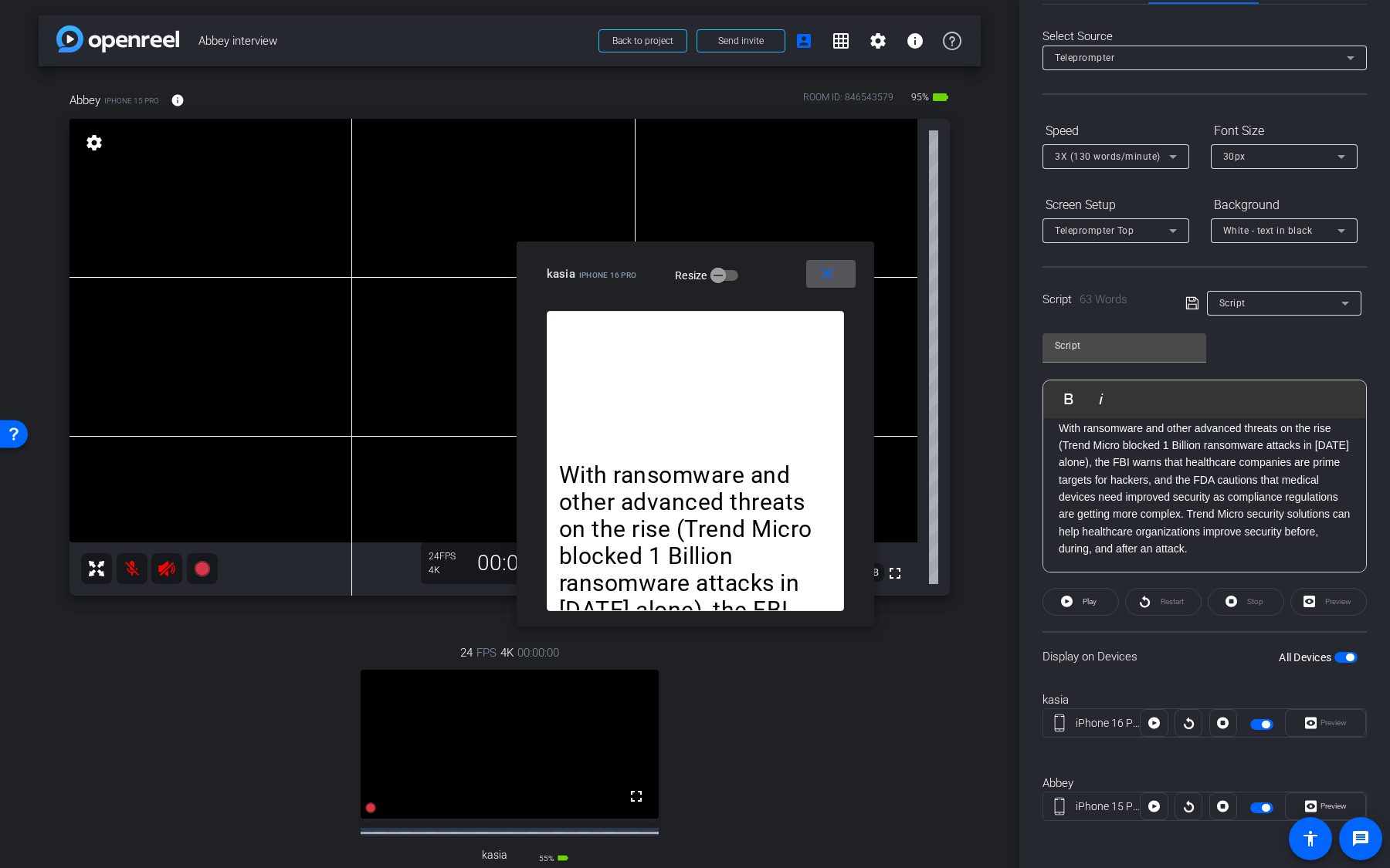
click at [840, 279] on span at bounding box center [831, 274] width 49 height 37
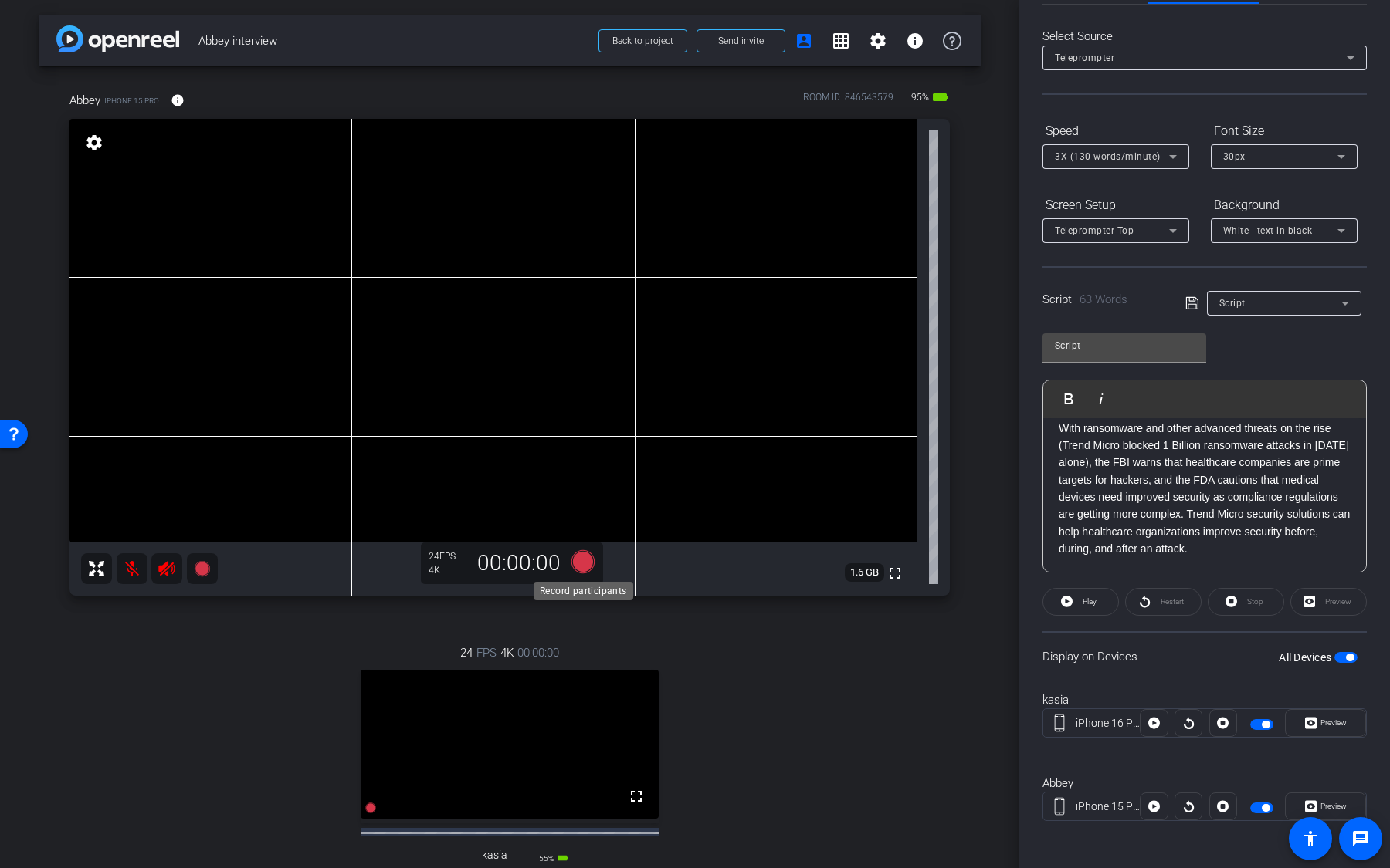
click at [583, 564] on icon at bounding box center [583, 560] width 23 height 23
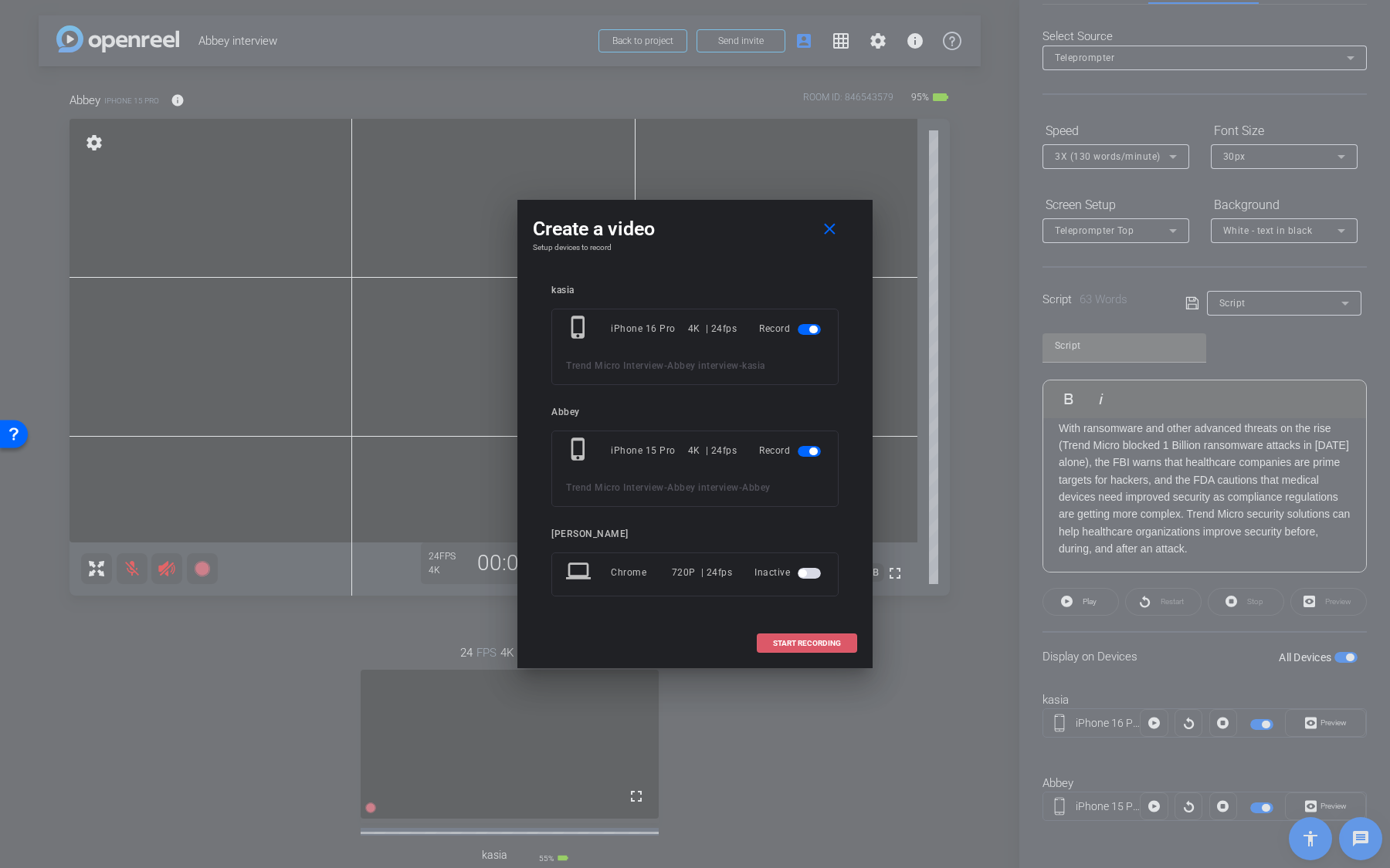
click at [821, 570] on span at bounding box center [807, 643] width 99 height 37
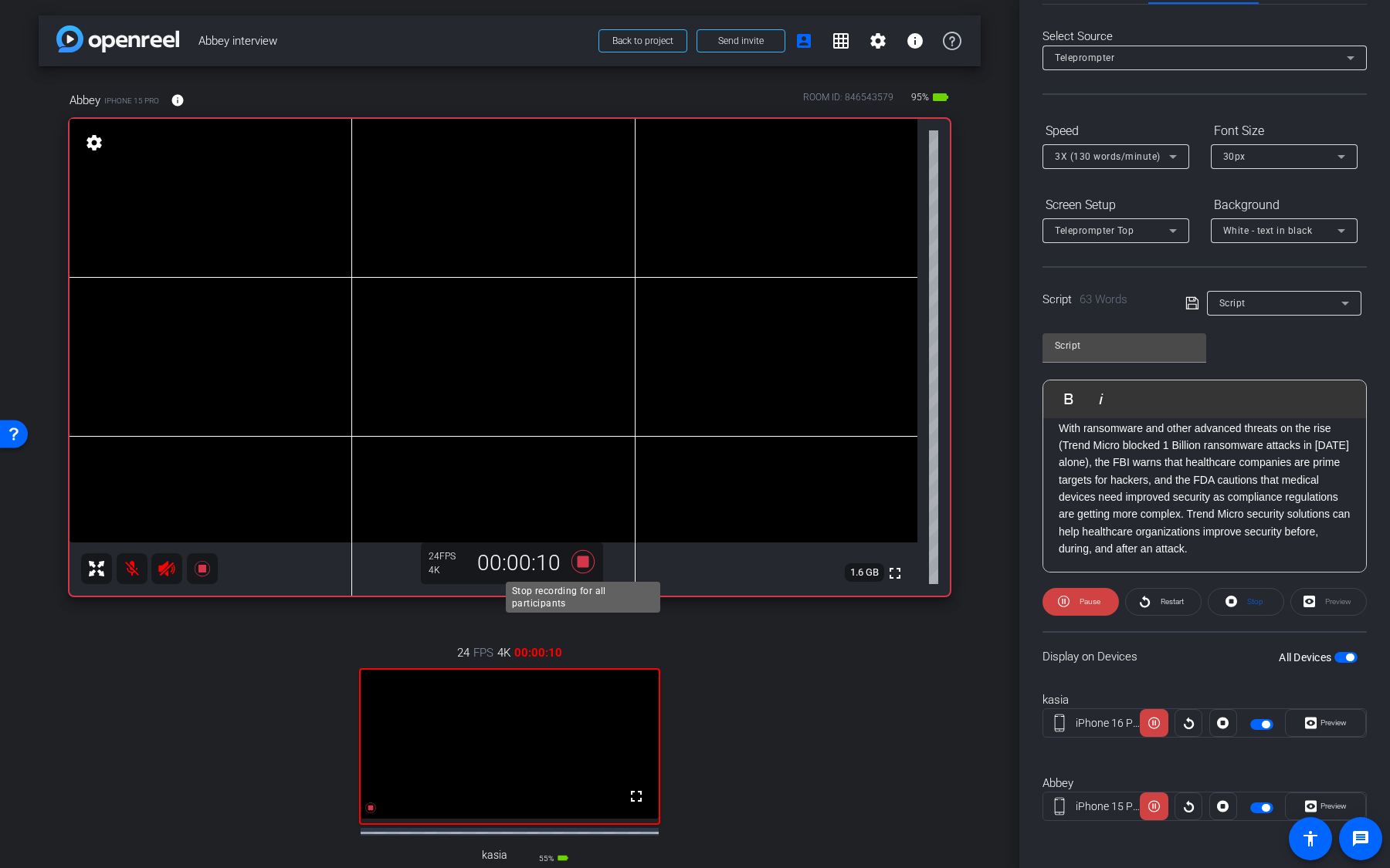
click at [576, 561] on icon at bounding box center [583, 561] width 37 height 28
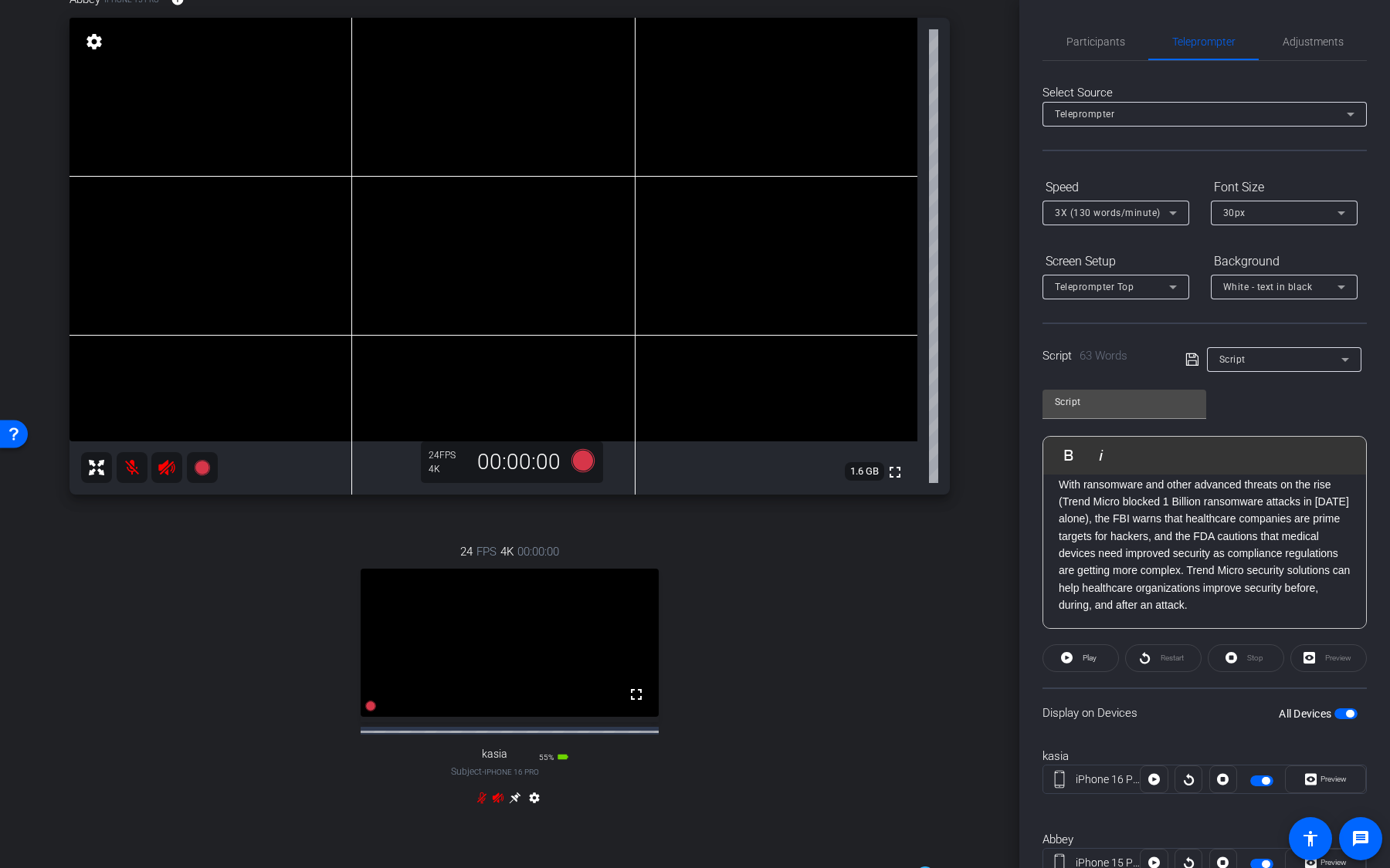
scroll to position [104, 0]
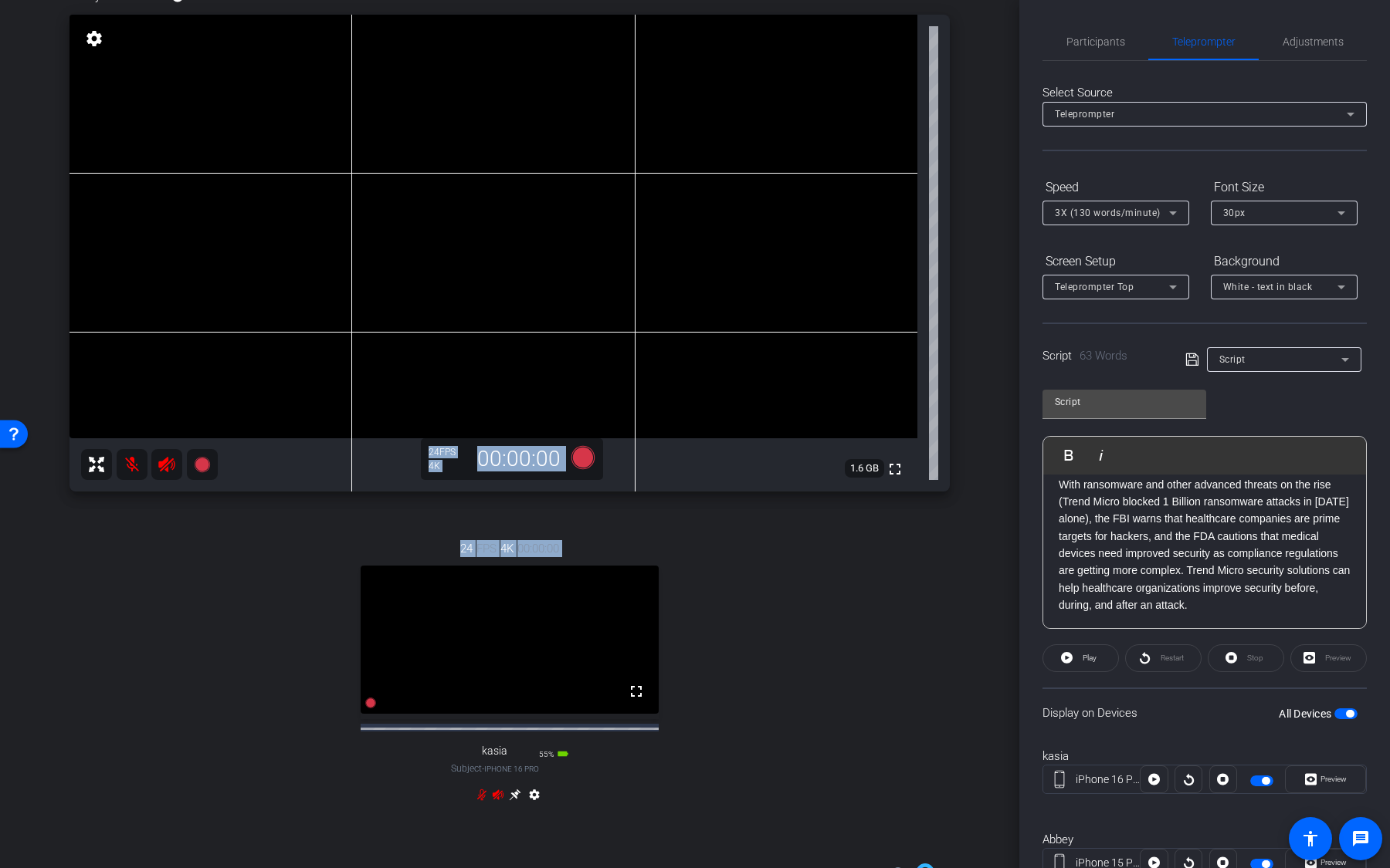
drag, startPoint x: 785, startPoint y: 678, endPoint x: 1158, endPoint y: 0, distance: 773.8
click at [1117, 0] on div "arrow_back Abbey interview Back to project Send invite account_box grid_on sett…" at bounding box center [695, 434] width 1390 height 868
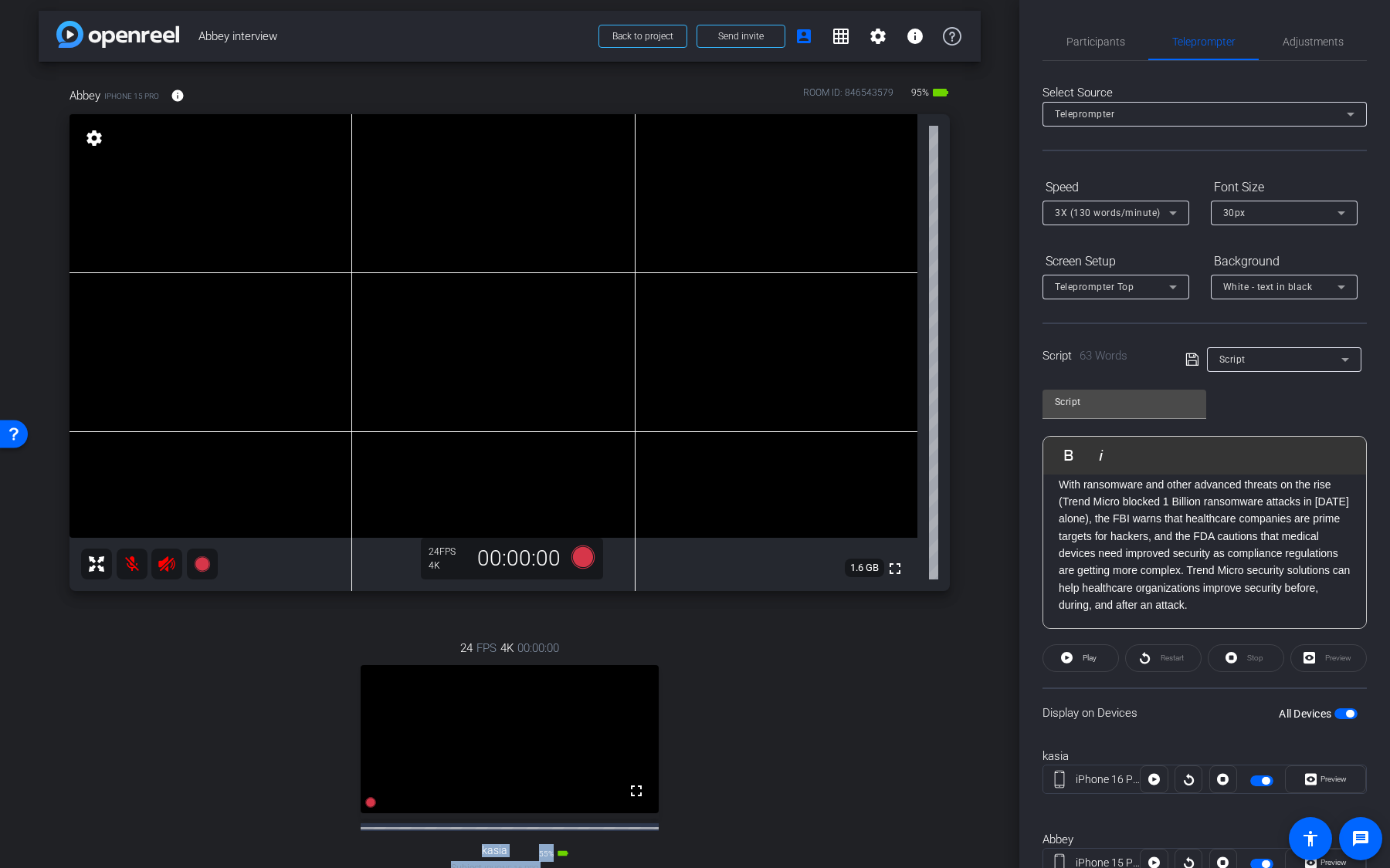
scroll to position [97, 0]
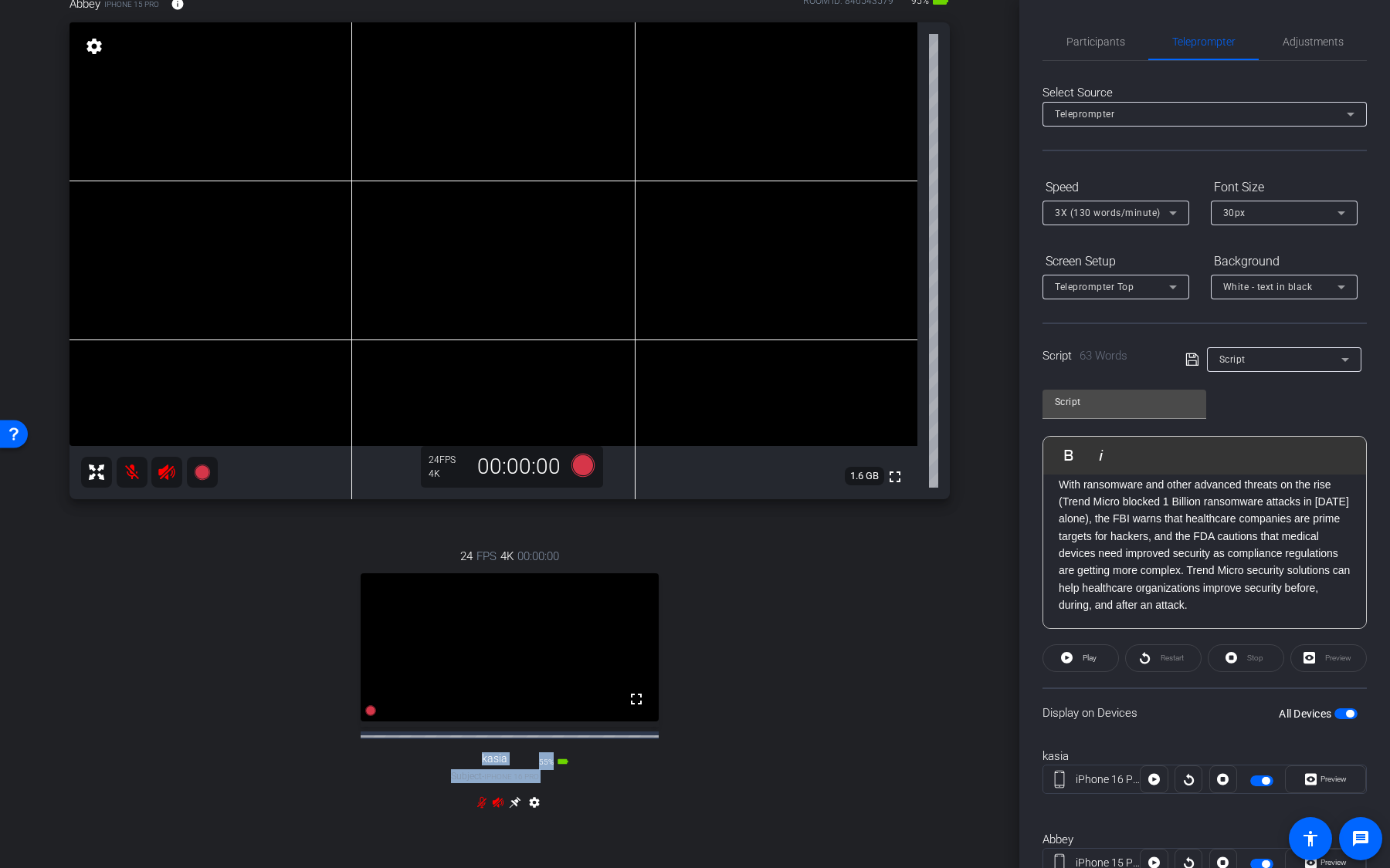
click at [1352, 570] on span "button" at bounding box center [1349, 714] width 8 height 8
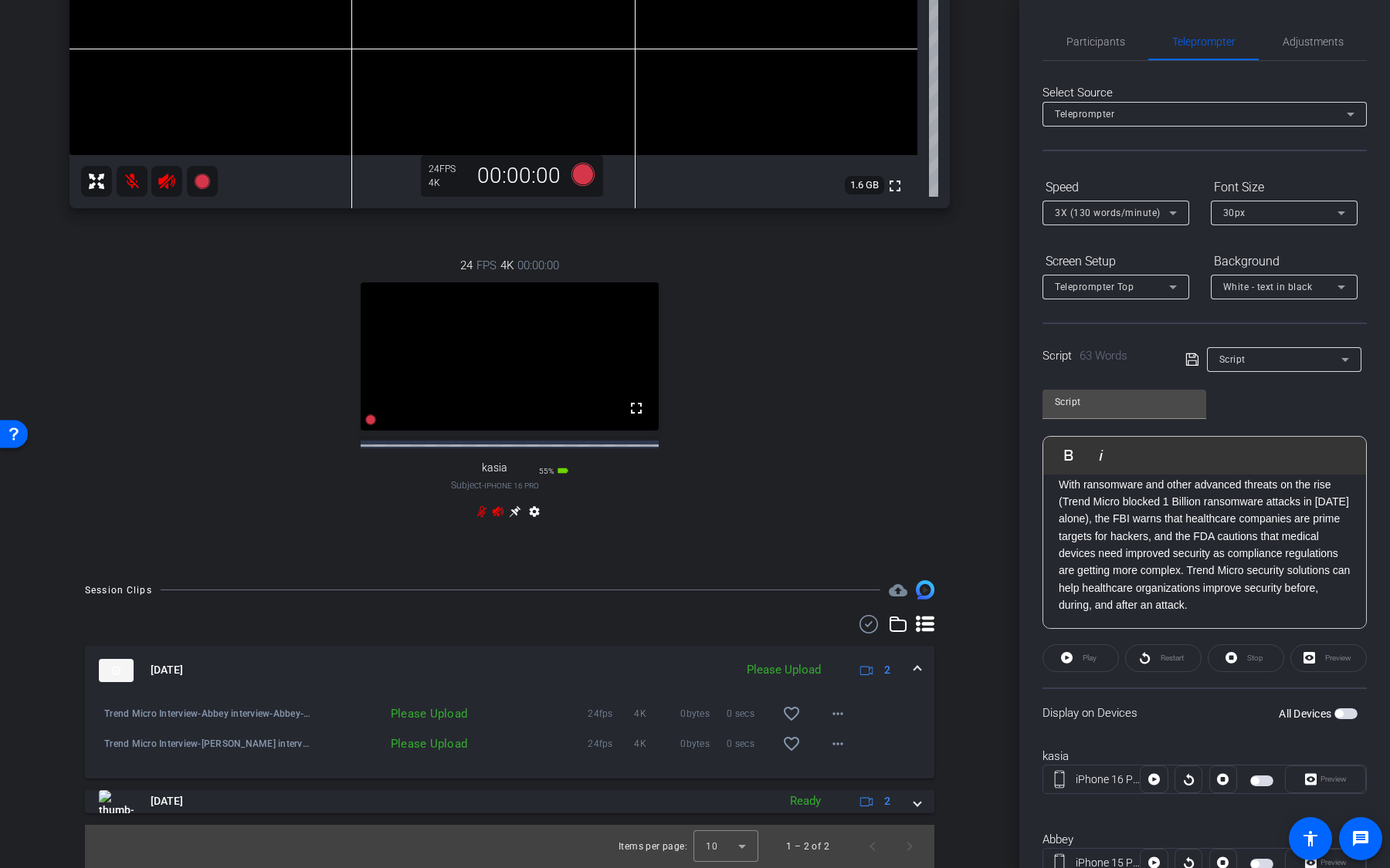
click at [947, 526] on div "24 FPS 4K 00:00:00 fullscreen kasia Subject - iPhone 16 Pro 55% battery_std set…" at bounding box center [510, 391] width 880 height 319
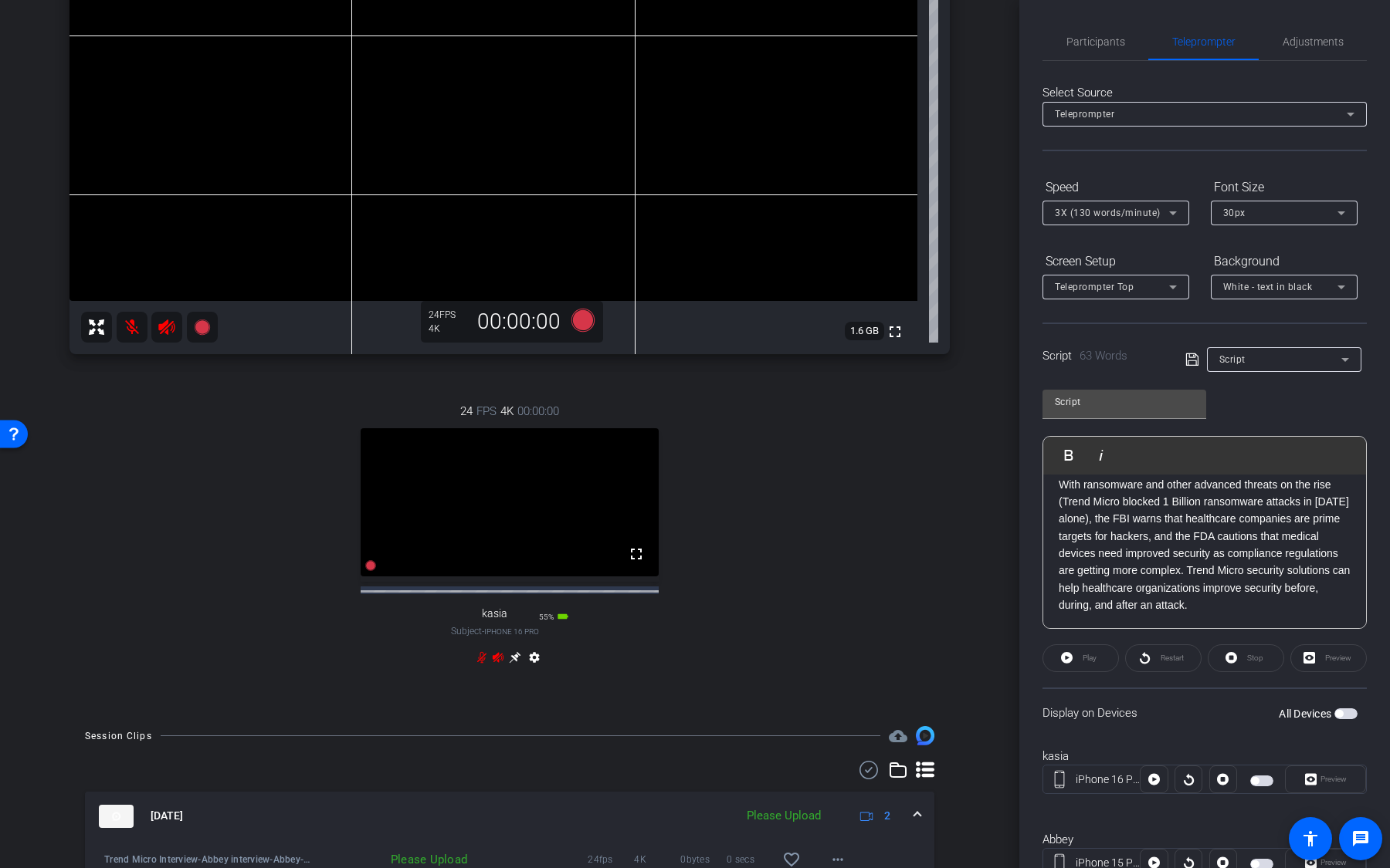
scroll to position [282, 0]
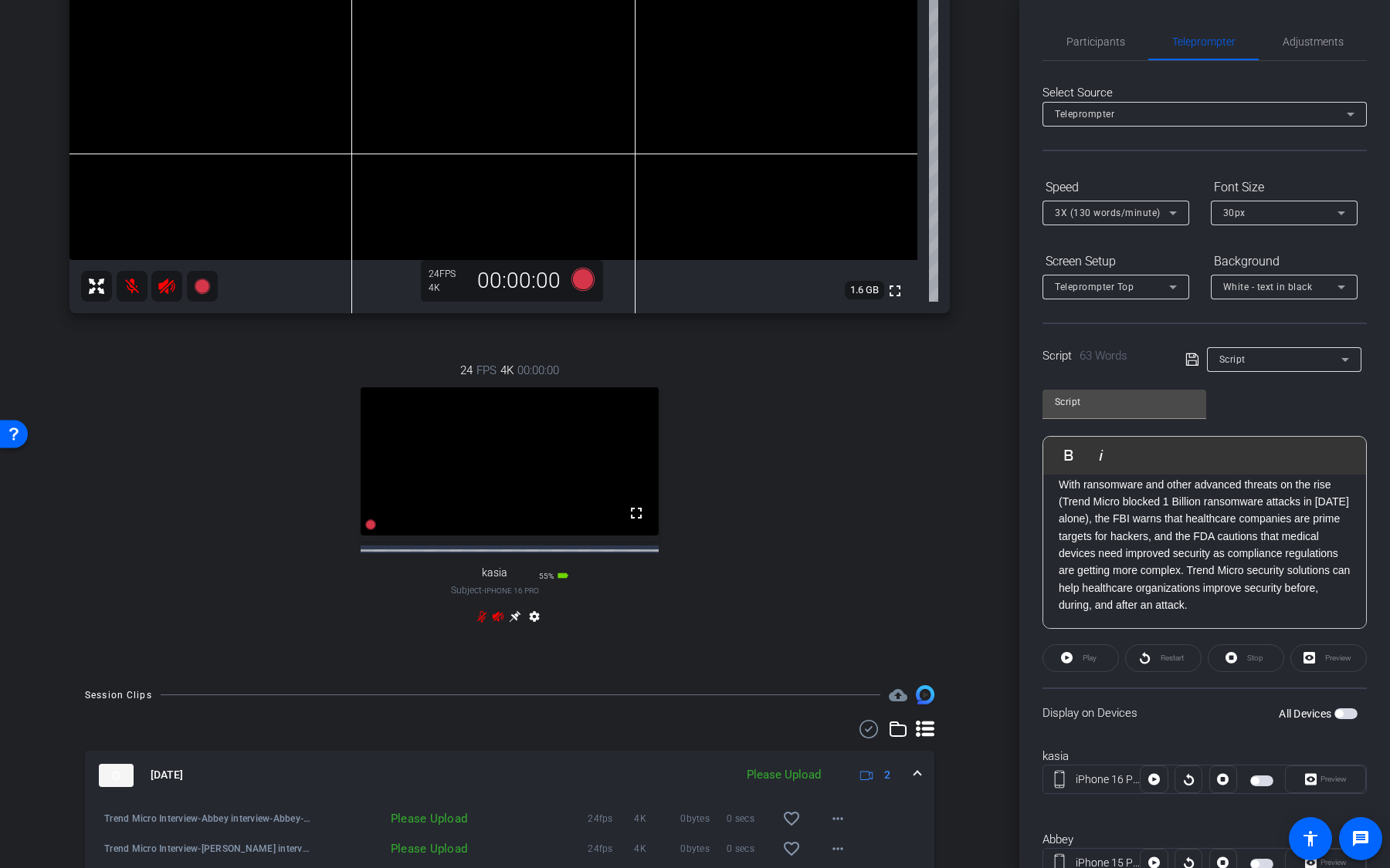
click at [134, 281] on mat-icon at bounding box center [131, 287] width 31 height 31
click at [478, 570] on icon at bounding box center [482, 616] width 13 height 13
click at [478, 570] on icon at bounding box center [482, 617] width 7 height 12
click at [142, 288] on mat-icon at bounding box center [131, 287] width 31 height 31
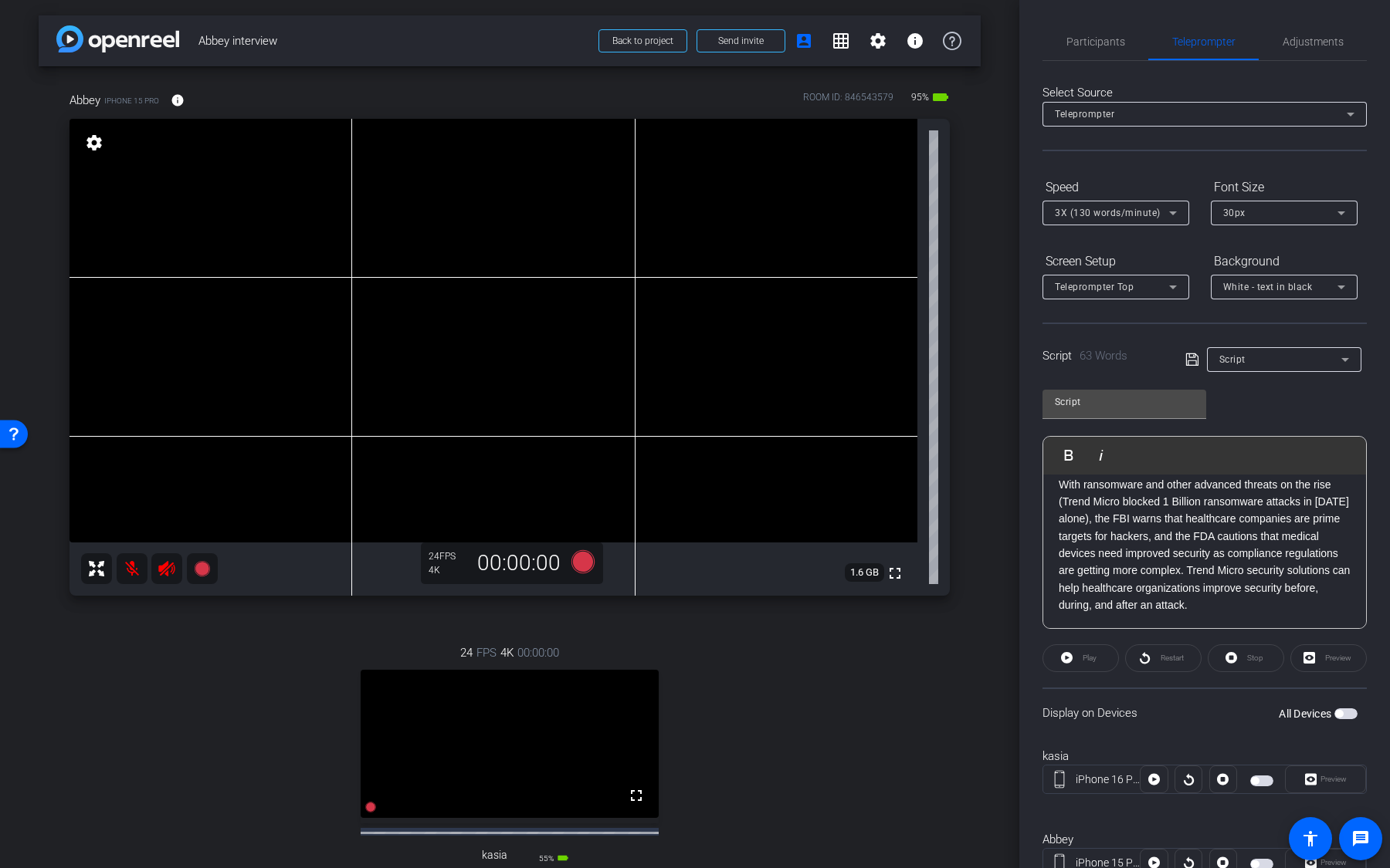
scroll to position [56, 0]
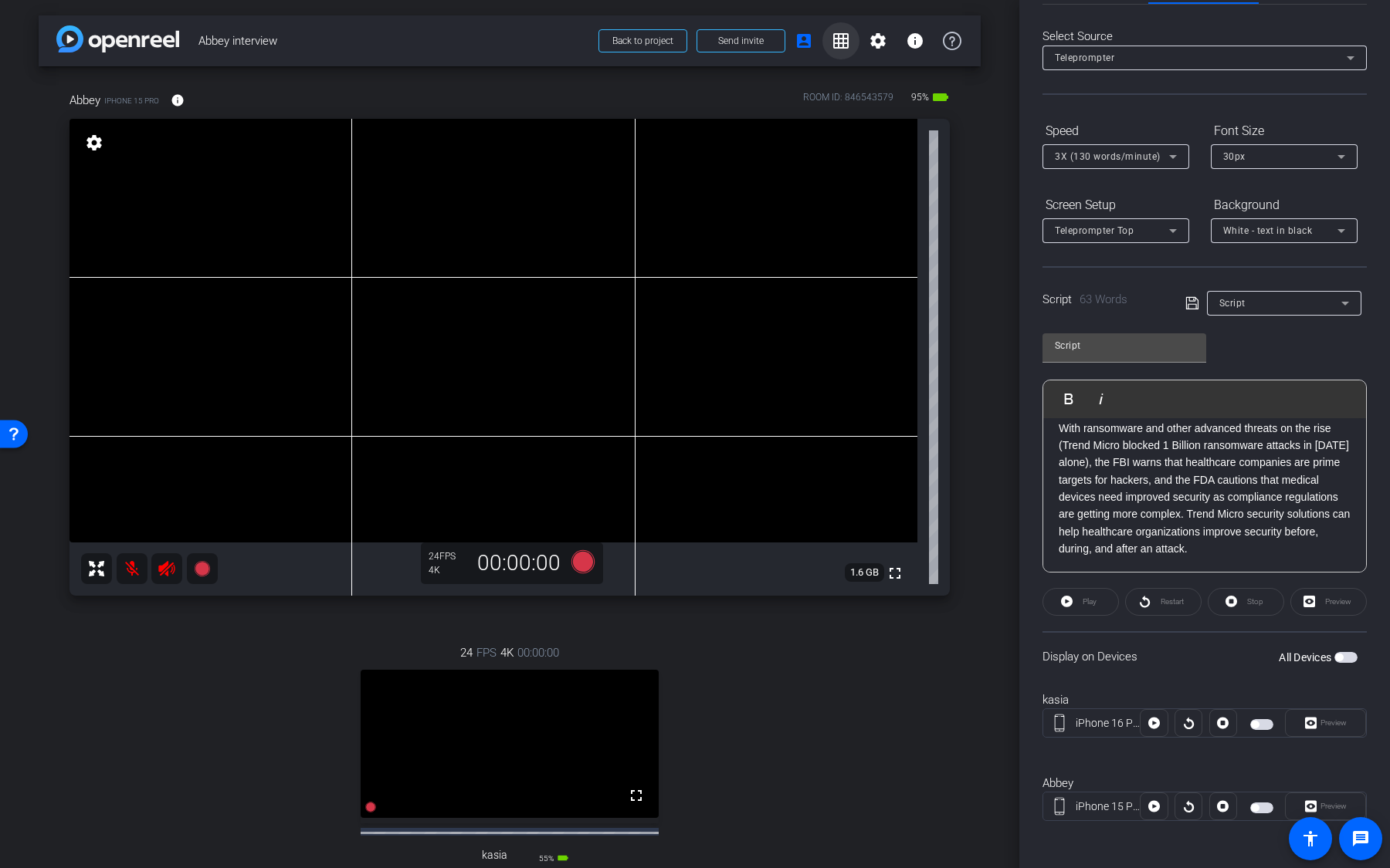
click at [850, 39] on span at bounding box center [841, 41] width 37 height 37
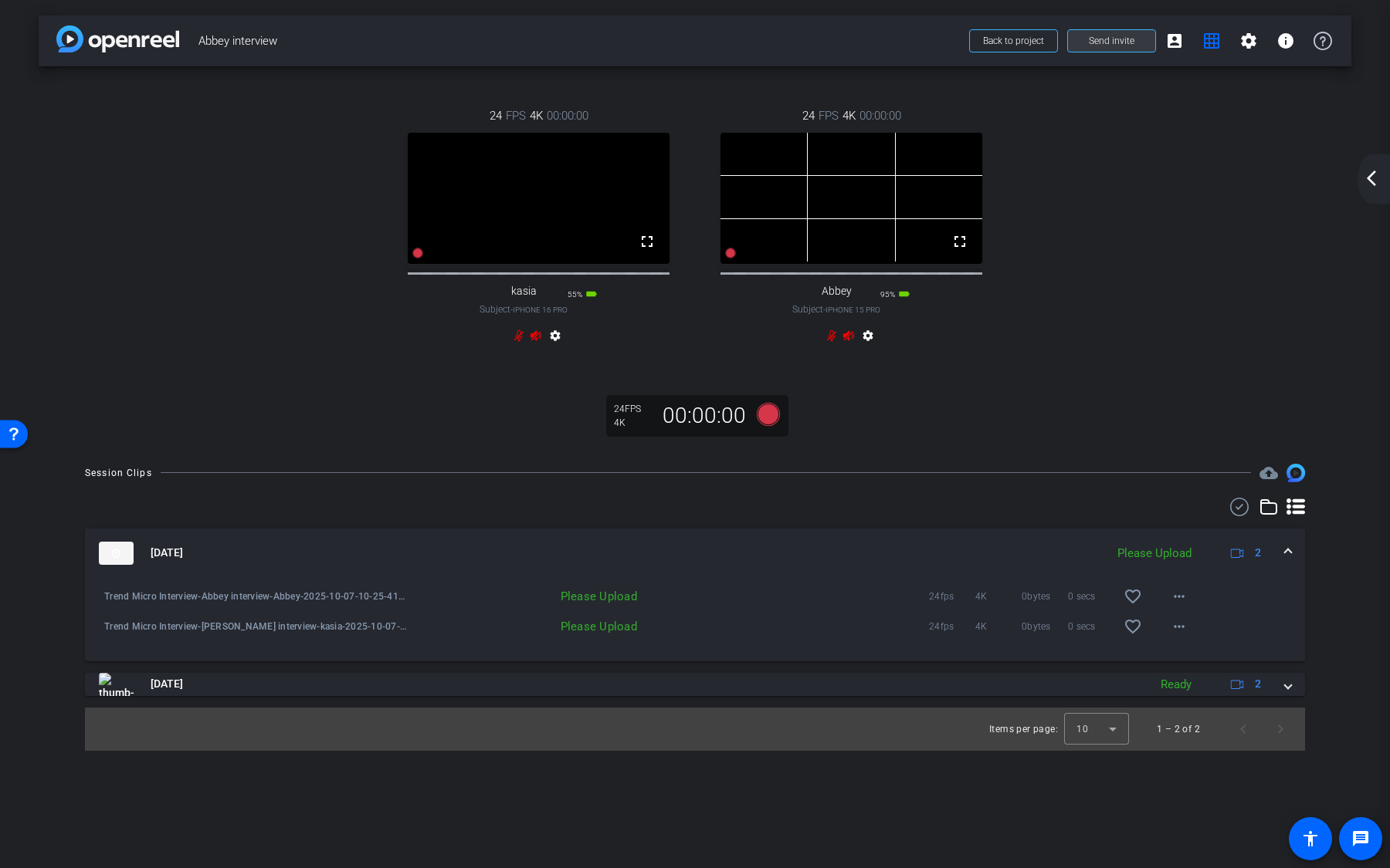
click at [1115, 42] on span "Send invite" at bounding box center [1112, 41] width 46 height 13
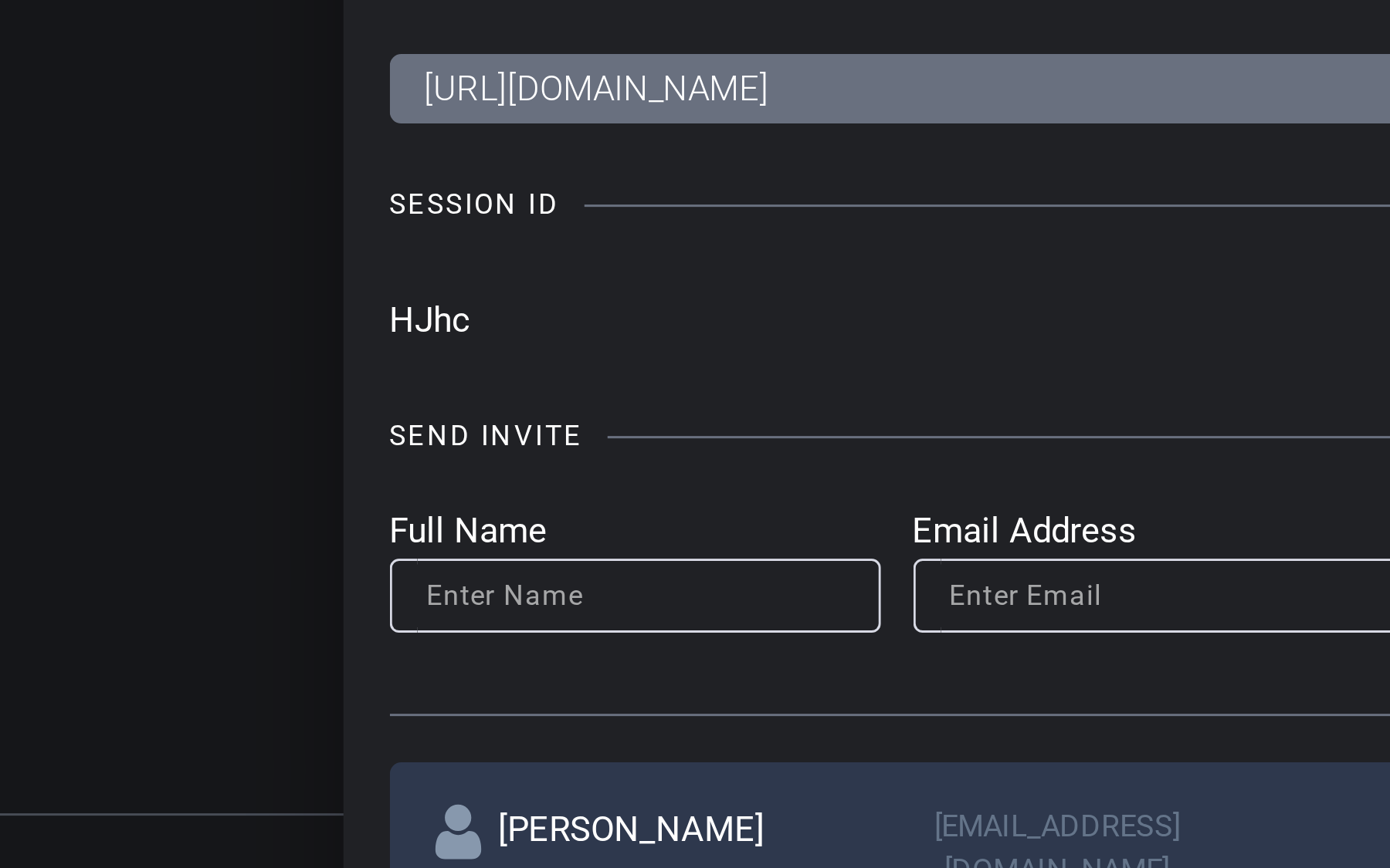
drag, startPoint x: 410, startPoint y: 310, endPoint x: 395, endPoint y: 309, distance: 15.0
click at [396, 309] on input "HJhc" at bounding box center [658, 308] width 526 height 23
click at [403, 311] on input "HJhc" at bounding box center [658, 308] width 526 height 23
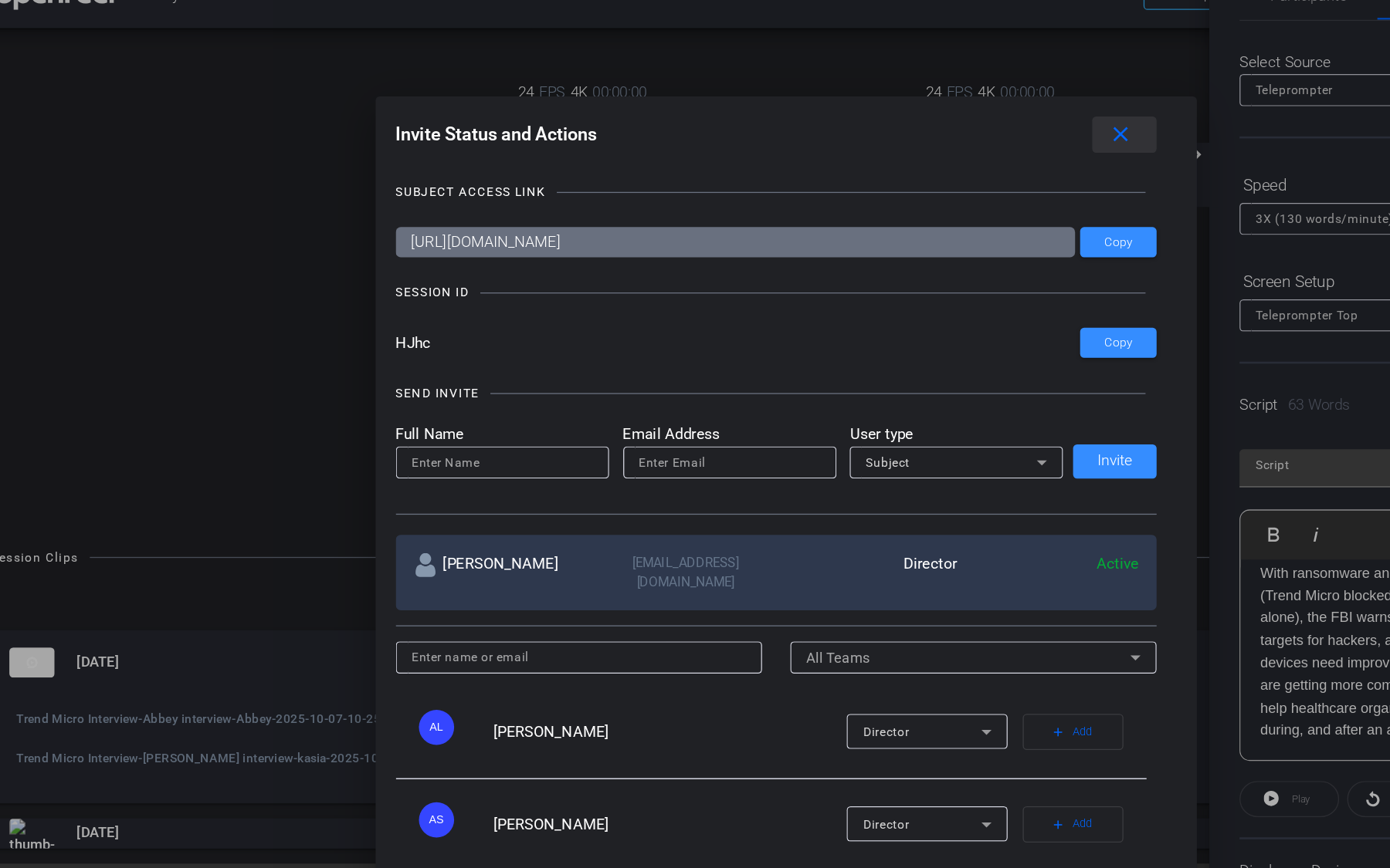
click at [952, 151] on mat-icon "close" at bounding box center [952, 148] width 20 height 19
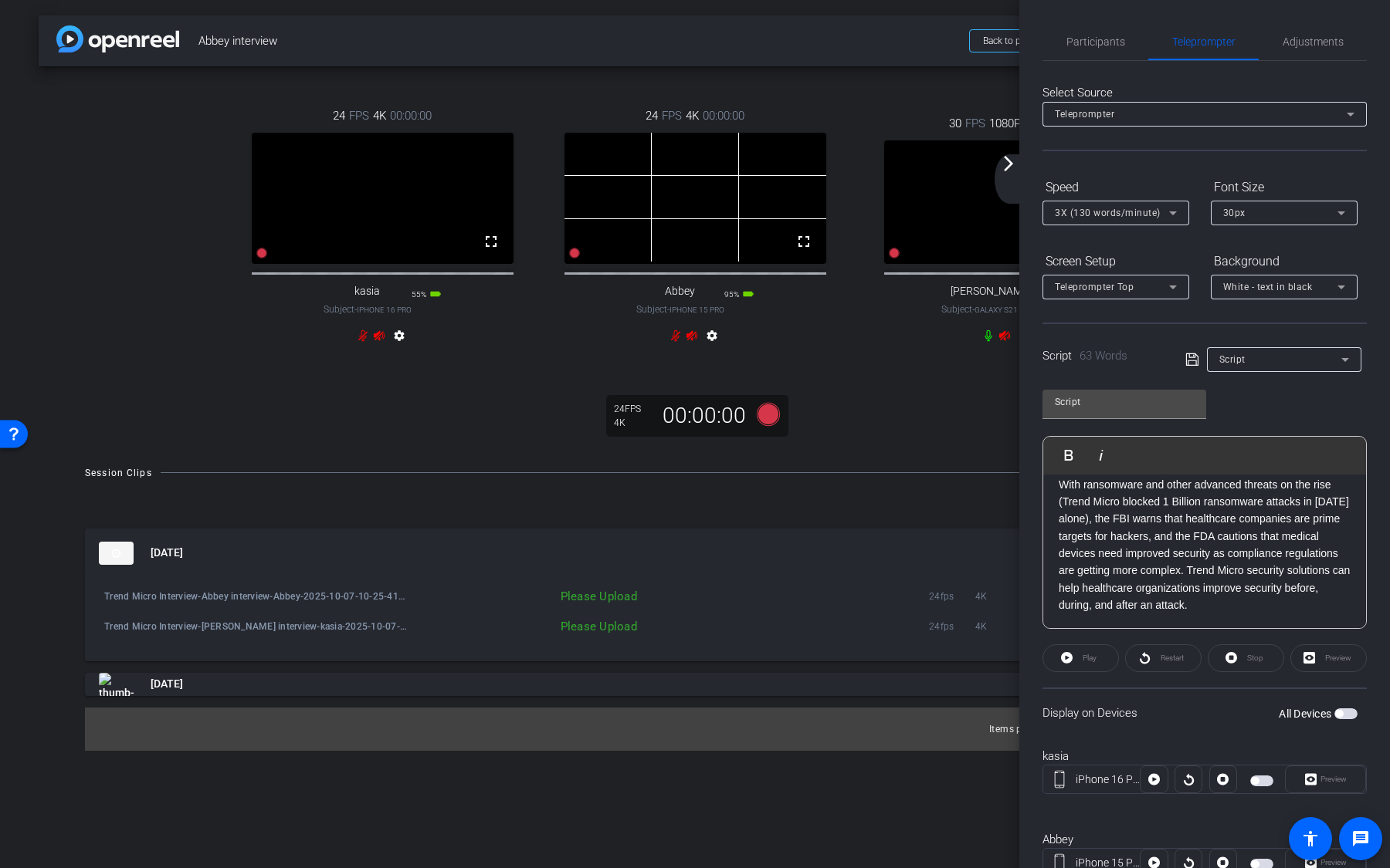
click at [991, 342] on icon at bounding box center [988, 336] width 13 height 13
click at [1014, 171] on mat-icon "arrow_forward_ios" at bounding box center [1008, 164] width 19 height 19
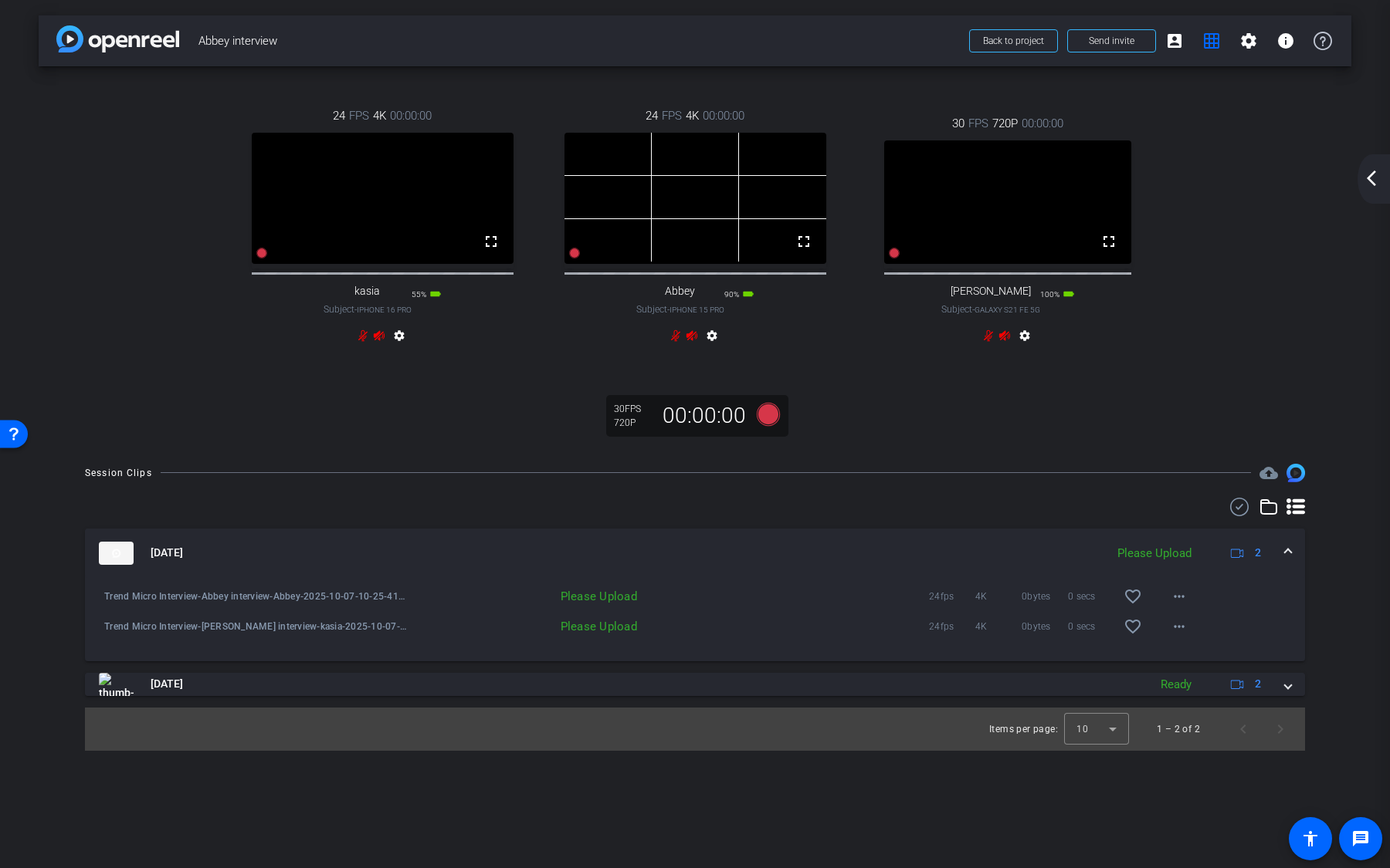
click at [1036, 356] on div "30 FPS 720P 00:00:00 fullscreen Emily Subject - Galaxy S21 FE 5G 100% battery_s…" at bounding box center [1008, 231] width 313 height 284
click at [1253, 49] on mat-icon "settings" at bounding box center [1248, 41] width 19 height 19
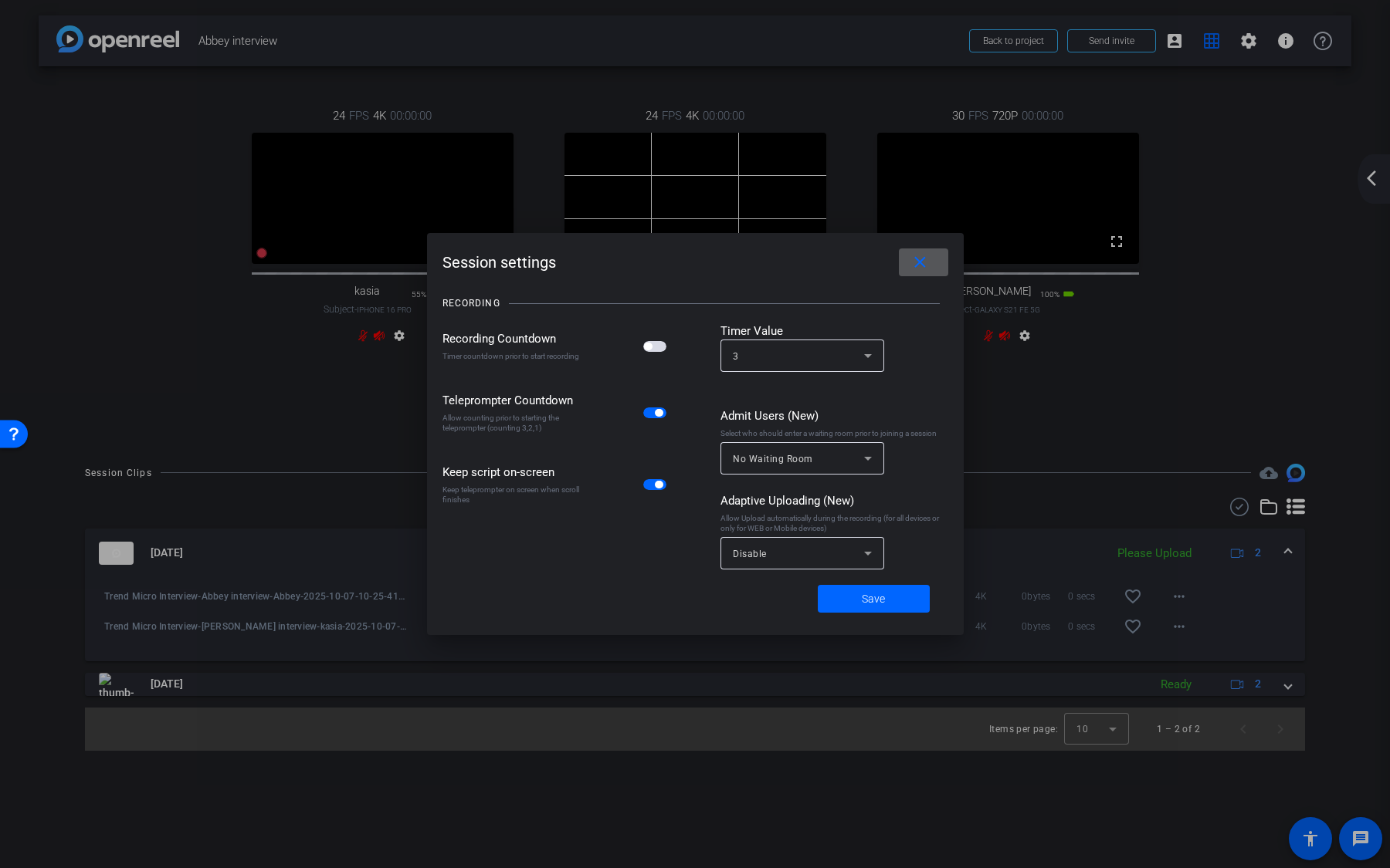
click at [930, 266] on span at bounding box center [924, 263] width 49 height 37
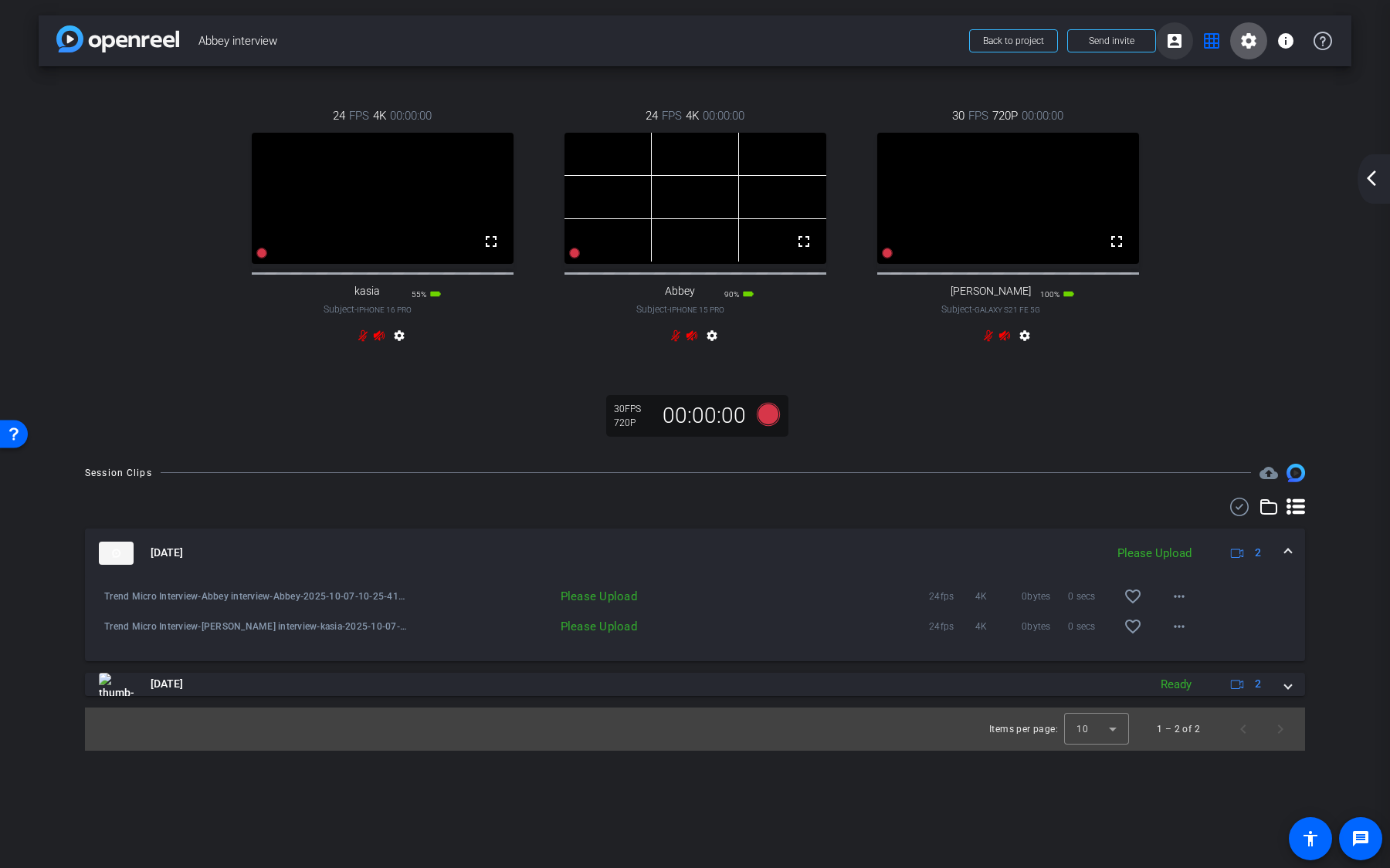
click at [1181, 42] on mat-icon "account_box" at bounding box center [1175, 41] width 19 height 19
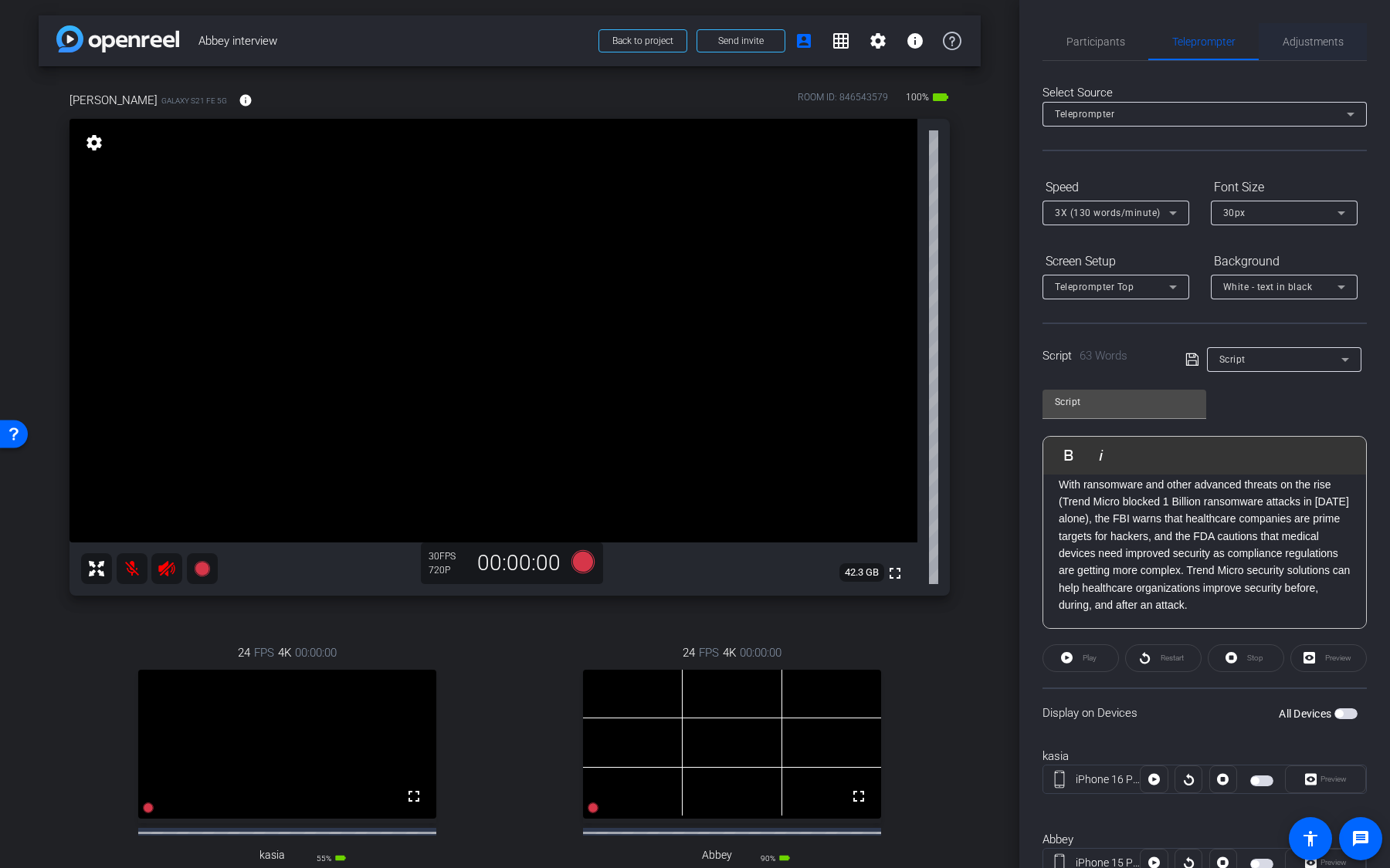
click at [1303, 36] on span "Adjustments" at bounding box center [1313, 42] width 61 height 11
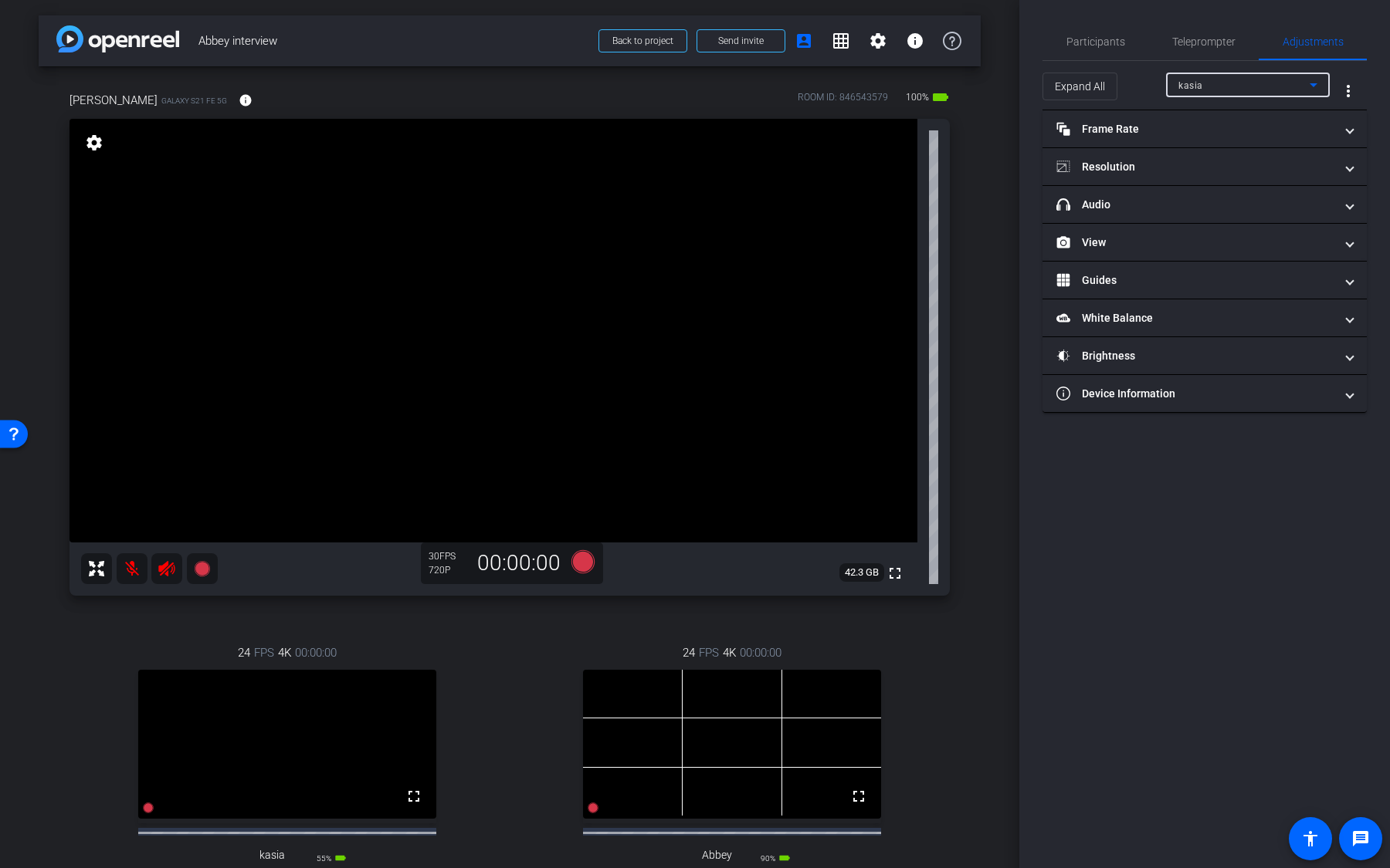
click at [1223, 91] on div "kasia" at bounding box center [1243, 85] width 131 height 19
click at [1216, 166] on mat-option "Emily" at bounding box center [1248, 164] width 164 height 25
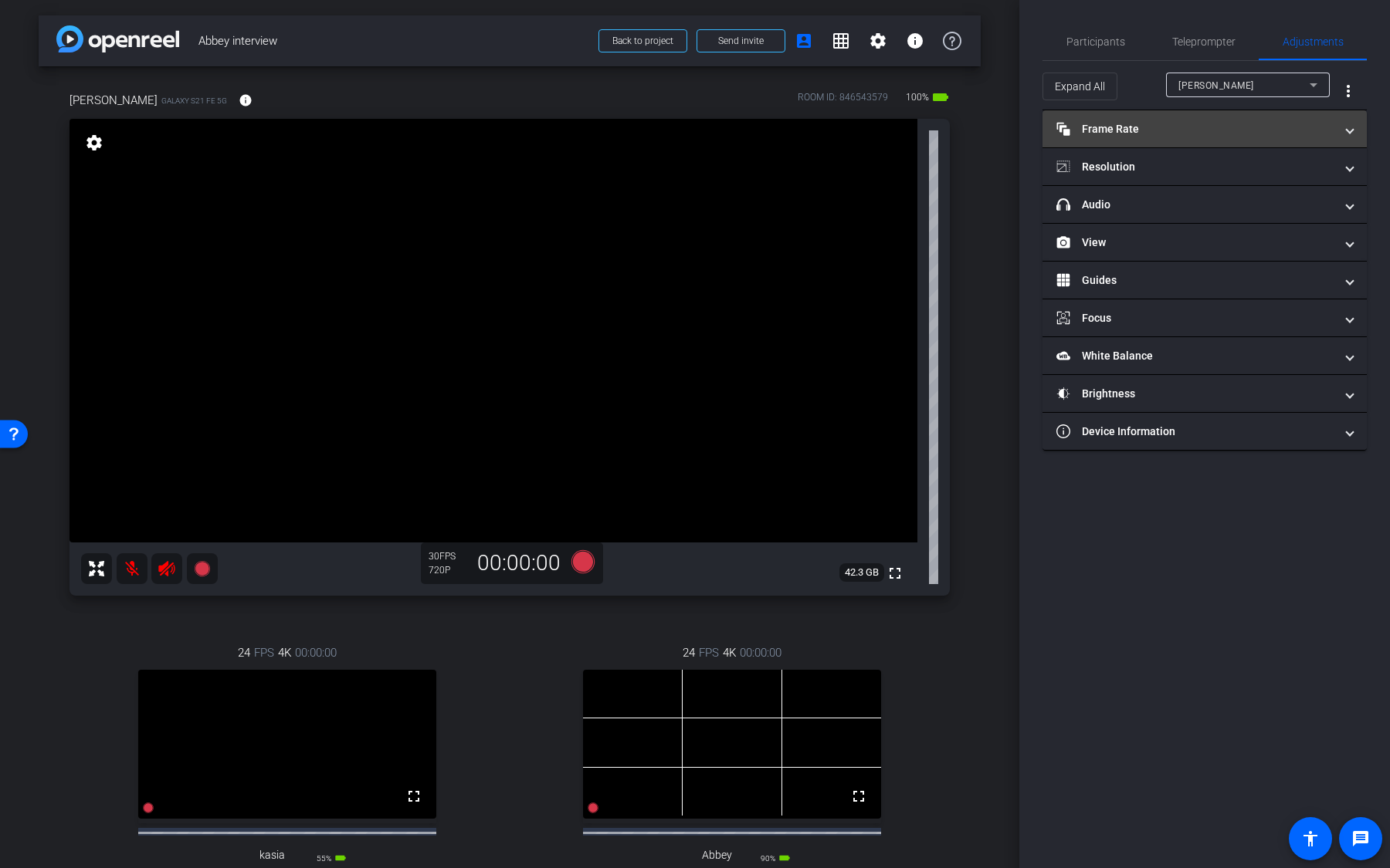
click at [1192, 134] on mat-panel-title "Frame Rate Frame Rate" at bounding box center [1196, 129] width 278 height 16
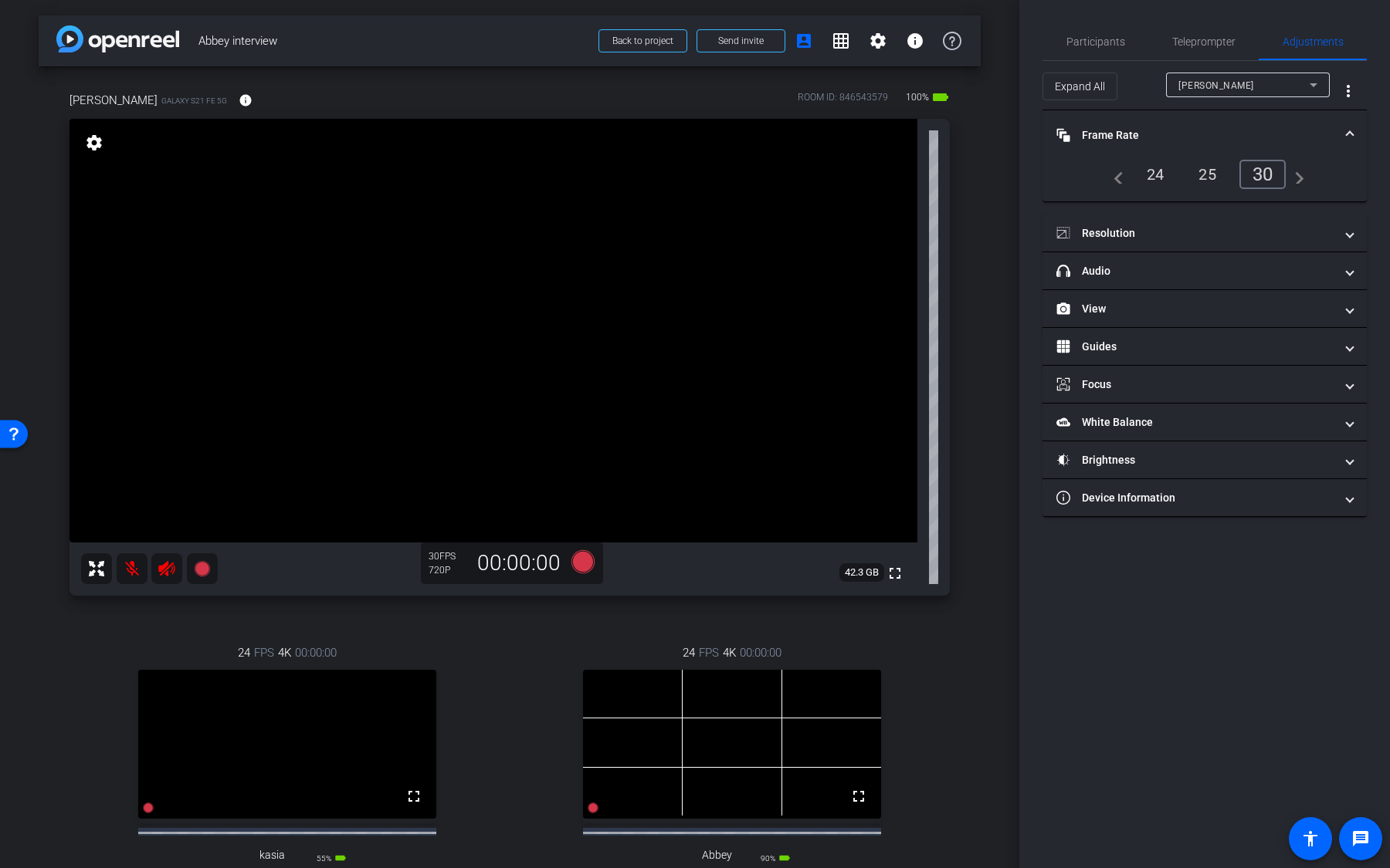
click at [1156, 180] on div "24" at bounding box center [1155, 174] width 41 height 26
click at [1170, 220] on mat-expansion-panel-header "Resolution" at bounding box center [1204, 233] width 324 height 37
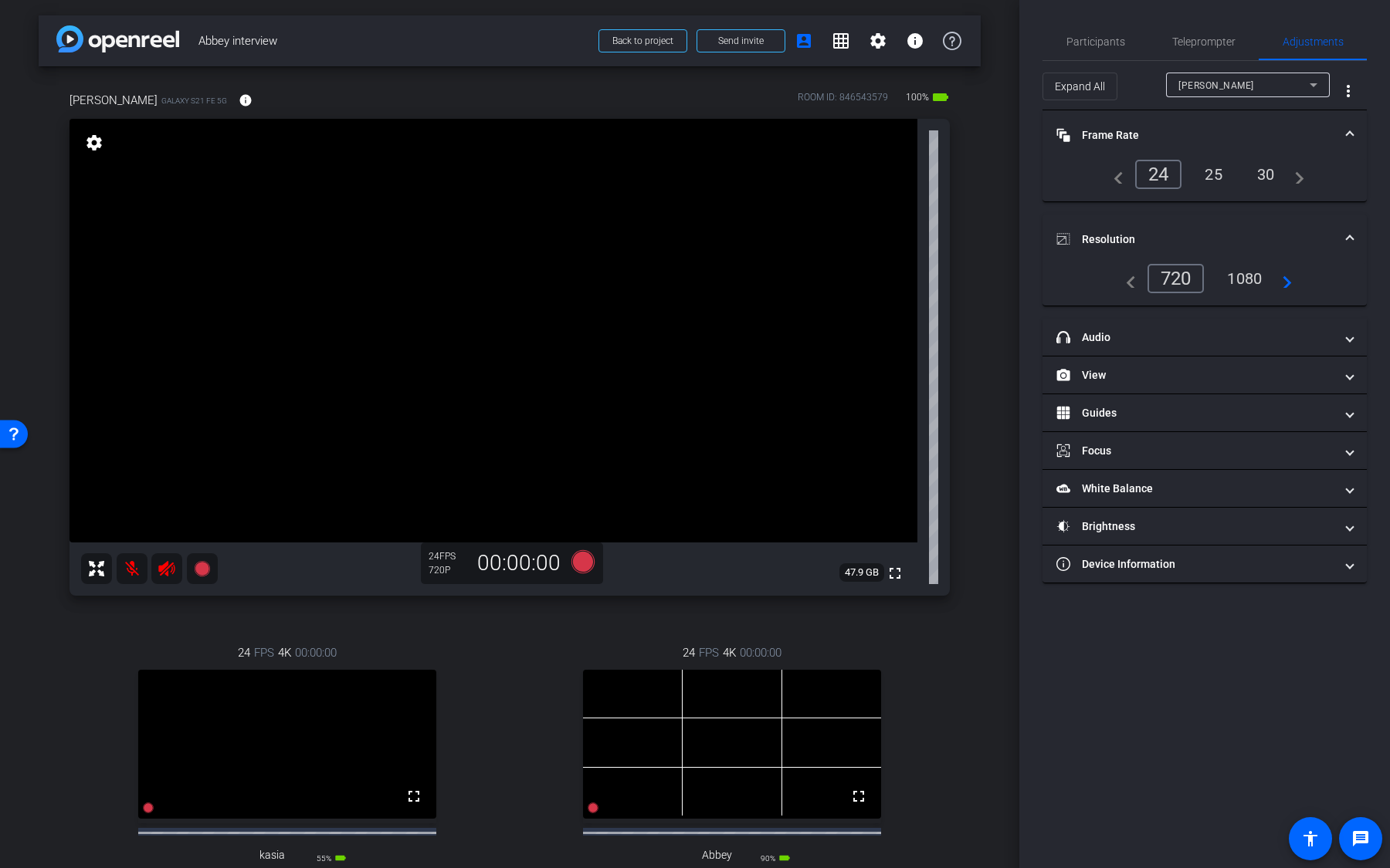
click at [1235, 273] on div "1080" at bounding box center [1244, 278] width 58 height 26
click at [1181, 345] on mat-expansion-panel-header "headphone icon Audio" at bounding box center [1204, 337] width 324 height 37
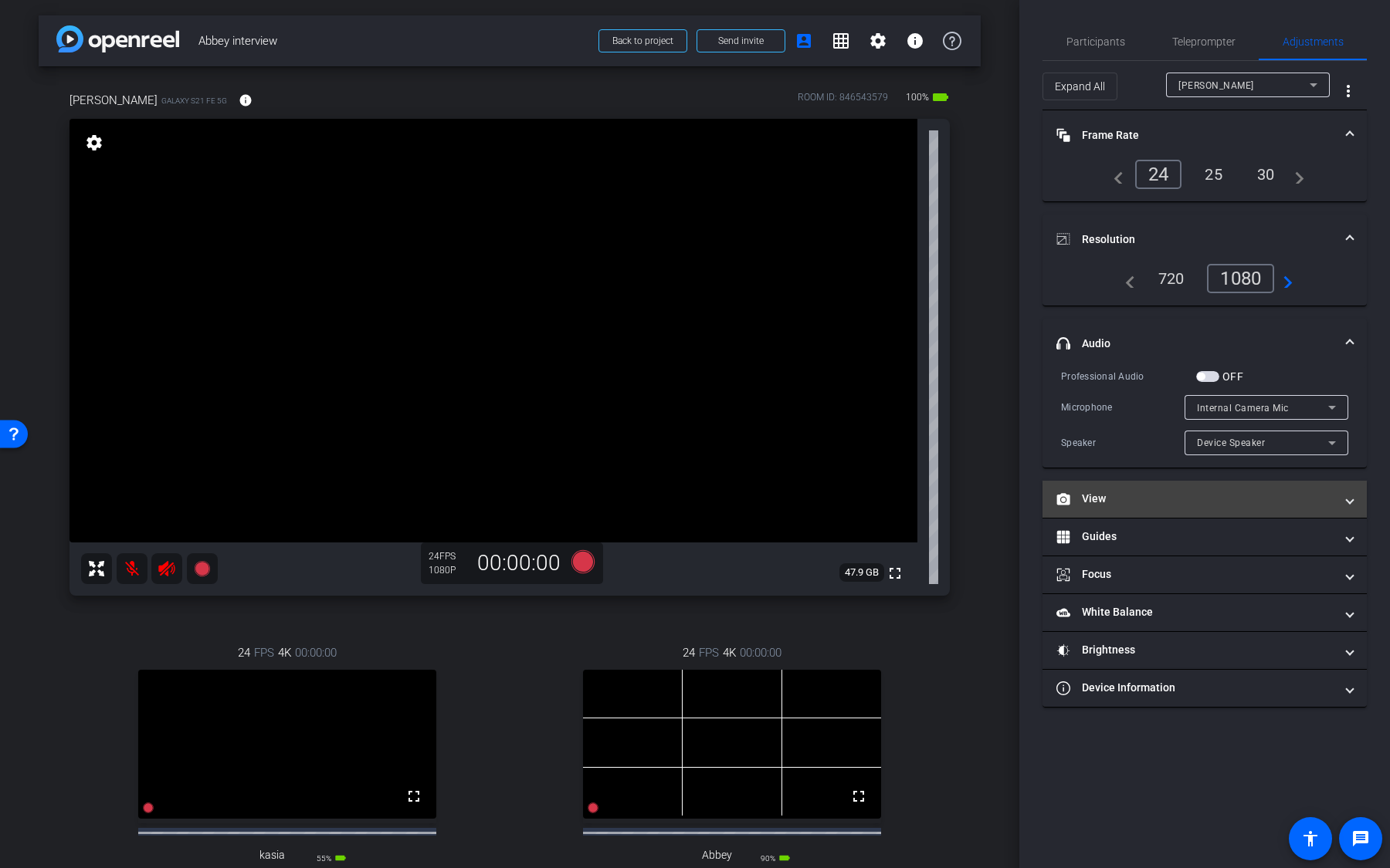
click at [1142, 505] on mat-expansion-panel-header "View" at bounding box center [1204, 499] width 324 height 37
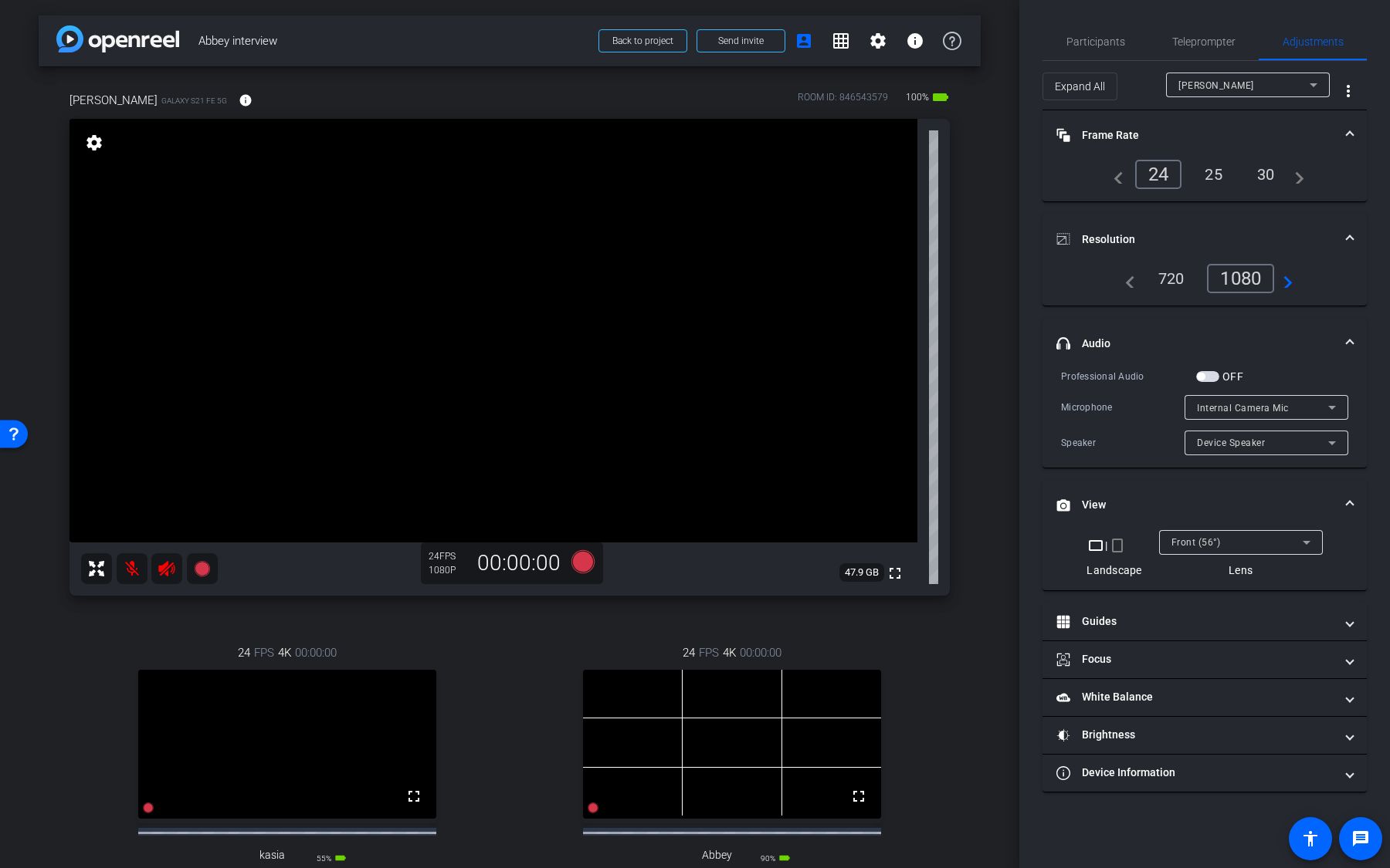
click at [1124, 544] on mat-icon "crop_portrait" at bounding box center [1118, 546] width 19 height 19
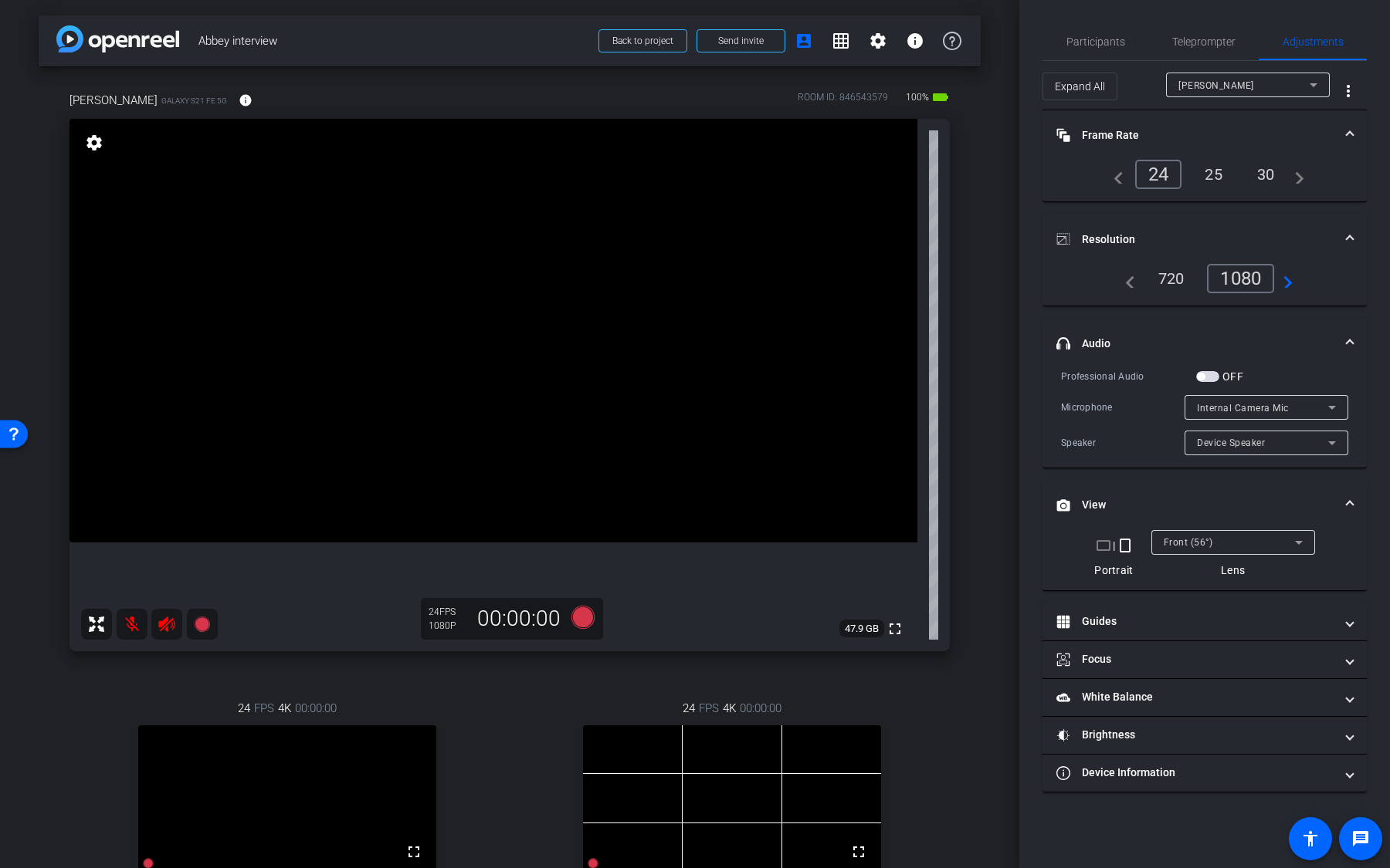
click at [1099, 543] on mat-icon "crop_landscape" at bounding box center [1103, 546] width 19 height 19
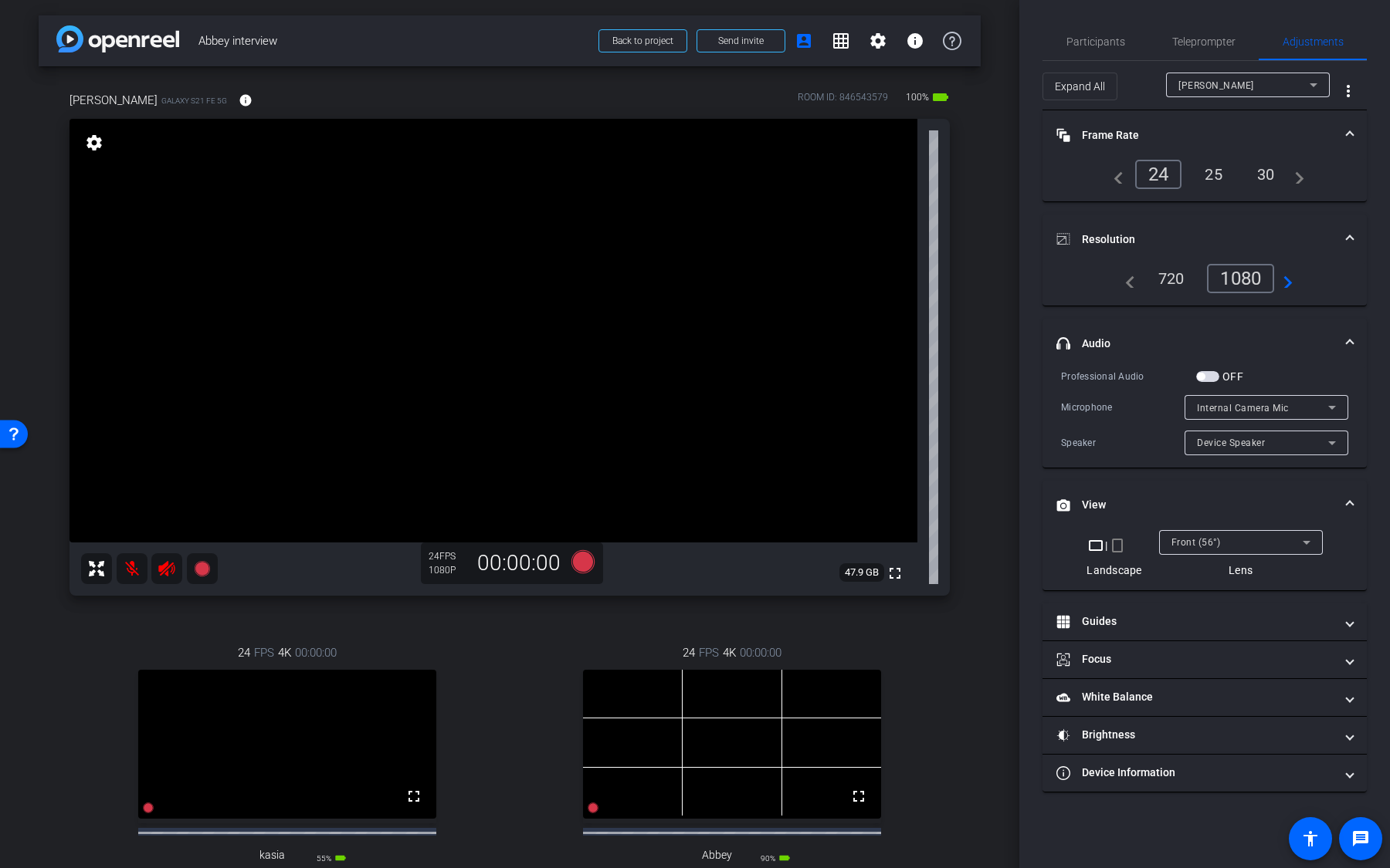
click at [1203, 539] on span "Front (56°)" at bounding box center [1196, 542] width 49 height 11
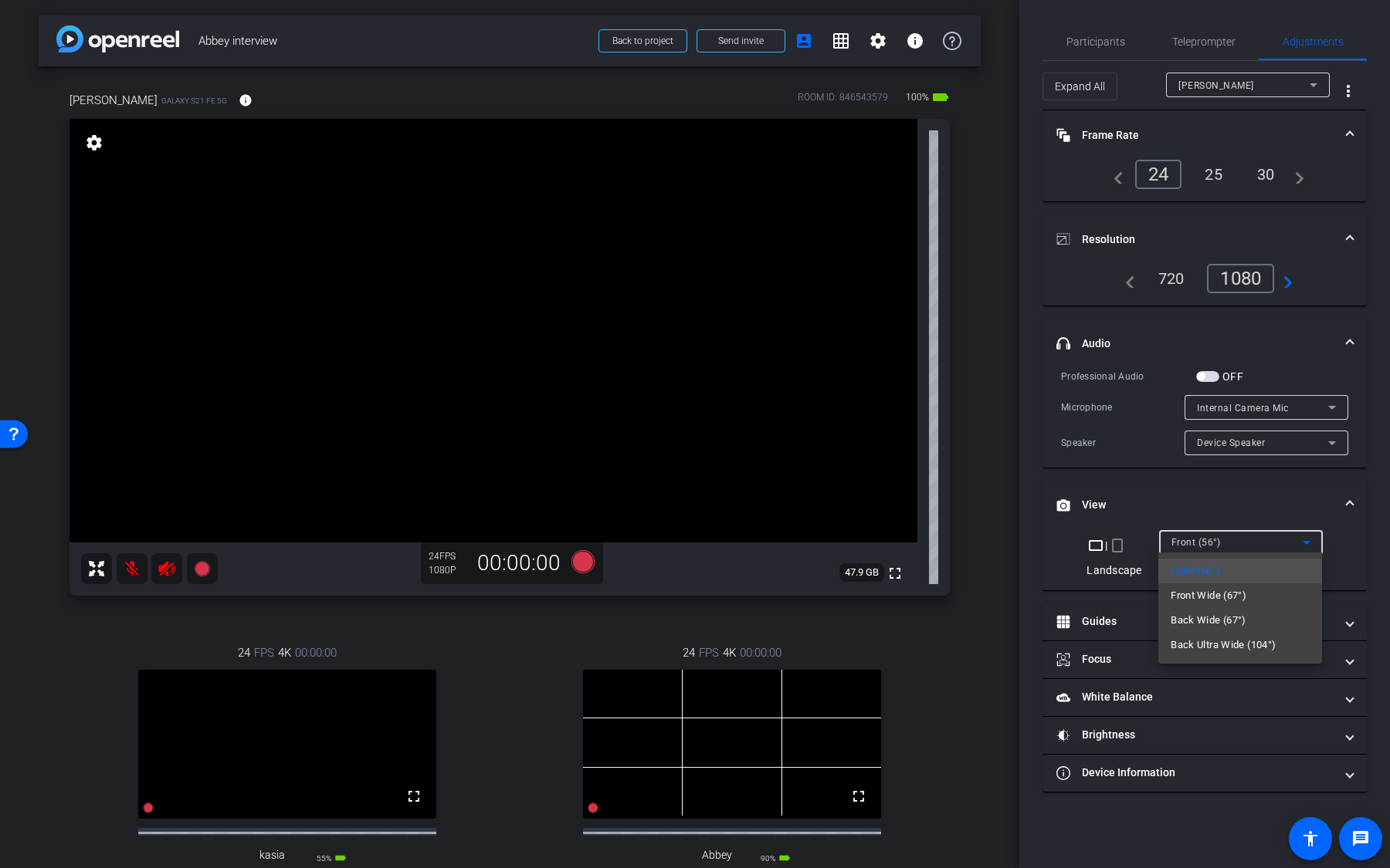
click at [1212, 570] on span "Front Wide (67°)" at bounding box center [1208, 596] width 75 height 19
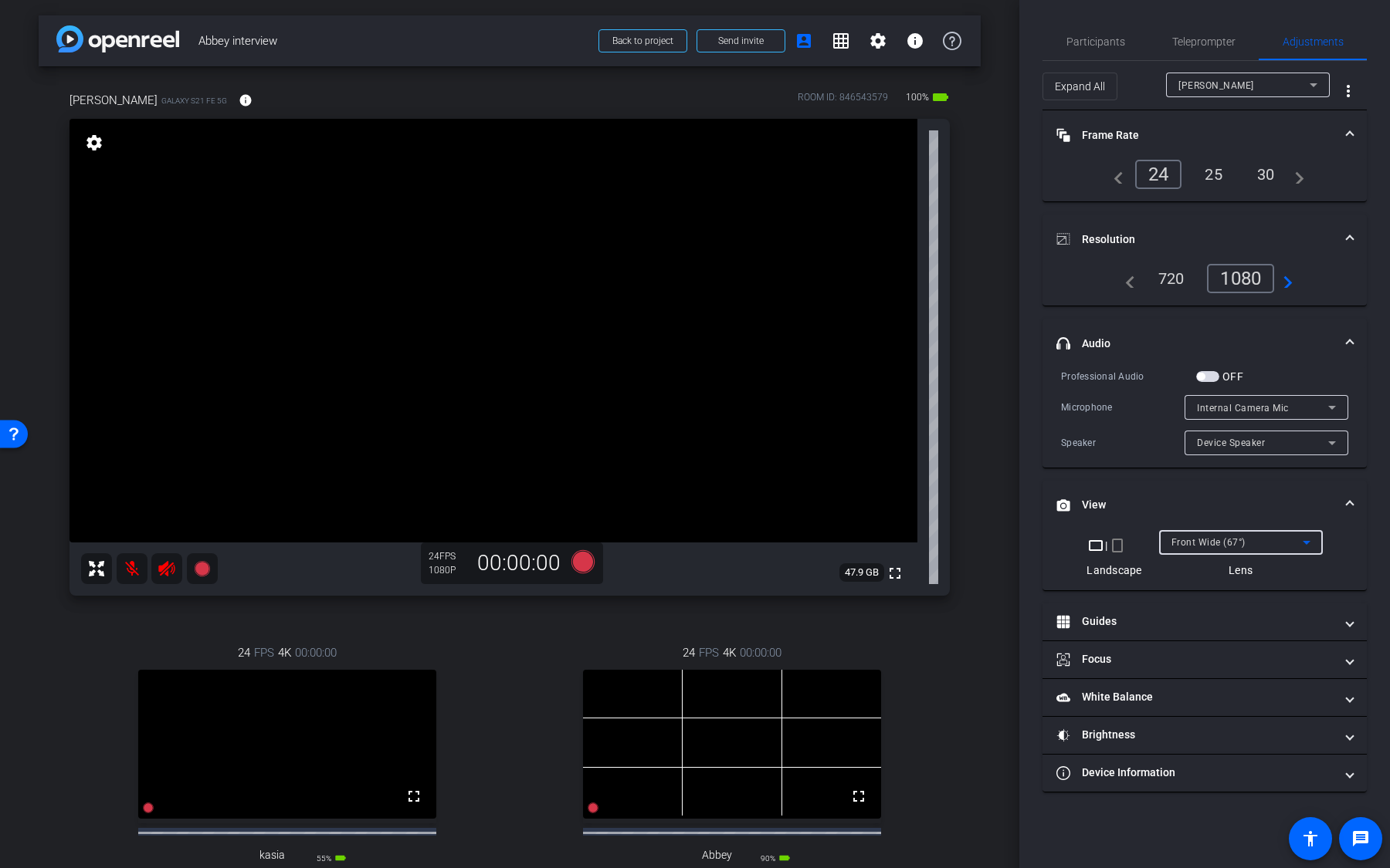
click at [1240, 542] on span "Front Wide (67°)" at bounding box center [1208, 542] width 74 height 11
click at [1149, 499] on div at bounding box center [695, 434] width 1390 height 868
click at [1140, 570] on mat-panel-title "Guides" at bounding box center [1196, 621] width 278 height 16
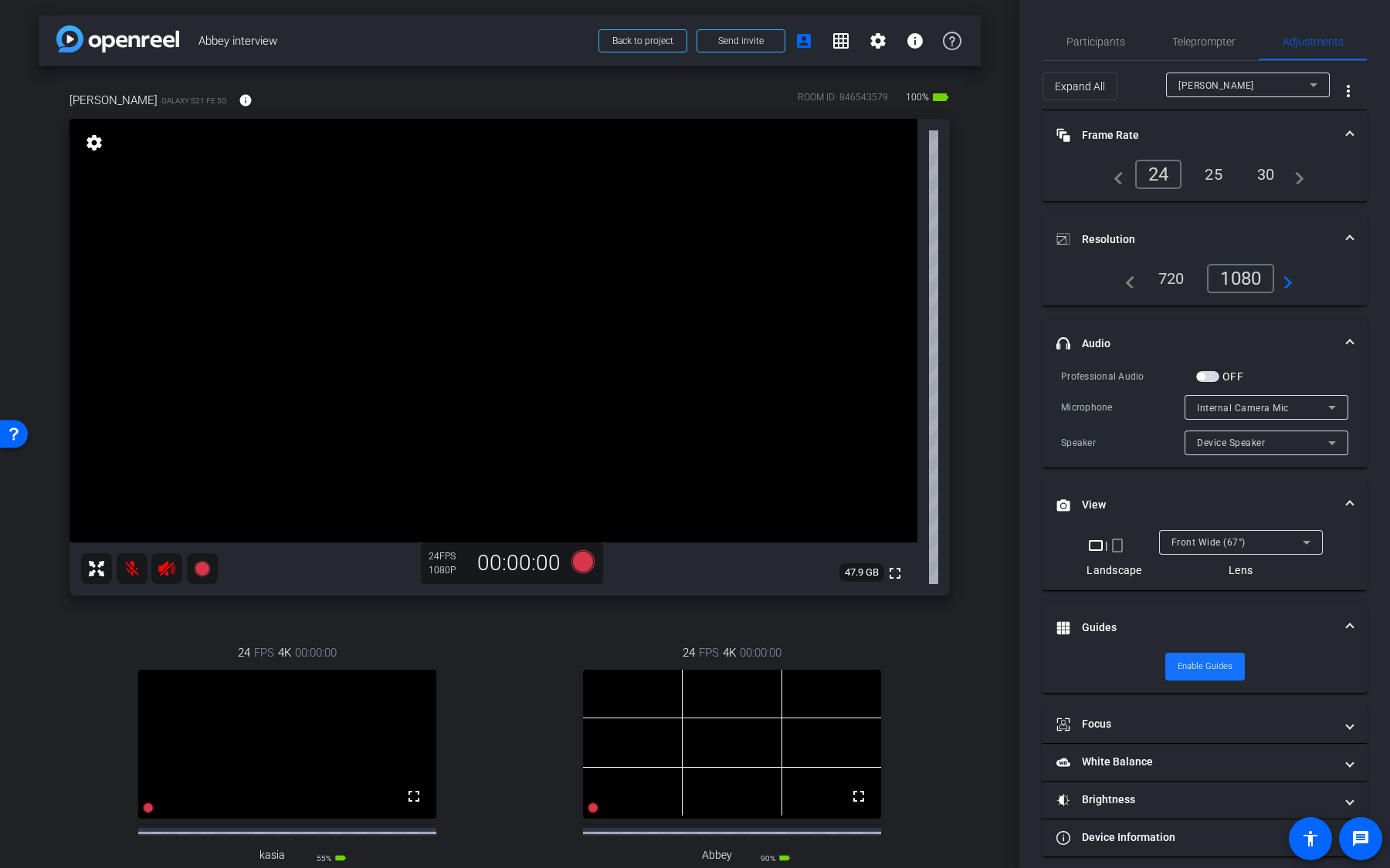
click at [1192, 570] on span at bounding box center [1205, 667] width 80 height 37
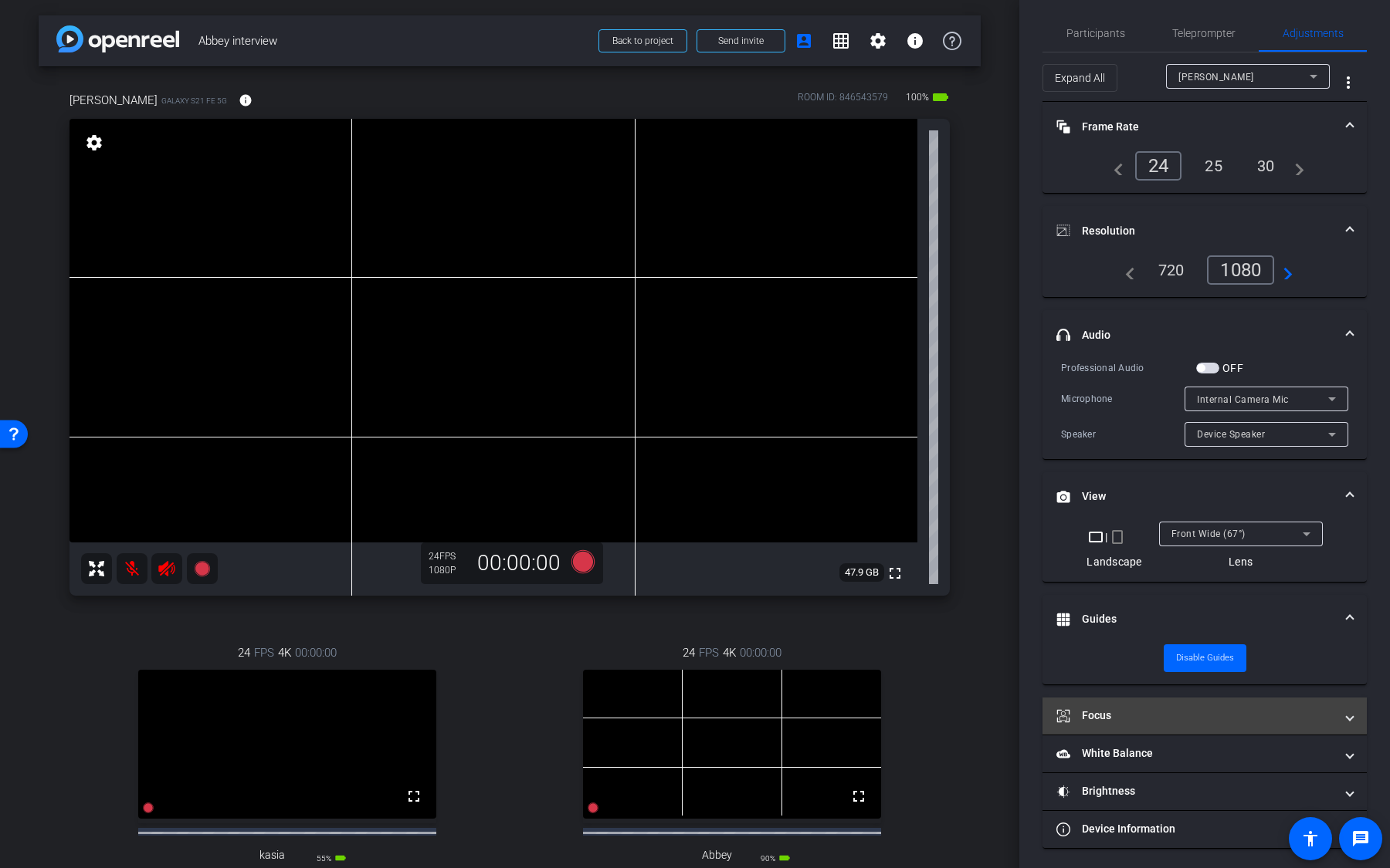
click at [1177, 570] on mat-expansion-panel-header "Focus" at bounding box center [1204, 716] width 324 height 37
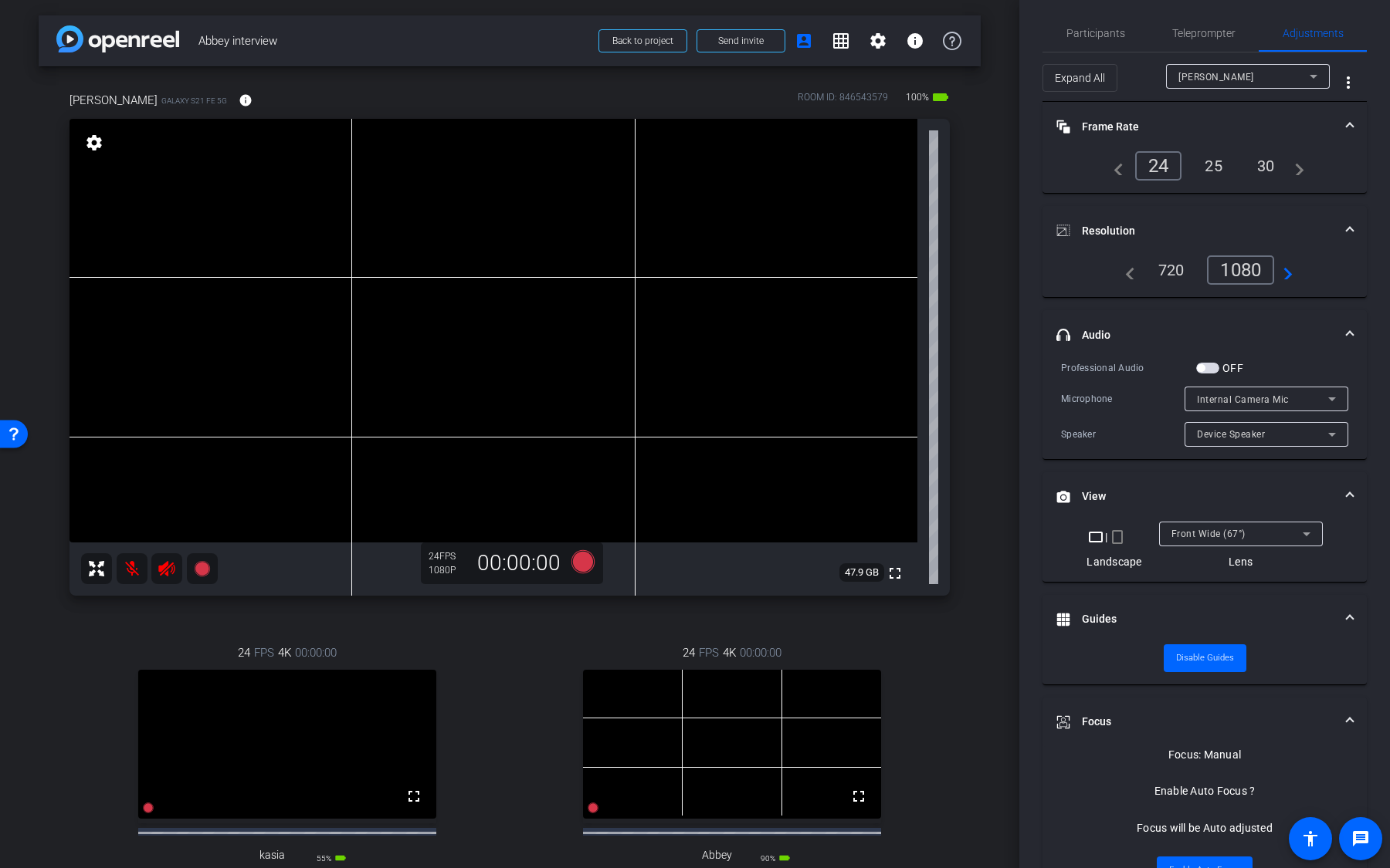
scroll to position [183, 0]
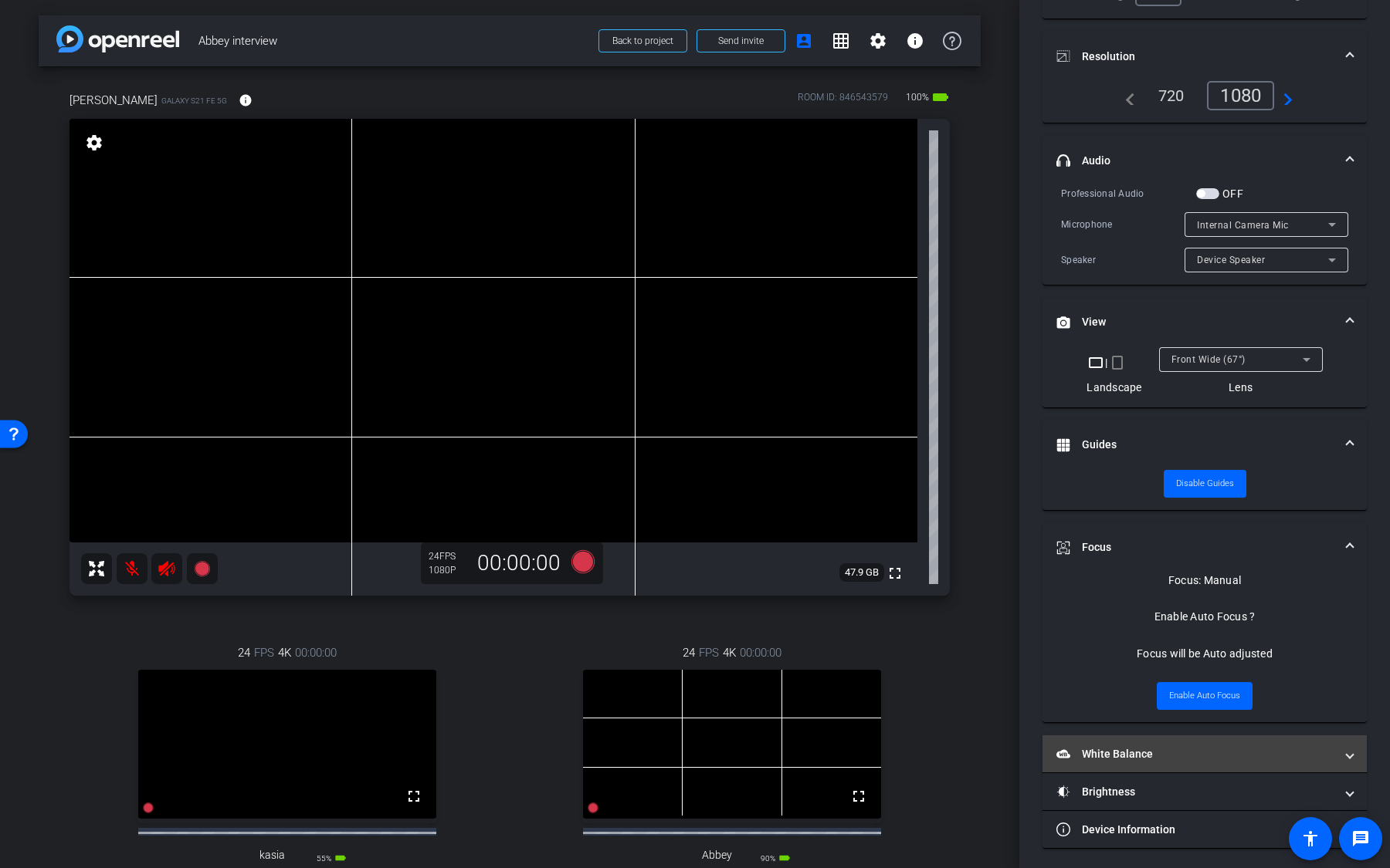
click at [1160, 570] on mat-panel-title "White Balance White Balance" at bounding box center [1196, 754] width 278 height 16
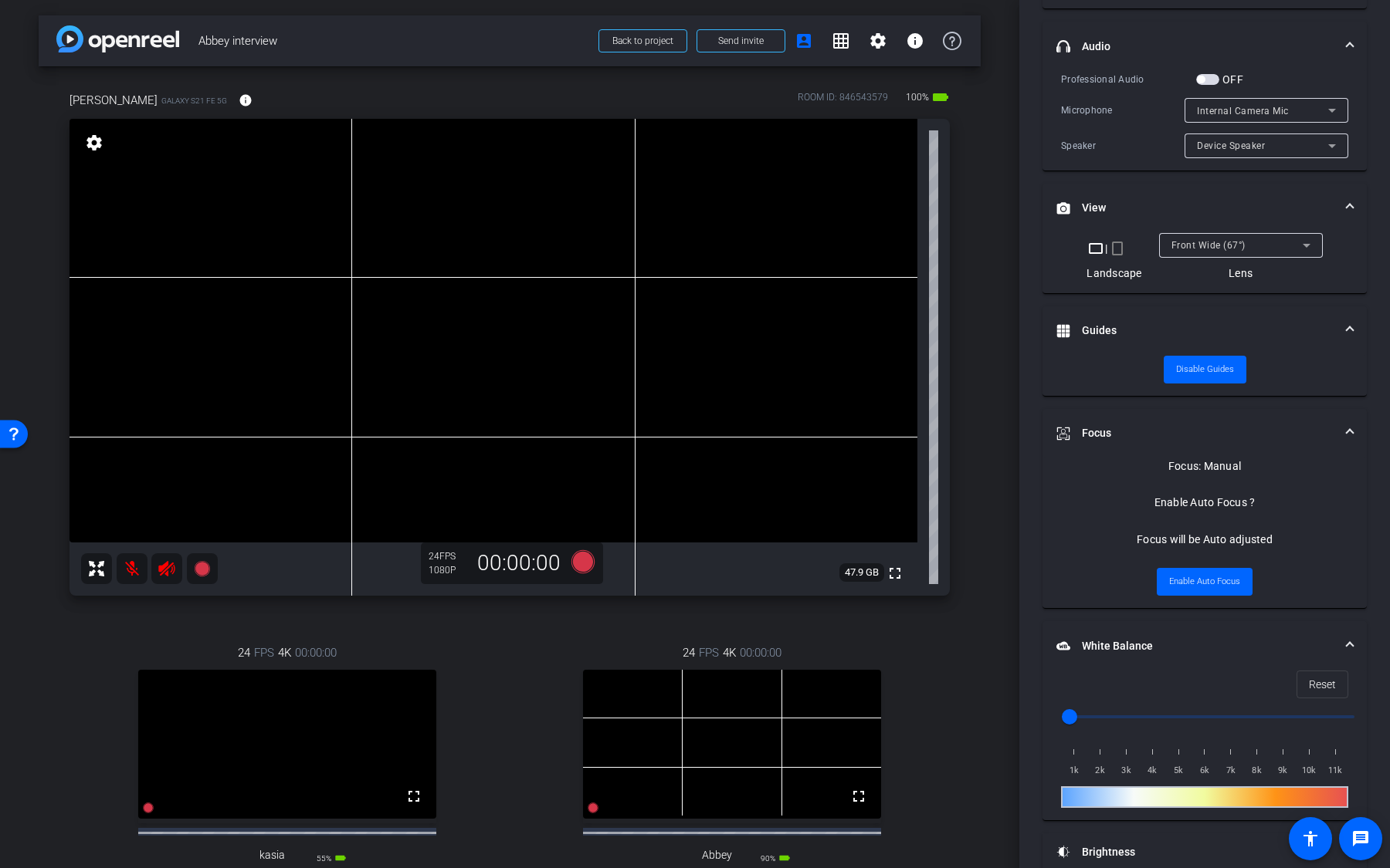
scroll to position [320, 0]
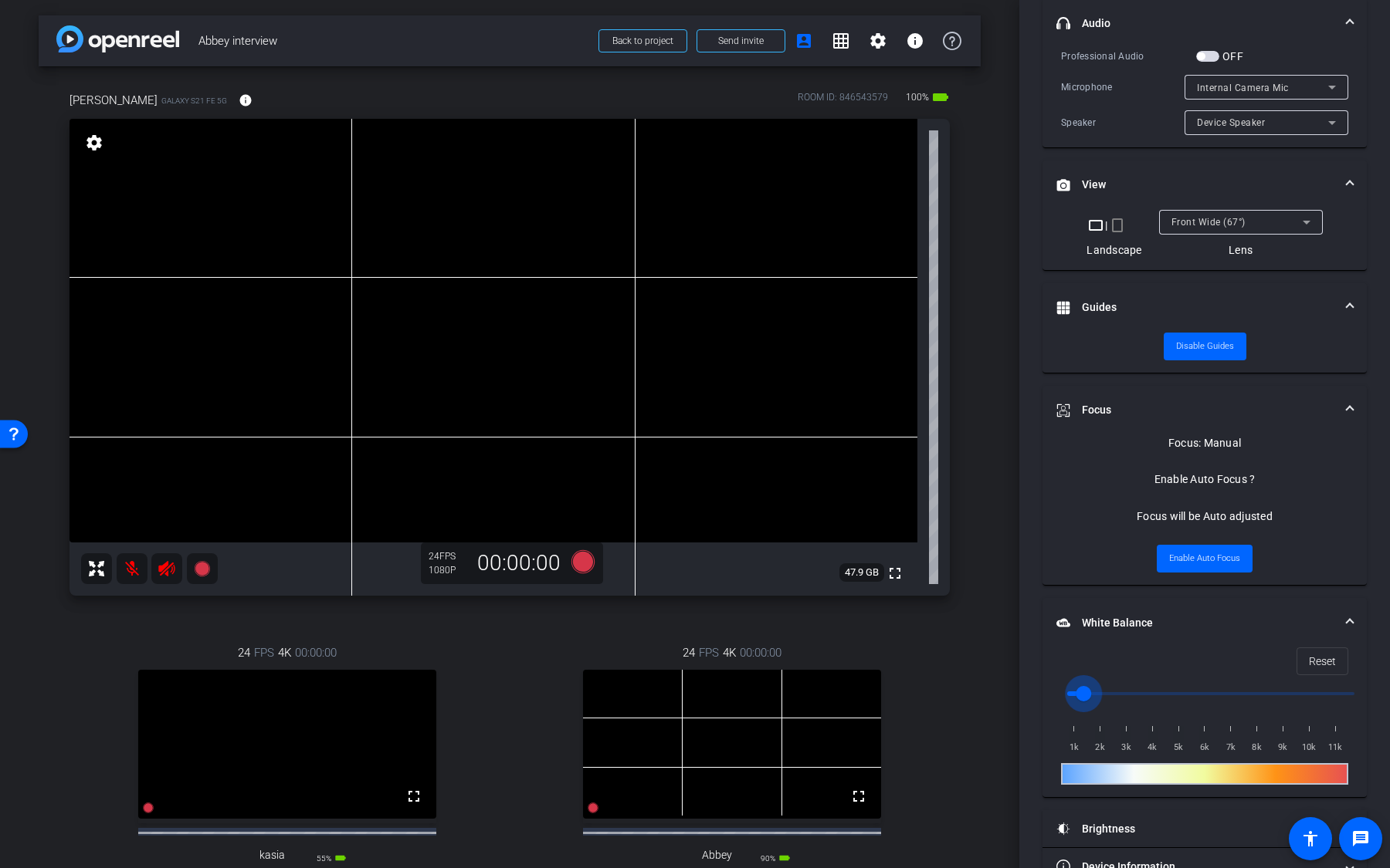
drag, startPoint x: 1072, startPoint y: 692, endPoint x: 1094, endPoint y: 692, distance: 22.0
click at [1093, 570] on input "range" at bounding box center [1210, 693] width 320 height 34
drag, startPoint x: 1094, startPoint y: 692, endPoint x: 1131, endPoint y: 692, distance: 37.0
click at [1127, 570] on input "range" at bounding box center [1210, 693] width 320 height 34
type input "9500"
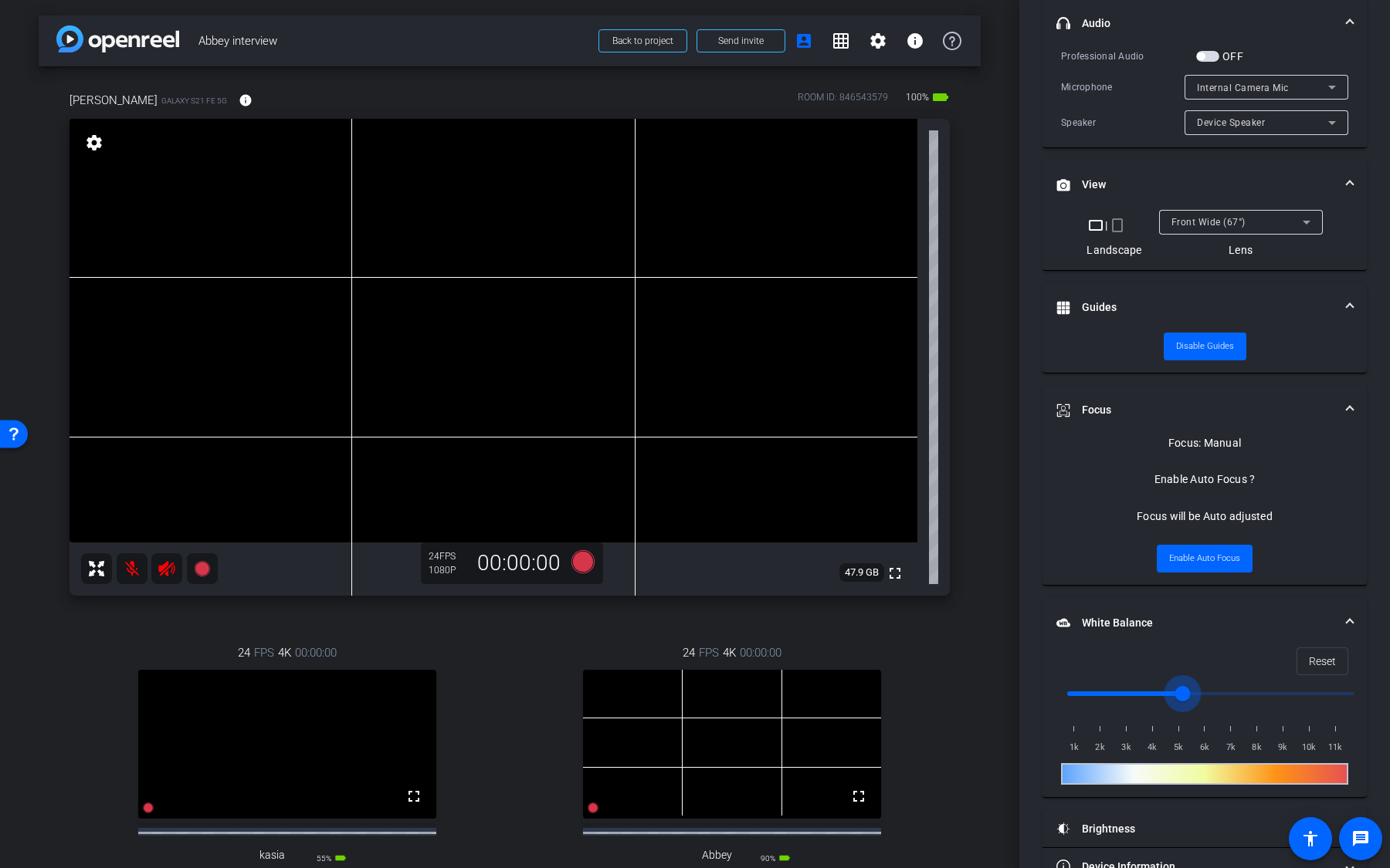
drag, startPoint x: 1127, startPoint y: 692, endPoint x: 1314, endPoint y: 696, distance: 187.0
click at [1310, 570] on input "range" at bounding box center [1210, 693] width 320 height 34
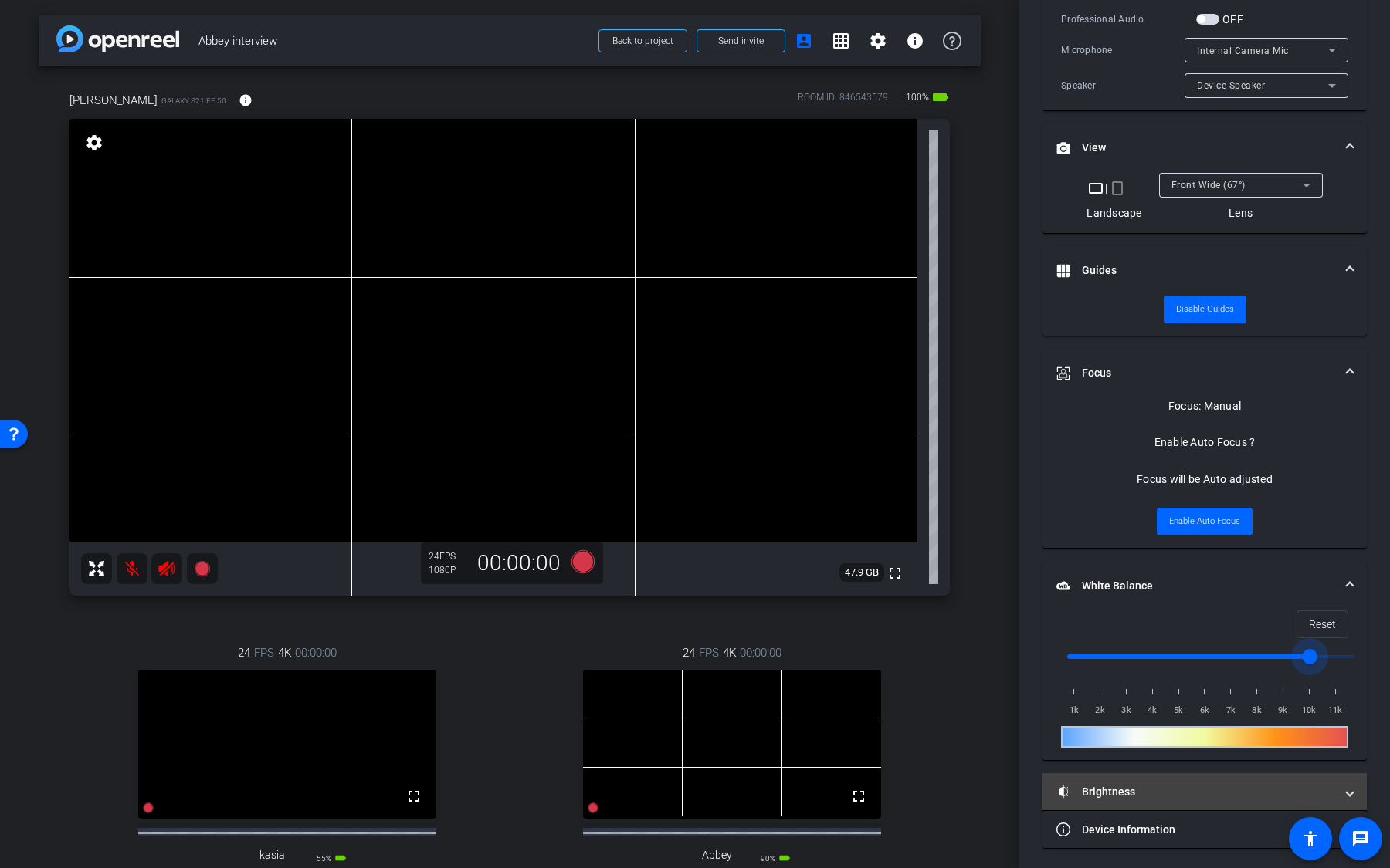
click at [1148, 570] on mat-panel-title "Brightness" at bounding box center [1196, 792] width 278 height 16
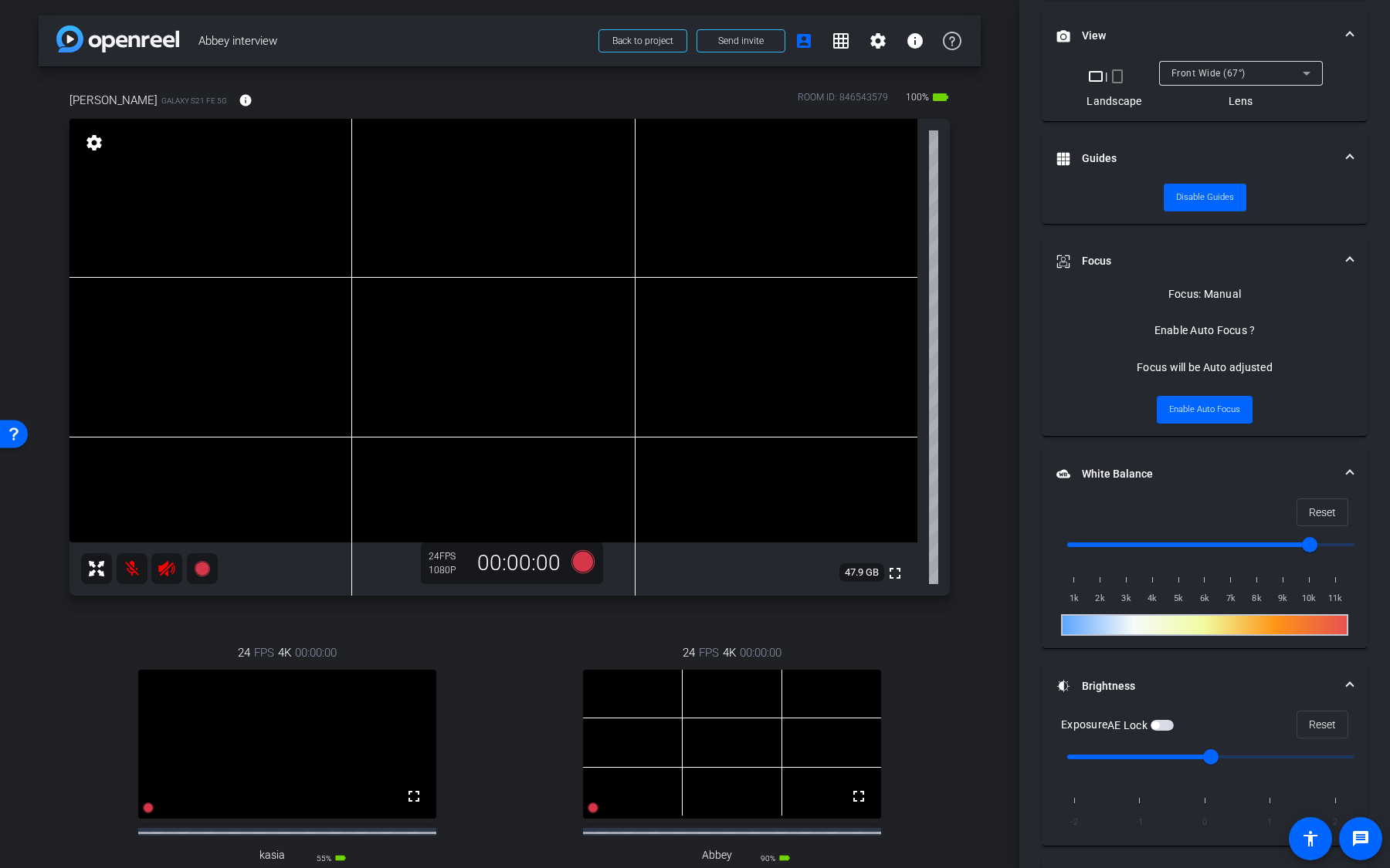
scroll to position [517, 0]
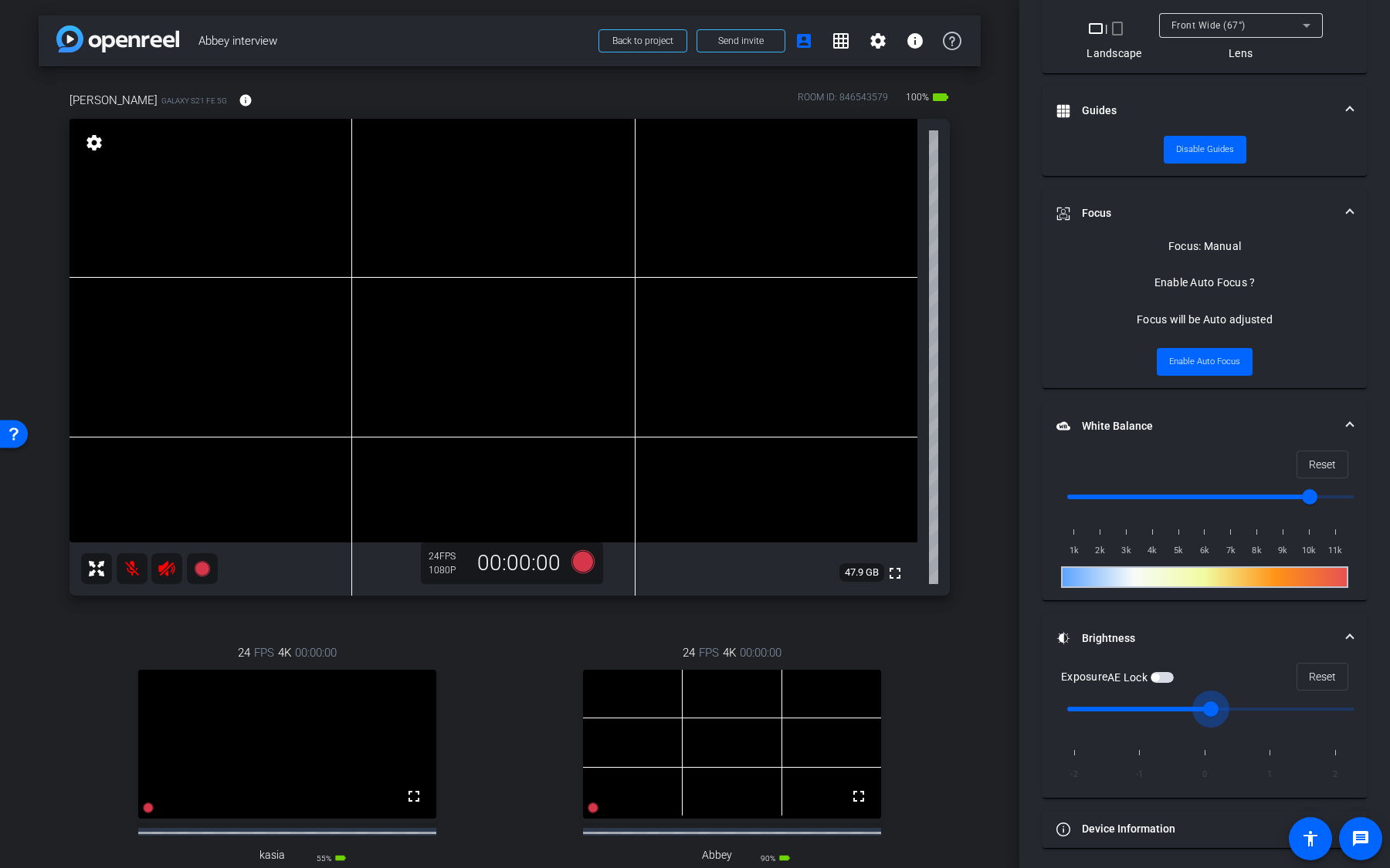
drag, startPoint x: 1213, startPoint y: 706, endPoint x: 1245, endPoint y: 706, distance: 32.0
click at [1244, 570] on input "range" at bounding box center [1210, 709] width 320 height 34
click at [1247, 570] on input "range" at bounding box center [1210, 709] width 320 height 34
drag, startPoint x: 1281, startPoint y: 704, endPoint x: 1211, endPoint y: 704, distance: 70.0
type input "0"
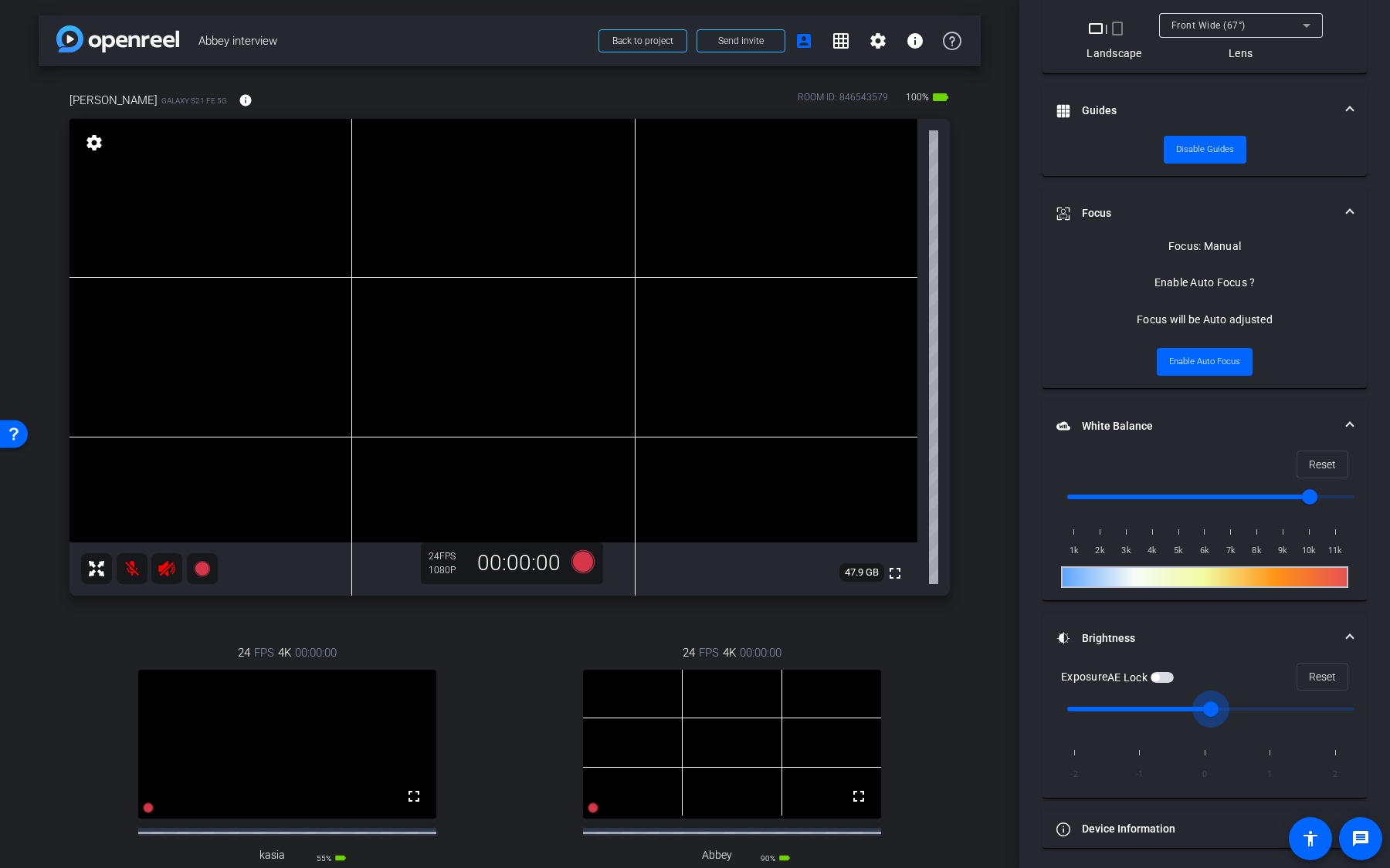
click at [1211, 570] on input "range" at bounding box center [1210, 709] width 320 height 34
click at [1169, 570] on span "button" at bounding box center [1162, 677] width 23 height 11
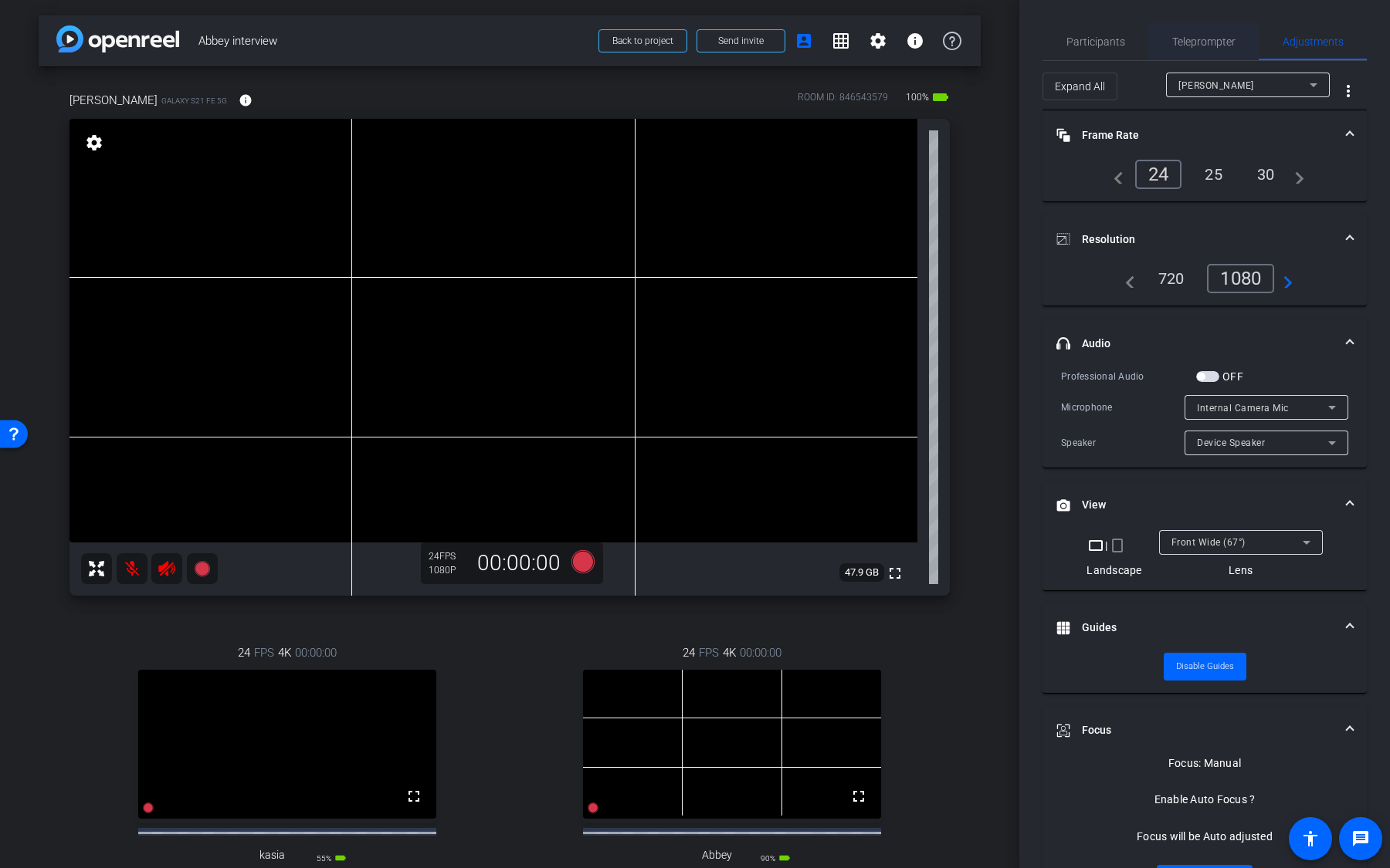
click at [1226, 40] on span "Teleprompter" at bounding box center [1203, 42] width 64 height 11
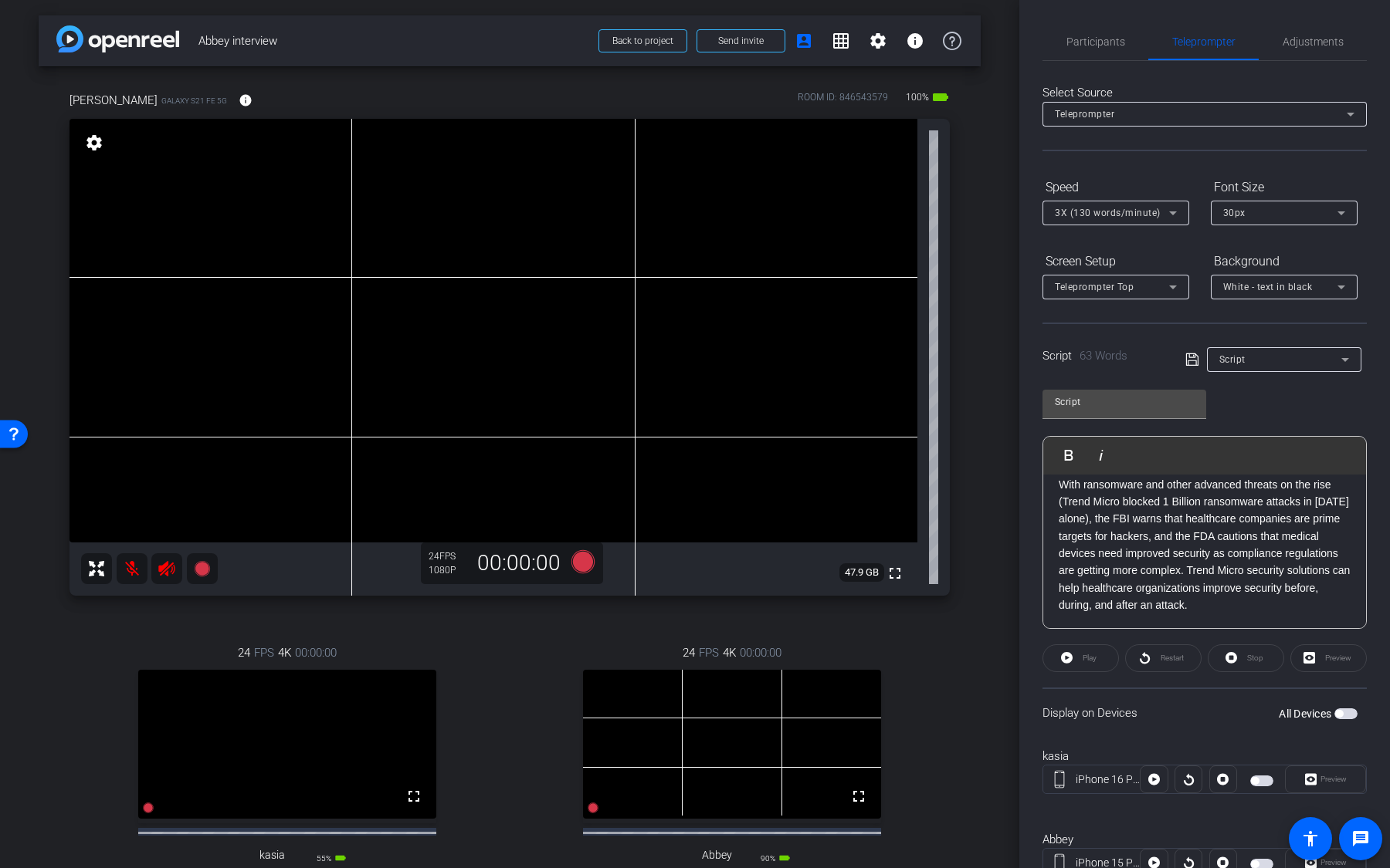
click at [1295, 358] on div "Script" at bounding box center [1281, 359] width 122 height 19
click at [1285, 386] on span "Create new script" at bounding box center [1260, 390] width 81 height 19
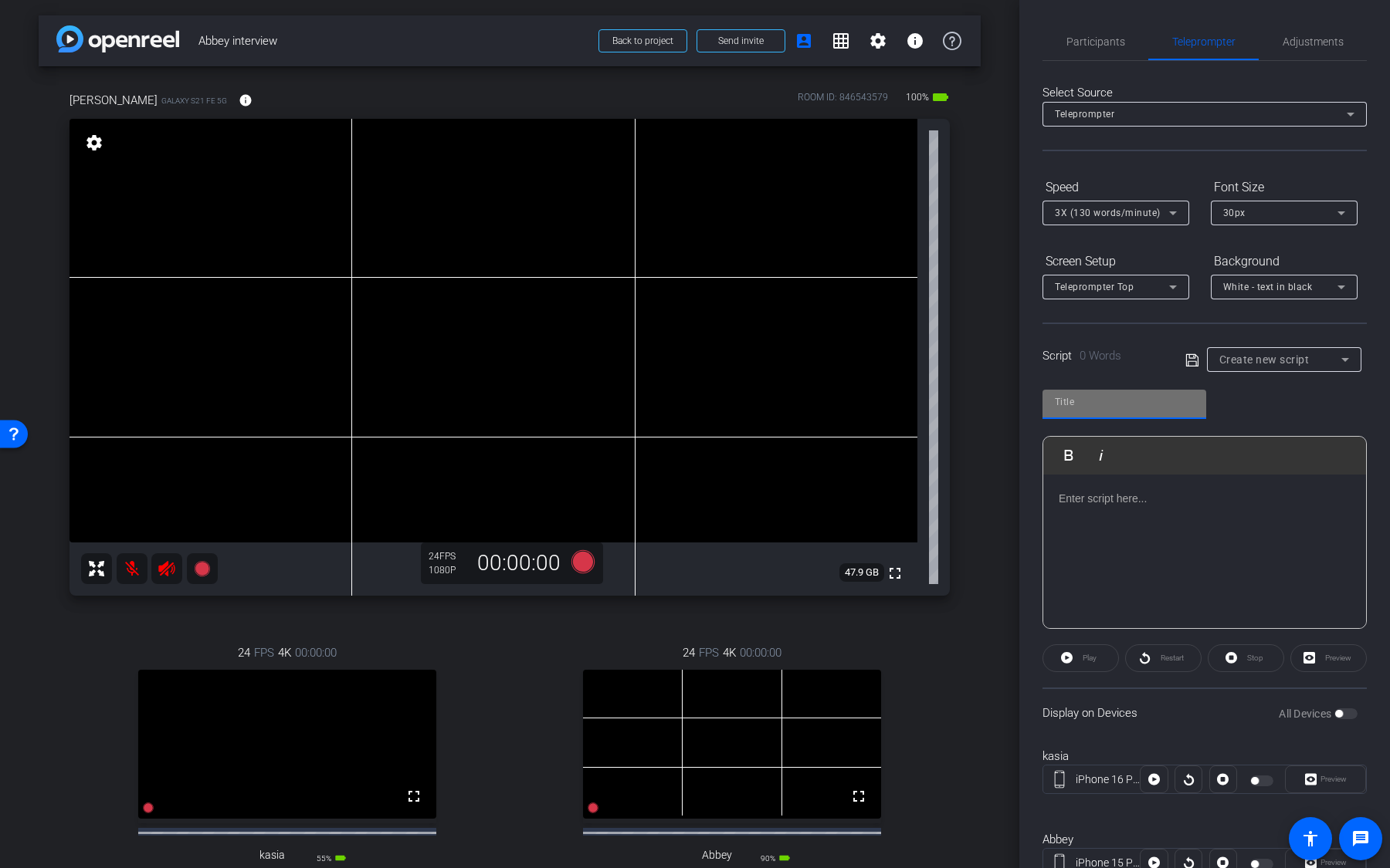
click at [1135, 401] on input "text" at bounding box center [1125, 402] width 139 height 19
type input "Q"
type input "Question"
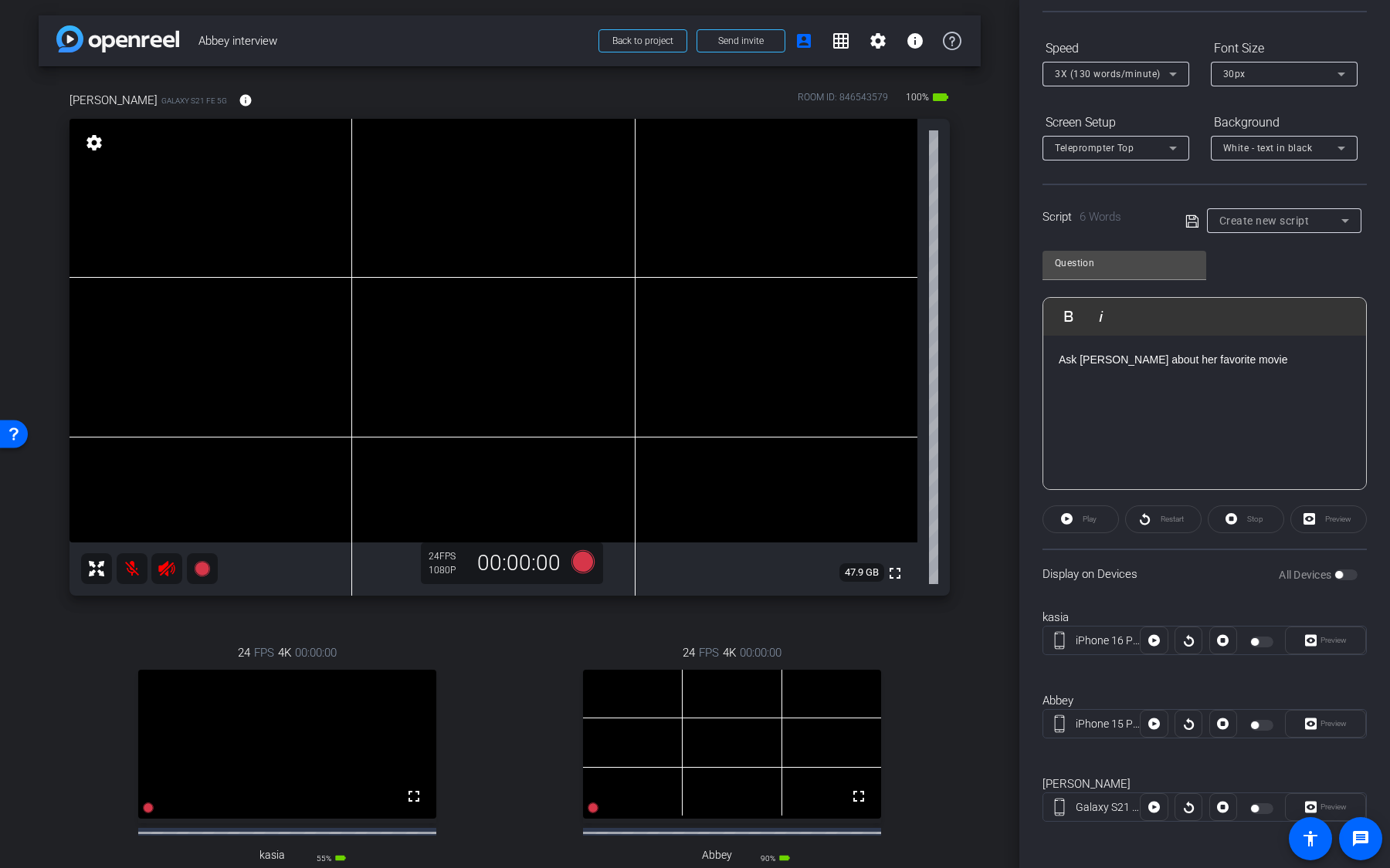
click at [1264, 570] on div at bounding box center [1263, 809] width 26 height 11
click at [1193, 220] on icon at bounding box center [1192, 221] width 14 height 19
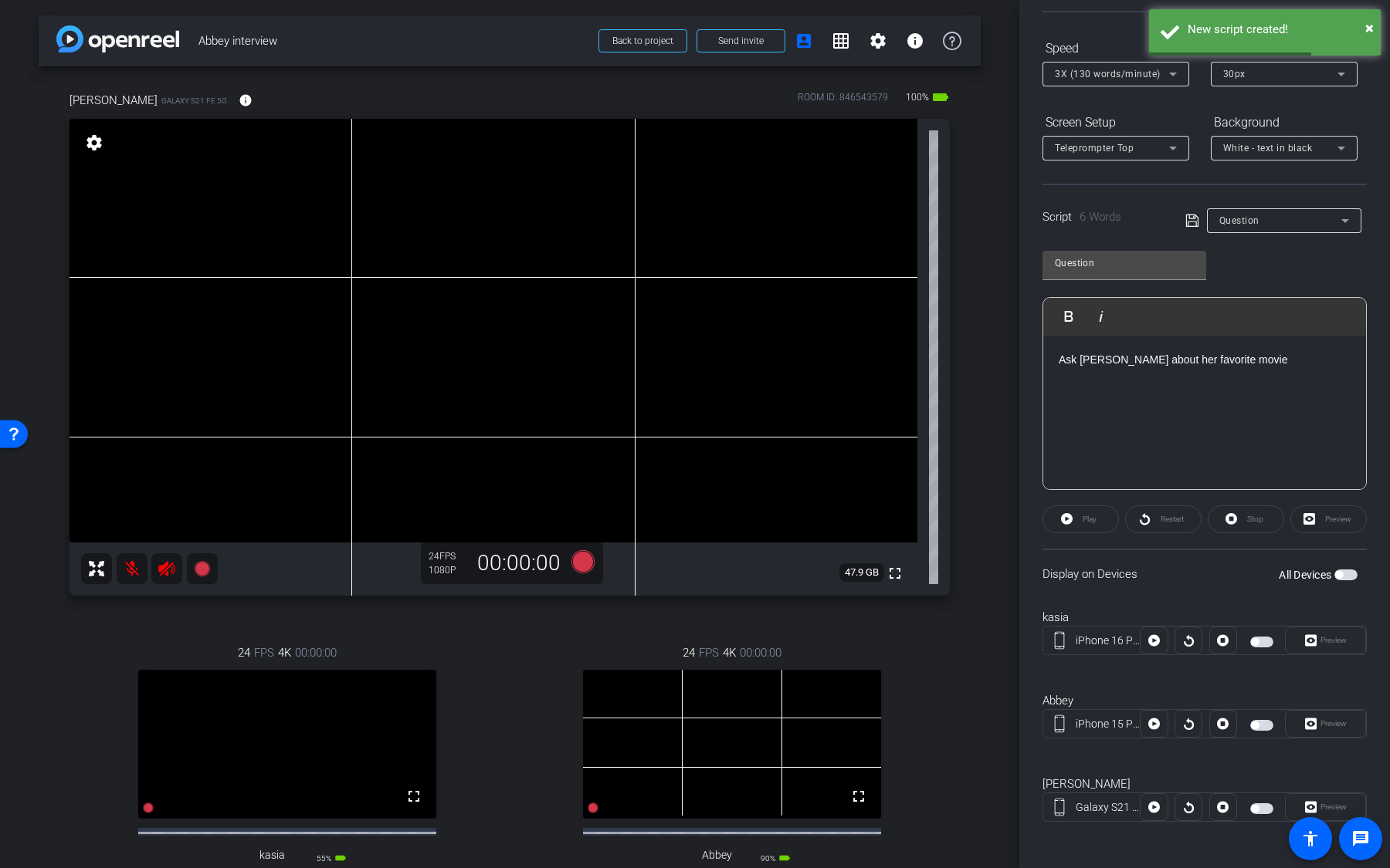
click at [1264, 570] on span "button" at bounding box center [1261, 809] width 23 height 11
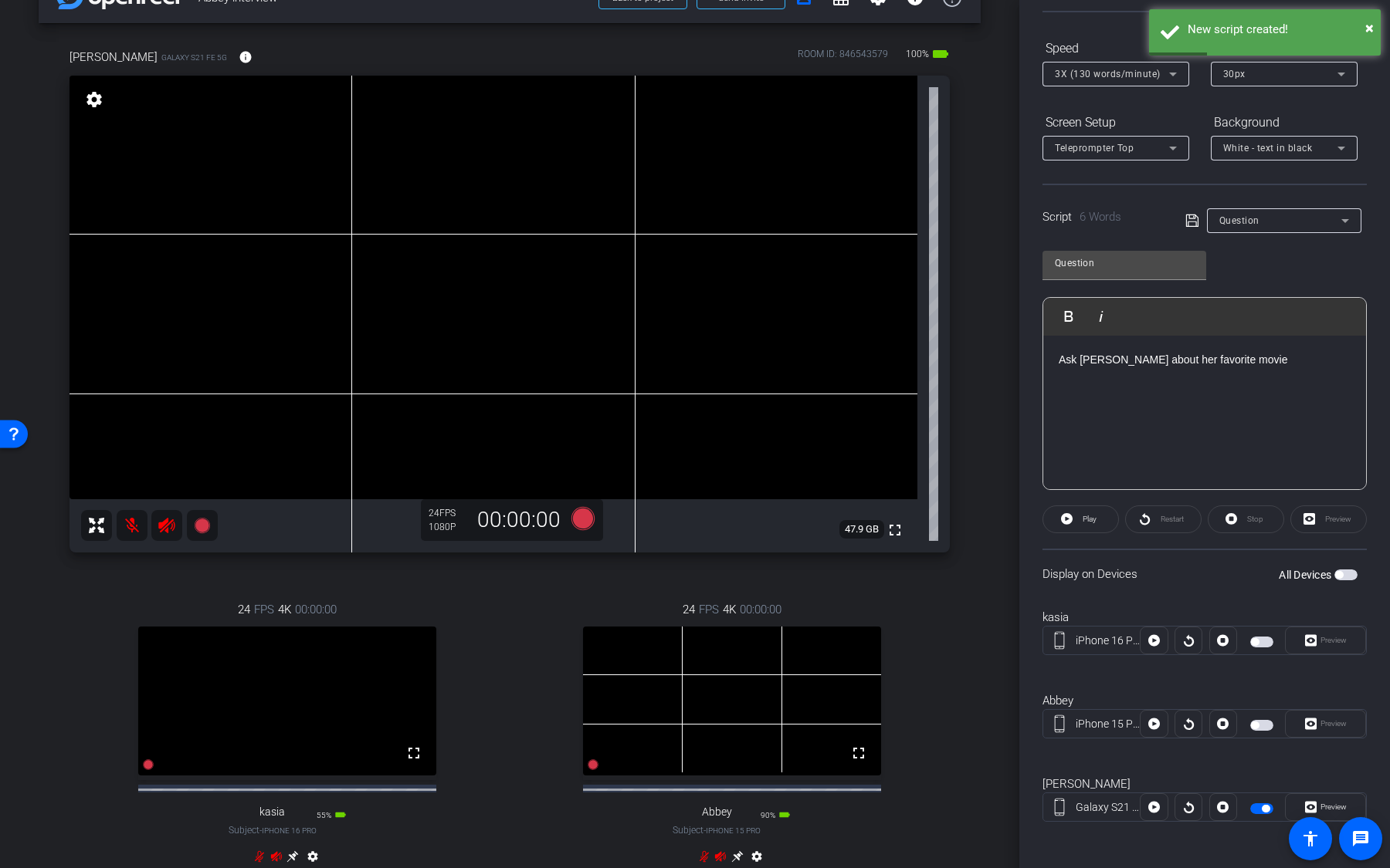
scroll to position [63, 0]
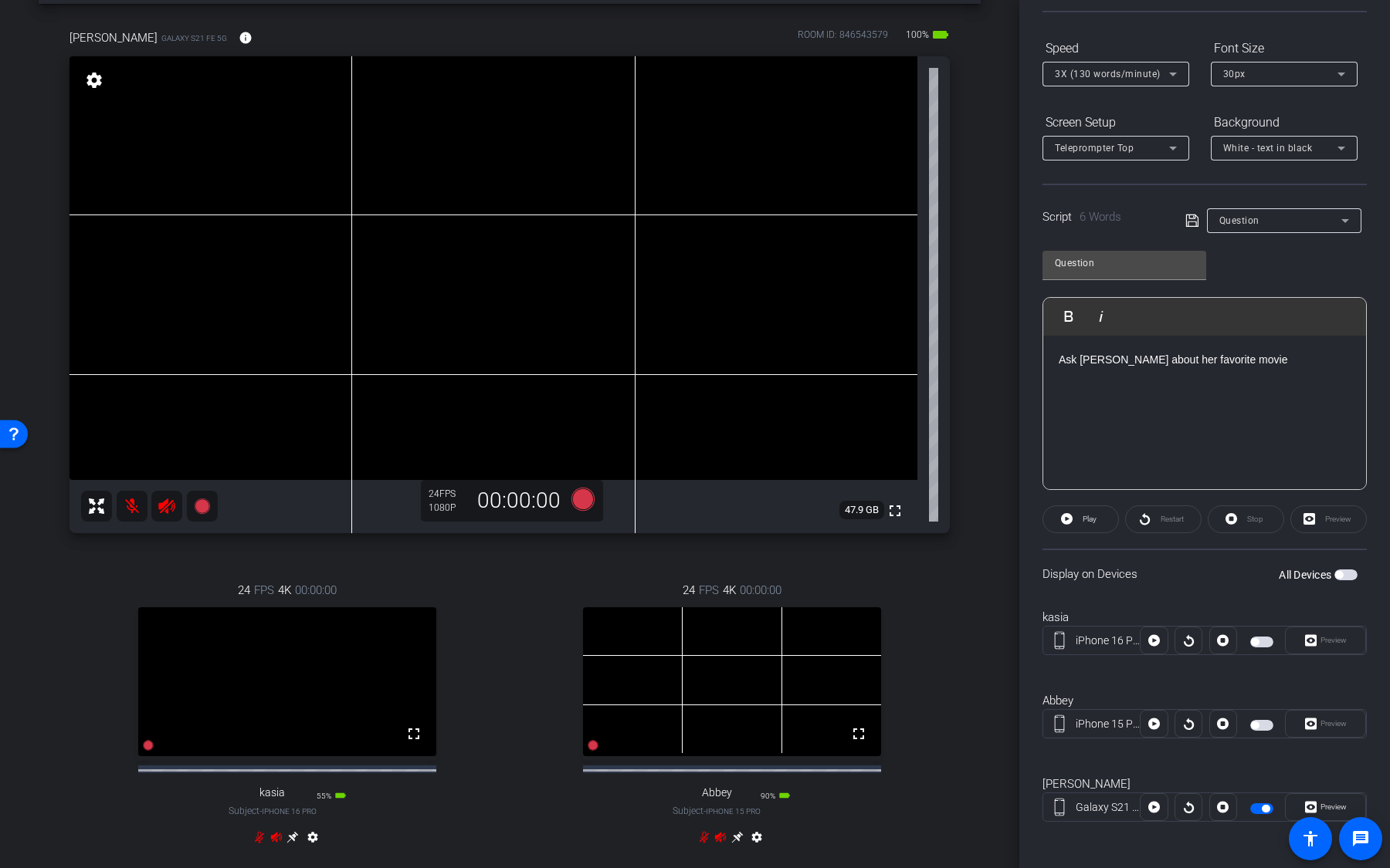
click at [1268, 570] on span "button" at bounding box center [1261, 809] width 23 height 11
click at [1305, 231] on div "Question" at bounding box center [1284, 220] width 130 height 25
click at [1294, 271] on mat-option "Script" at bounding box center [1284, 275] width 154 height 25
type input "Script"
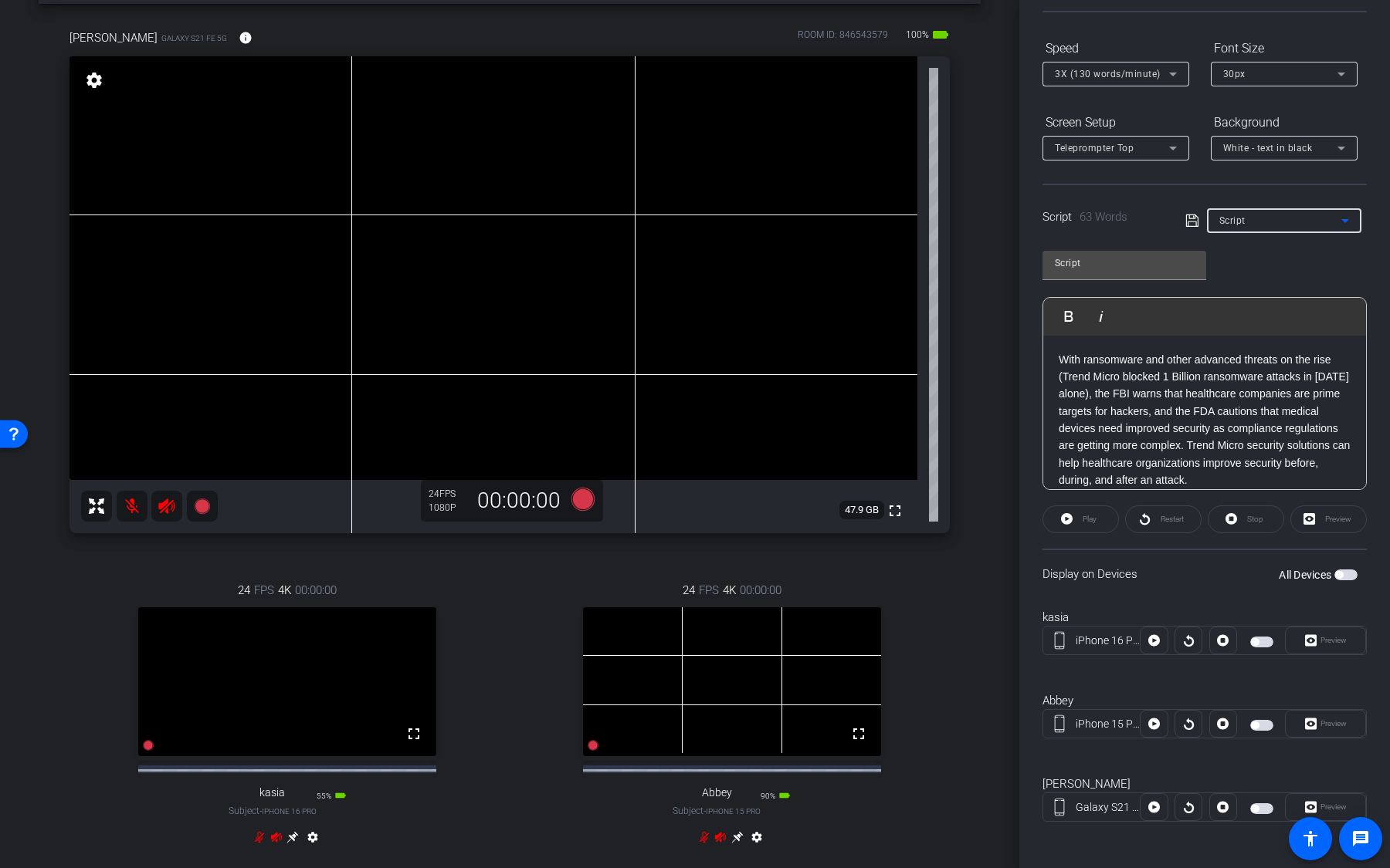
click at [1344, 570] on span "button" at bounding box center [1345, 575] width 23 height 11
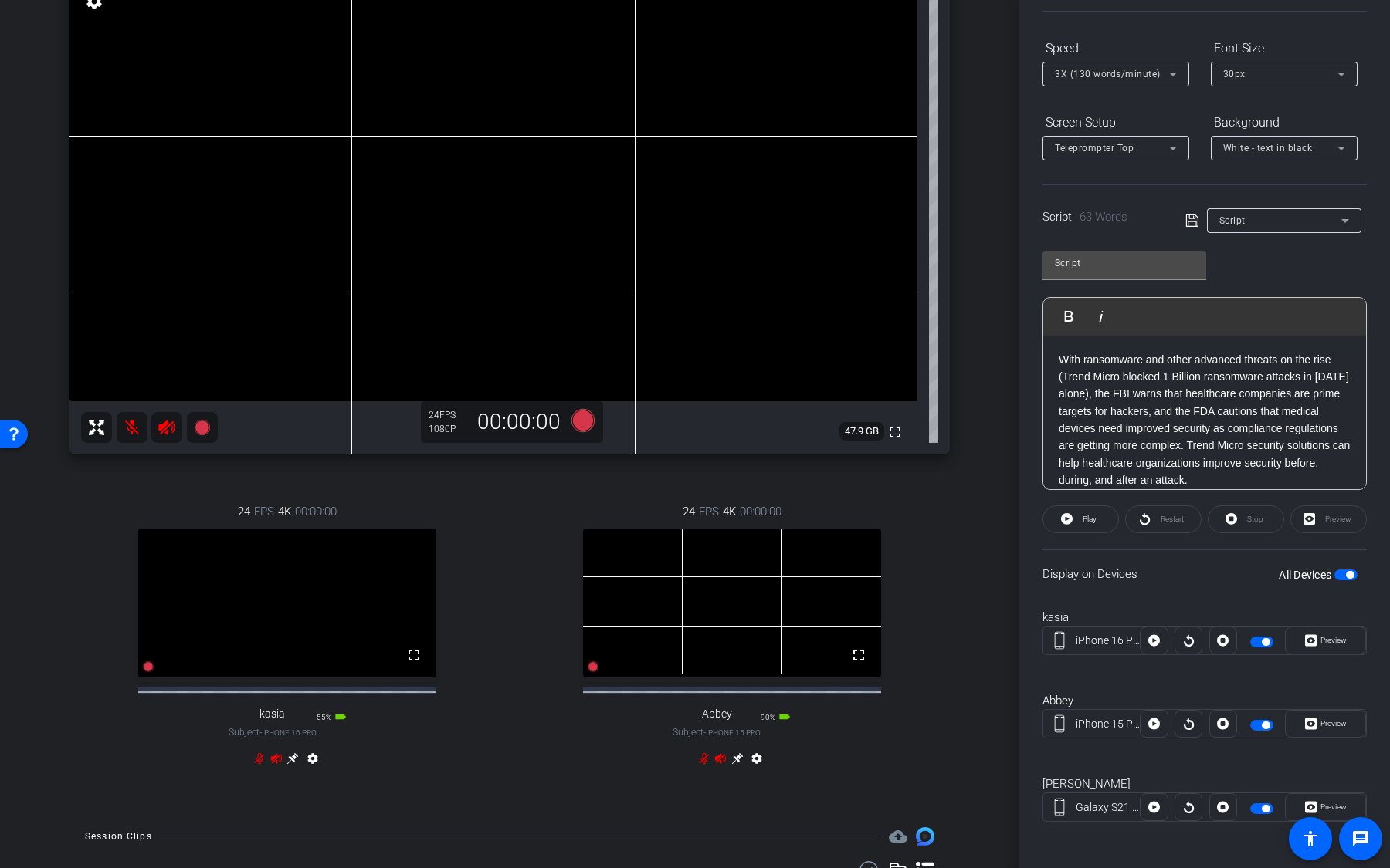
scroll to position [159, 0]
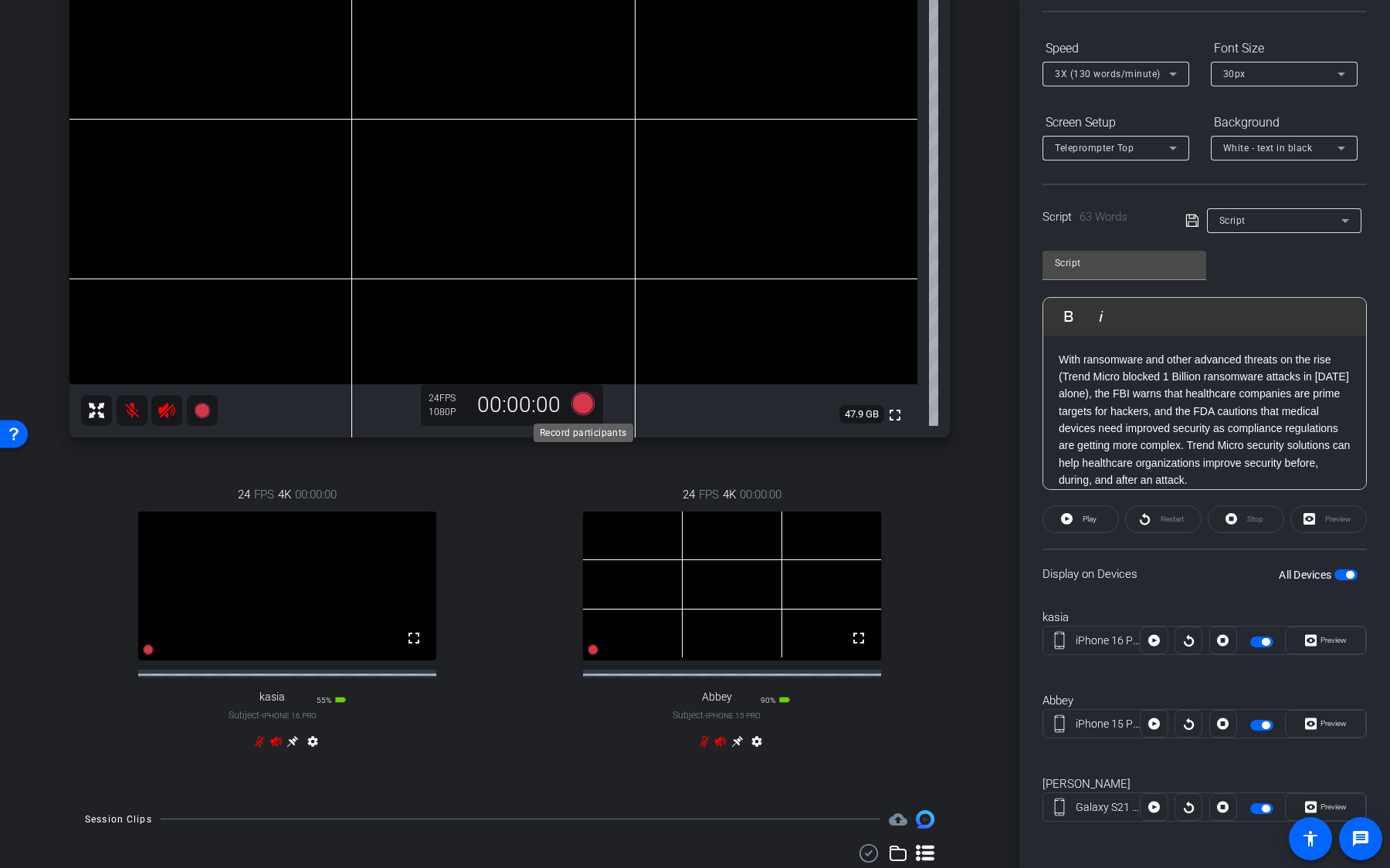
click at [588, 407] on icon at bounding box center [583, 403] width 23 height 23
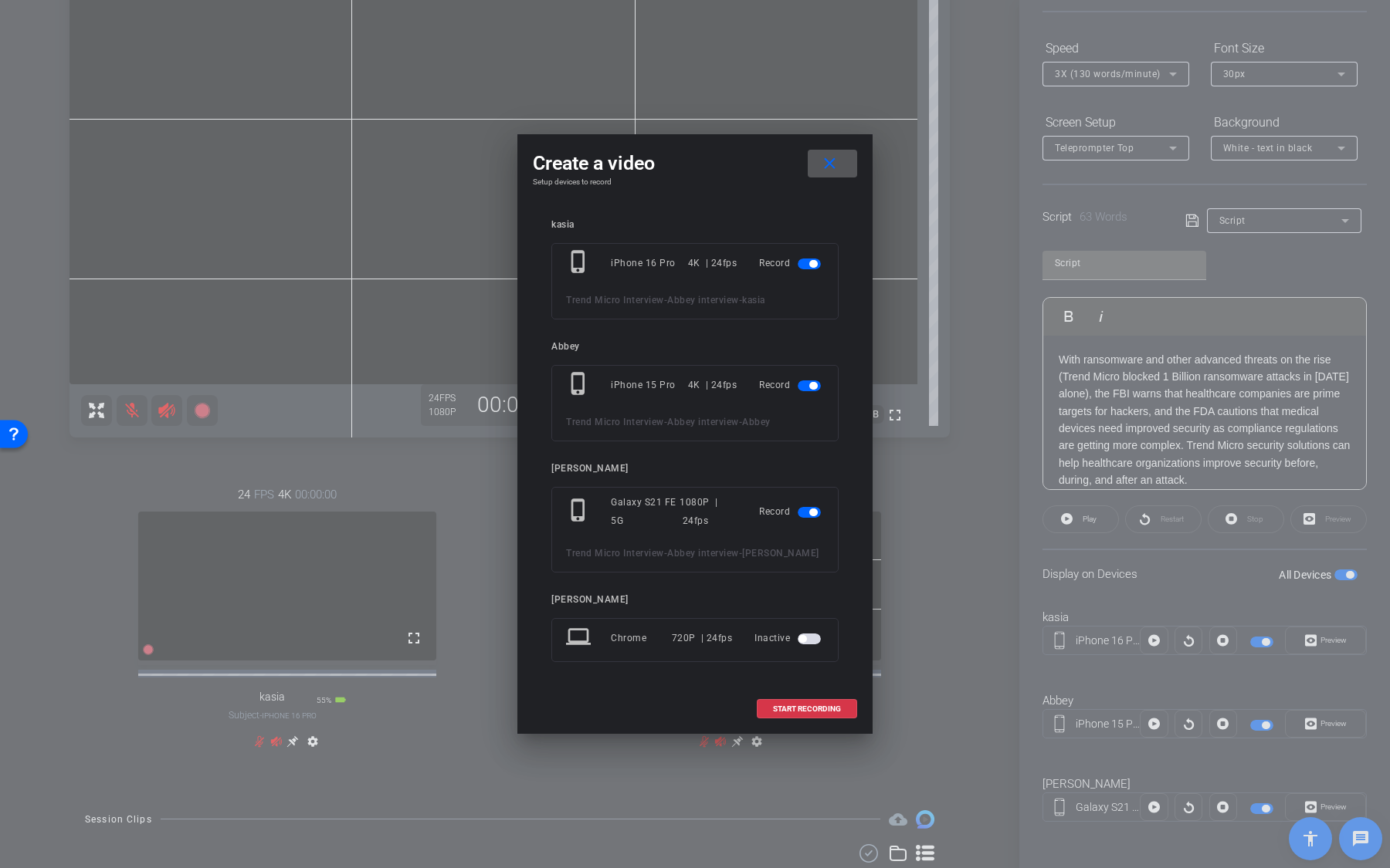
click at [809, 389] on span "button" at bounding box center [809, 386] width 23 height 11
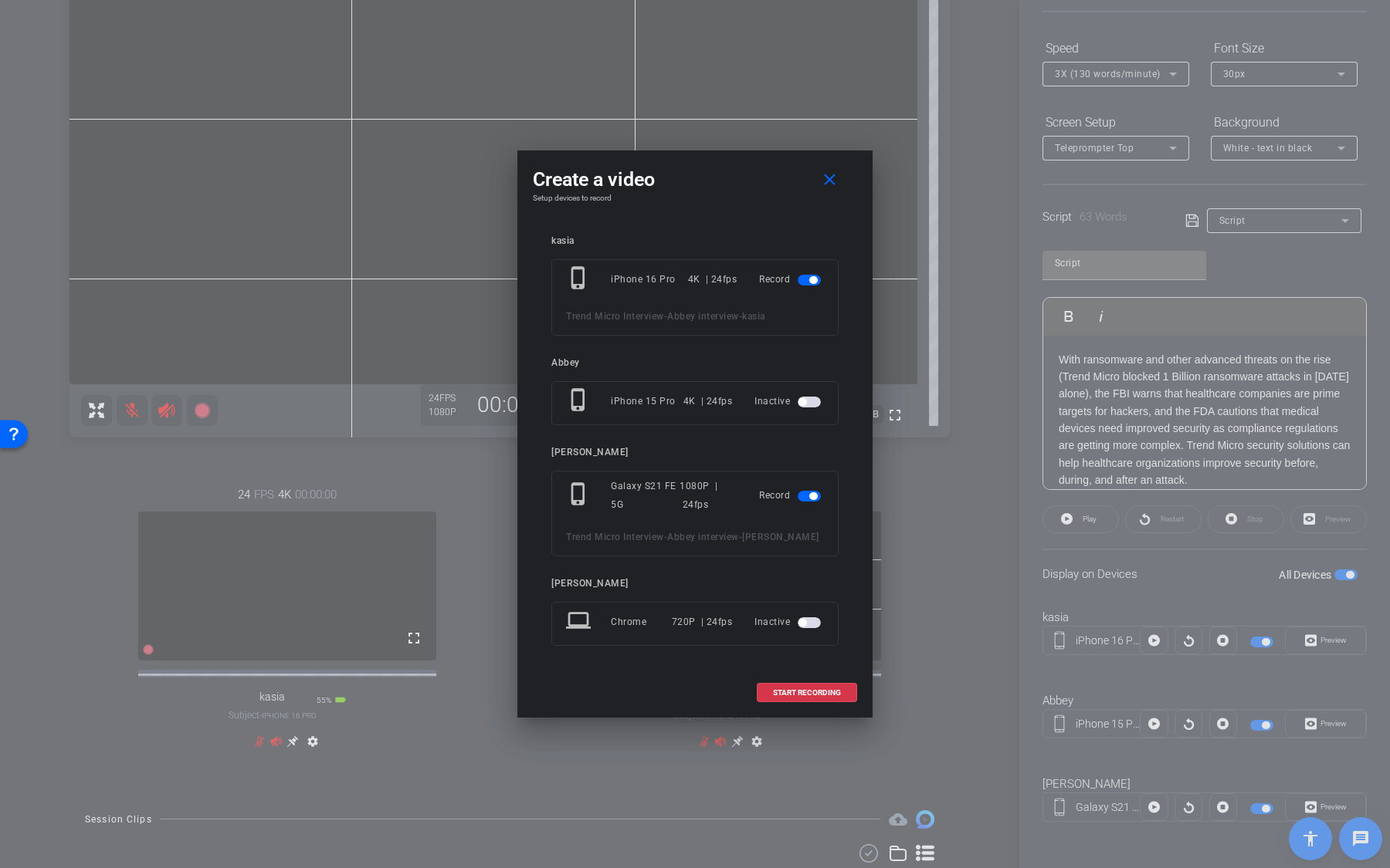
click at [806, 401] on span "button" at bounding box center [801, 402] width 8 height 8
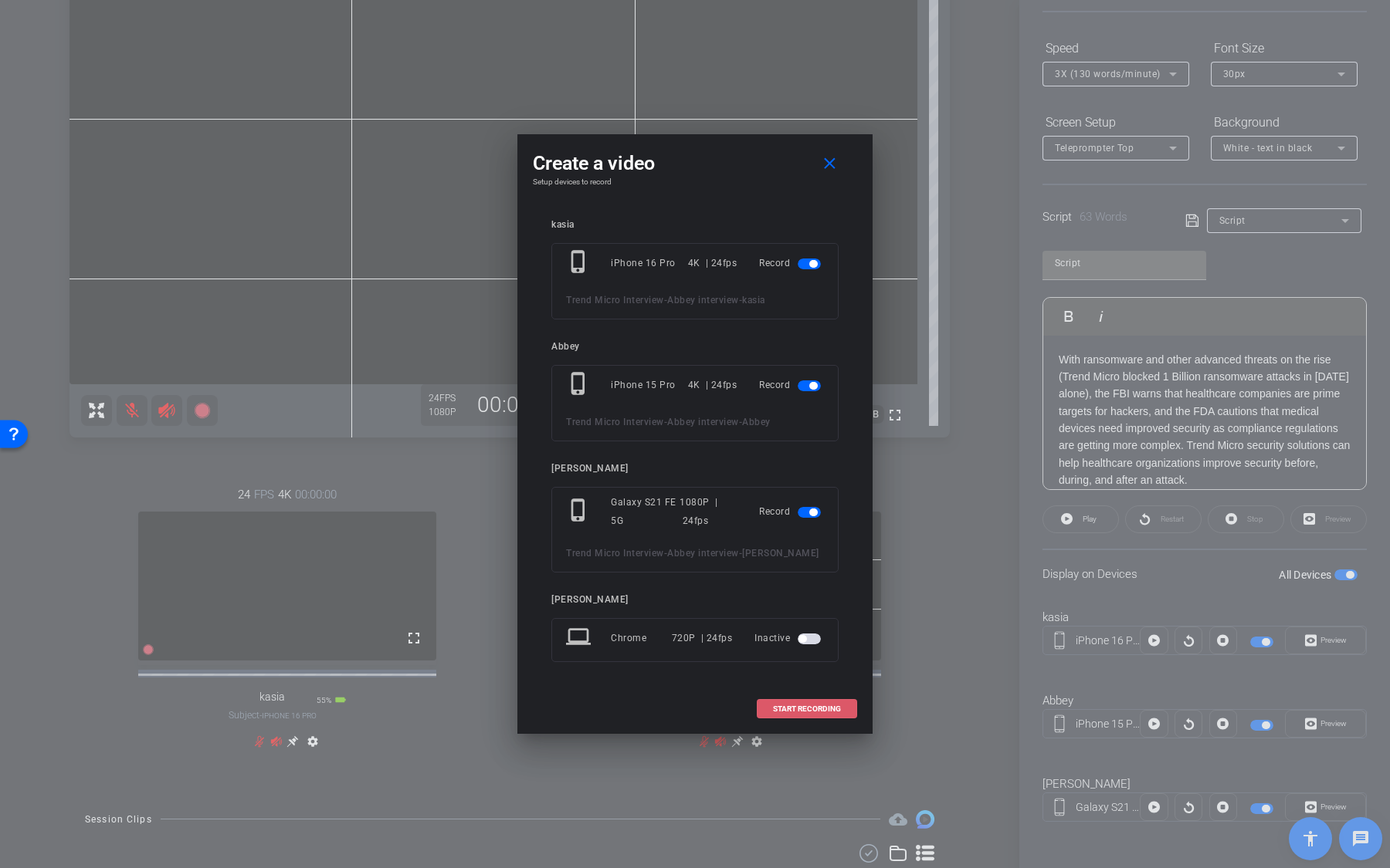
click at [834, 570] on span "START RECORDING" at bounding box center [807, 709] width 68 height 8
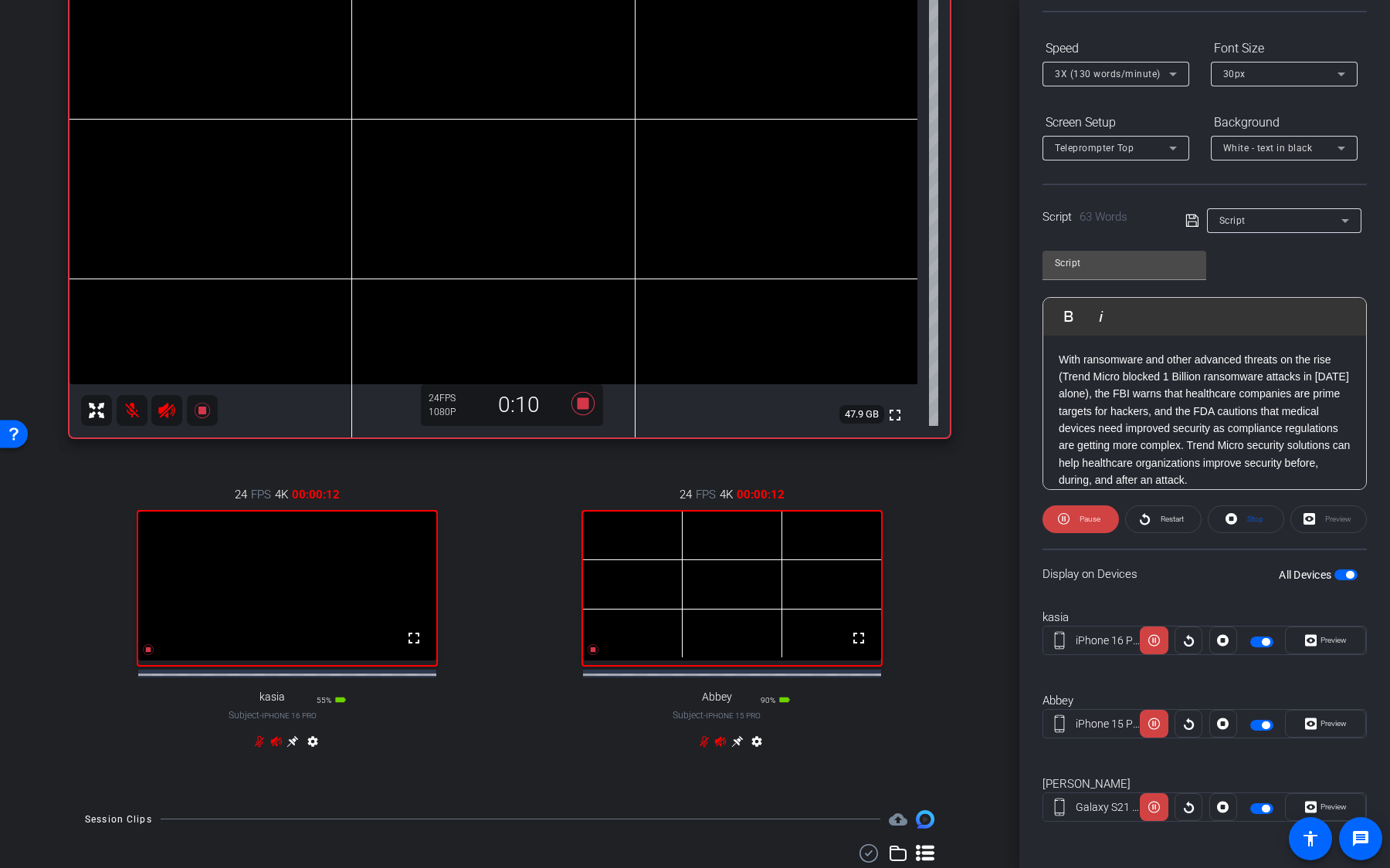
click at [1350, 570] on span "button" at bounding box center [1345, 575] width 23 height 11
click at [1086, 515] on span "Pause" at bounding box center [1090, 519] width 21 height 8
click at [586, 403] on icon at bounding box center [583, 403] width 23 height 23
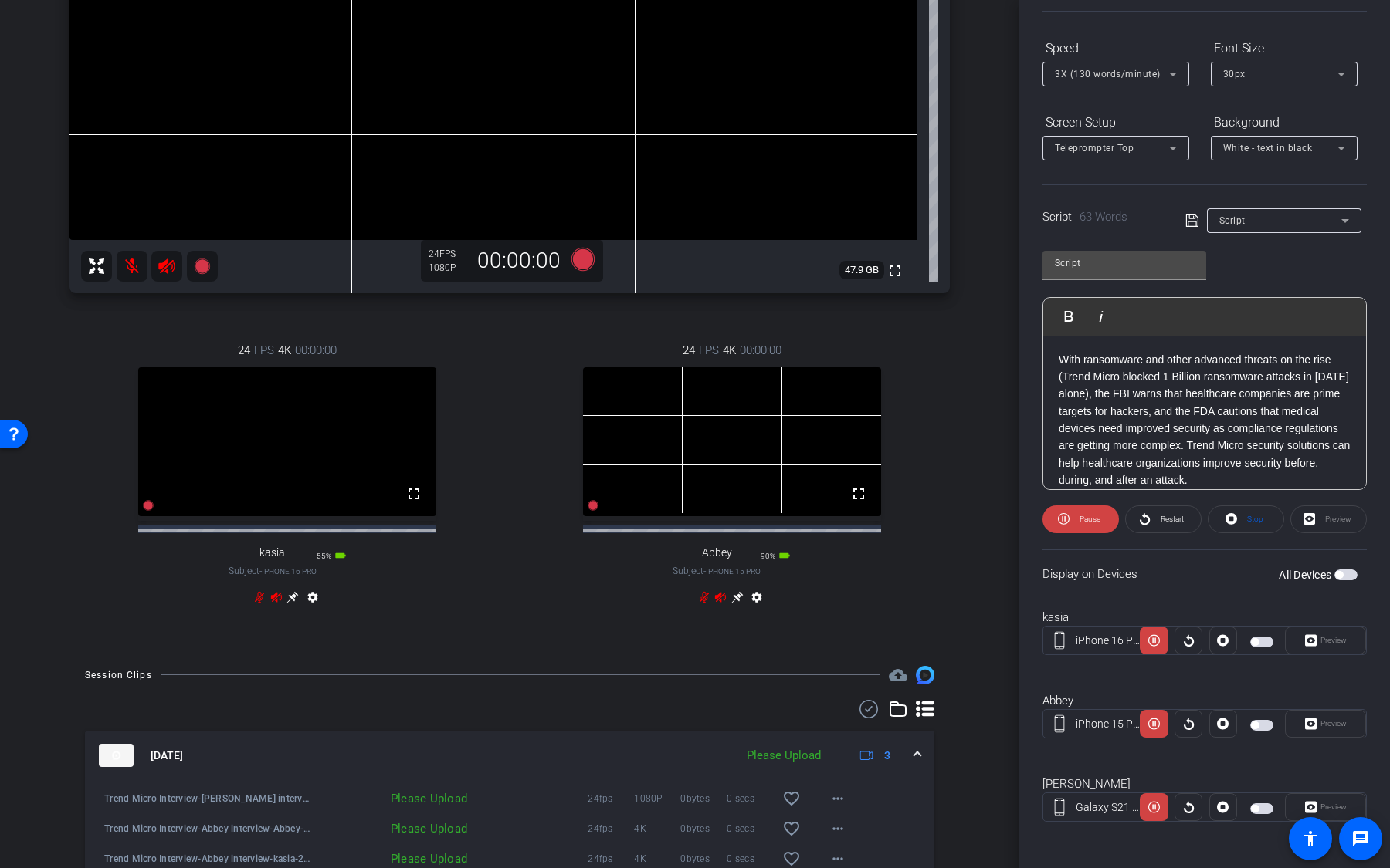
scroll to position [465, 0]
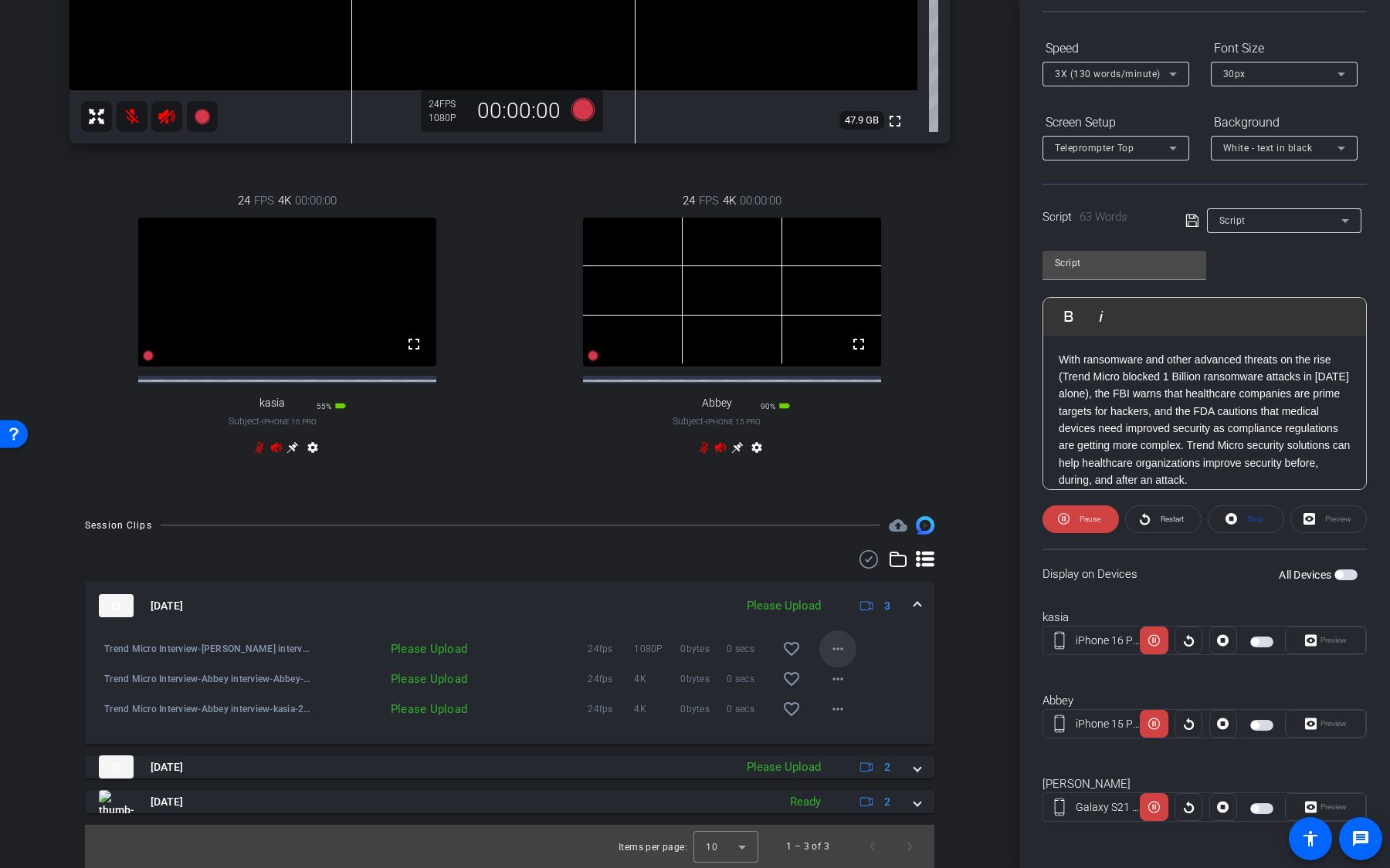
click at [833, 570] on mat-icon "more_horiz" at bounding box center [838, 649] width 19 height 19
click at [842, 570] on span "Upload" at bounding box center [862, 682] width 62 height 19
click at [837, 570] on mat-icon "more_horiz" at bounding box center [838, 679] width 19 height 19
click at [846, 570] on span "Upload" at bounding box center [862, 712] width 62 height 19
click at [841, 570] on mat-icon "more_horiz" at bounding box center [838, 709] width 19 height 19
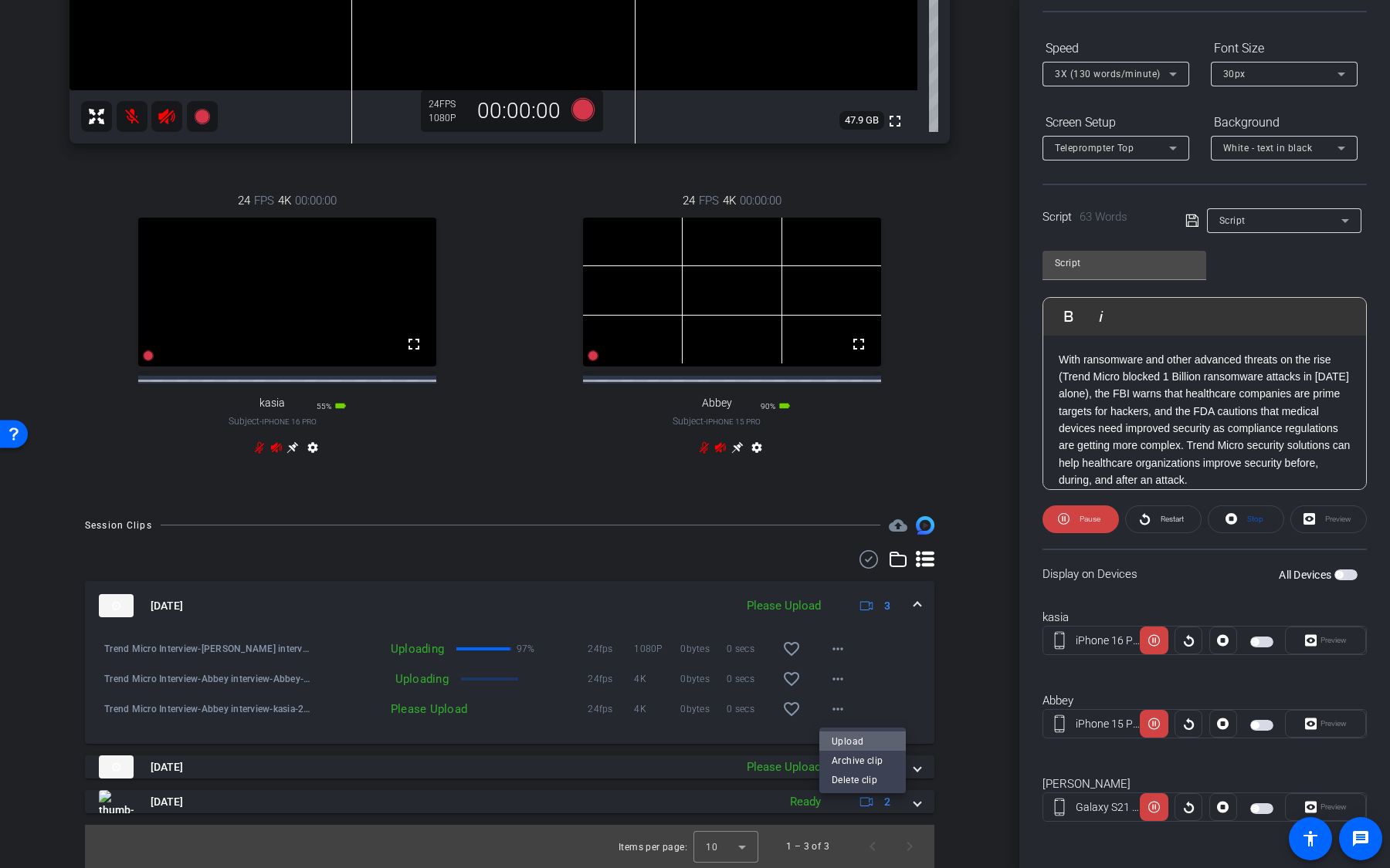
click at [841, 570] on span "Upload" at bounding box center [862, 742] width 62 height 19
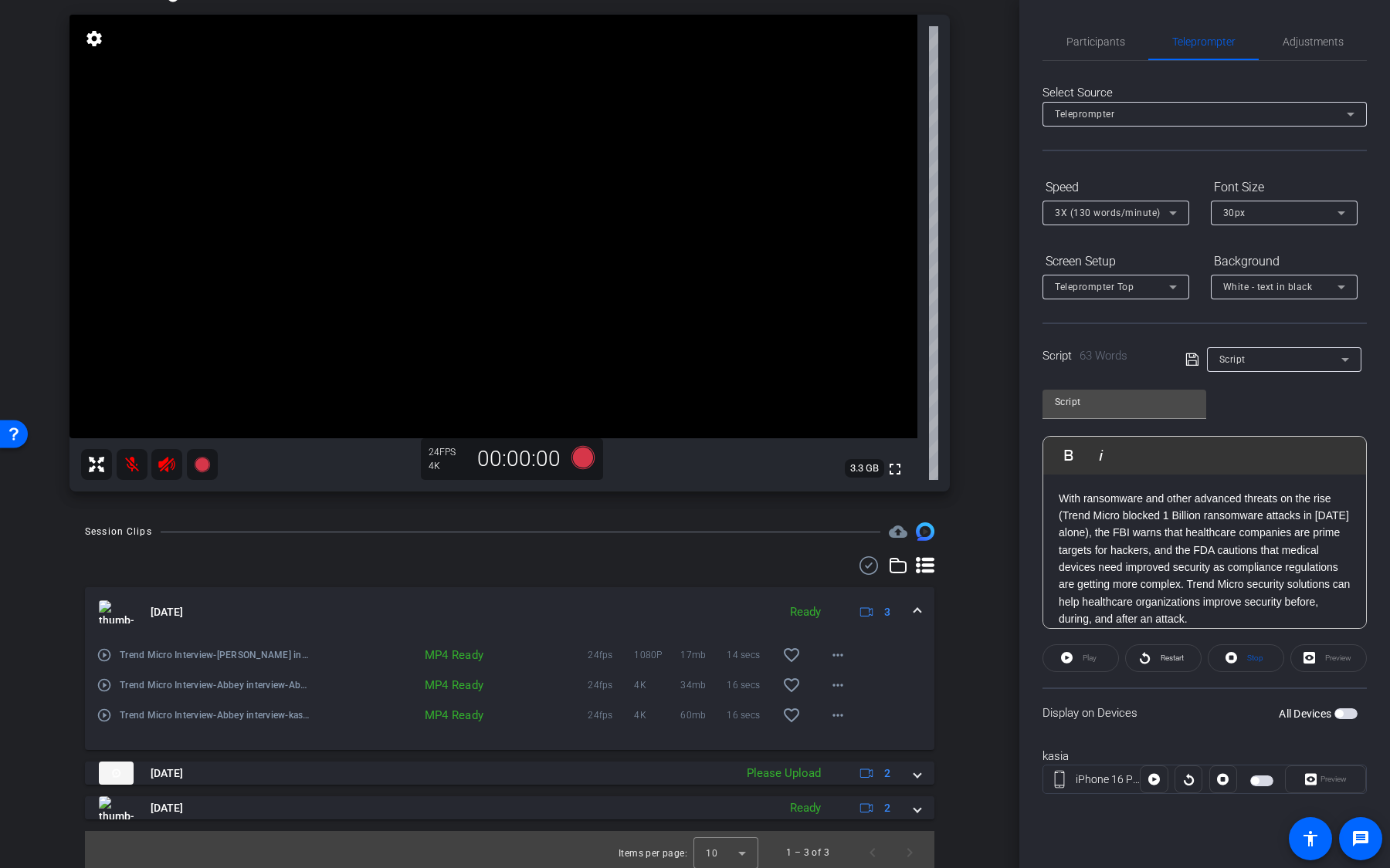
scroll to position [0, 0]
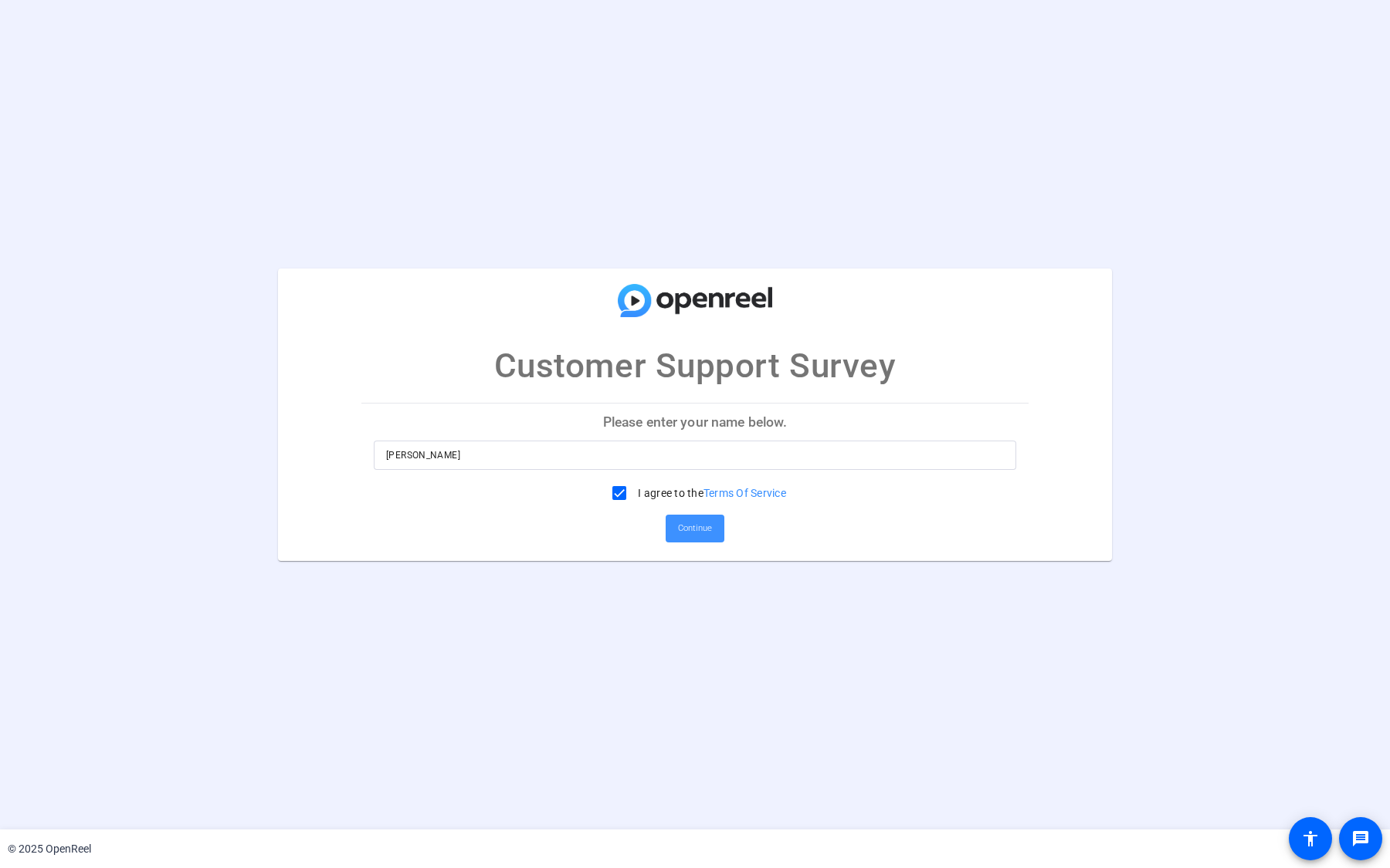
click at [673, 532] on span at bounding box center [695, 529] width 59 height 37
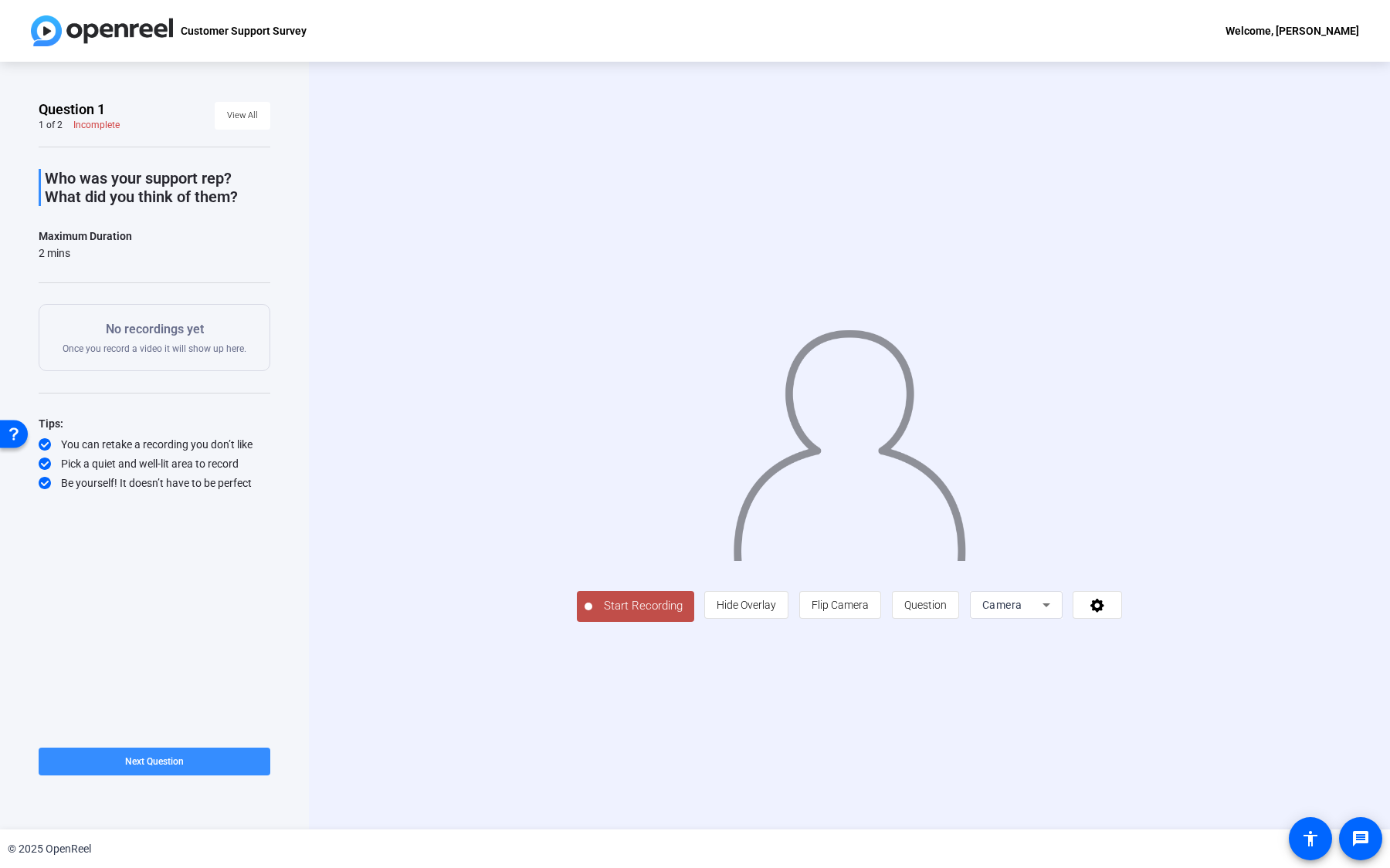
click at [1056, 615] on icon at bounding box center [1047, 605] width 19 height 19
click at [1310, 600] on div at bounding box center [695, 434] width 1390 height 868
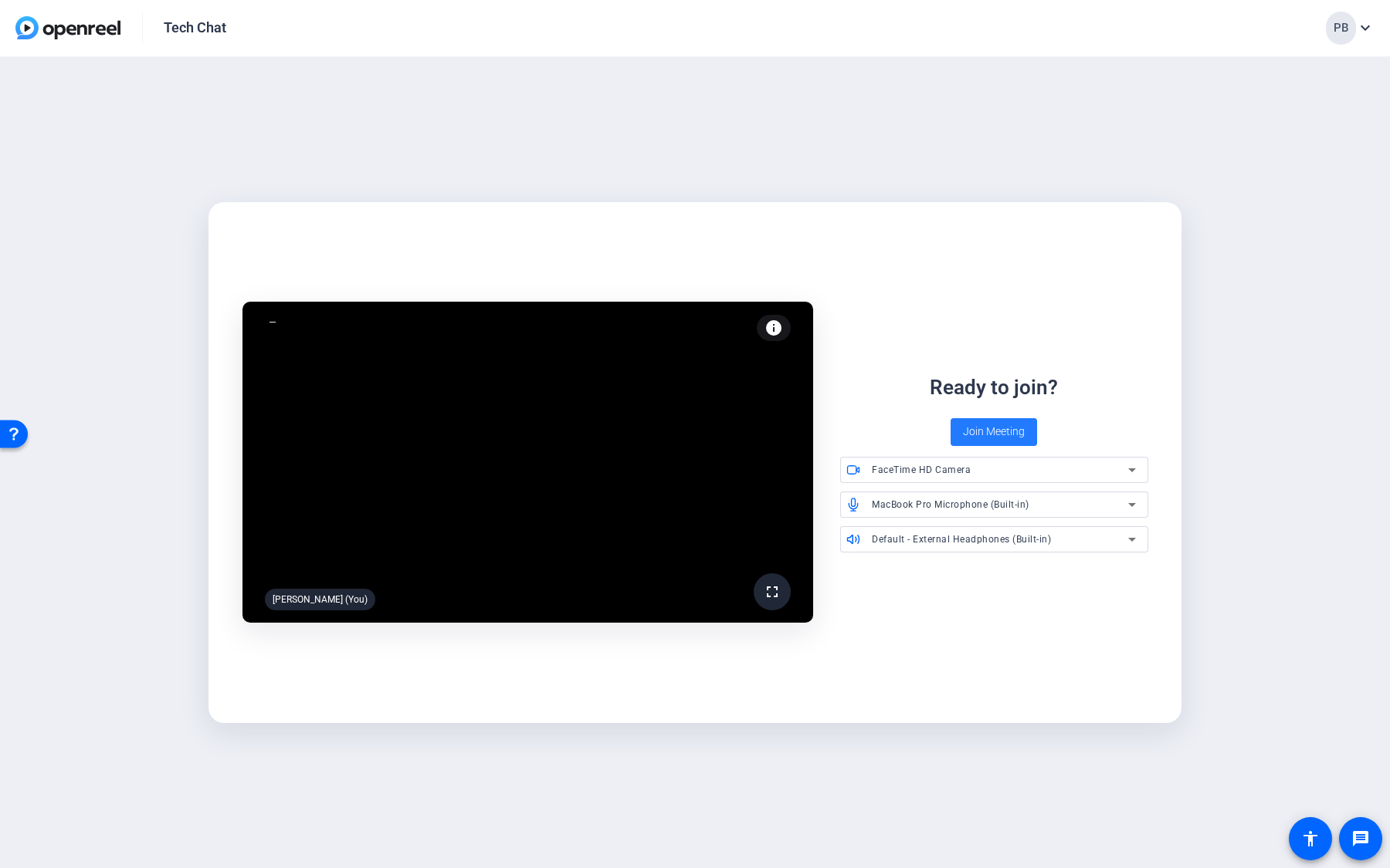
click at [1027, 436] on span at bounding box center [994, 432] width 87 height 37
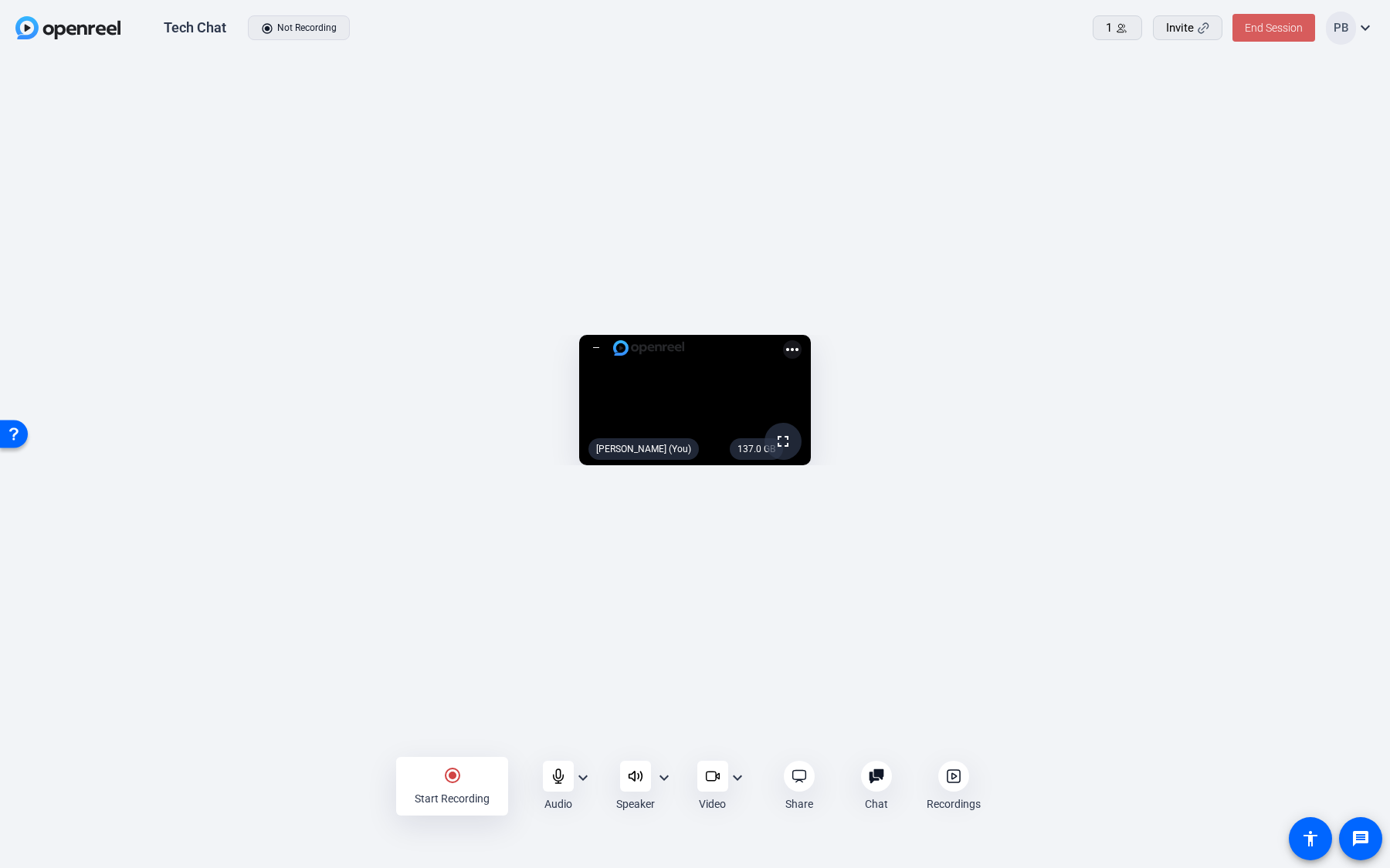
click at [1275, 30] on span "End Session" at bounding box center [1274, 27] width 58 height 13
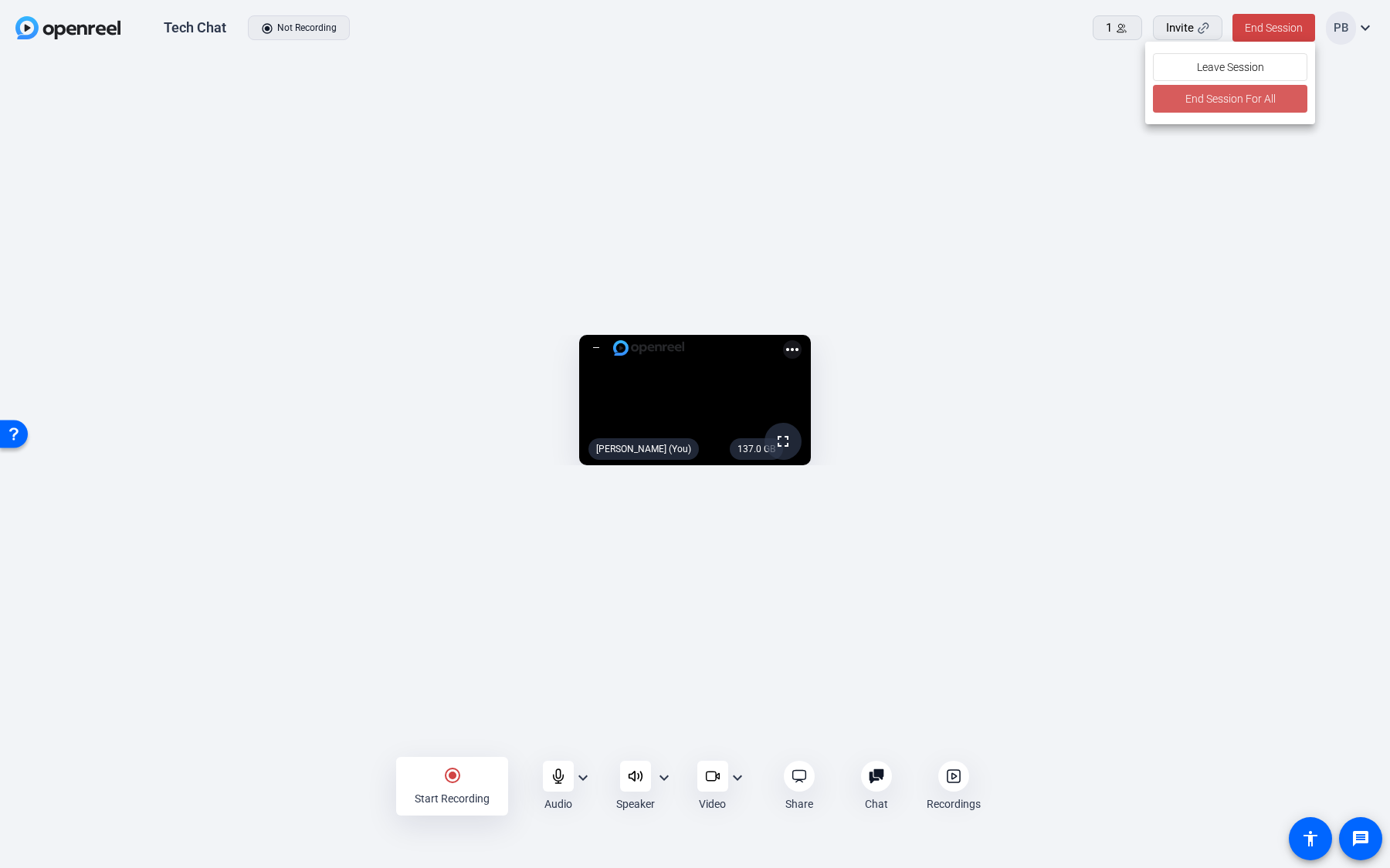
click at [1241, 98] on span "End Session For All" at bounding box center [1231, 99] width 91 height 19
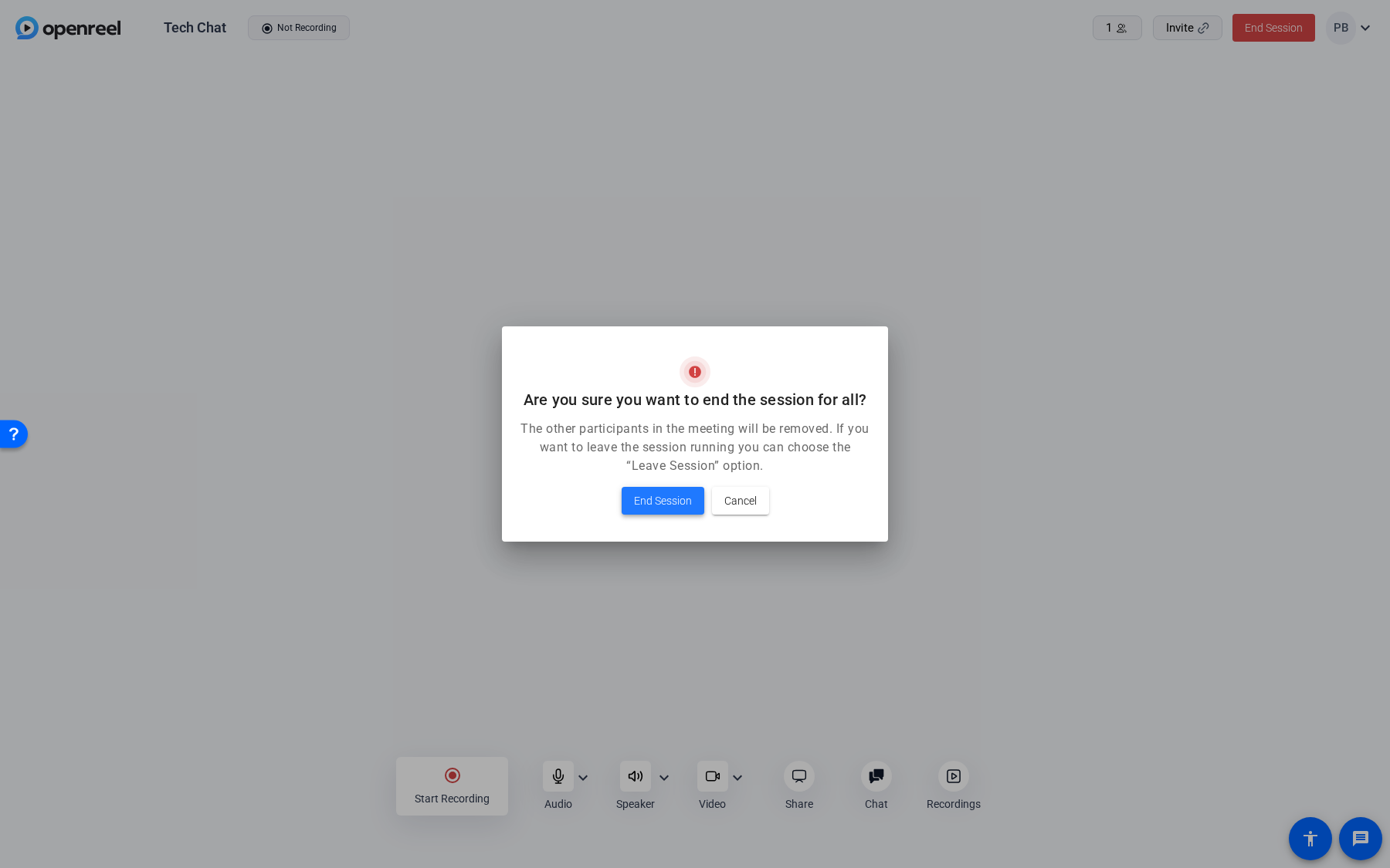
click at [663, 503] on span "End Session" at bounding box center [662, 501] width 58 height 19
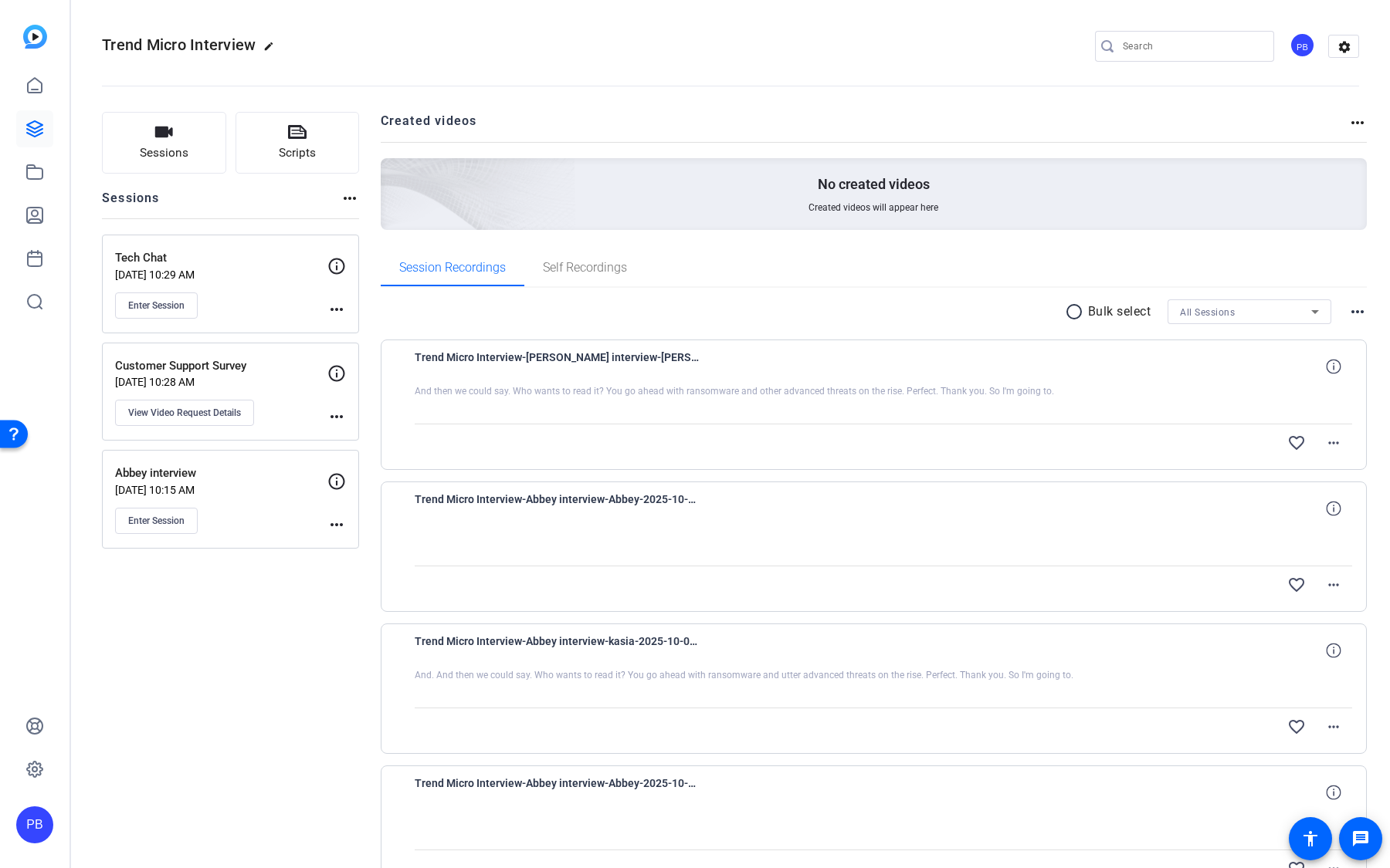
click at [1300, 54] on div "PB" at bounding box center [1302, 45] width 25 height 25
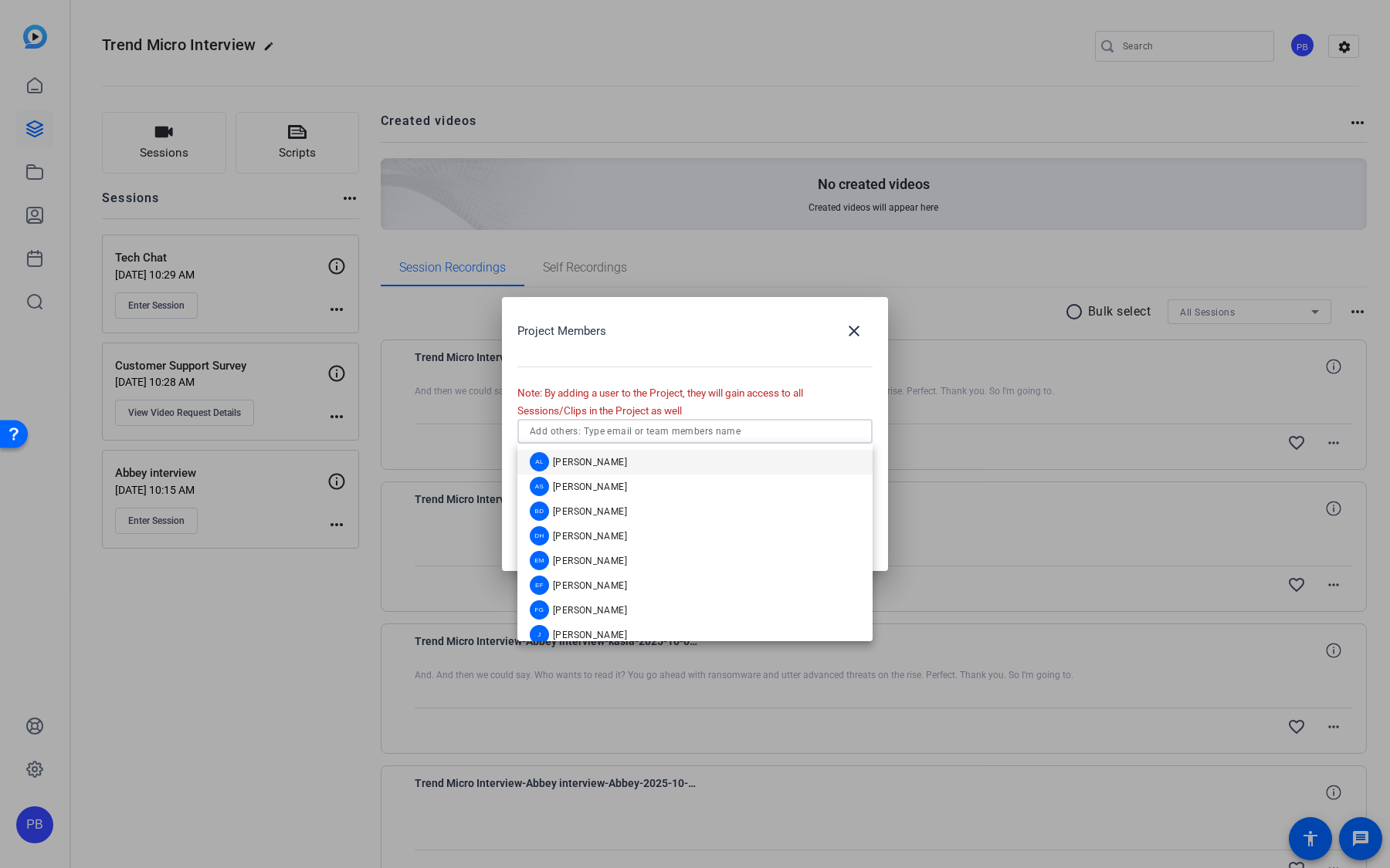
click at [732, 428] on input "text" at bounding box center [695, 431] width 331 height 19
click at [685, 566] on mat-option "EM [PERSON_NAME]" at bounding box center [695, 560] width 355 height 25
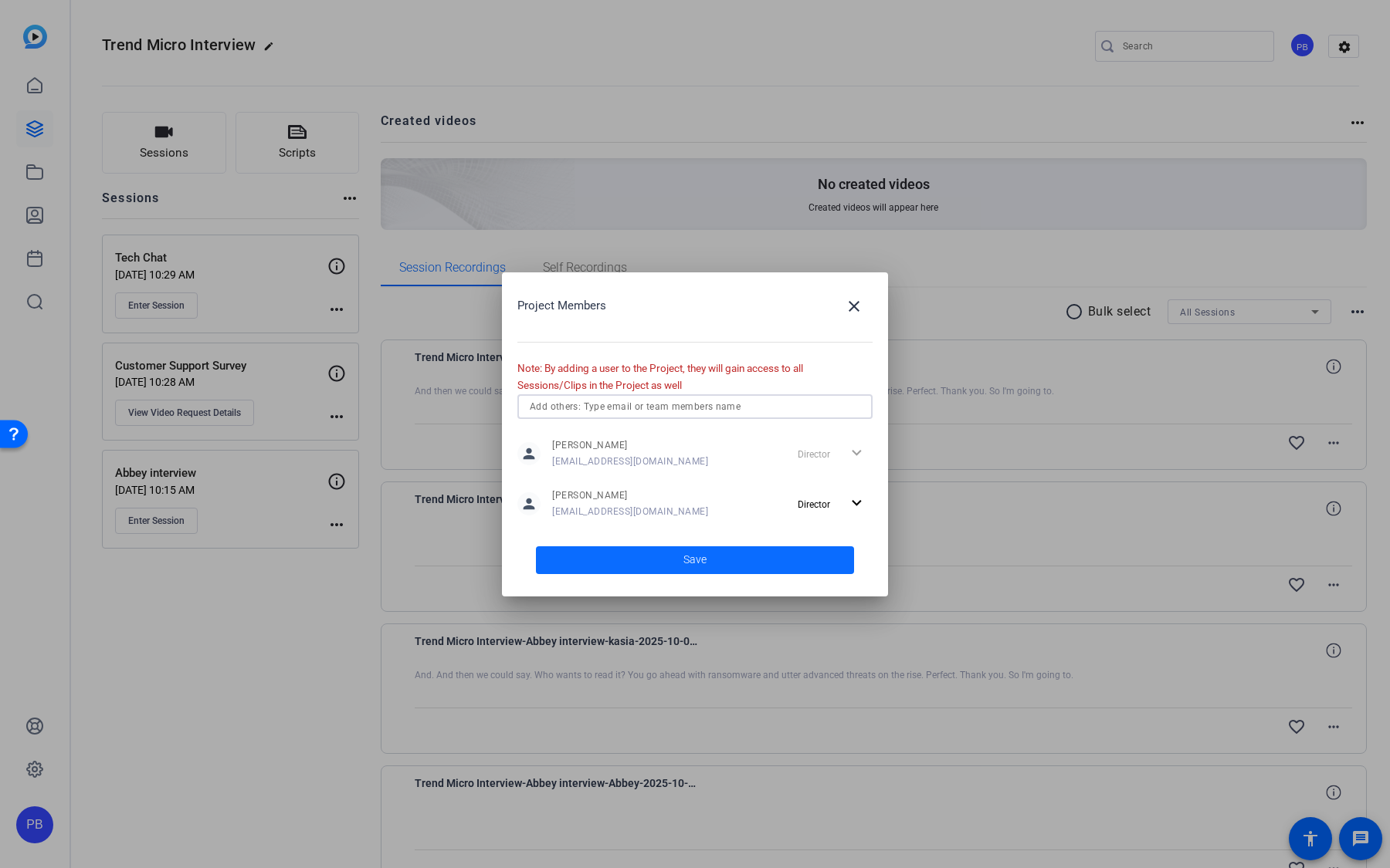
click at [720, 565] on span at bounding box center [695, 560] width 318 height 37
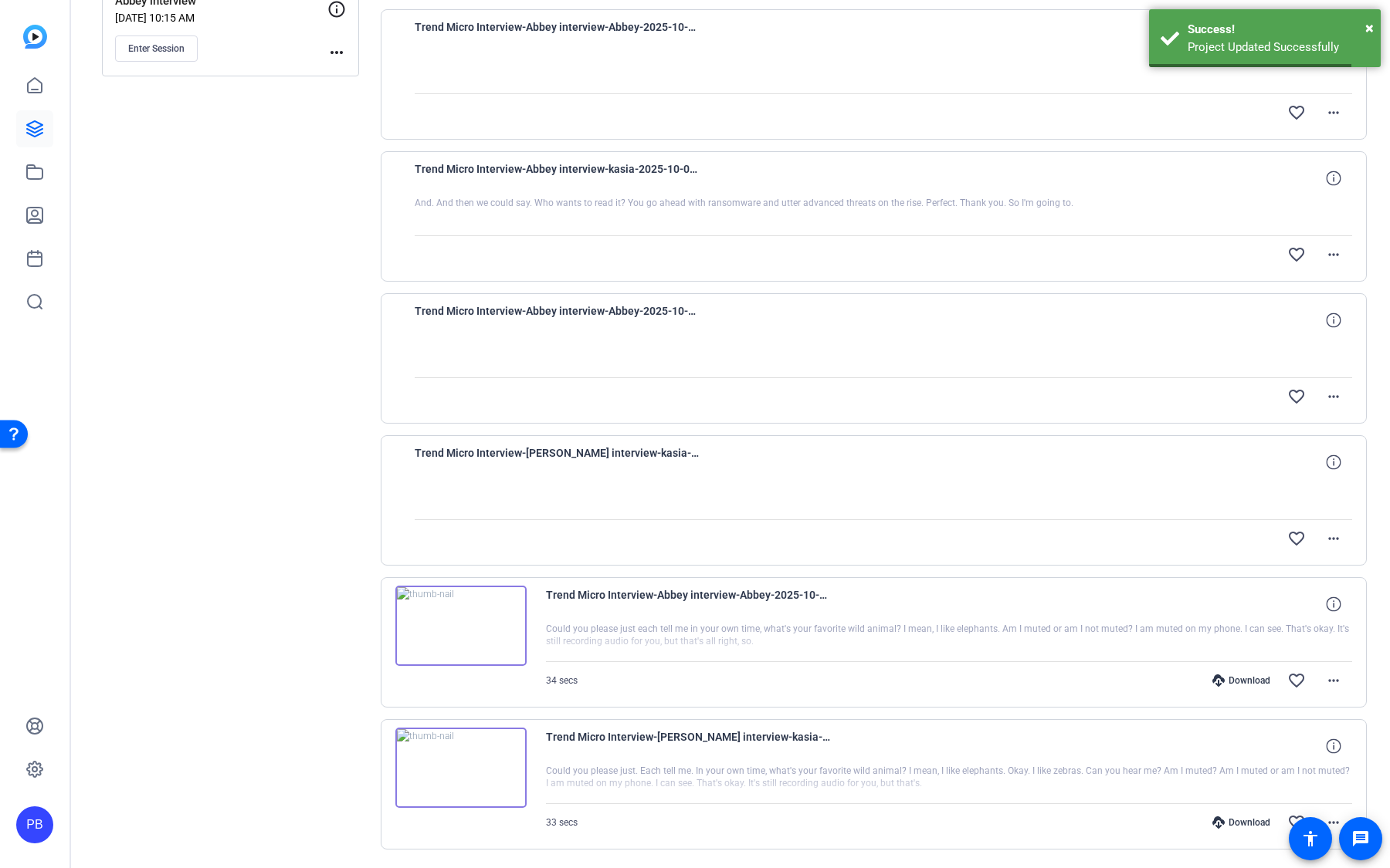
scroll to position [515, 0]
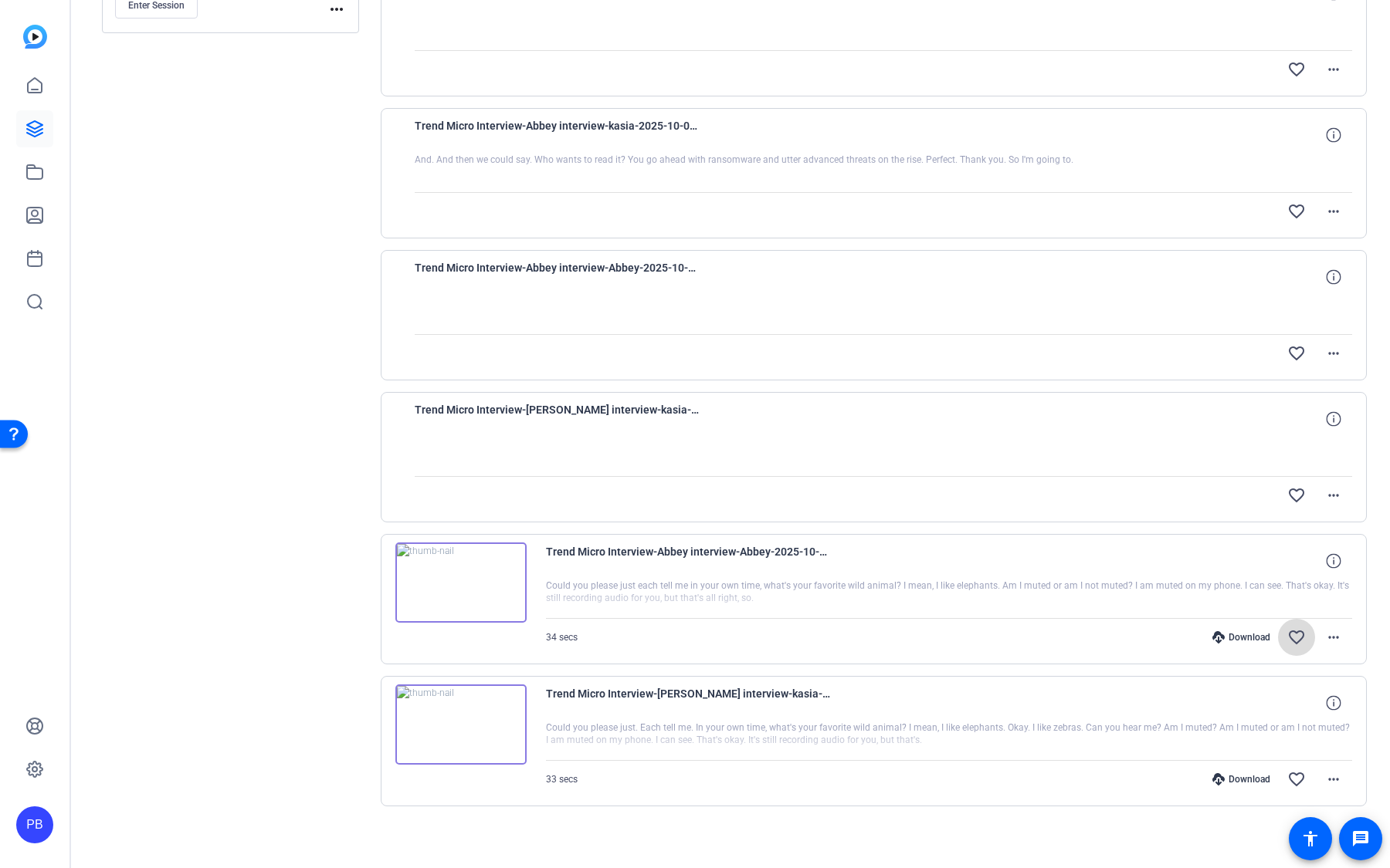
click at [1293, 630] on mat-icon "favorite_border" at bounding box center [1297, 637] width 19 height 19
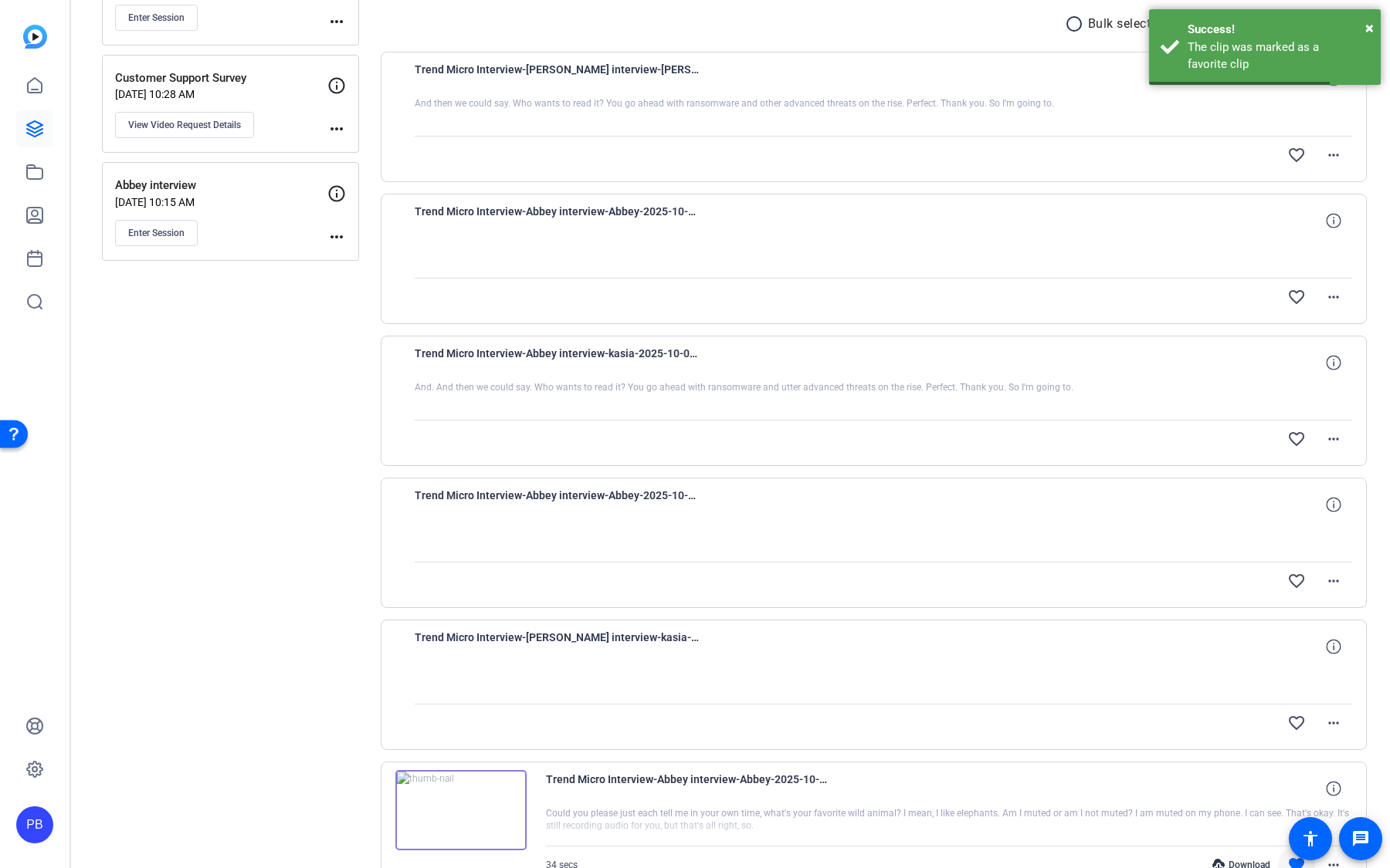
scroll to position [85, 0]
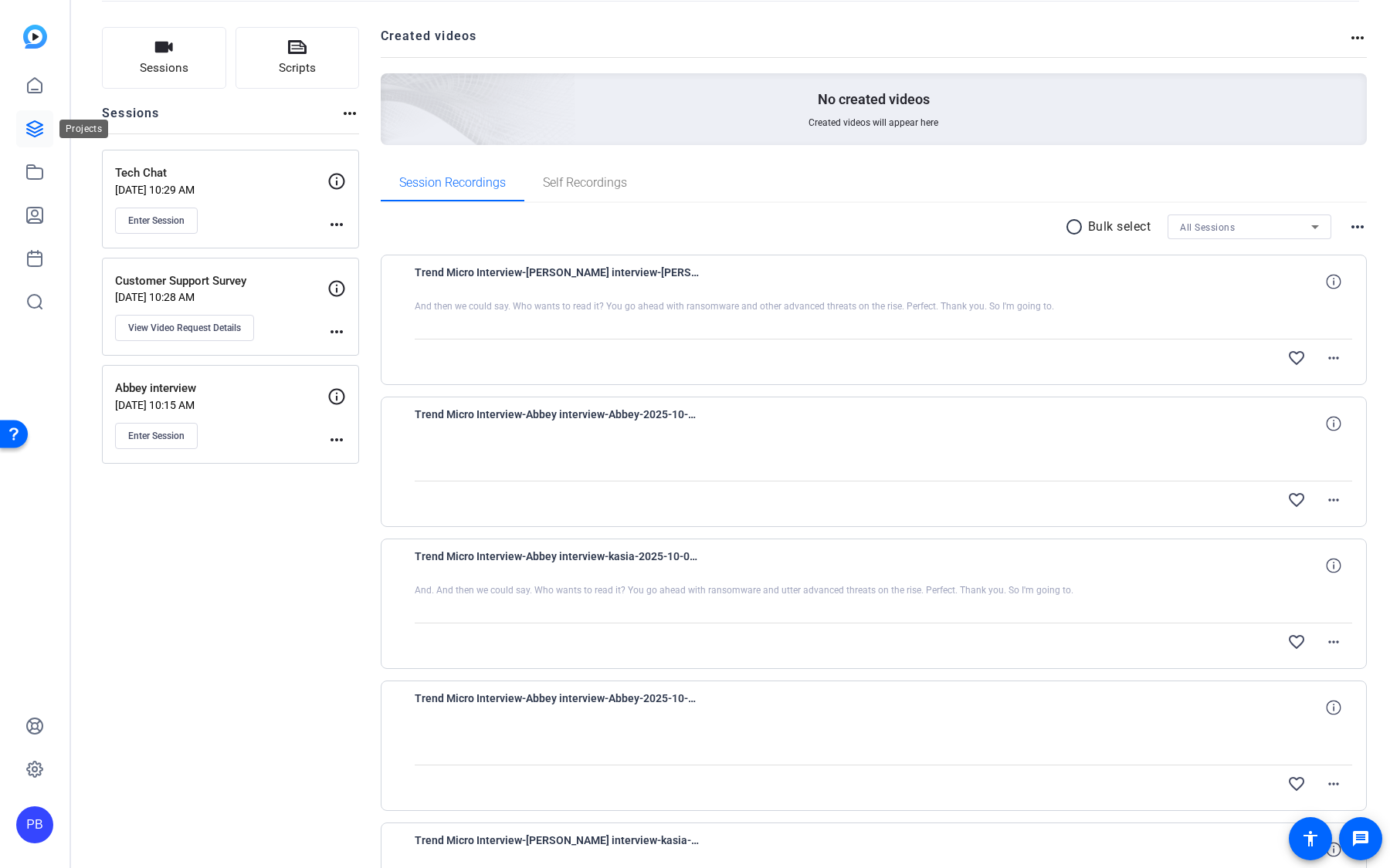
click at [36, 135] on icon at bounding box center [35, 129] width 15 height 15
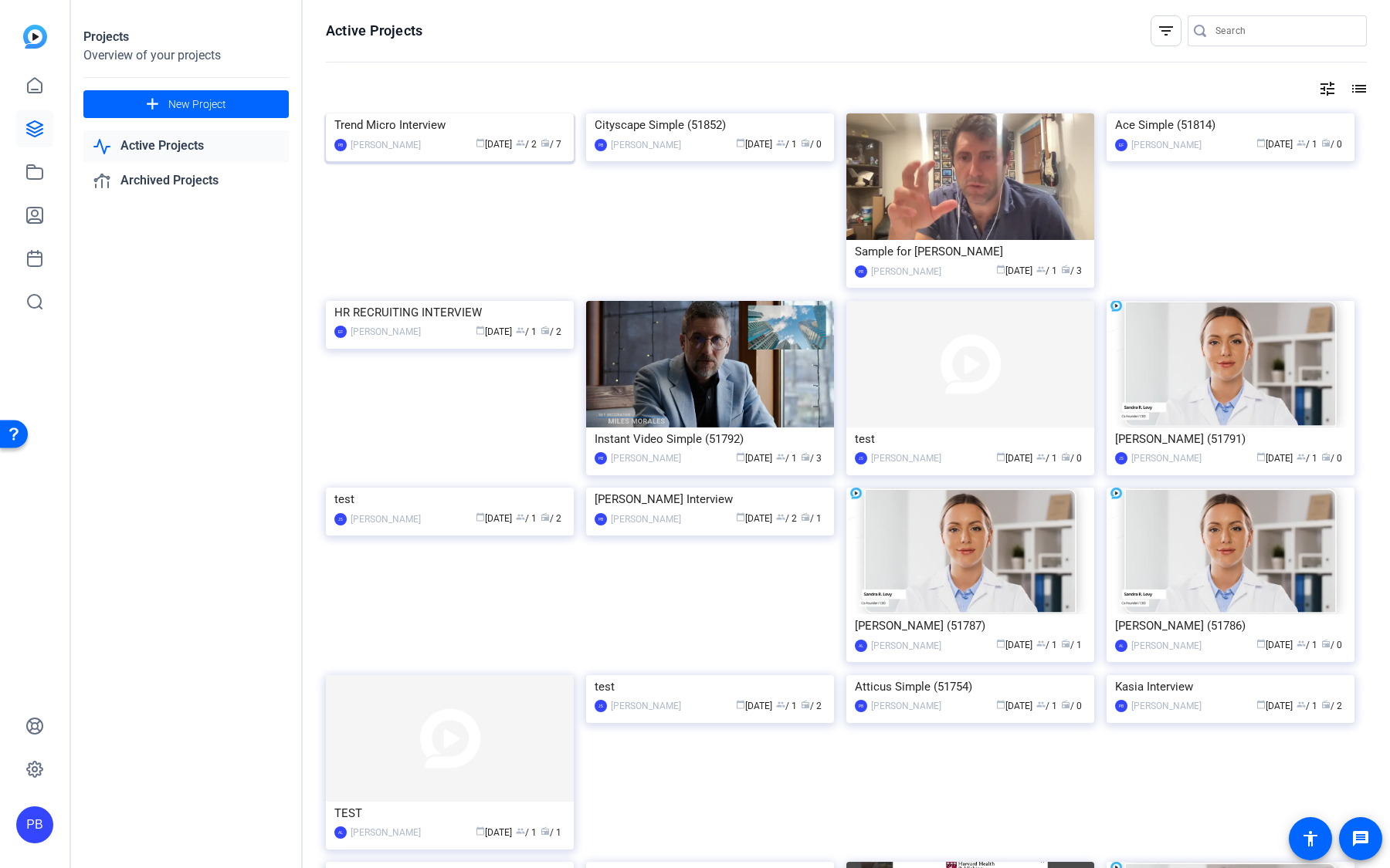
click at [501, 114] on img at bounding box center [449, 114] width 248 height 0
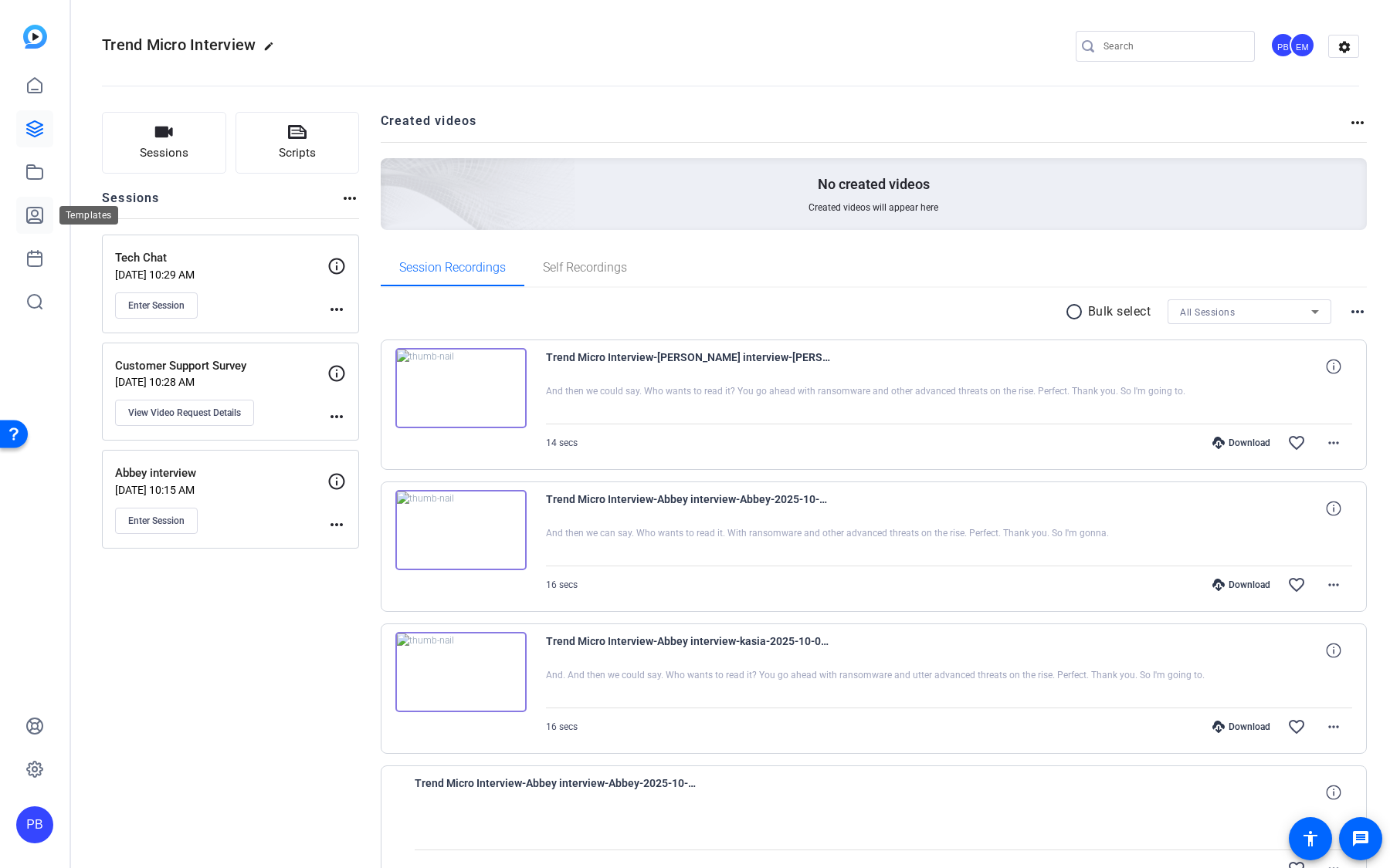
click at [44, 225] on link at bounding box center [35, 215] width 37 height 37
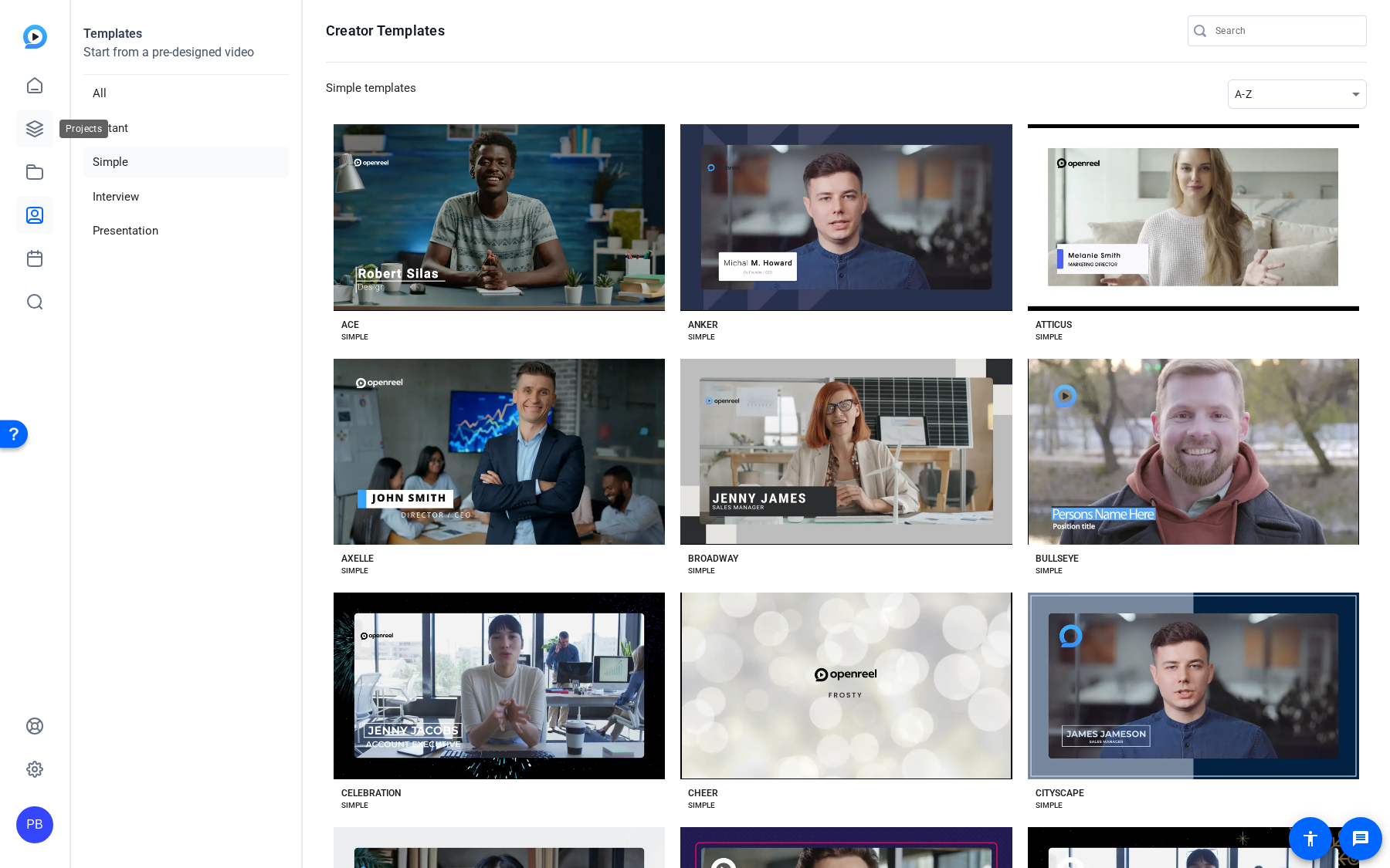
click at [40, 131] on icon at bounding box center [35, 129] width 19 height 19
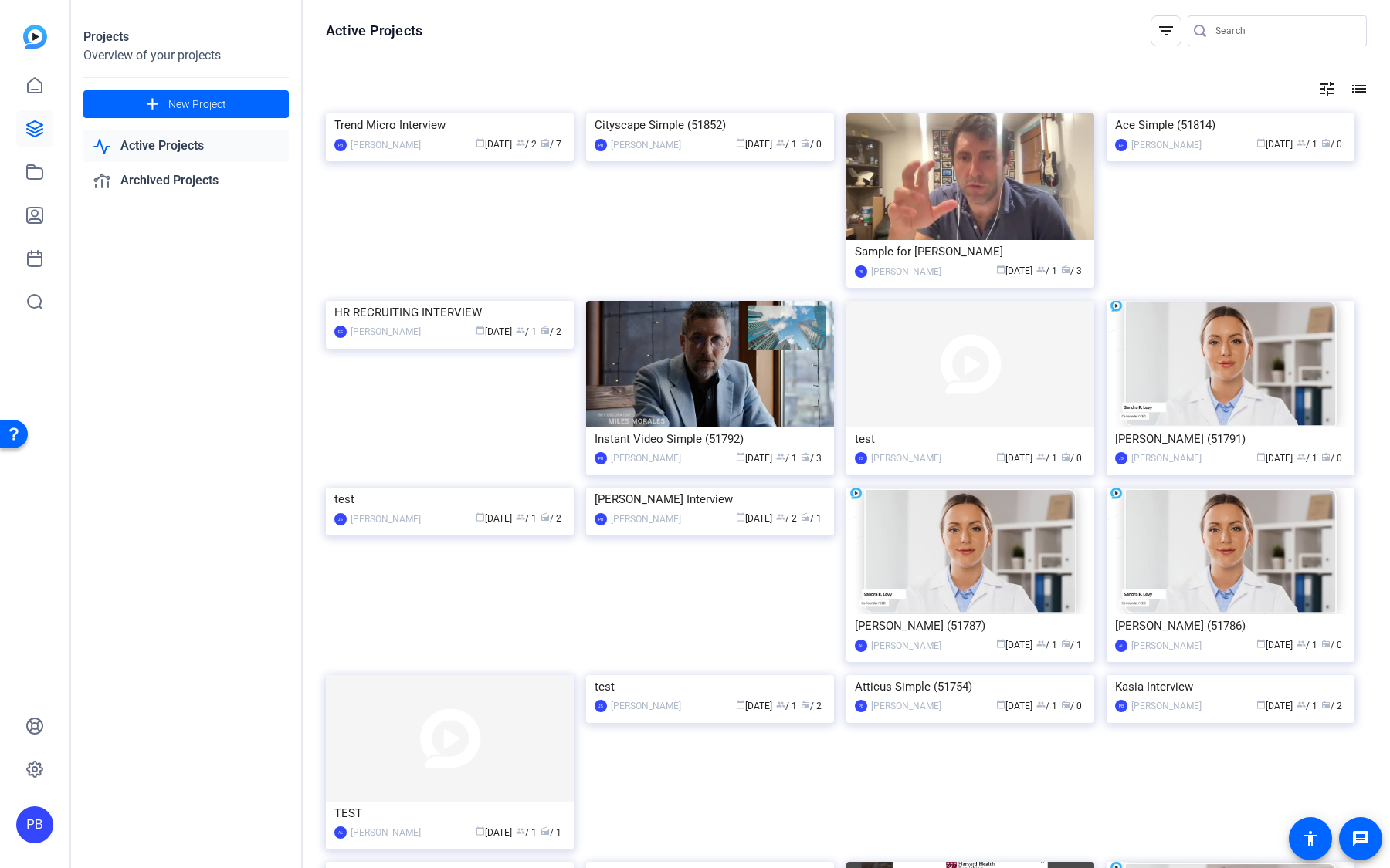
click at [744, 114] on img at bounding box center [710, 114] width 248 height 0
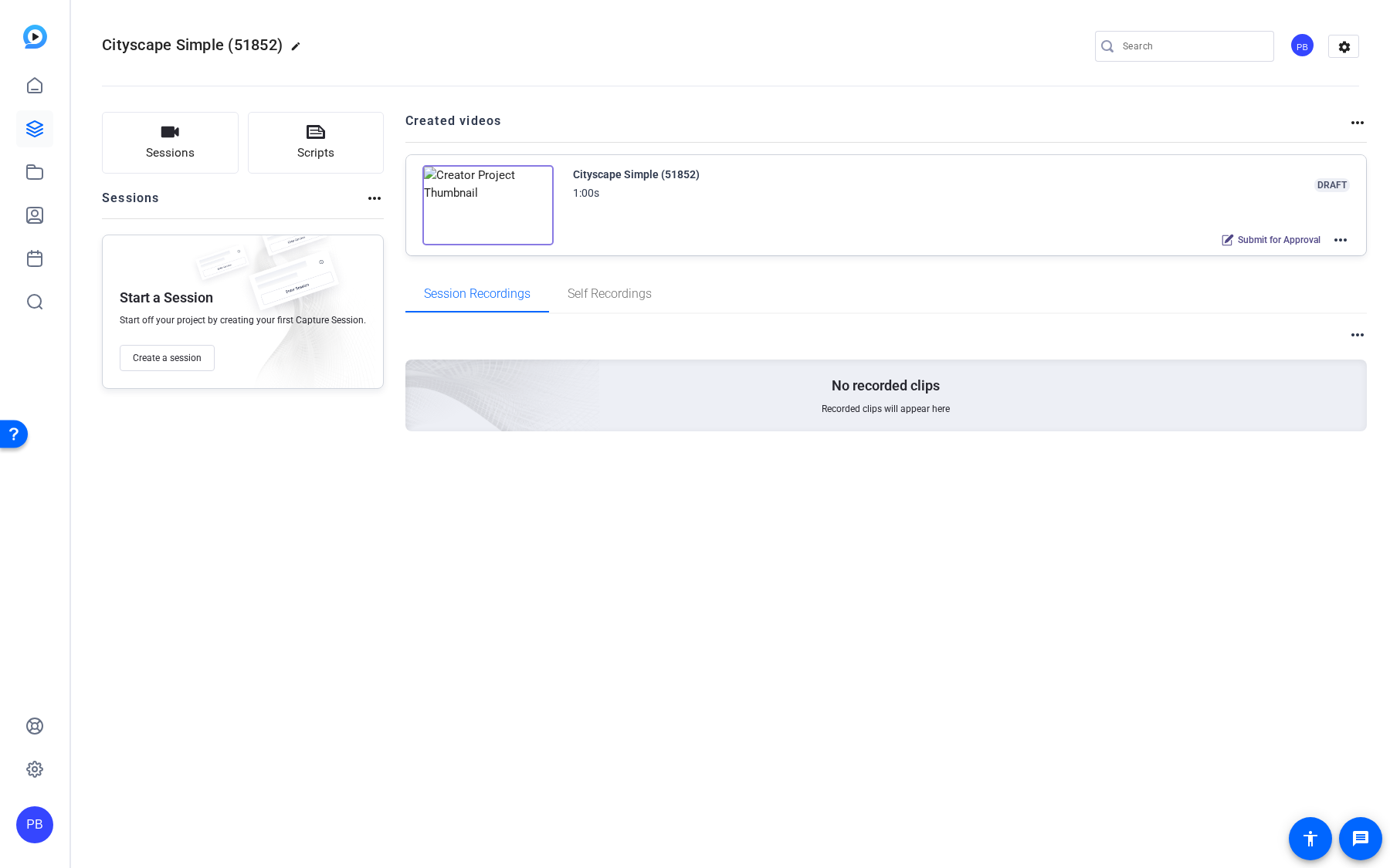
click at [1343, 238] on mat-icon "more_horiz" at bounding box center [1341, 240] width 19 height 19
click at [1322, 255] on span "Edit in Creator" at bounding box center [1284, 258] width 108 height 19
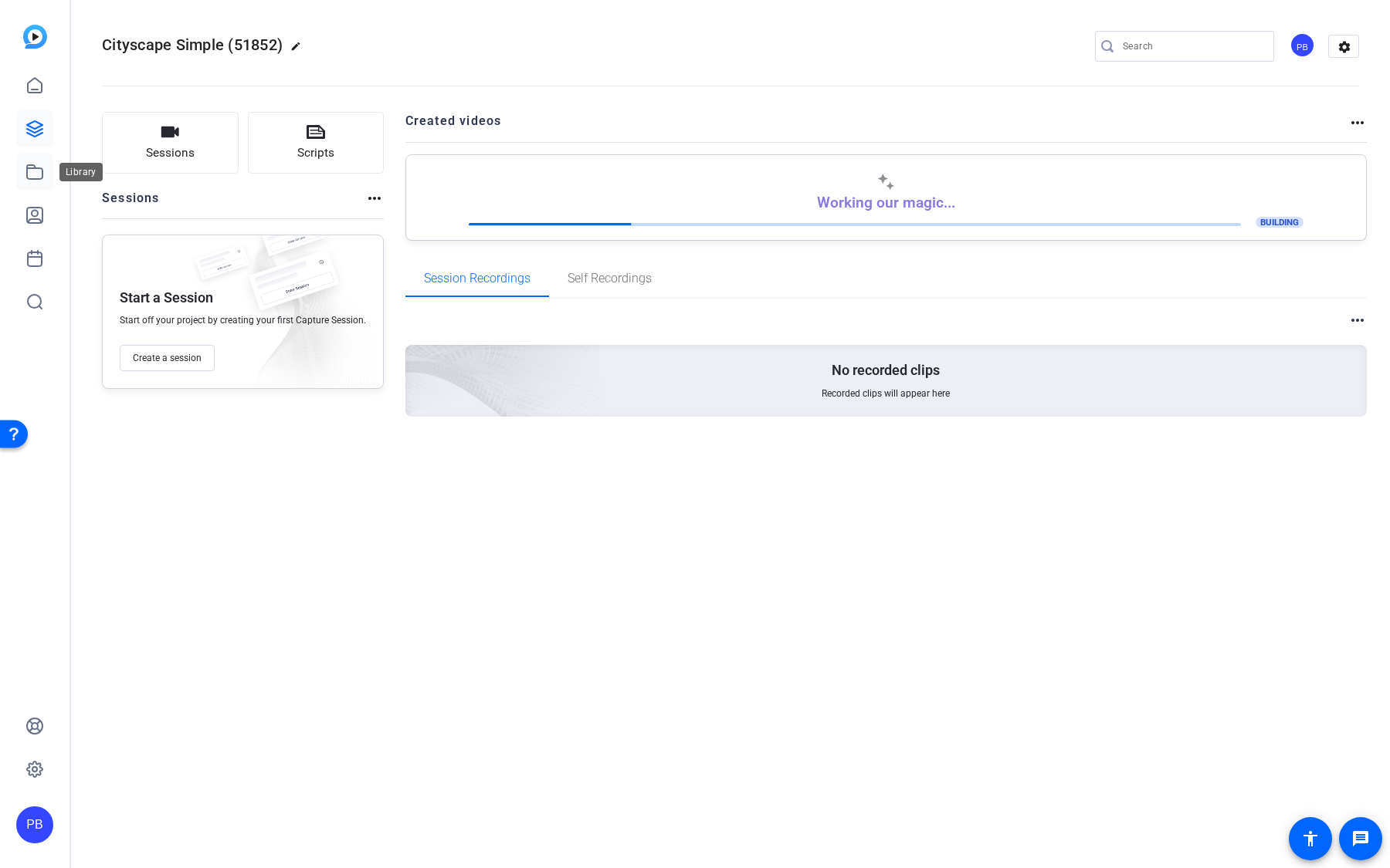
click at [36, 181] on link at bounding box center [35, 172] width 37 height 37
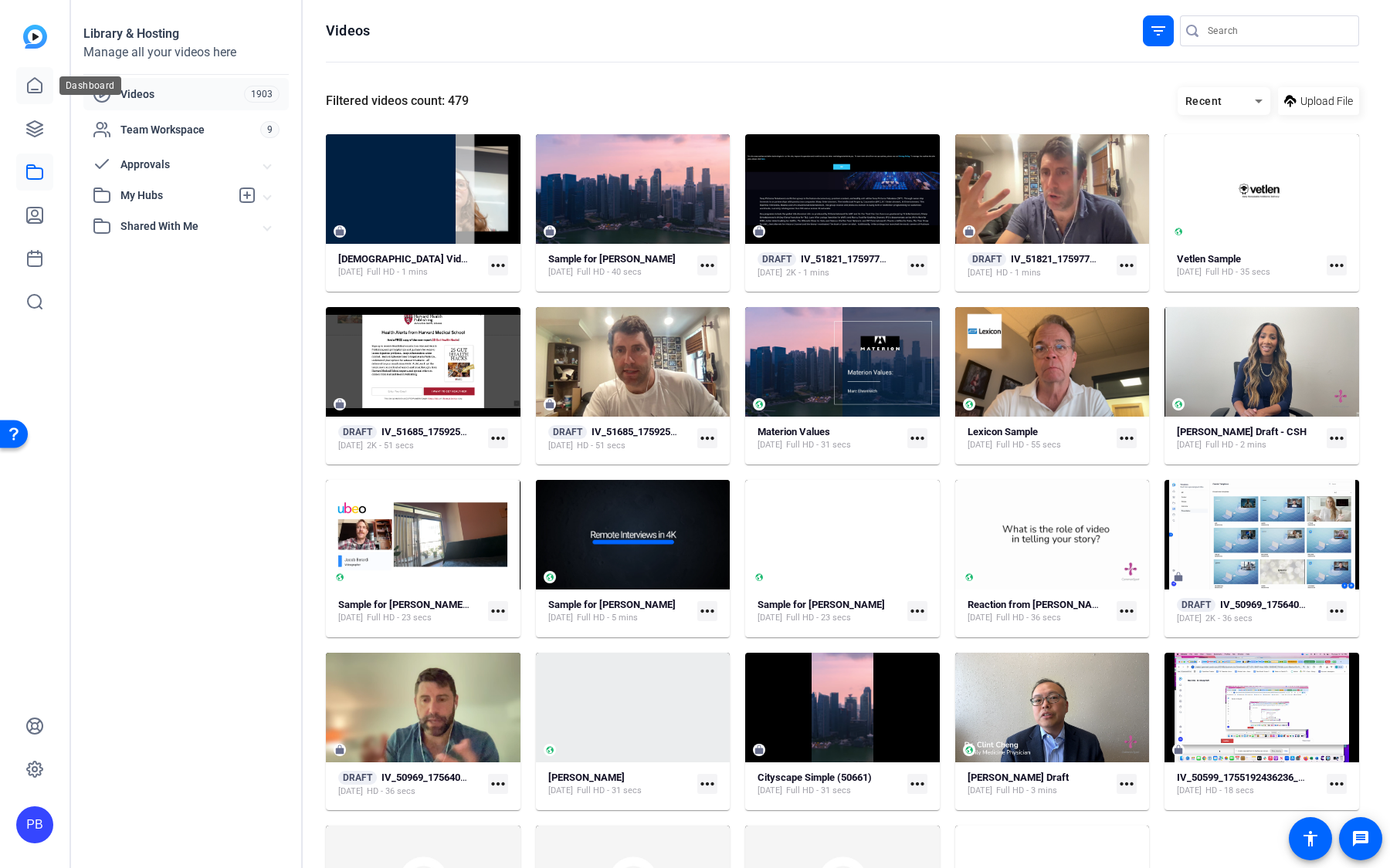
click at [41, 93] on icon at bounding box center [35, 86] width 19 height 19
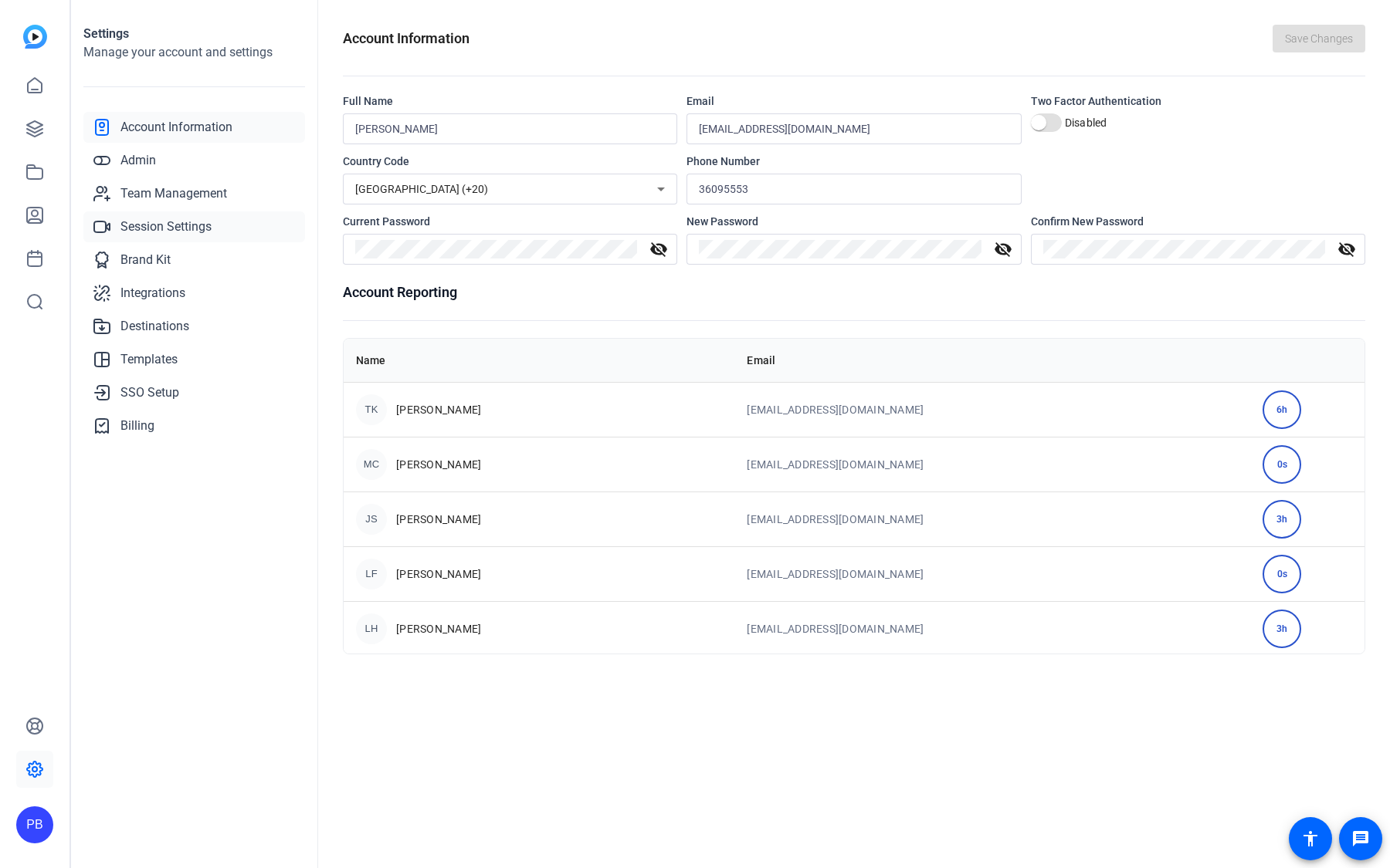
click at [195, 228] on span "Session Settings" at bounding box center [165, 227] width 91 height 19
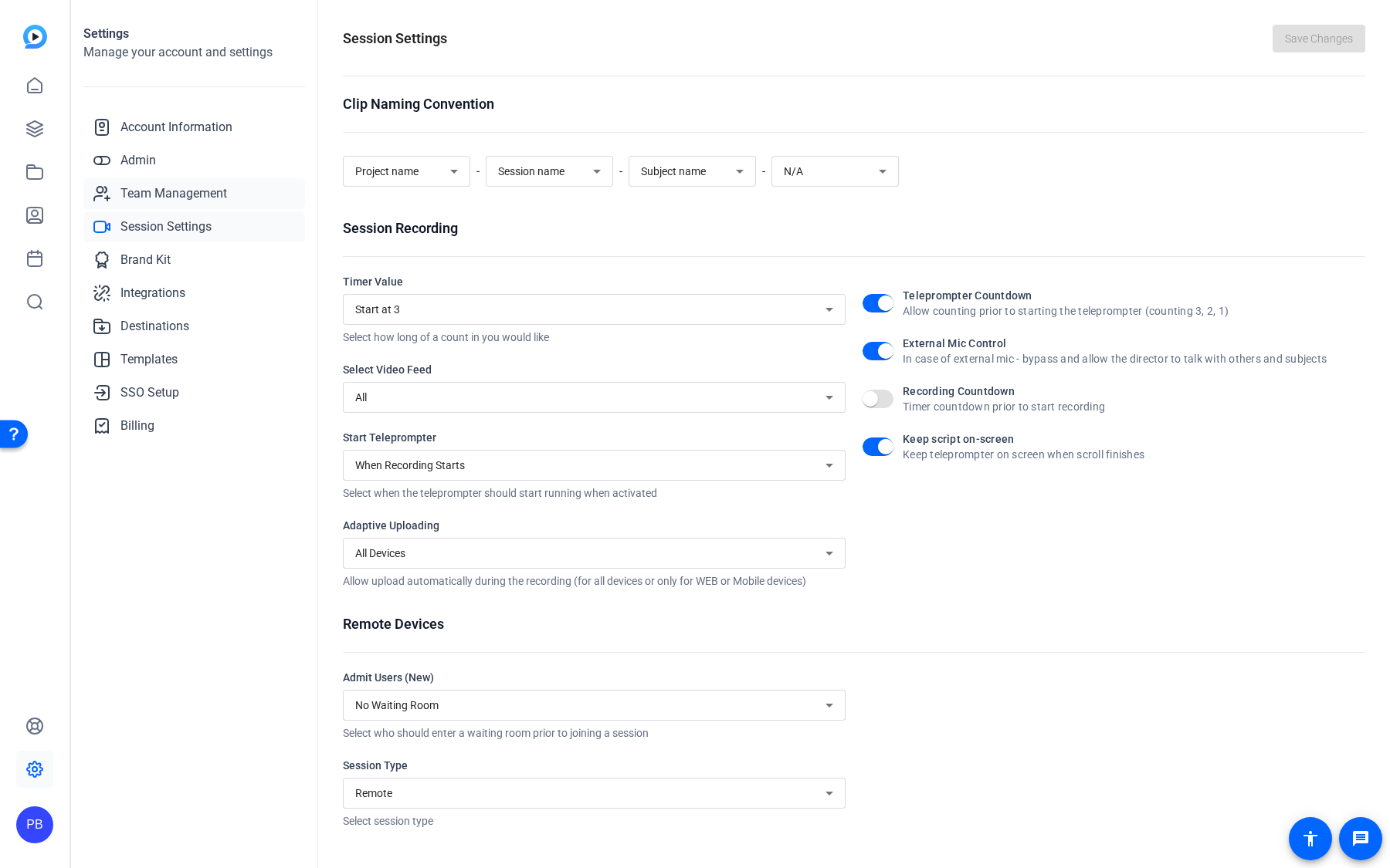
click at [202, 202] on span "Team Management" at bounding box center [174, 194] width 107 height 19
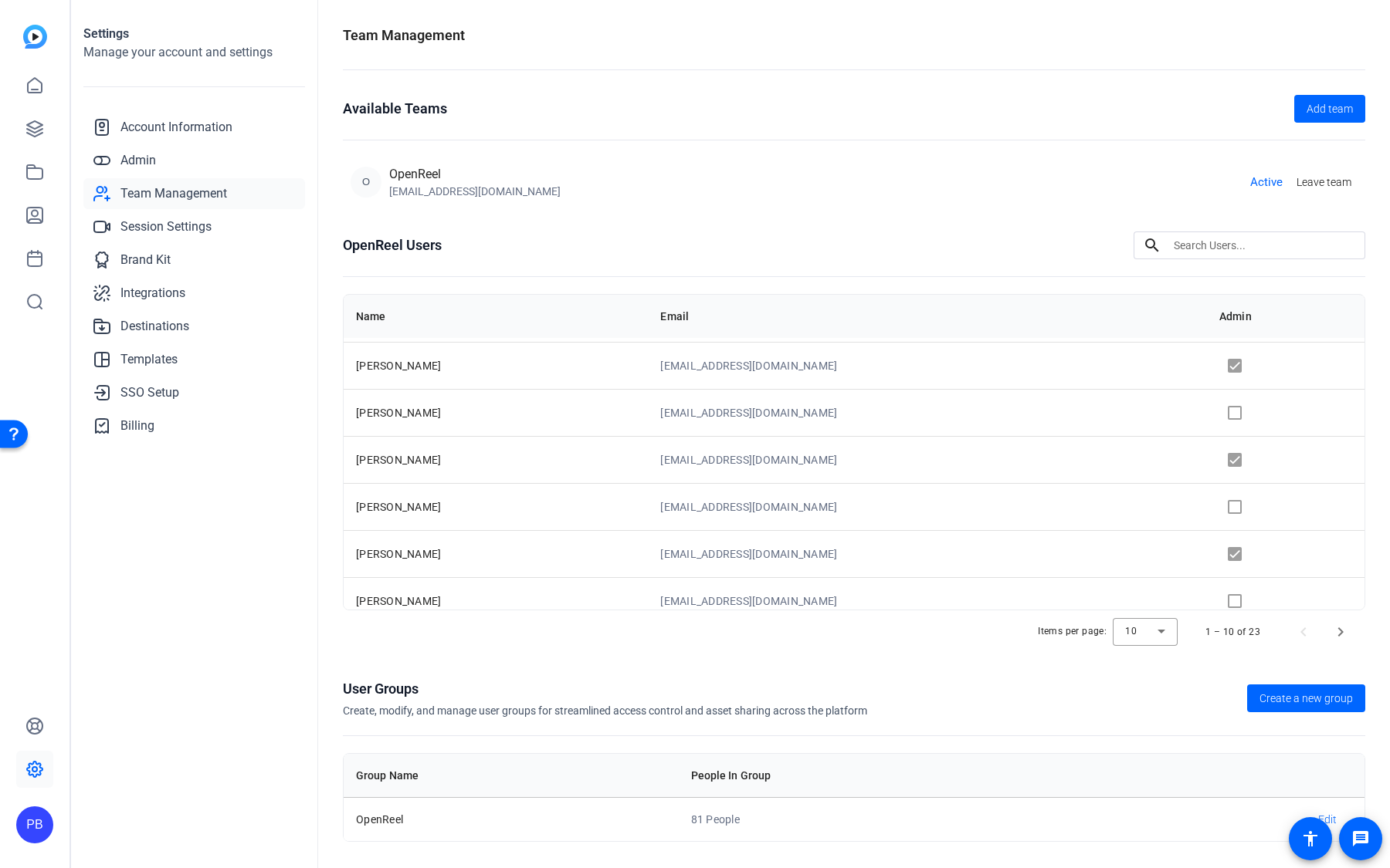
scroll to position [195, 0]
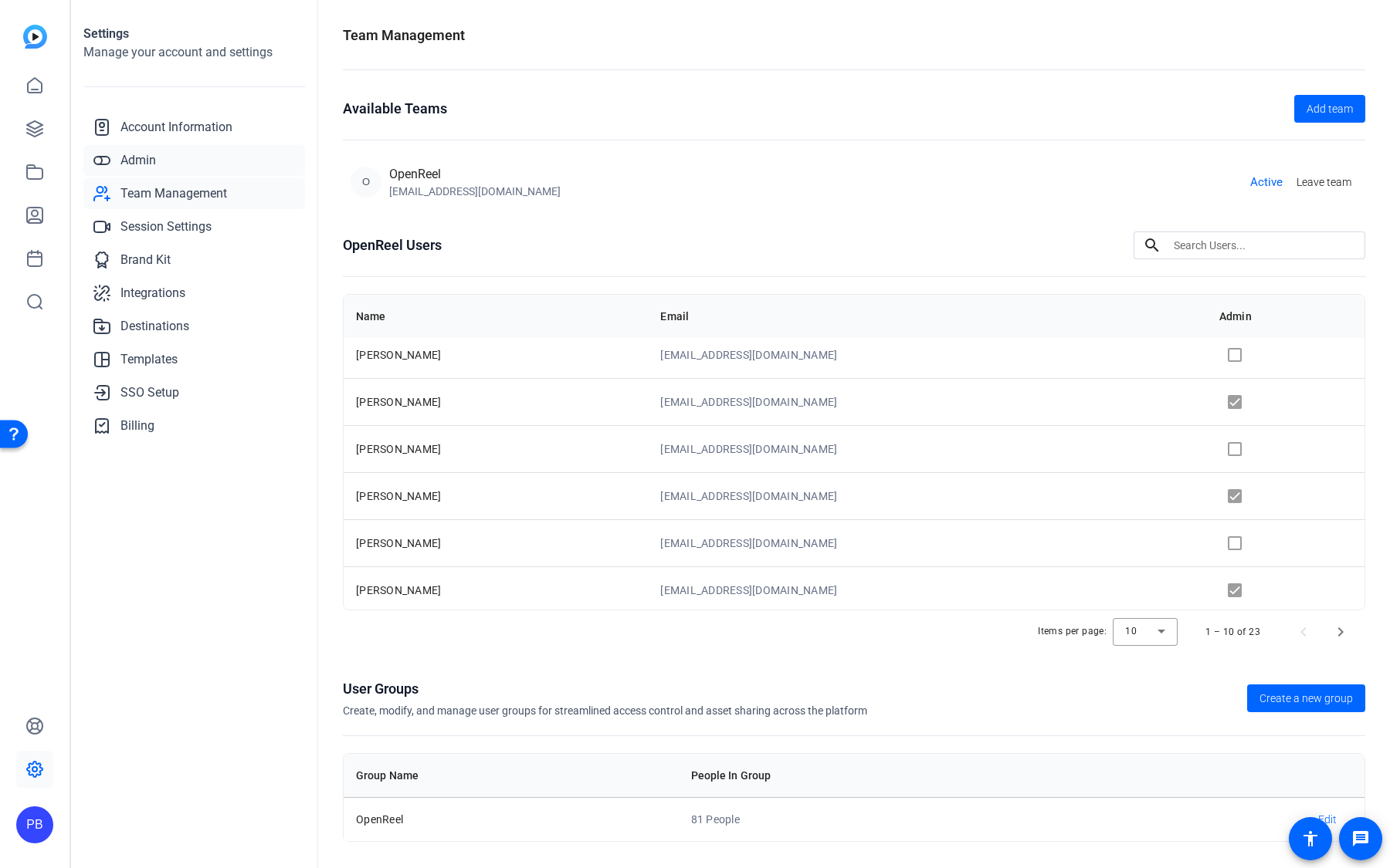
click at [180, 165] on link "Admin" at bounding box center [193, 160] width 221 height 31
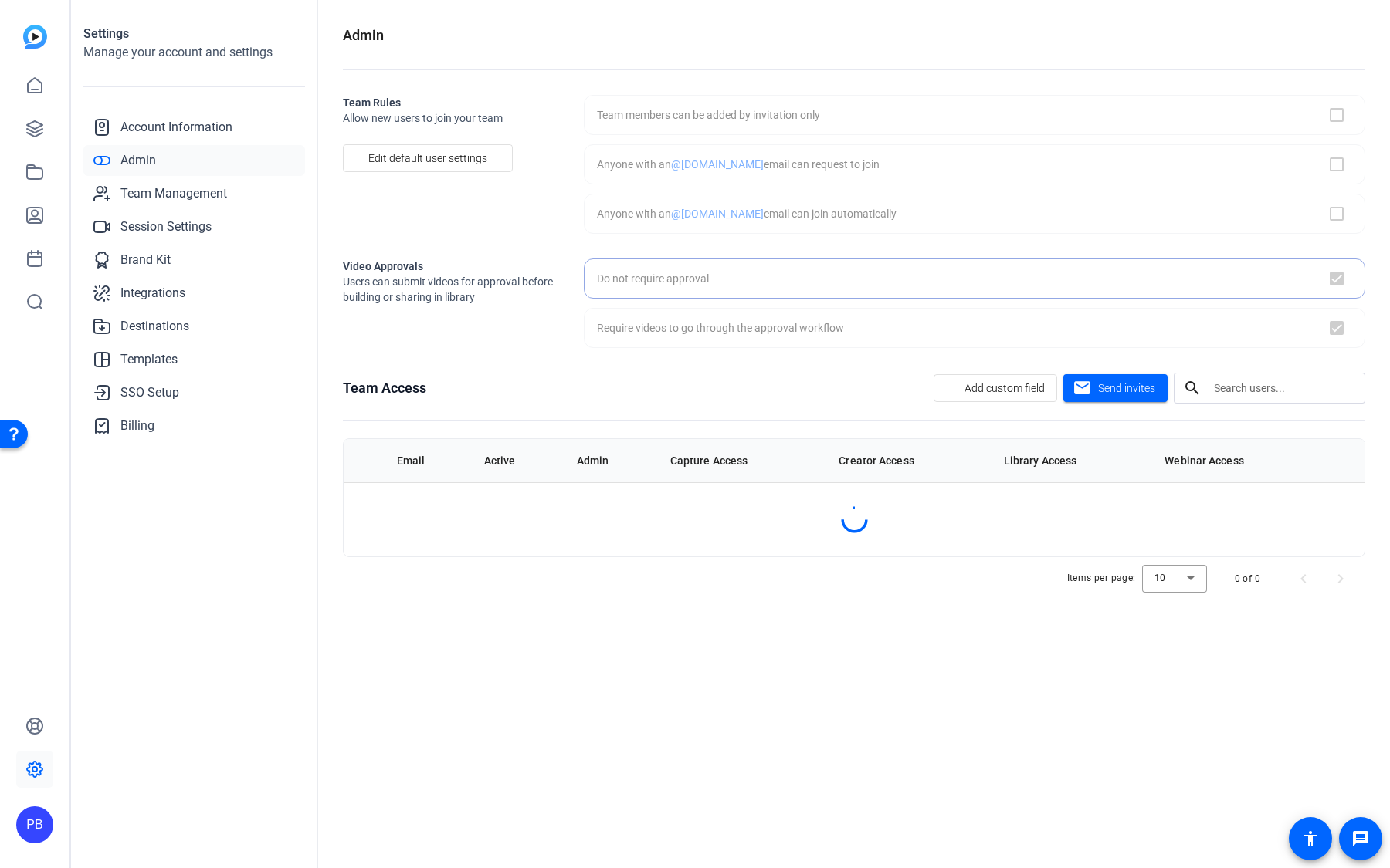
checkbox input "false"
checkbox input "true"
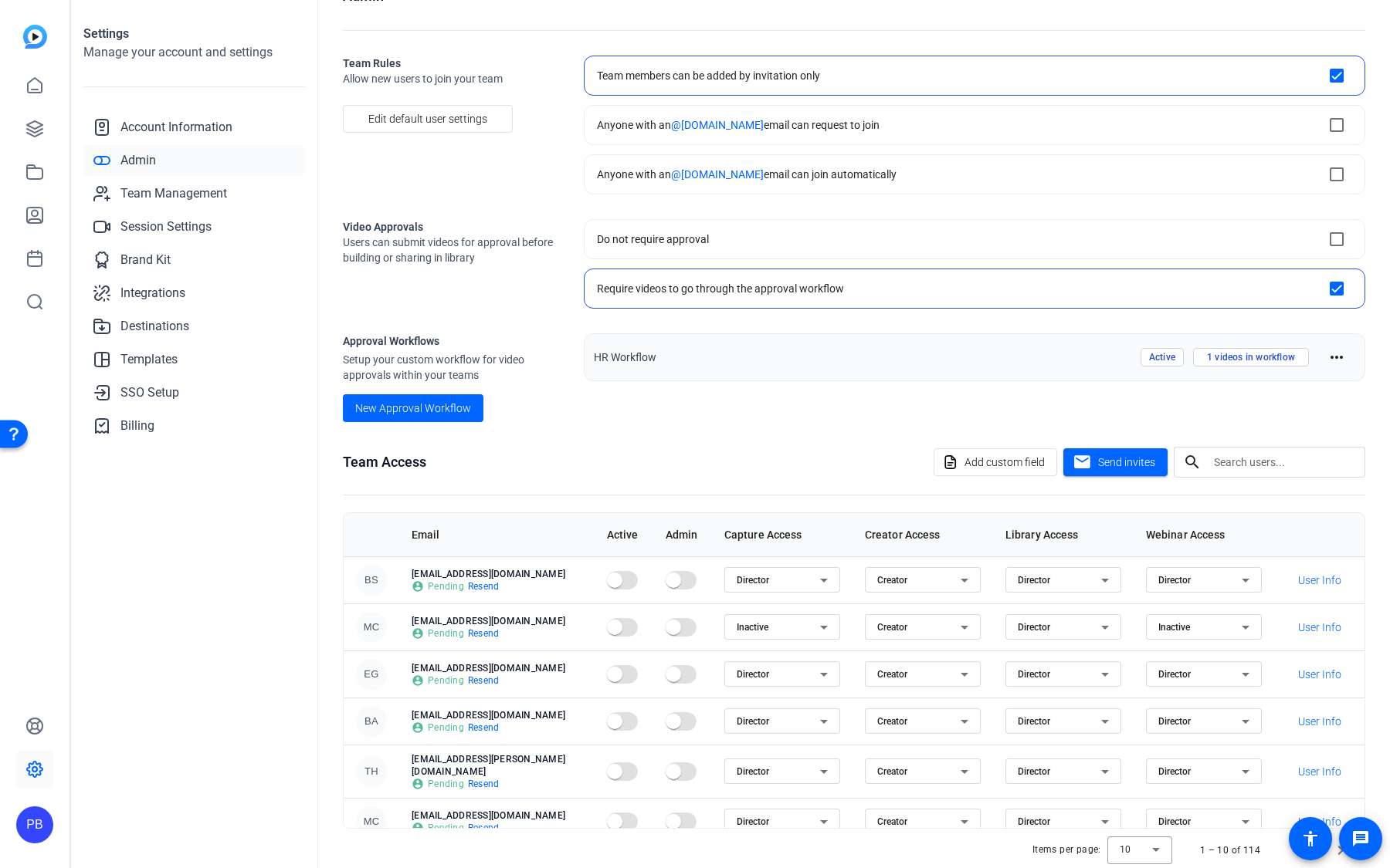
scroll to position [64, 0]
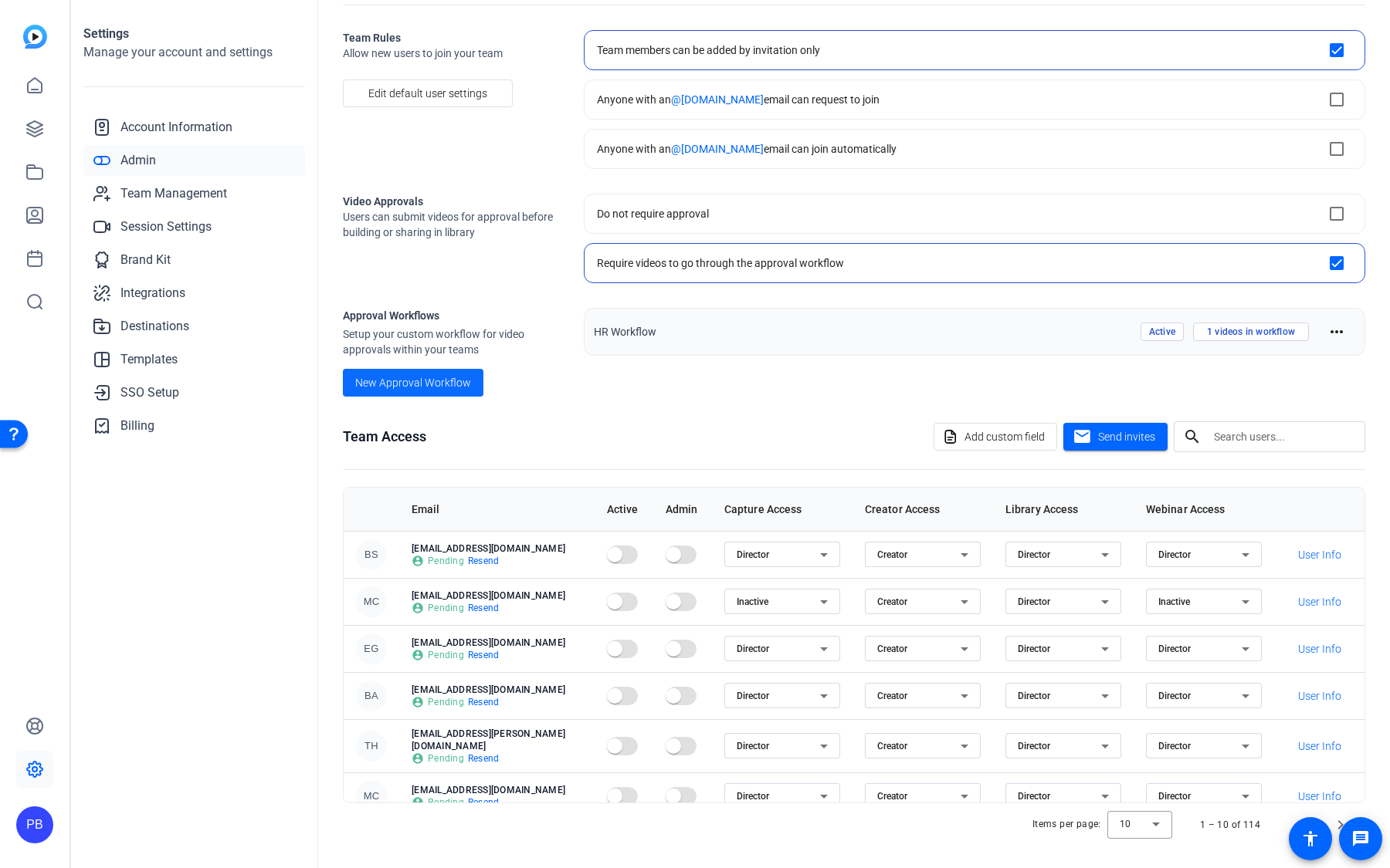
click at [438, 369] on span at bounding box center [413, 383] width 141 height 37
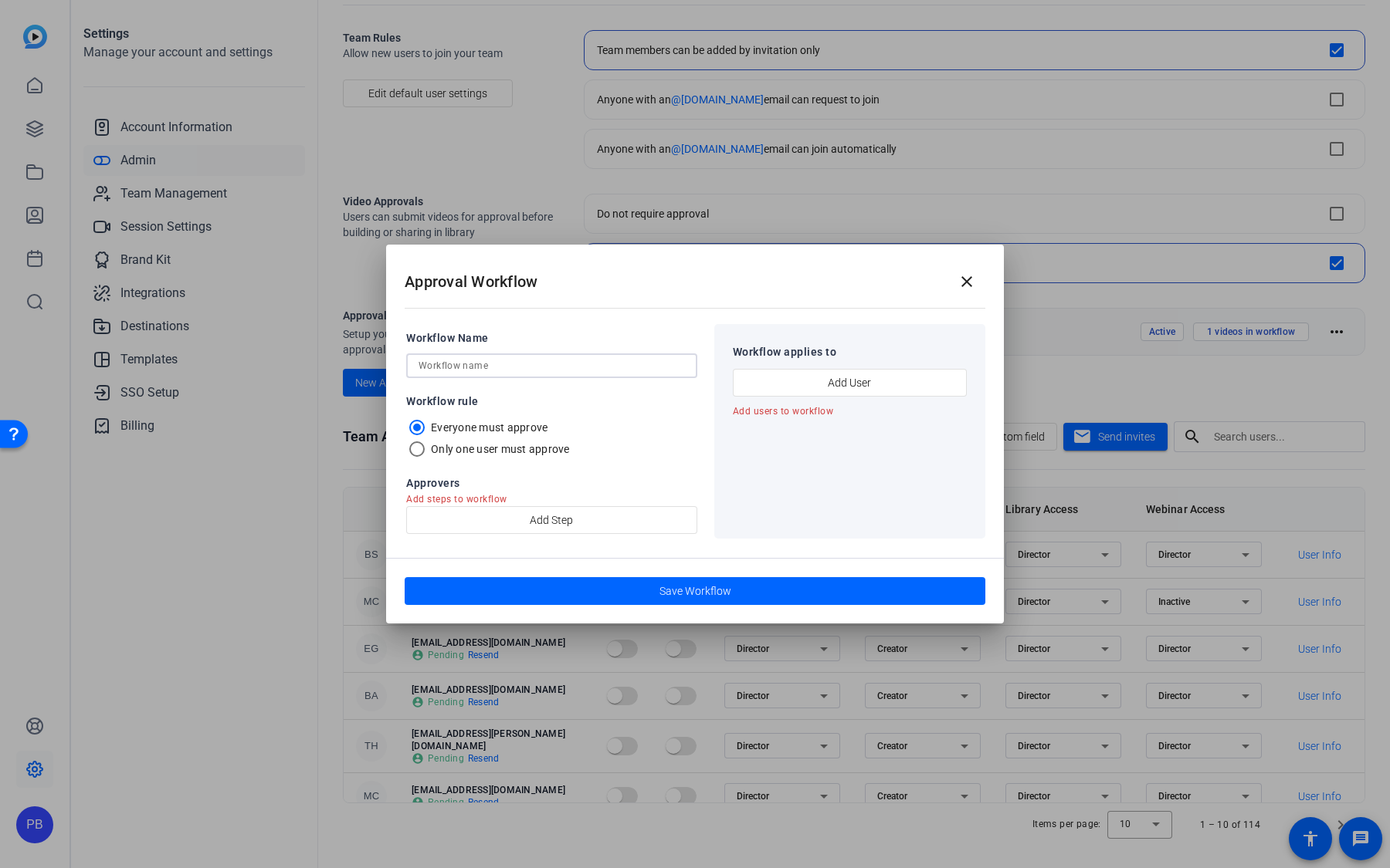
click at [543, 370] on input "text" at bounding box center [551, 366] width 266 height 19
type input "Social Media Contractor"
click at [581, 516] on span "button" at bounding box center [551, 520] width 289 height 37
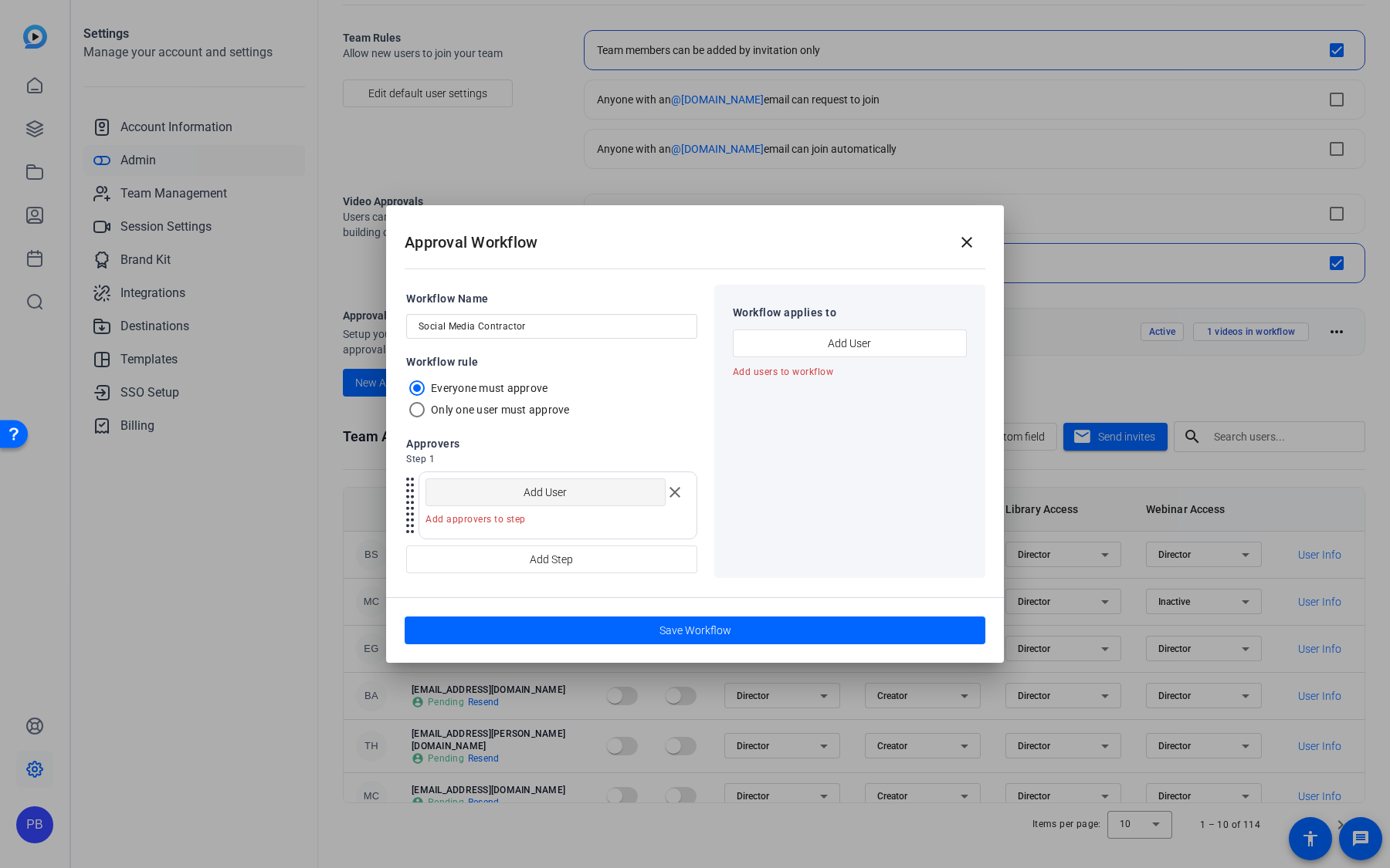
click at [578, 498] on span "button" at bounding box center [545, 492] width 238 height 37
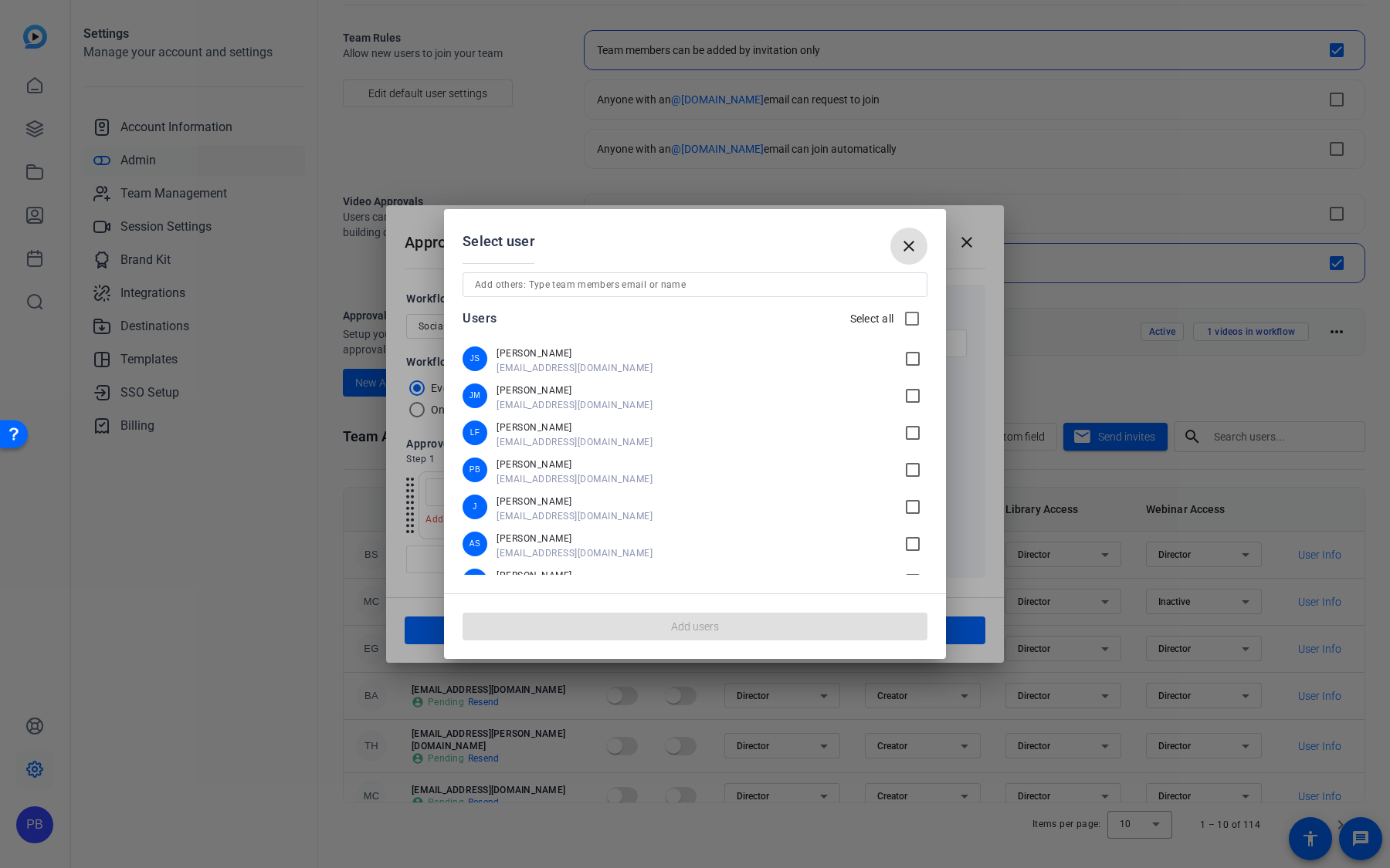
click at [605, 399] on span "sm@openreel.com" at bounding box center [695, 405] width 398 height 13
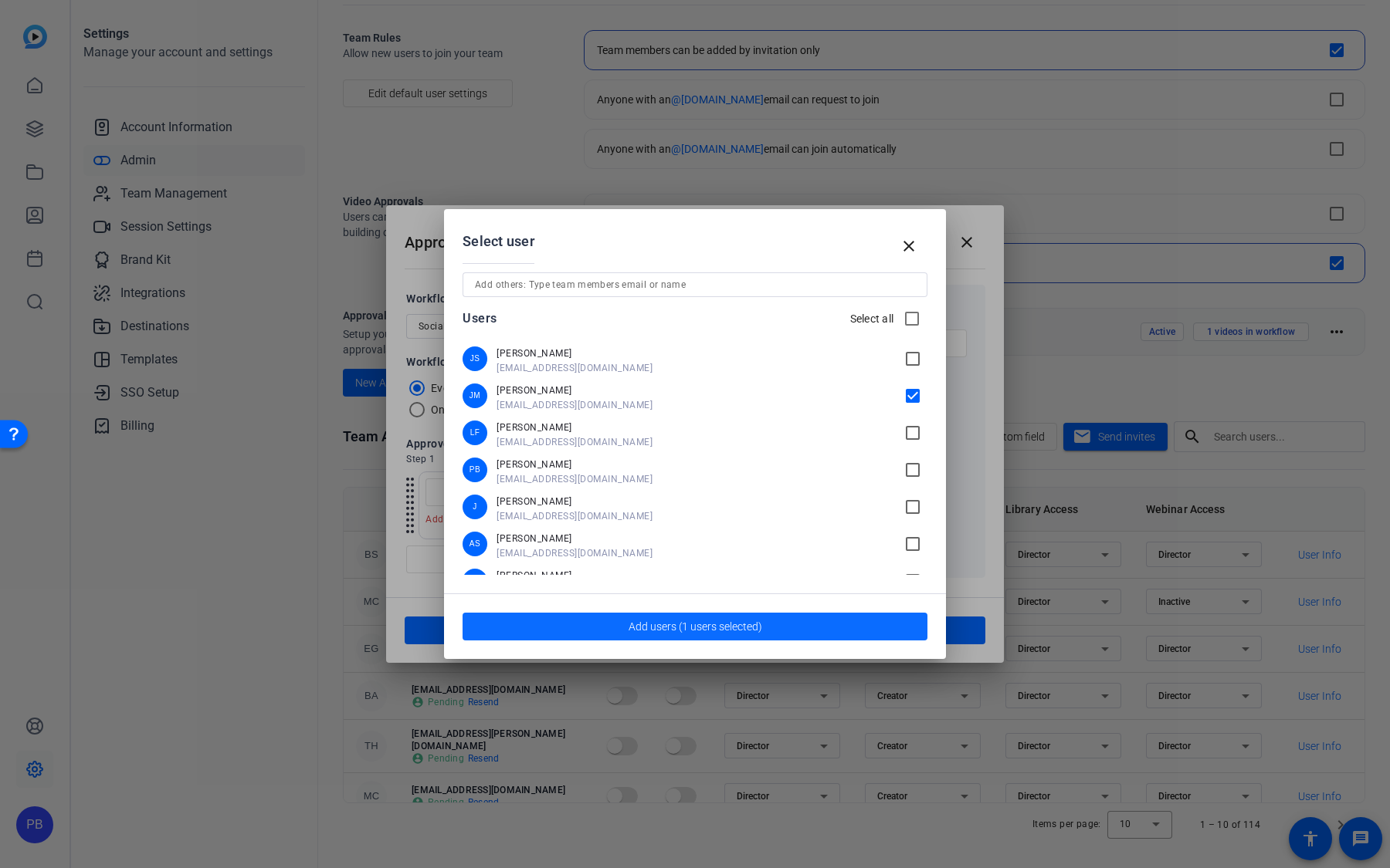
click at [730, 631] on span "Add users (1 users selected)" at bounding box center [695, 626] width 134 height 16
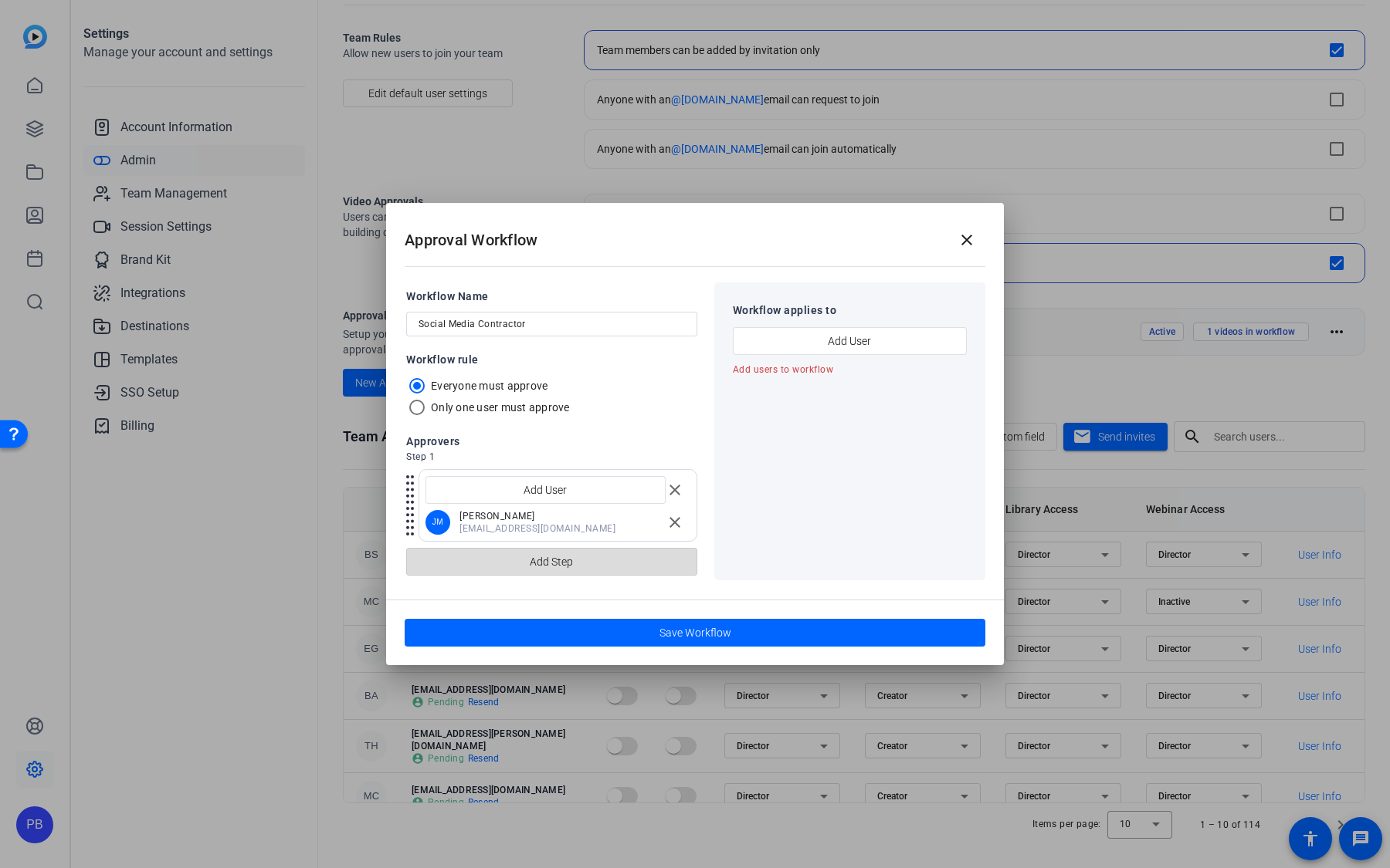
click at [591, 561] on span "button" at bounding box center [551, 562] width 289 height 37
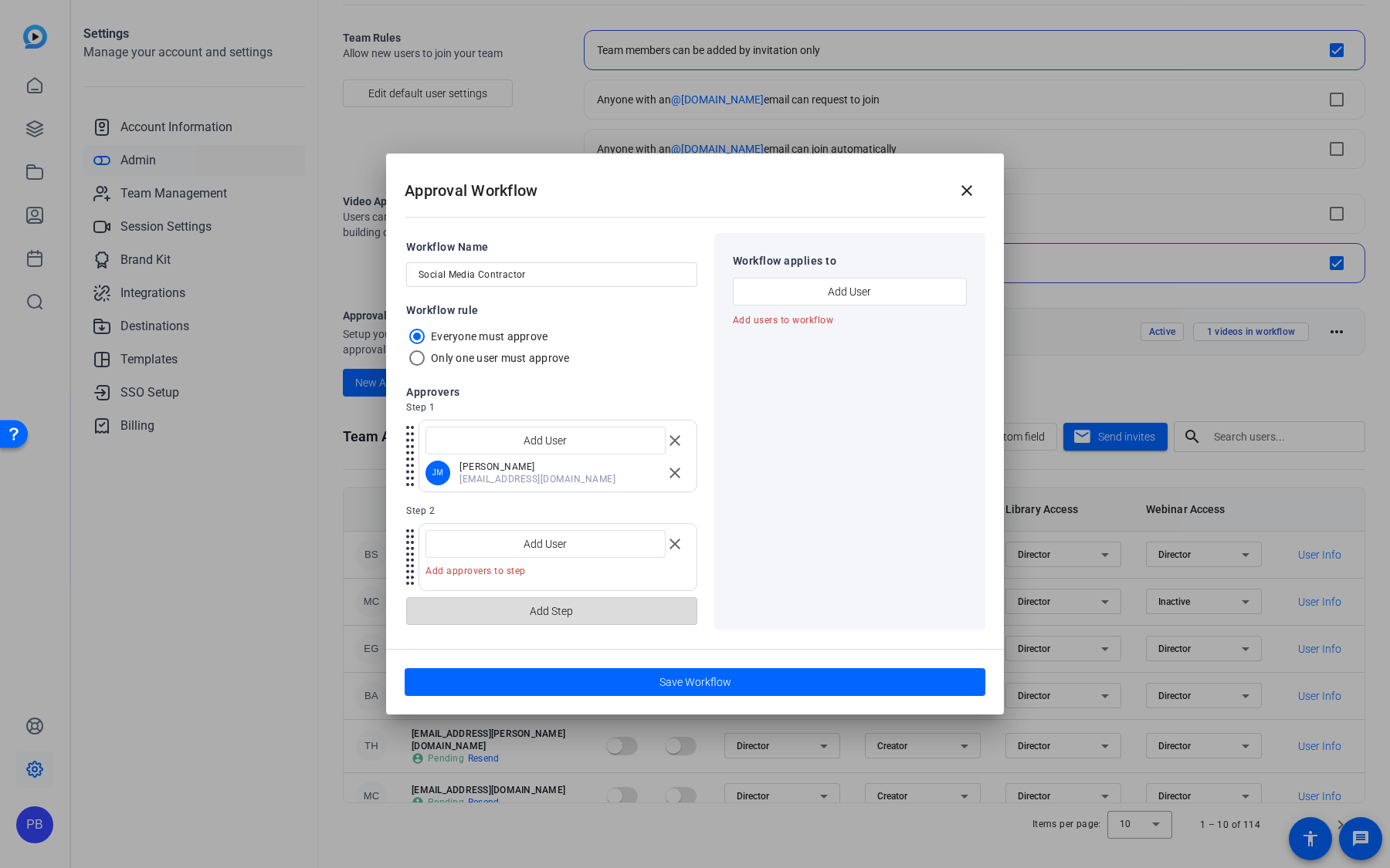
click at [560, 615] on span "Add Step" at bounding box center [551, 611] width 43 height 30
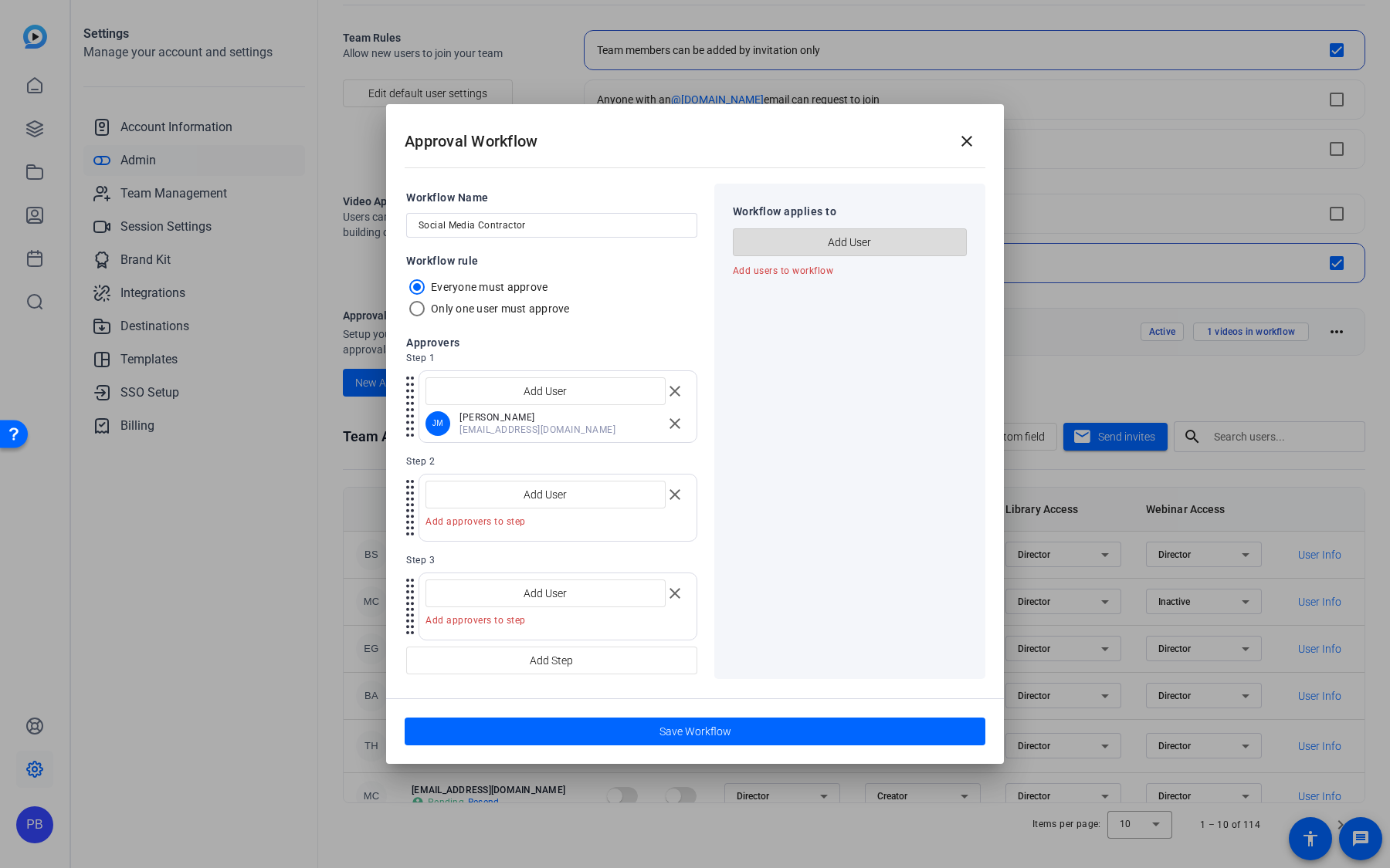
click at [899, 225] on span "button" at bounding box center [850, 242] width 232 height 37
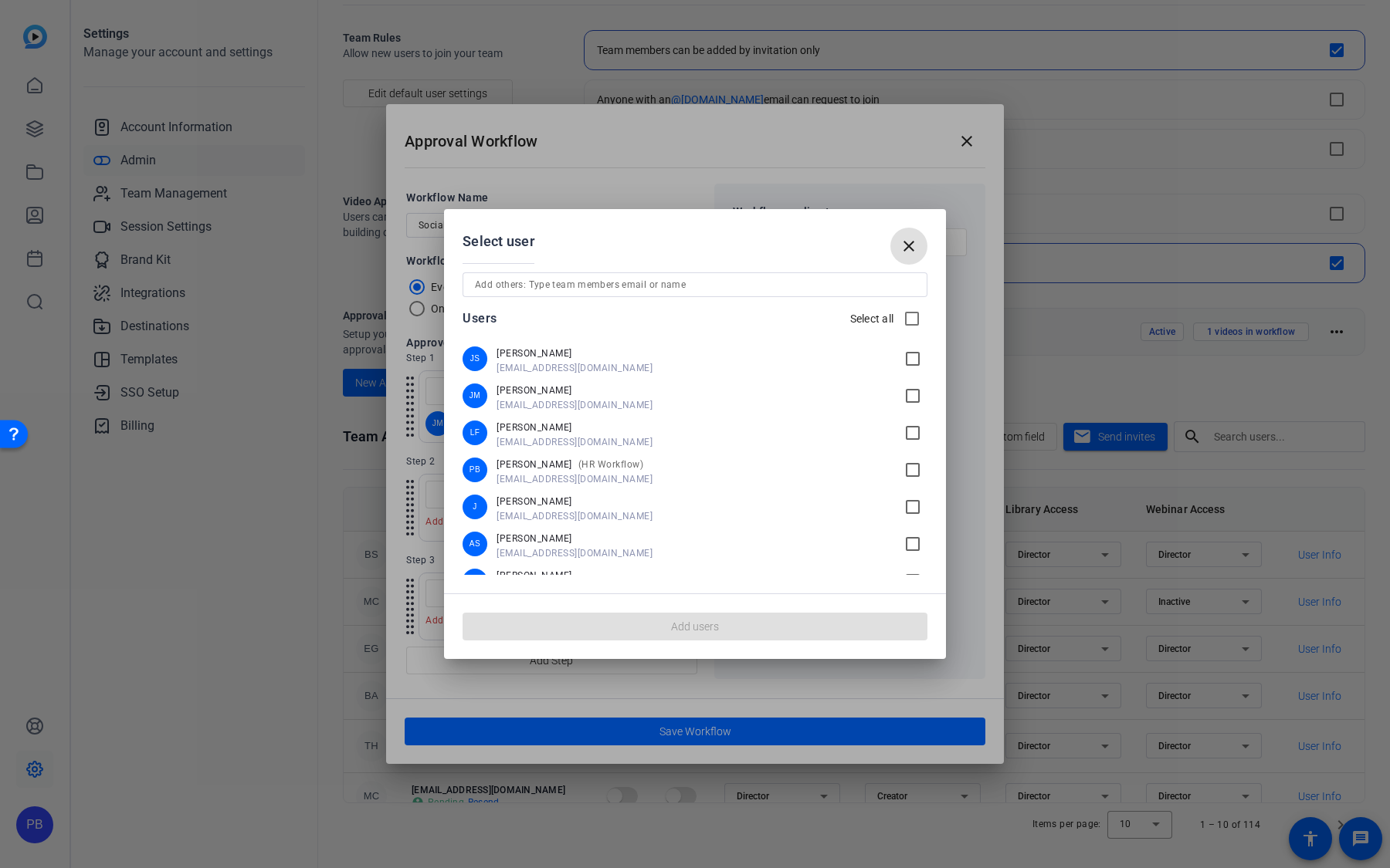
scroll to position [164, 0]
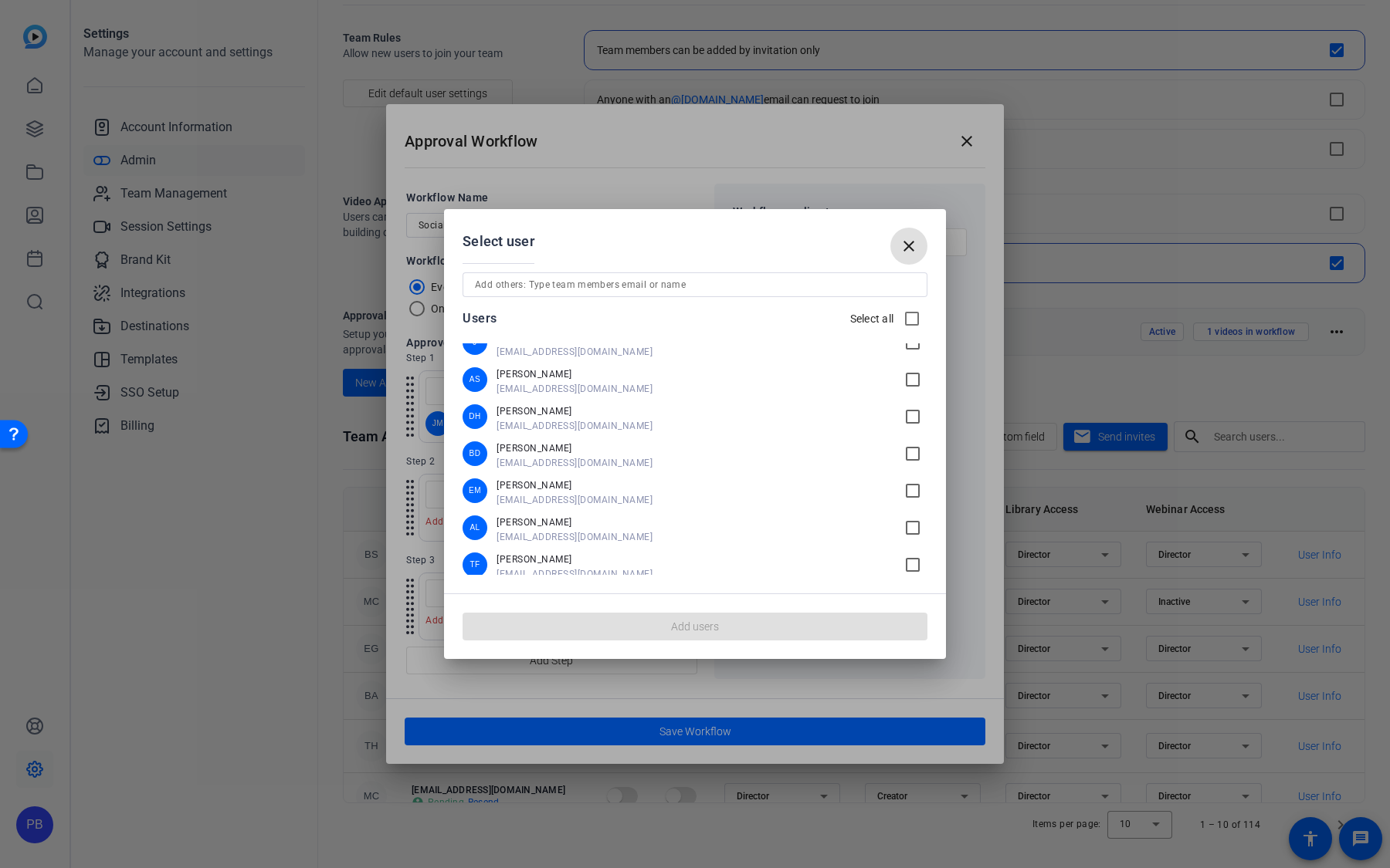
click at [915, 458] on mat-icon "check_box_outline_blank" at bounding box center [915, 453] width 24 height 19
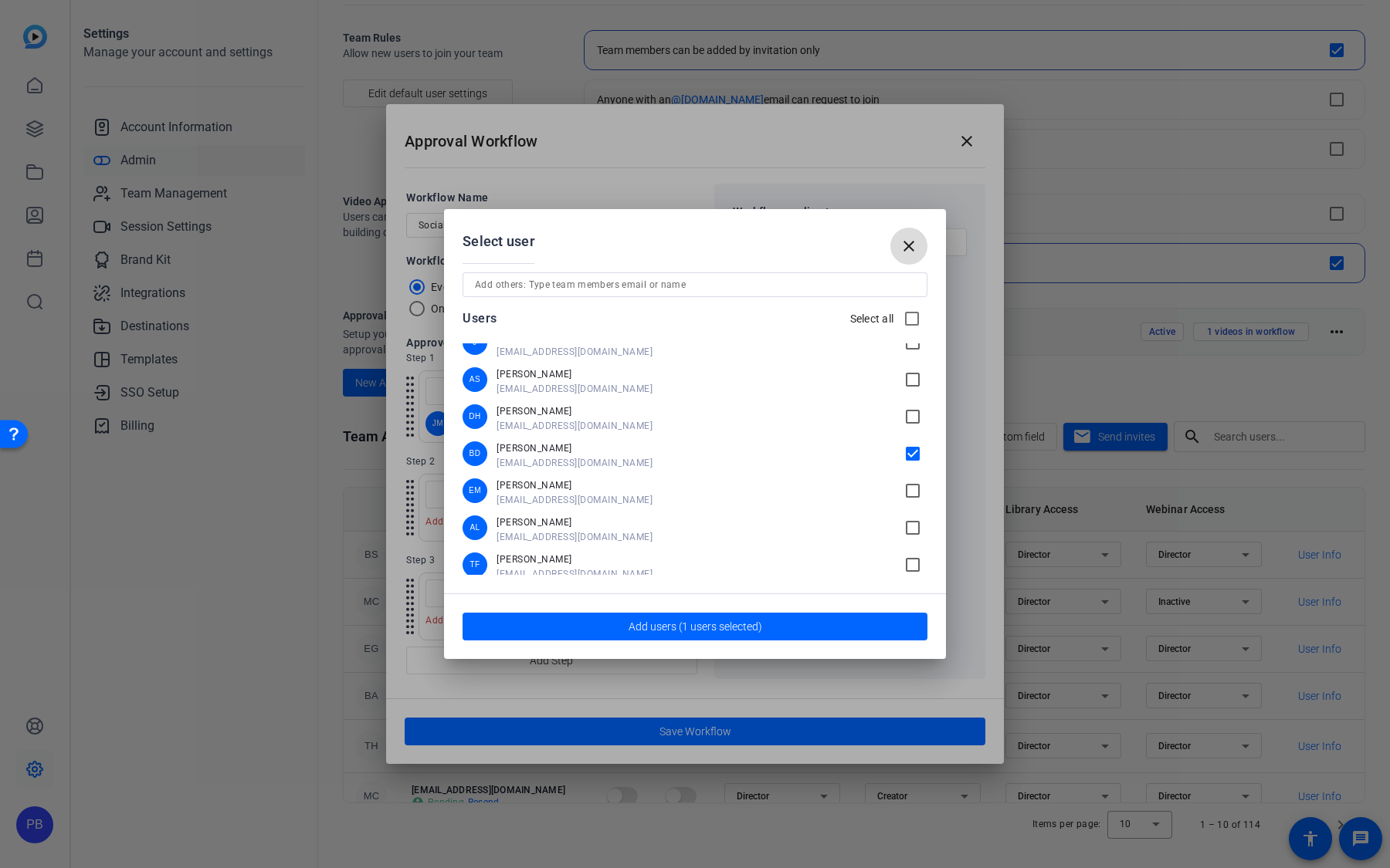
click at [913, 246] on mat-icon "close" at bounding box center [909, 247] width 19 height 19
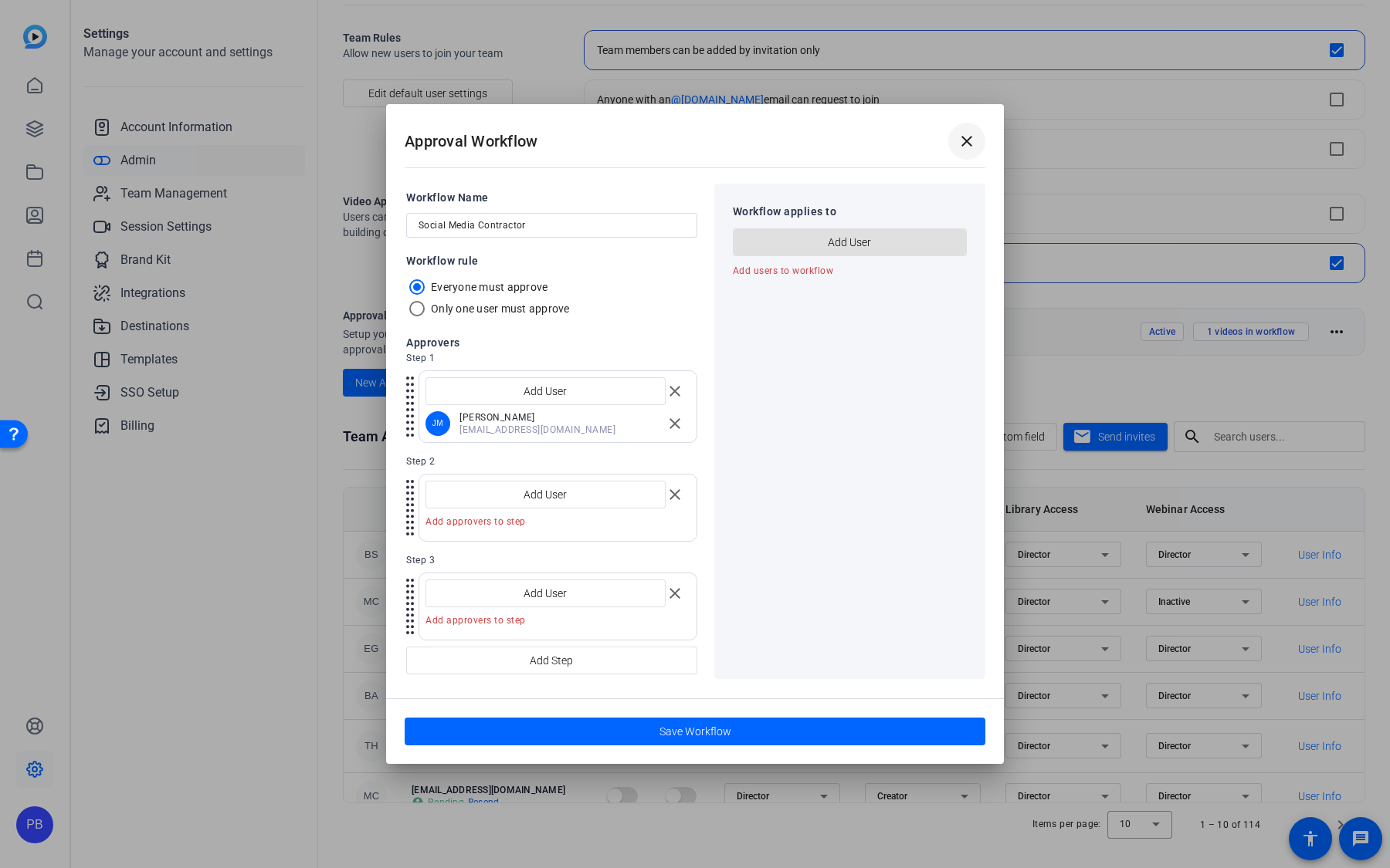
click at [963, 143] on mat-icon "close" at bounding box center [967, 142] width 19 height 19
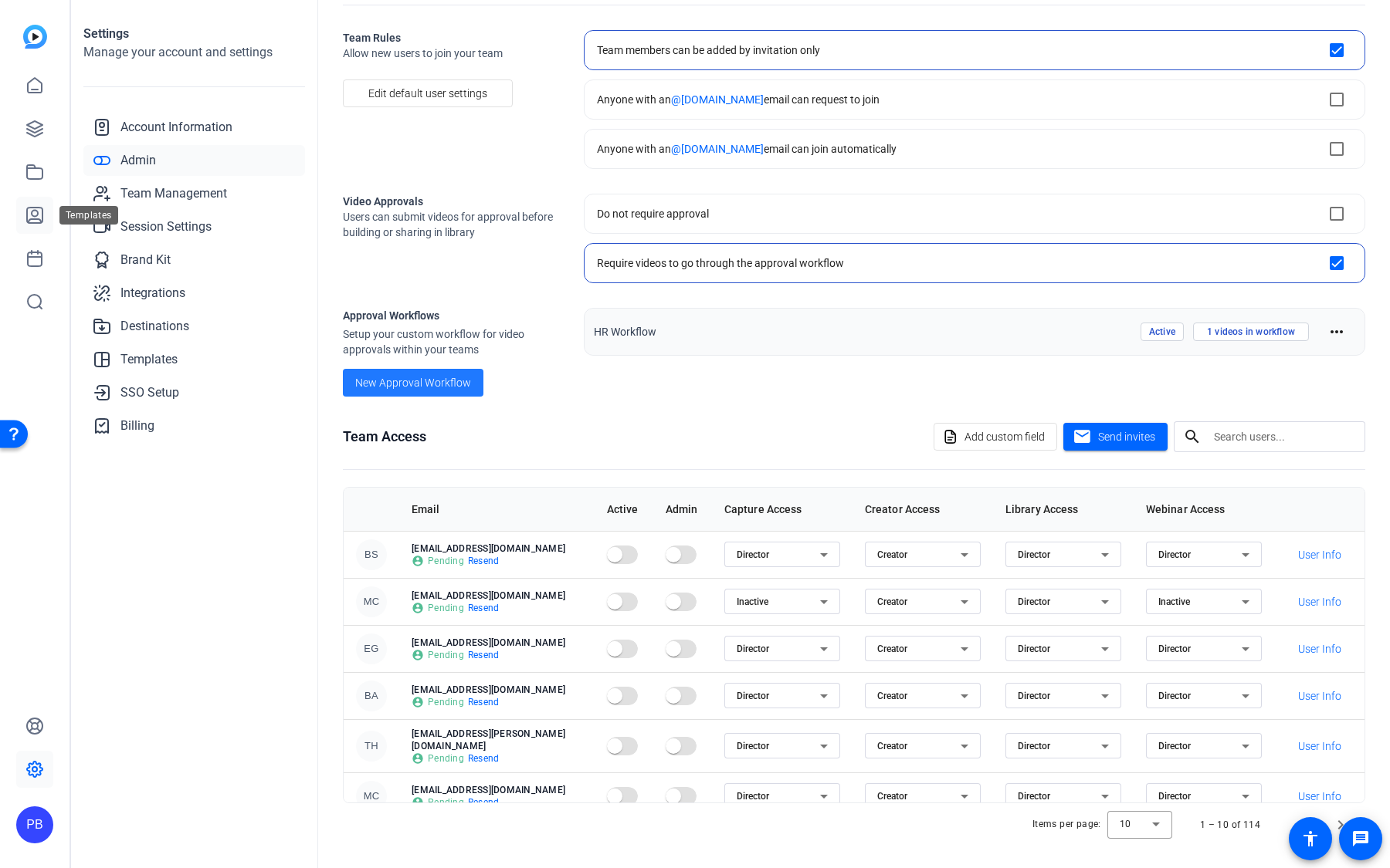
click at [31, 203] on link at bounding box center [35, 215] width 37 height 37
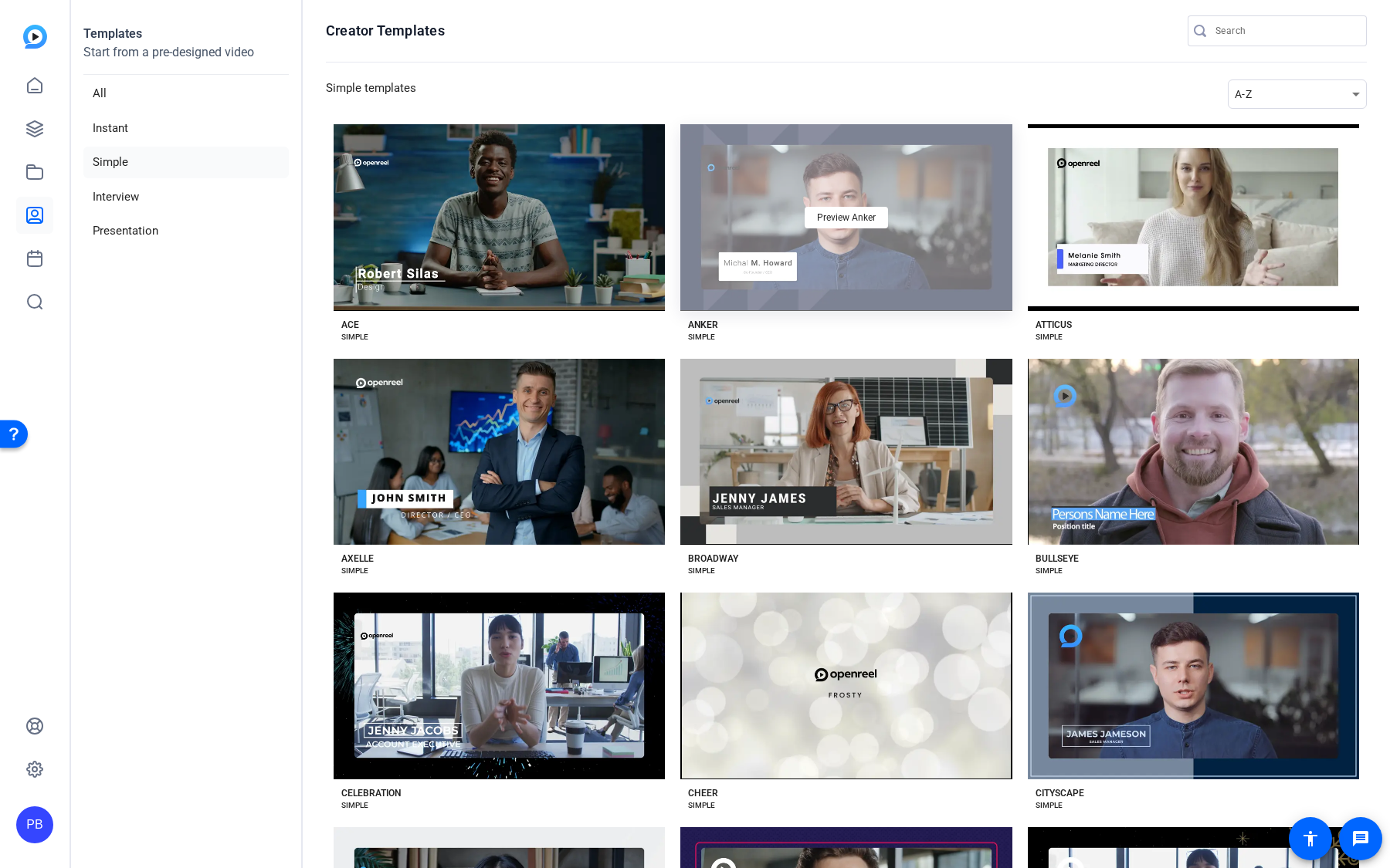
click at [924, 281] on div "Preview Anker" at bounding box center [846, 218] width 332 height 186
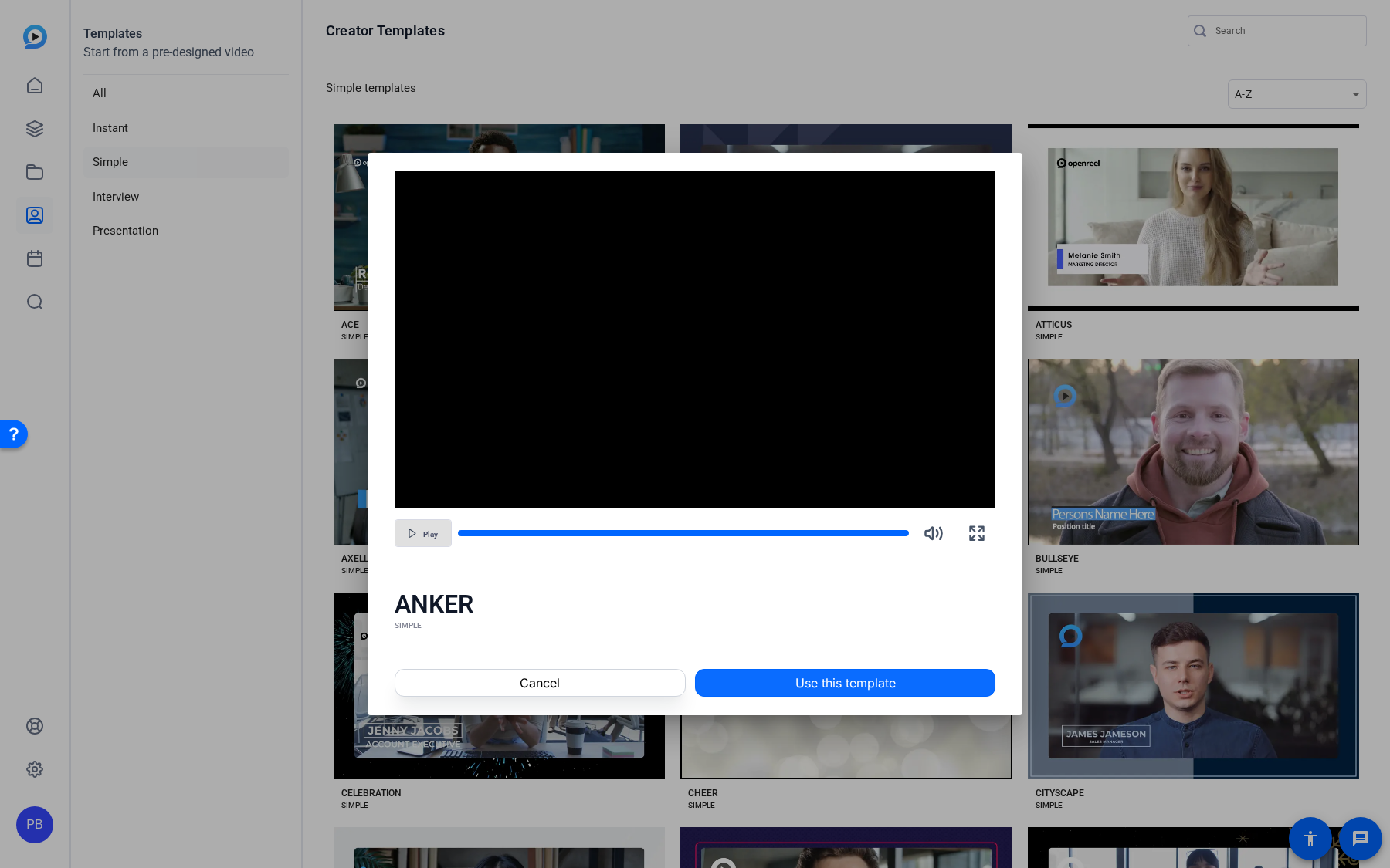
click at [891, 674] on span "Use this template" at bounding box center [846, 683] width 100 height 19
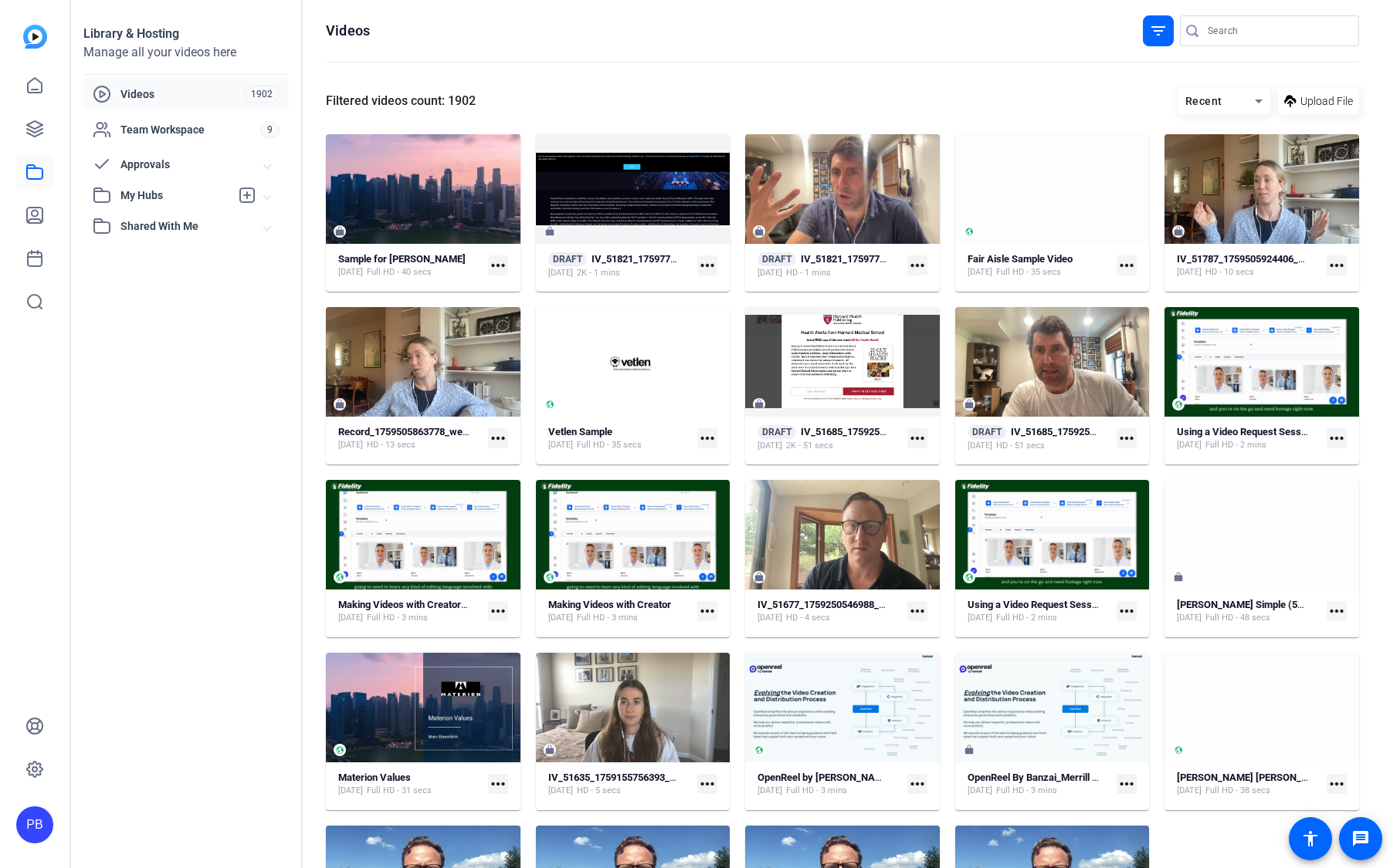
click at [198, 175] on mat-expansion-panel-header "Approvals" at bounding box center [186, 164] width 205 height 31
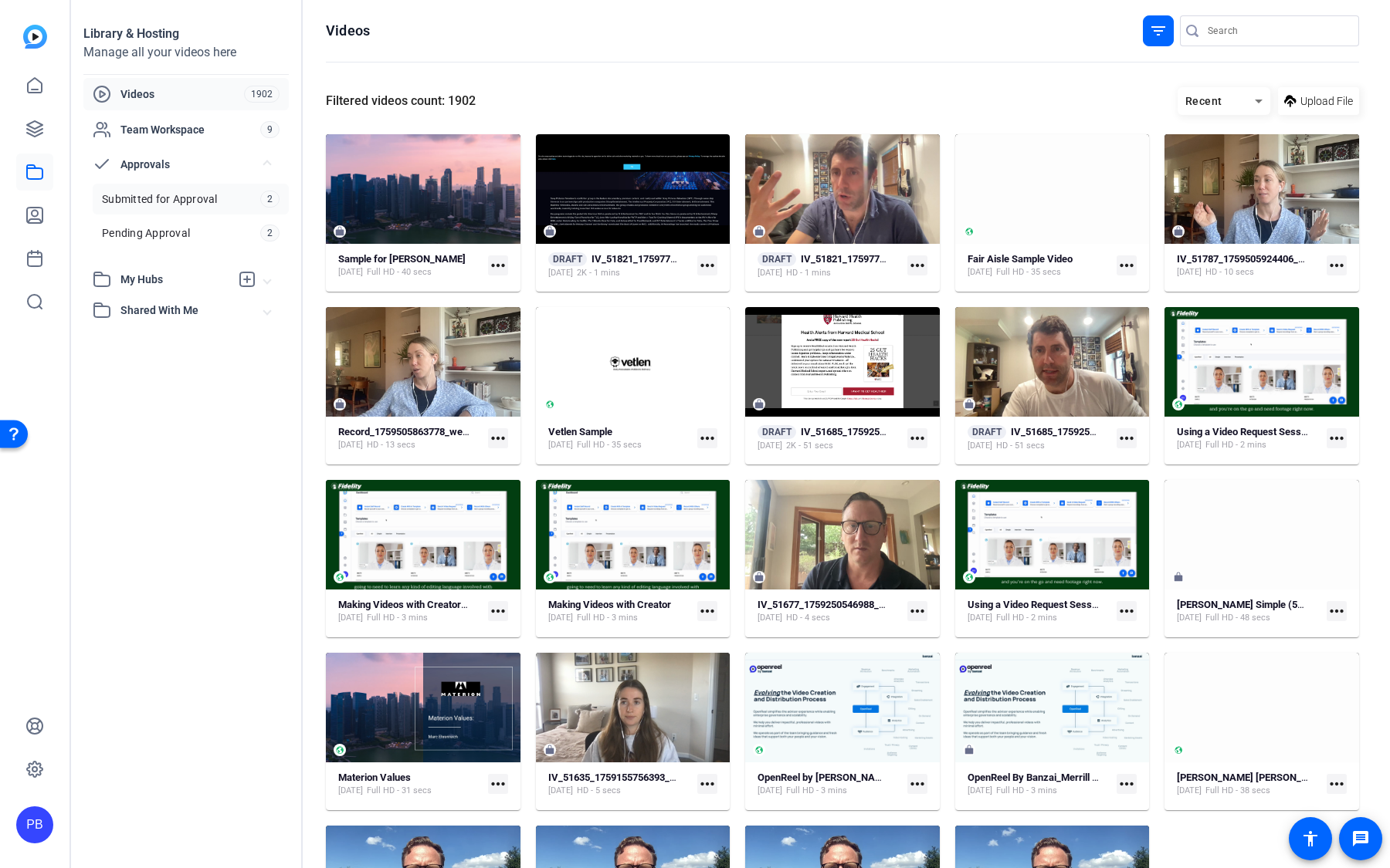
click at [211, 204] on span "Submitted for Approval" at bounding box center [159, 199] width 116 height 15
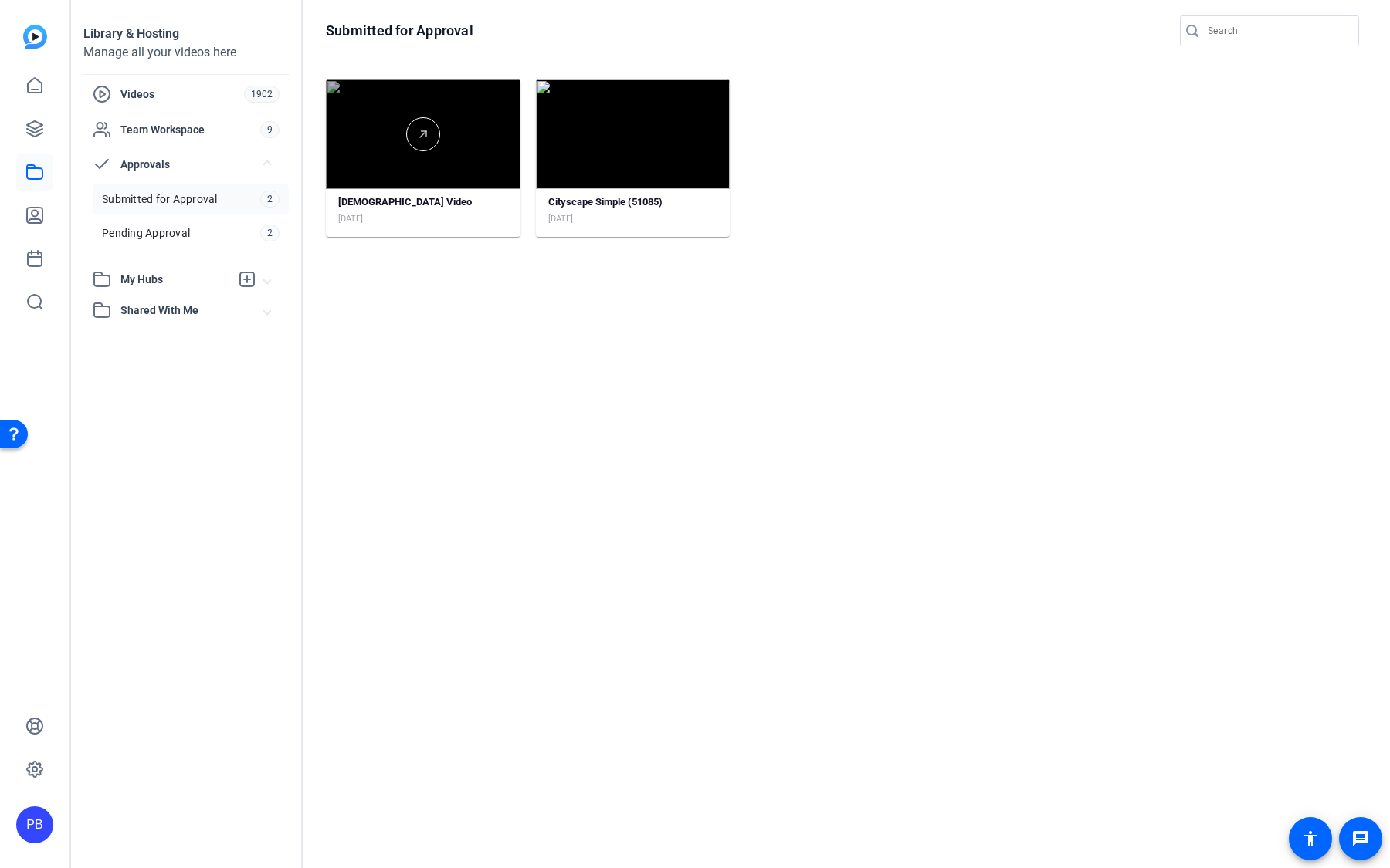
click at [465, 177] on div at bounding box center [422, 134] width 194 height 109
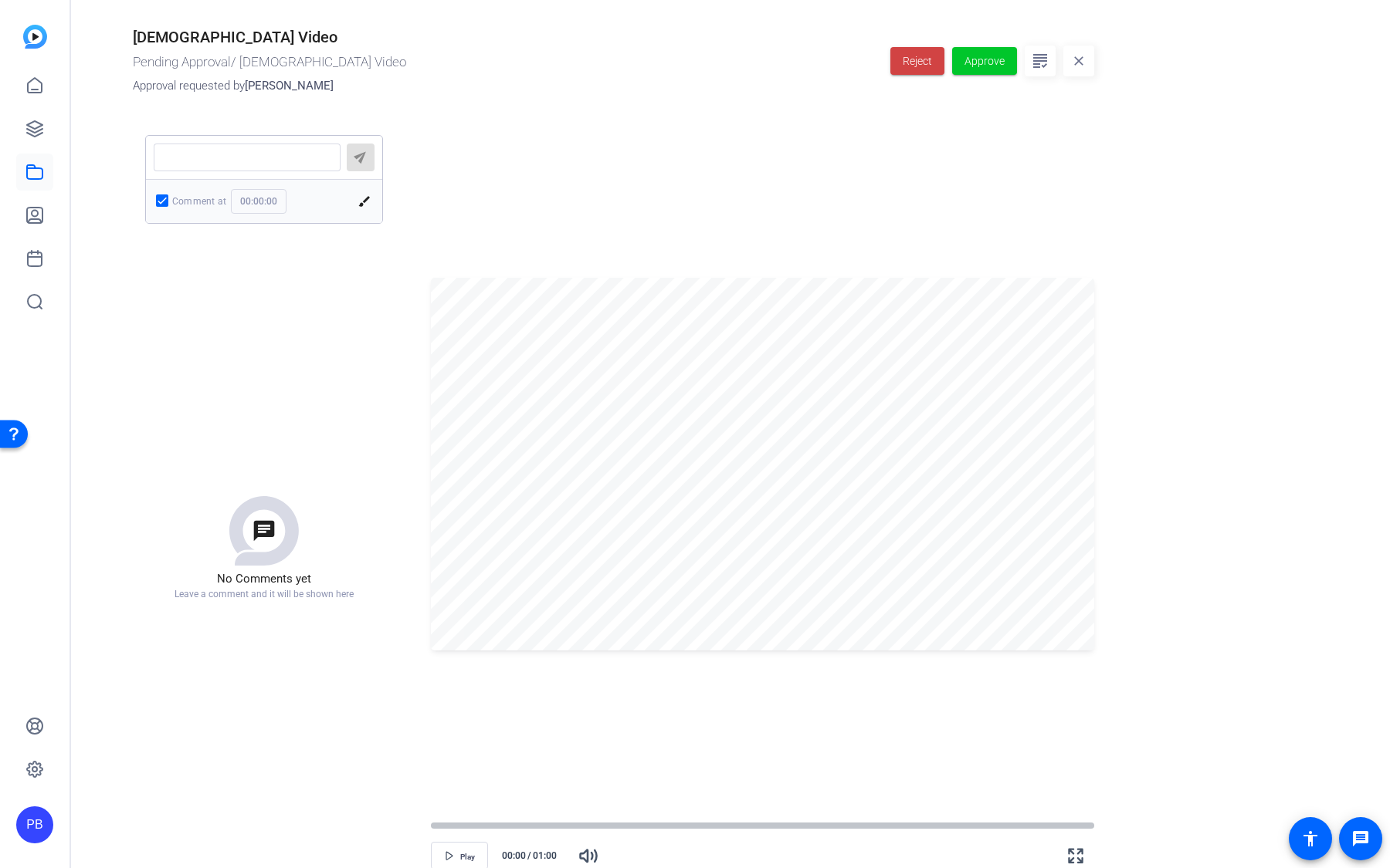
click at [283, 158] on textarea at bounding box center [247, 157] width 162 height 13
click at [456, 858] on span "button" at bounding box center [460, 856] width 56 height 37
click at [457, 858] on span "Pause" at bounding box center [467, 857] width 21 height 9
click at [238, 156] on textarea at bounding box center [247, 157] width 162 height 13
type textarea "W"
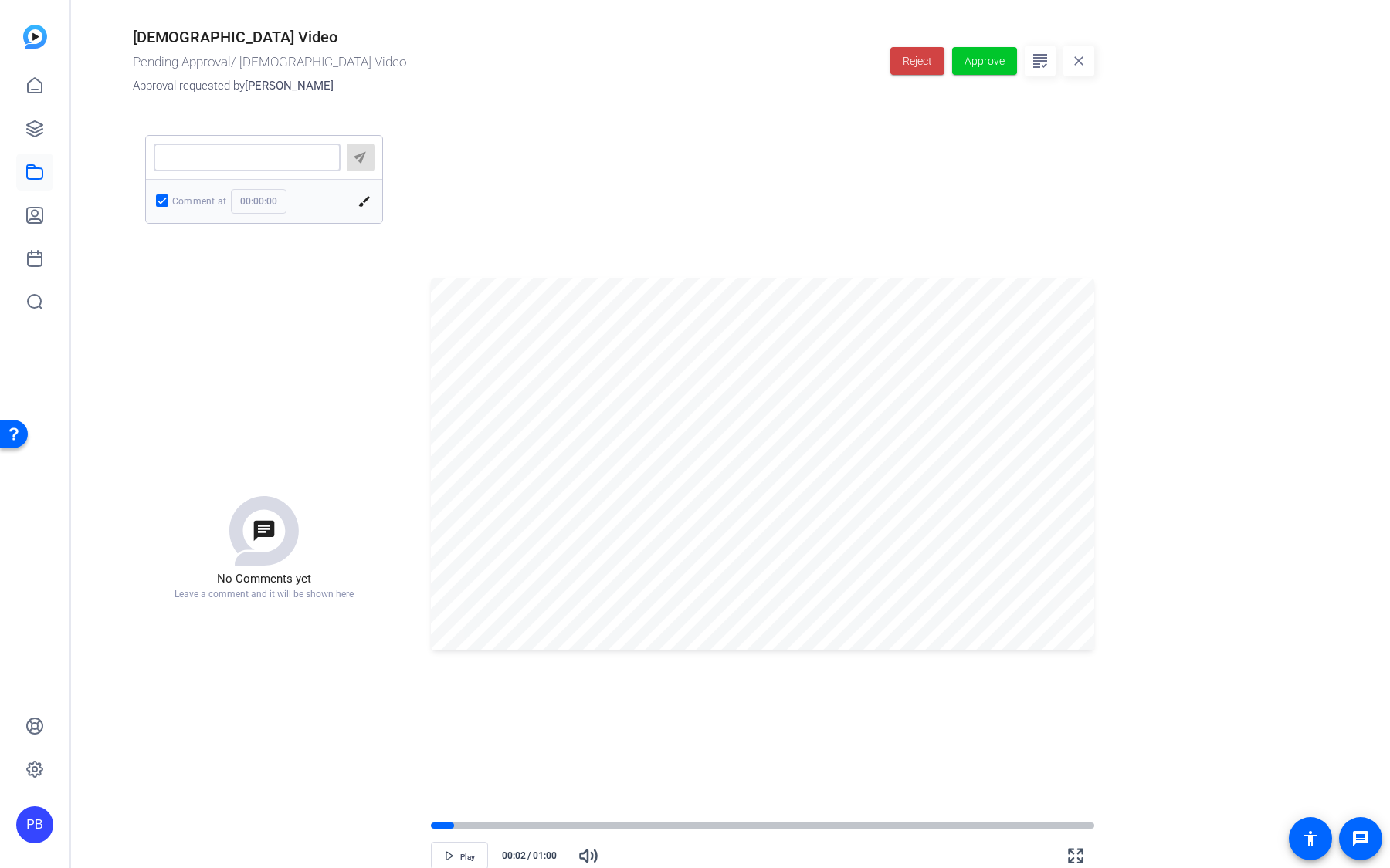
type input "00:00:02"
type textarea "Wrong logo !!"
click at [355, 157] on mat-icon "send" at bounding box center [360, 155] width 20 height 19
type input "00:00:00"
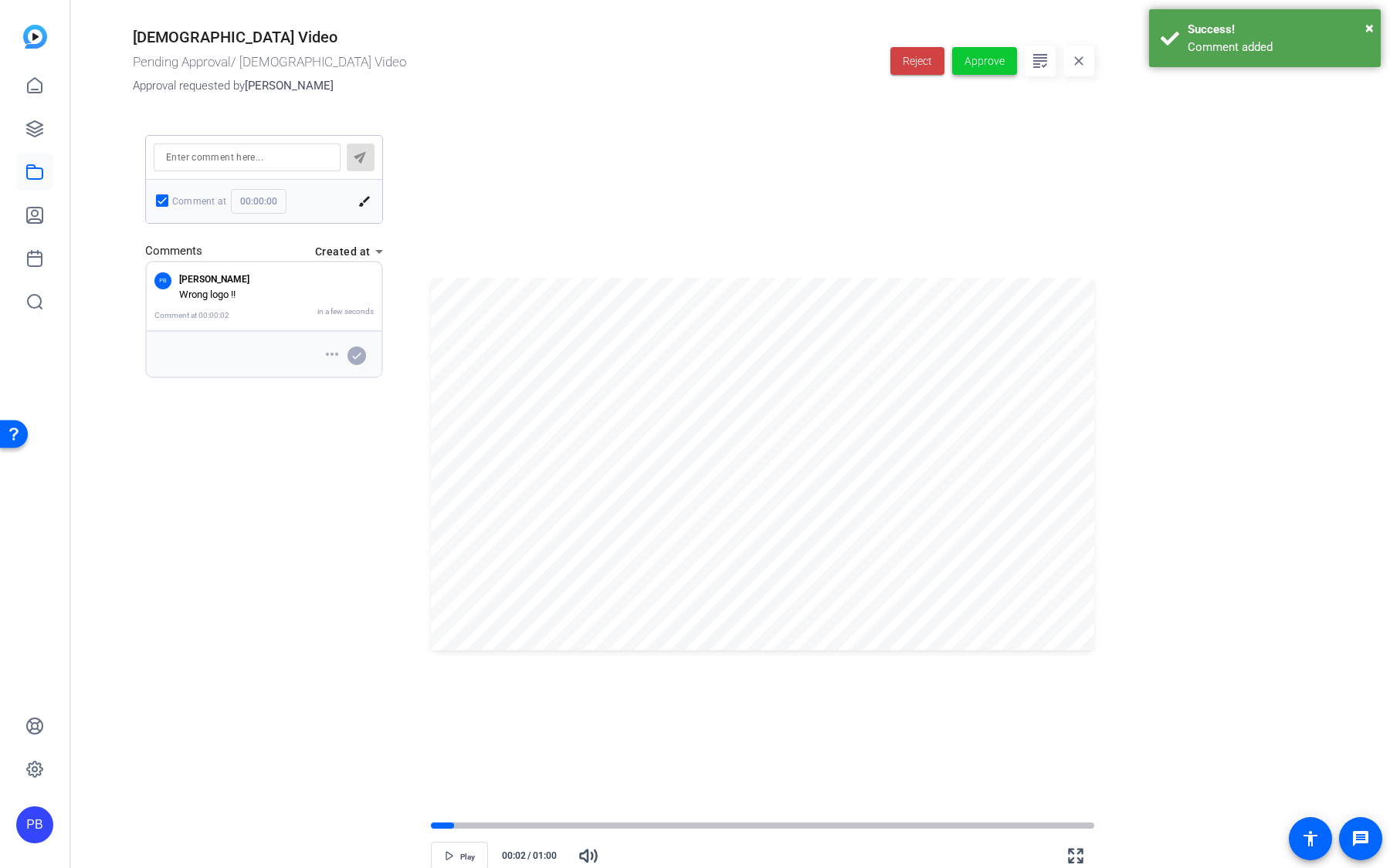
click at [993, 69] on span "Approve" at bounding box center [984, 61] width 40 height 16
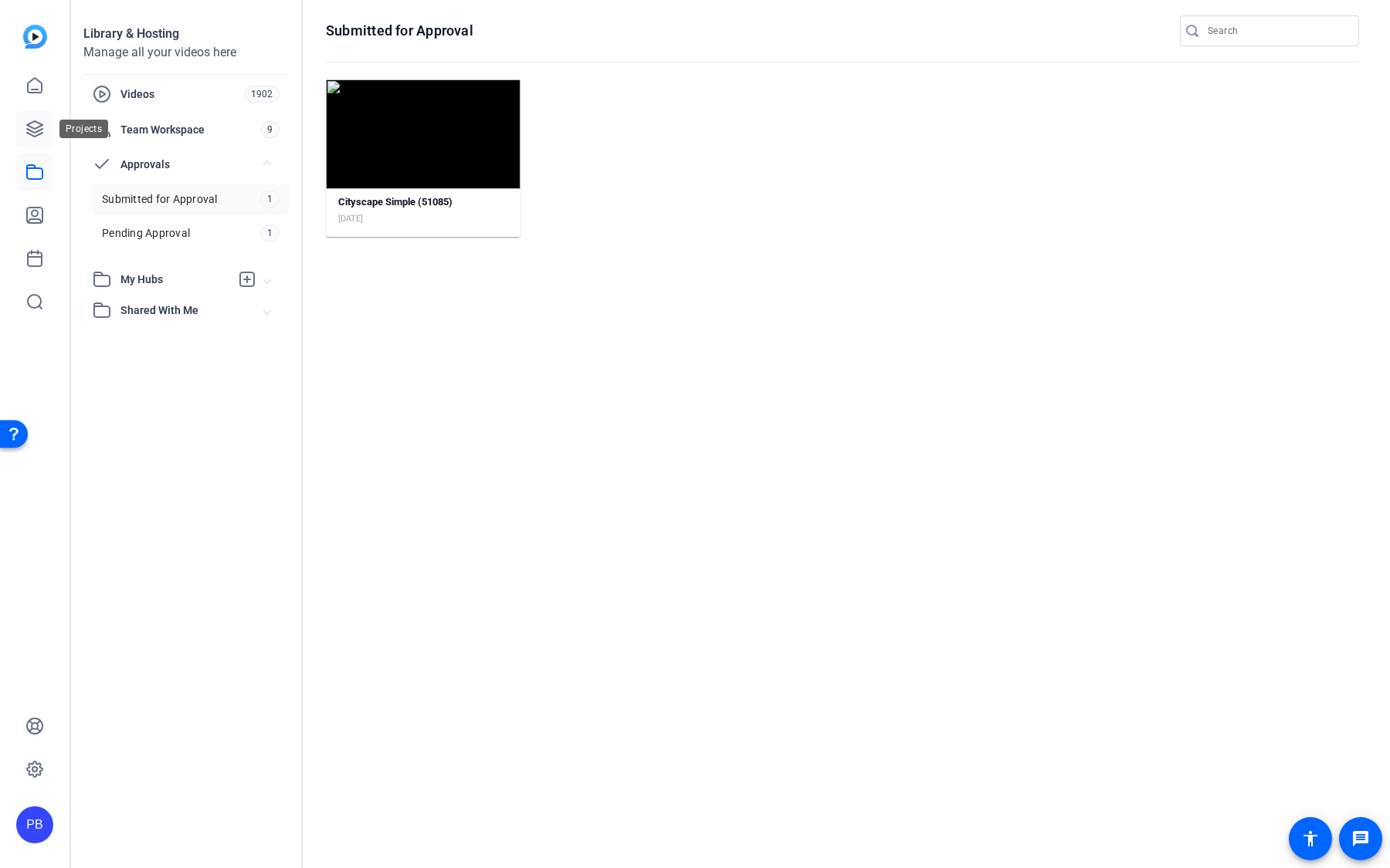
click at [42, 134] on icon at bounding box center [35, 129] width 19 height 19
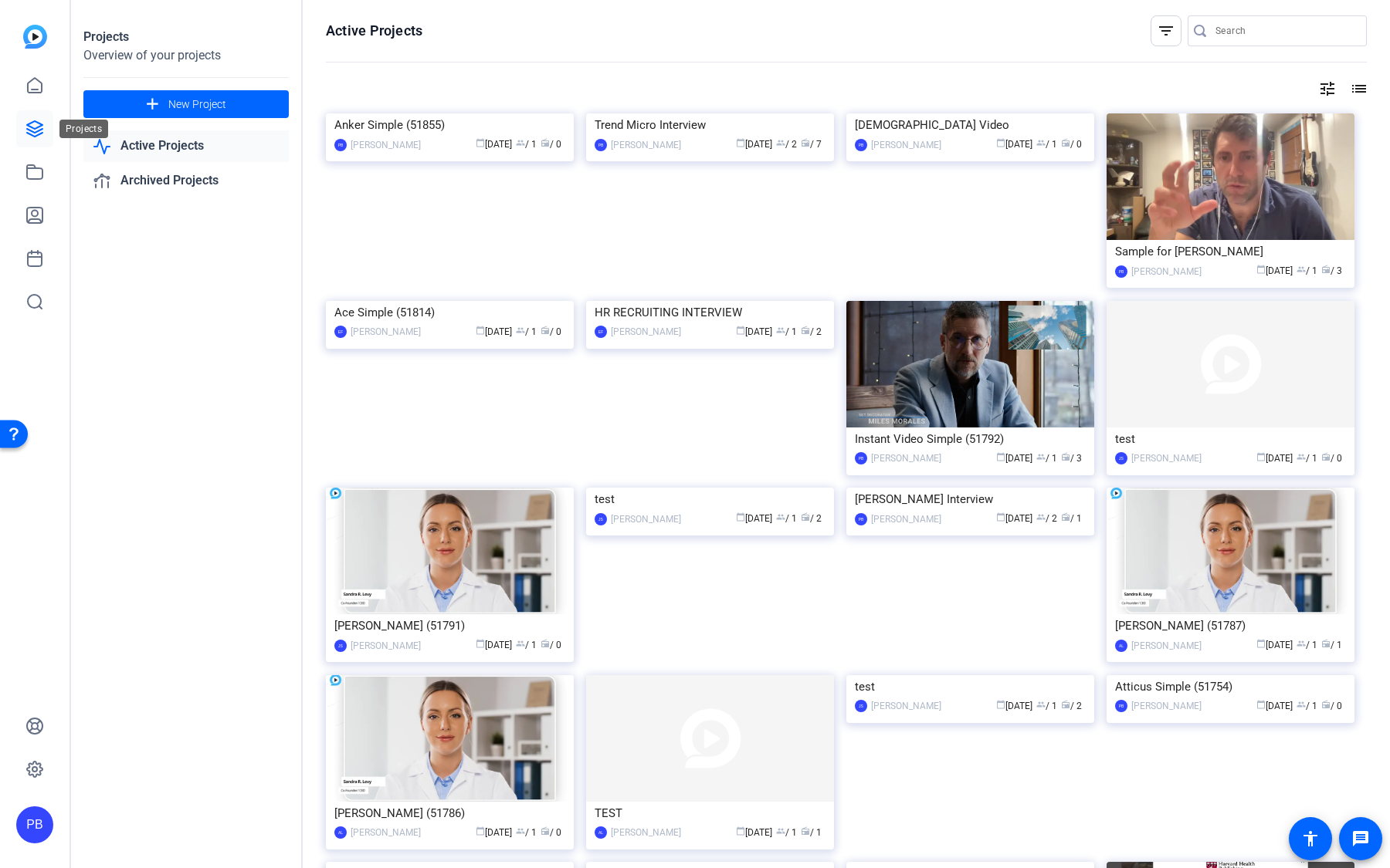
click at [39, 119] on link at bounding box center [35, 129] width 37 height 37
click at [701, 114] on img at bounding box center [710, 114] width 248 height 0
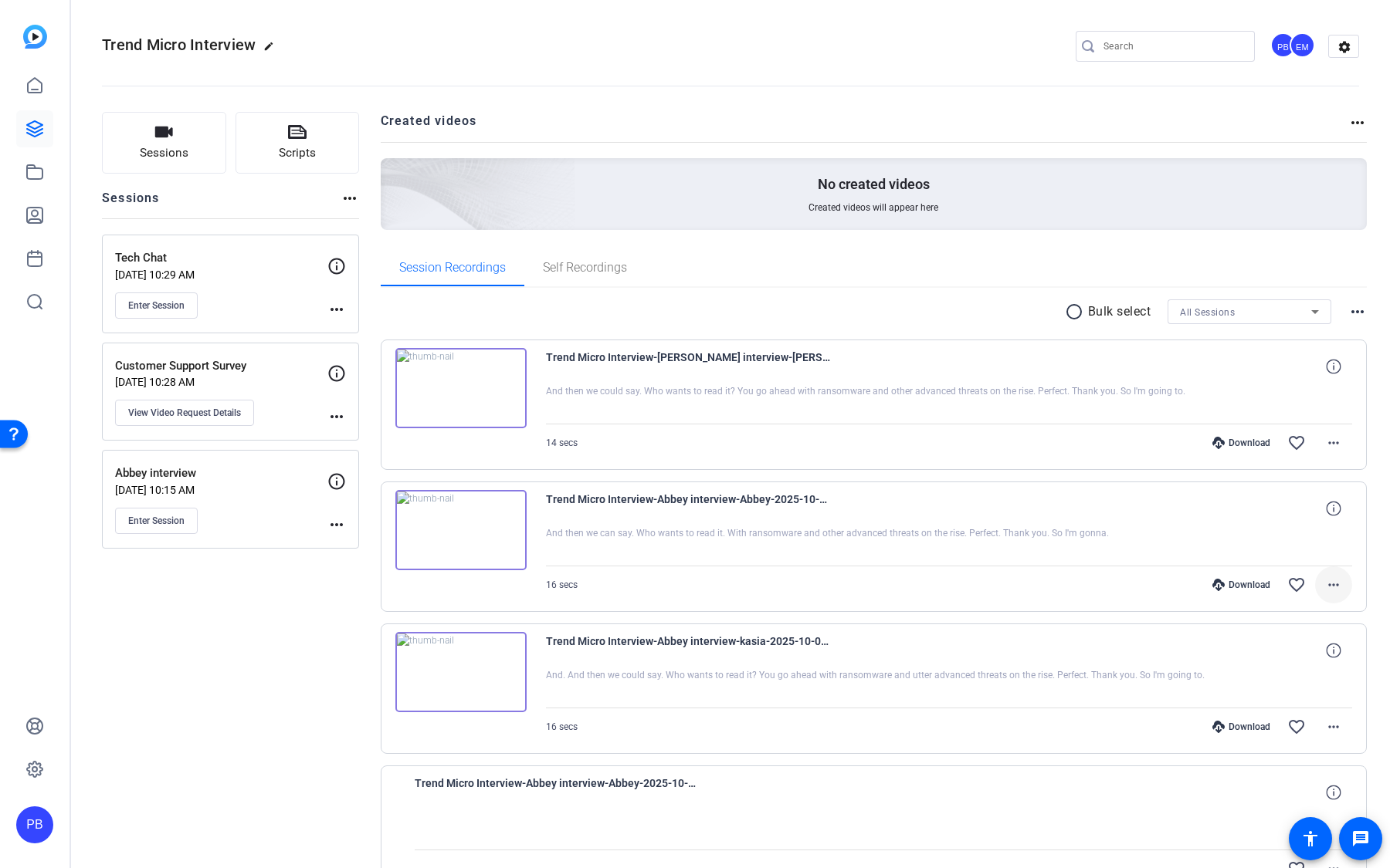
click at [1334, 577] on mat-icon "more_horiz" at bounding box center [1333, 585] width 19 height 19
click at [1312, 633] on span "Share Original" at bounding box center [1292, 634] width 92 height 19
click at [1333, 589] on mat-icon "more_horiz" at bounding box center [1333, 585] width 19 height 19
click at [1303, 677] on span "Share MP4" at bounding box center [1292, 673] width 92 height 19
click at [1332, 440] on mat-icon "more_horiz" at bounding box center [1333, 443] width 19 height 19
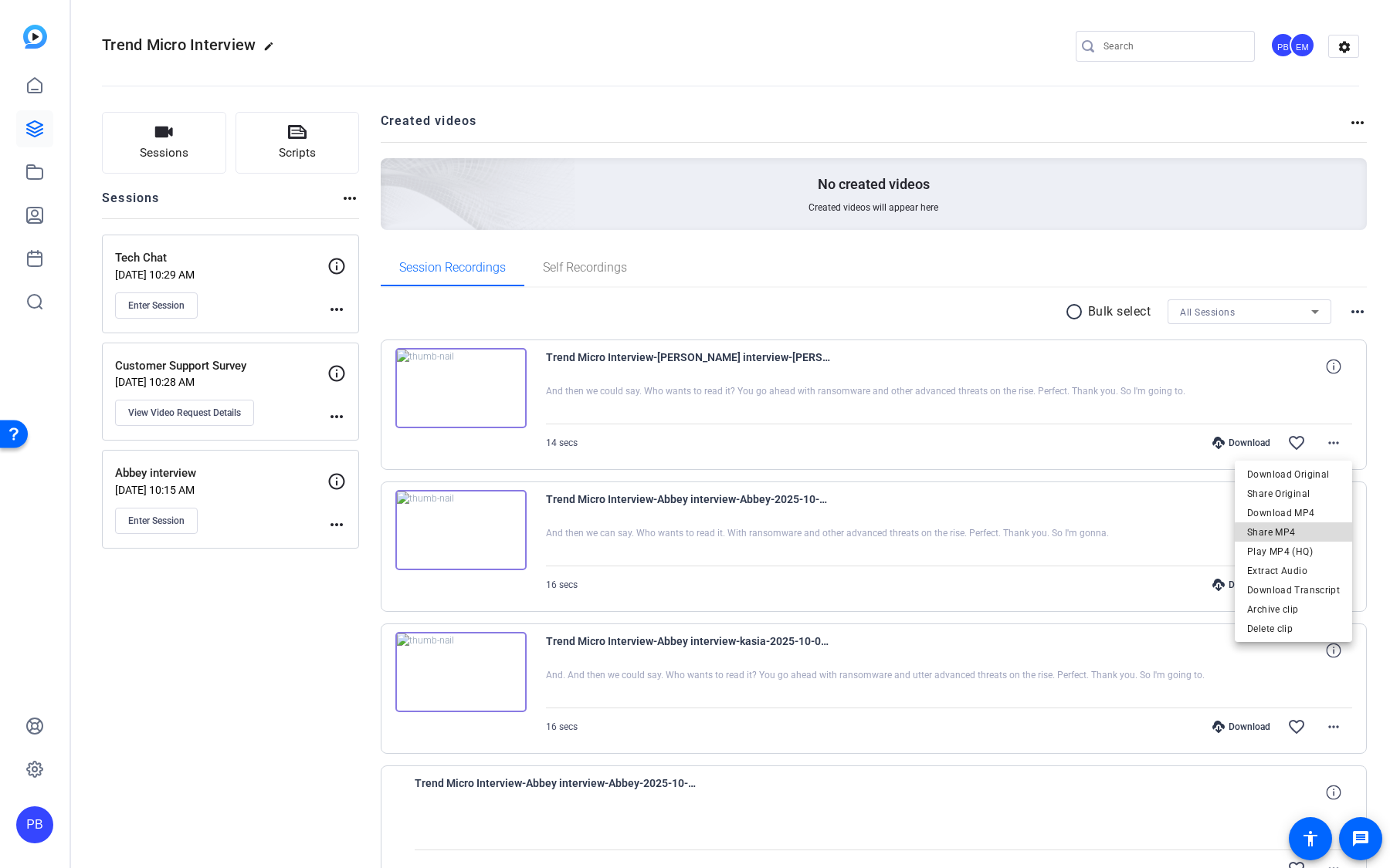
click at [1309, 534] on span "Share MP4" at bounding box center [1292, 531] width 92 height 19
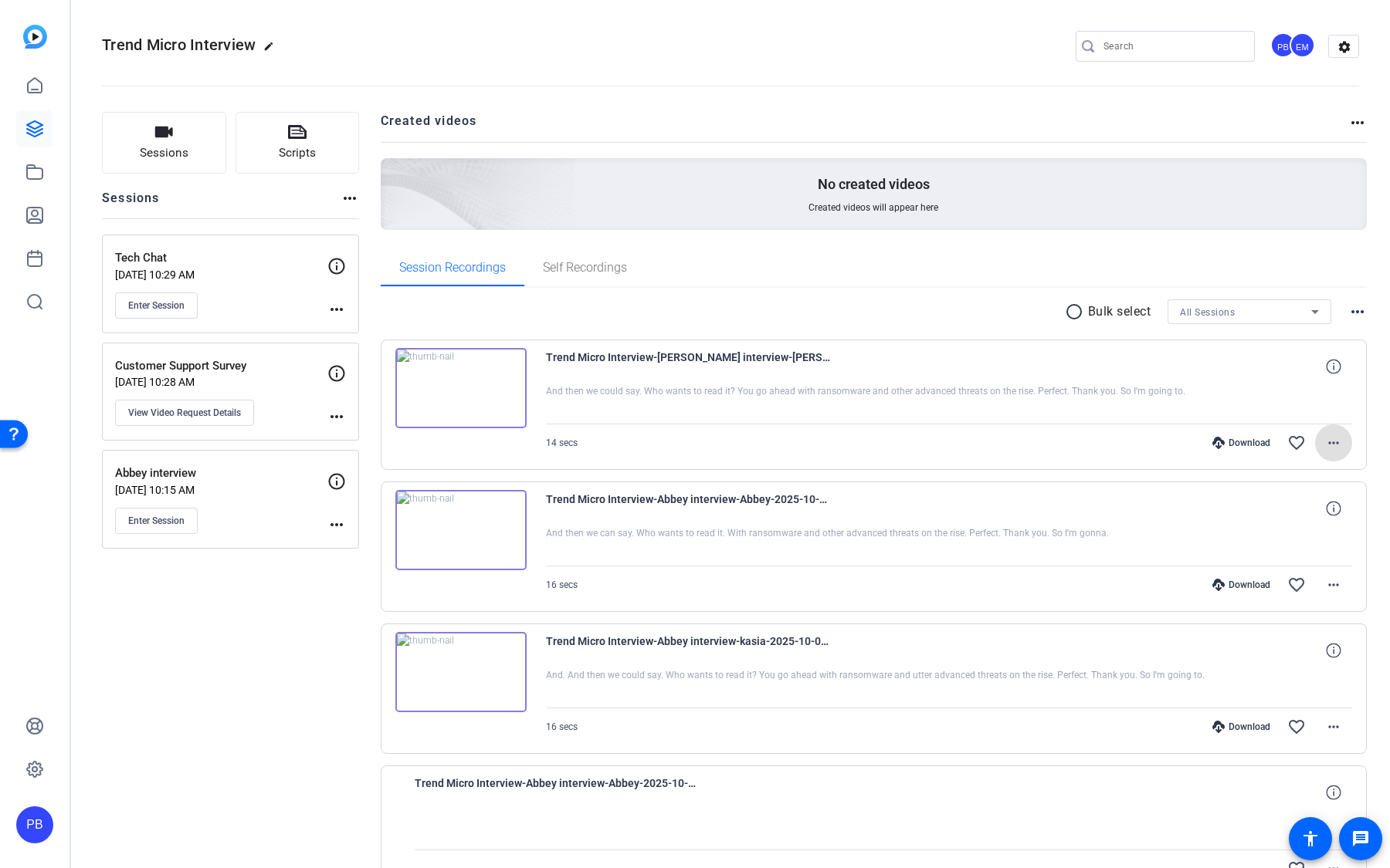
click at [1325, 440] on mat-icon "more_horiz" at bounding box center [1333, 443] width 19 height 19
click at [1307, 531] on span "Share MP4" at bounding box center [1292, 531] width 92 height 19
